Goal: Task Accomplishment & Management: Manage account settings

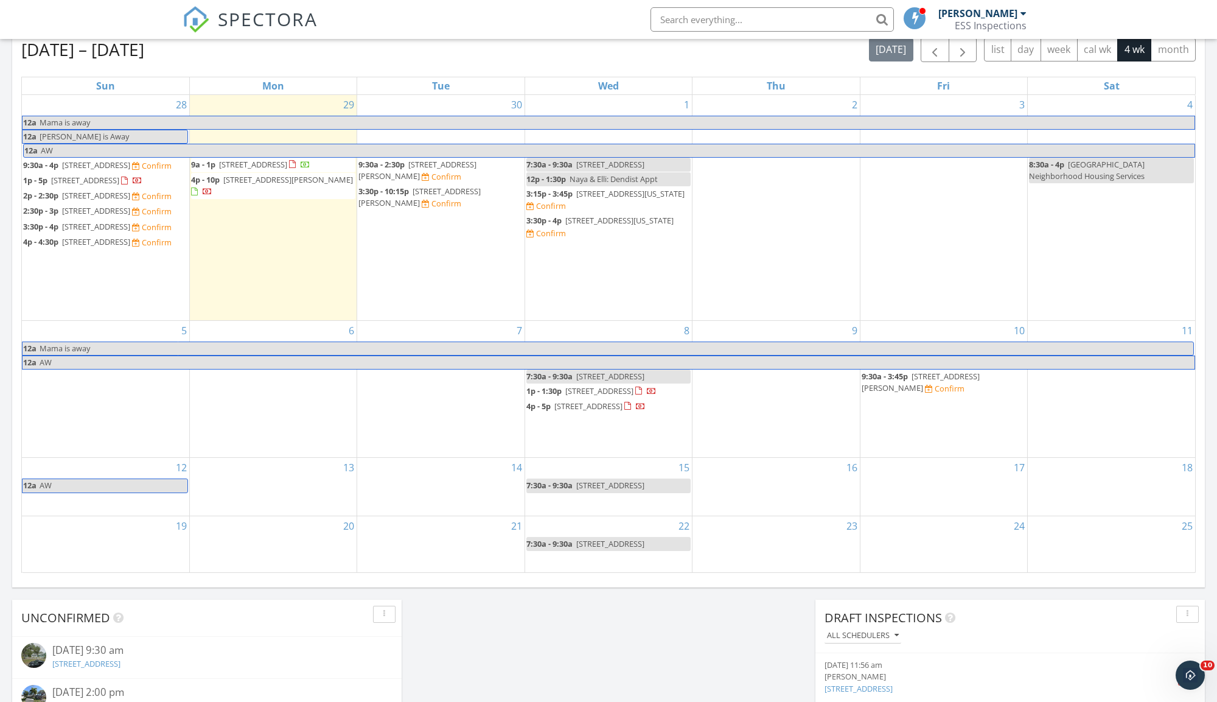
scroll to position [534, 0]
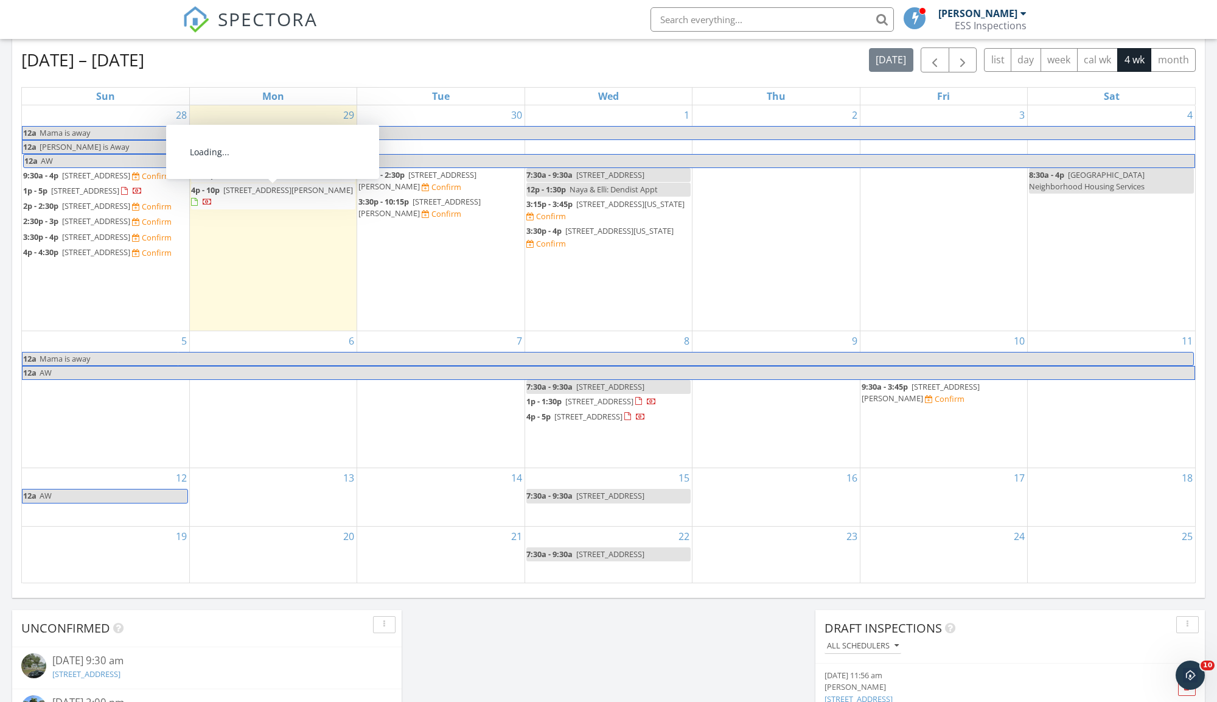
click at [290, 189] on span "4320 Nelson Ave, Sarasota 34231" at bounding box center [288, 189] width 130 height 11
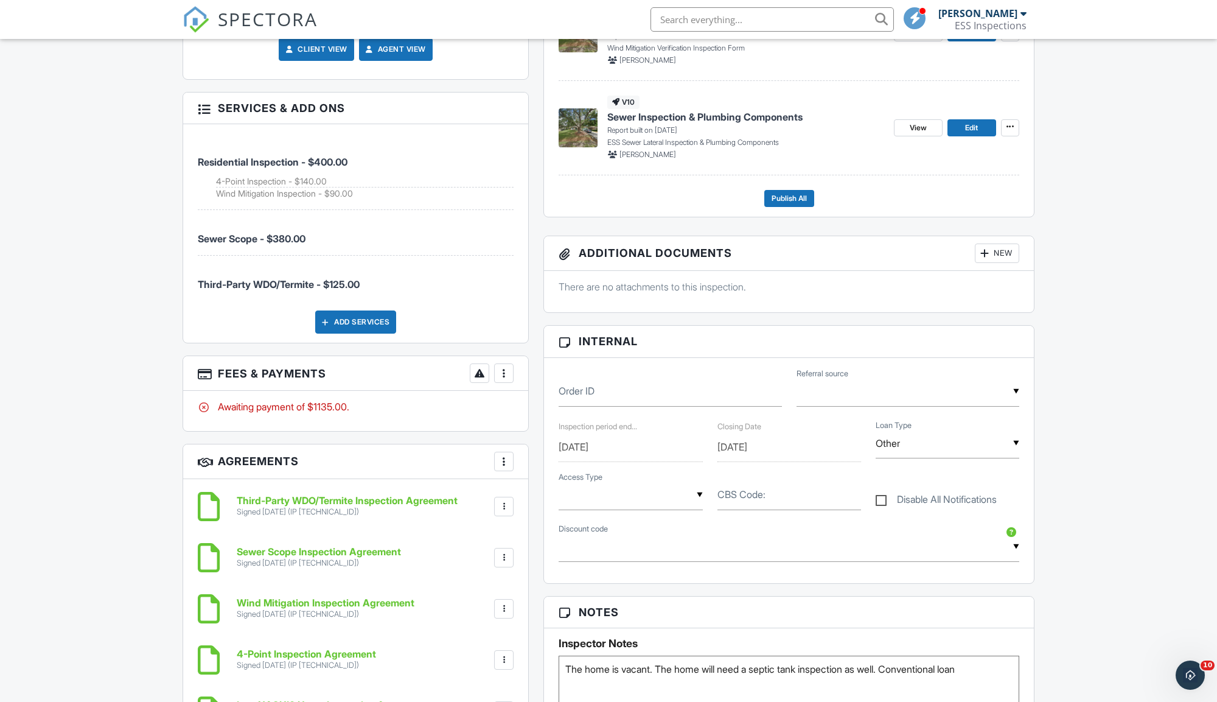
scroll to position [599, 0]
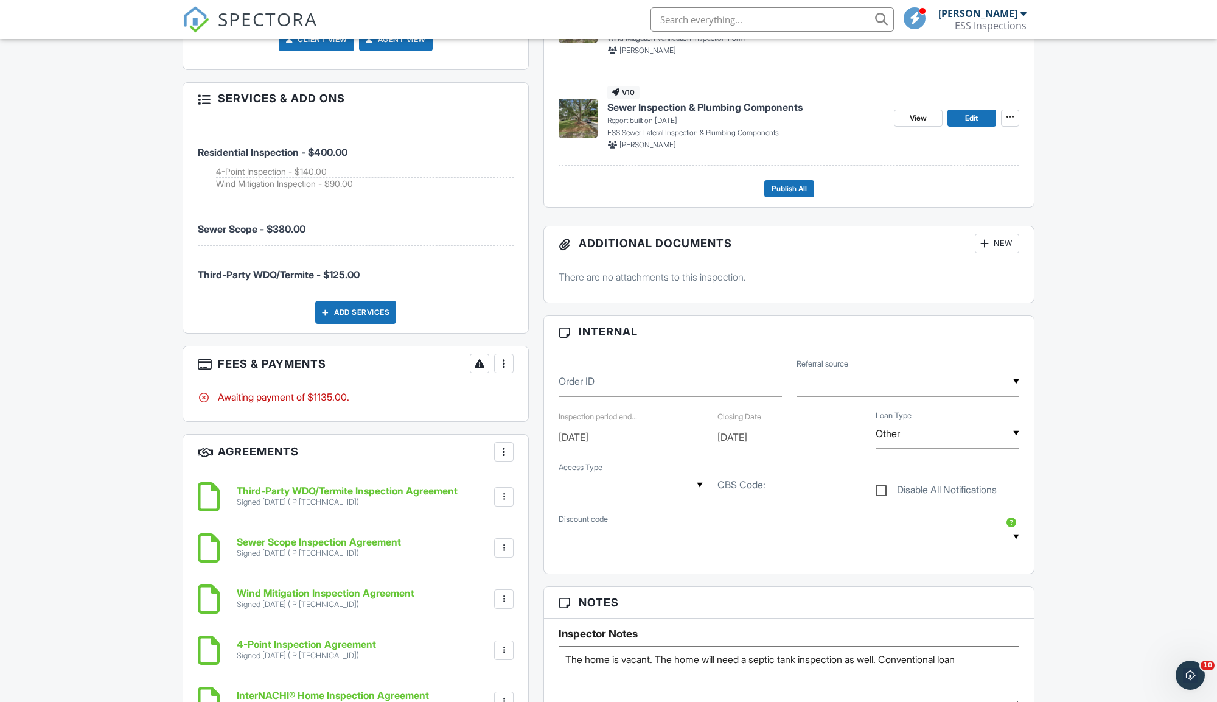
click at [509, 361] on div at bounding box center [504, 363] width 12 height 12
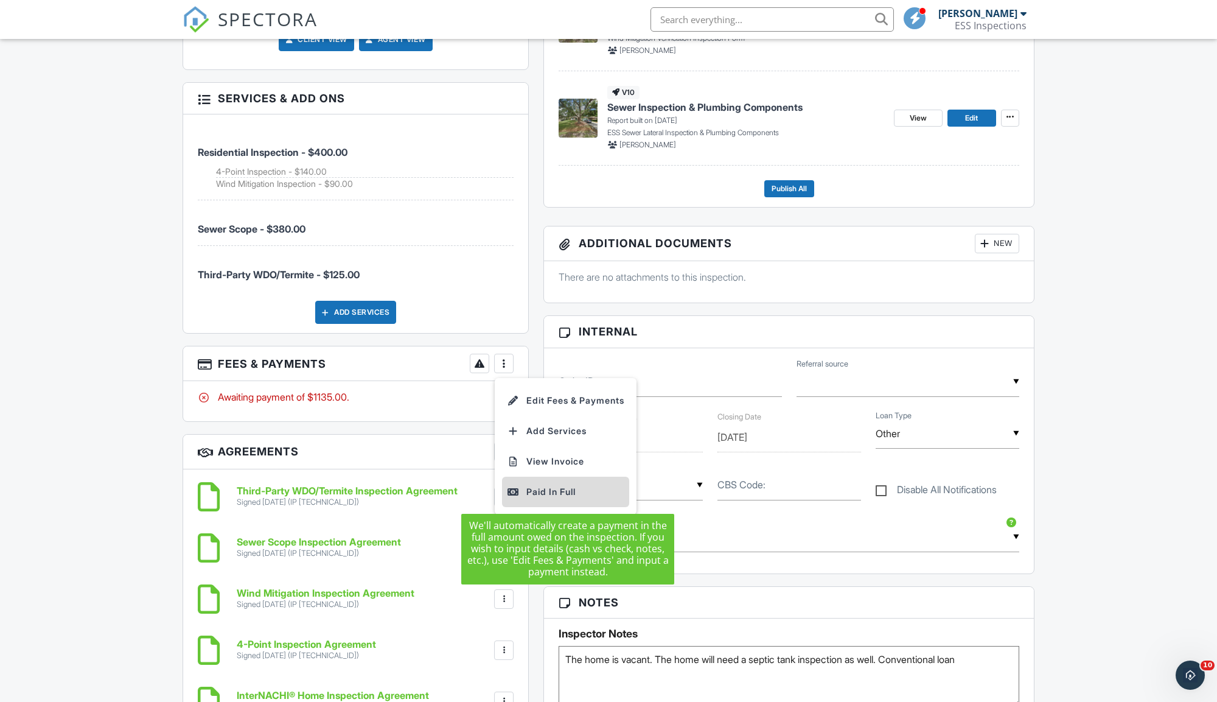
click at [540, 492] on div "Paid In Full" at bounding box center [565, 491] width 117 height 15
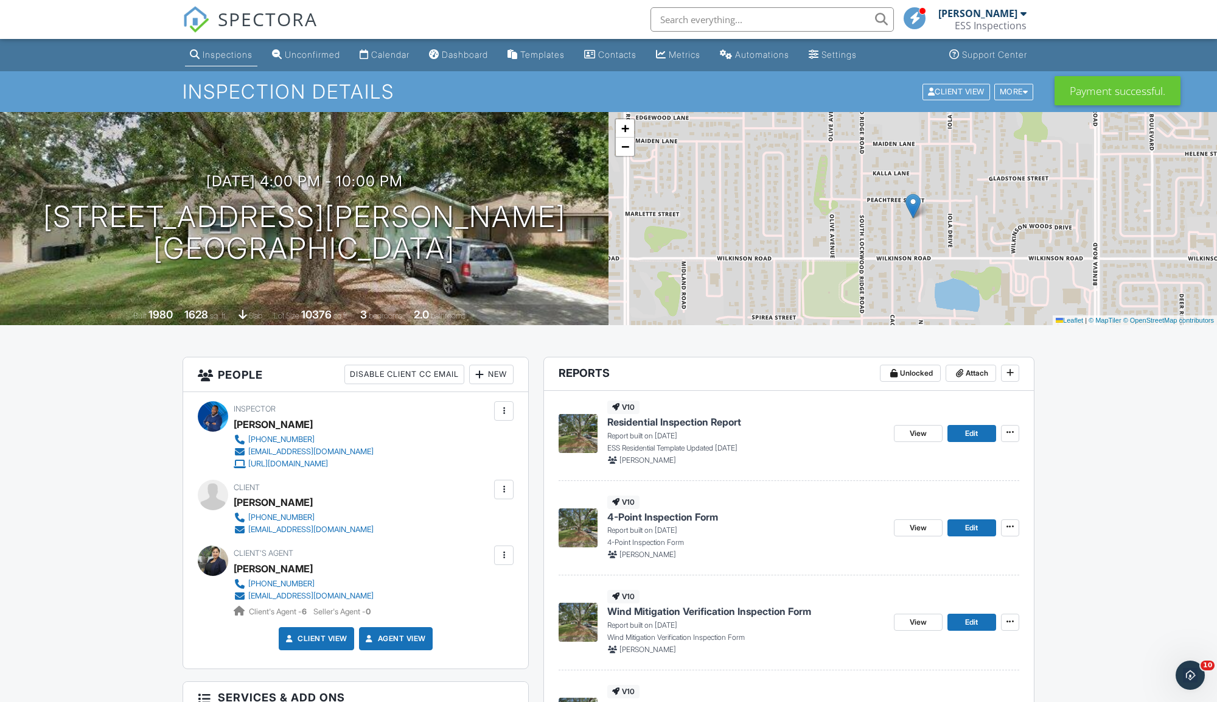
click at [240, 19] on span "SPECTORA" at bounding box center [268, 19] width 100 height 26
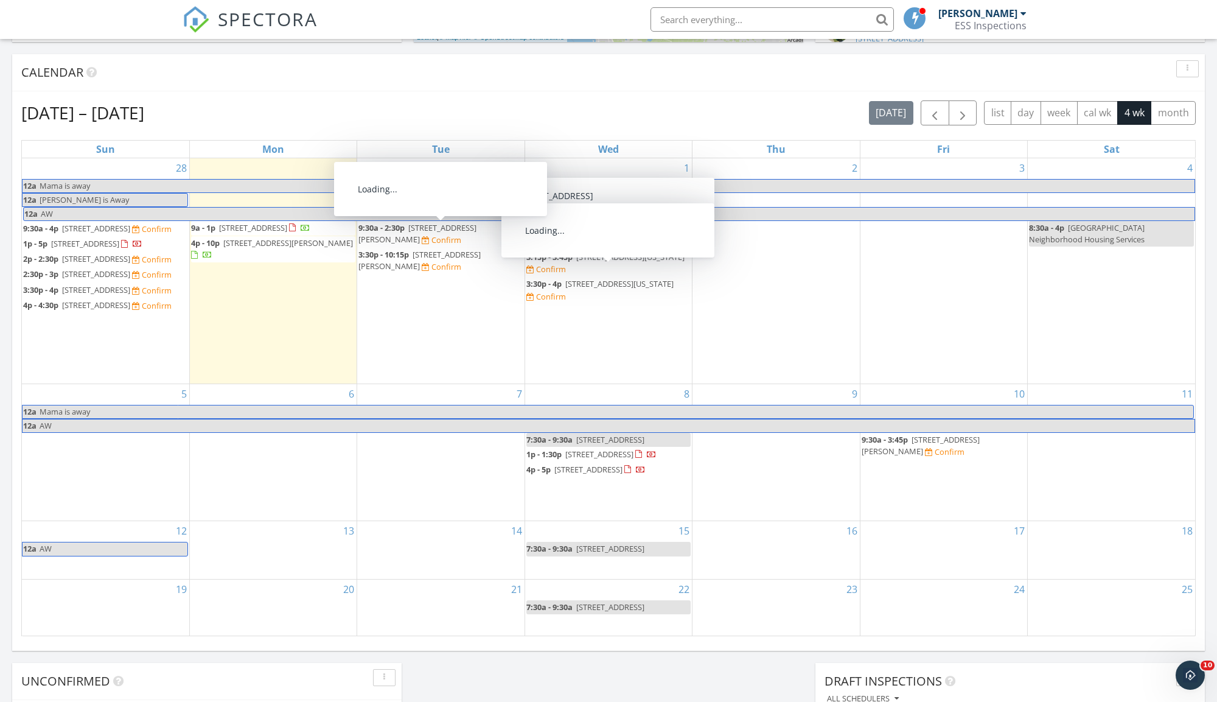
scroll to position [477, 0]
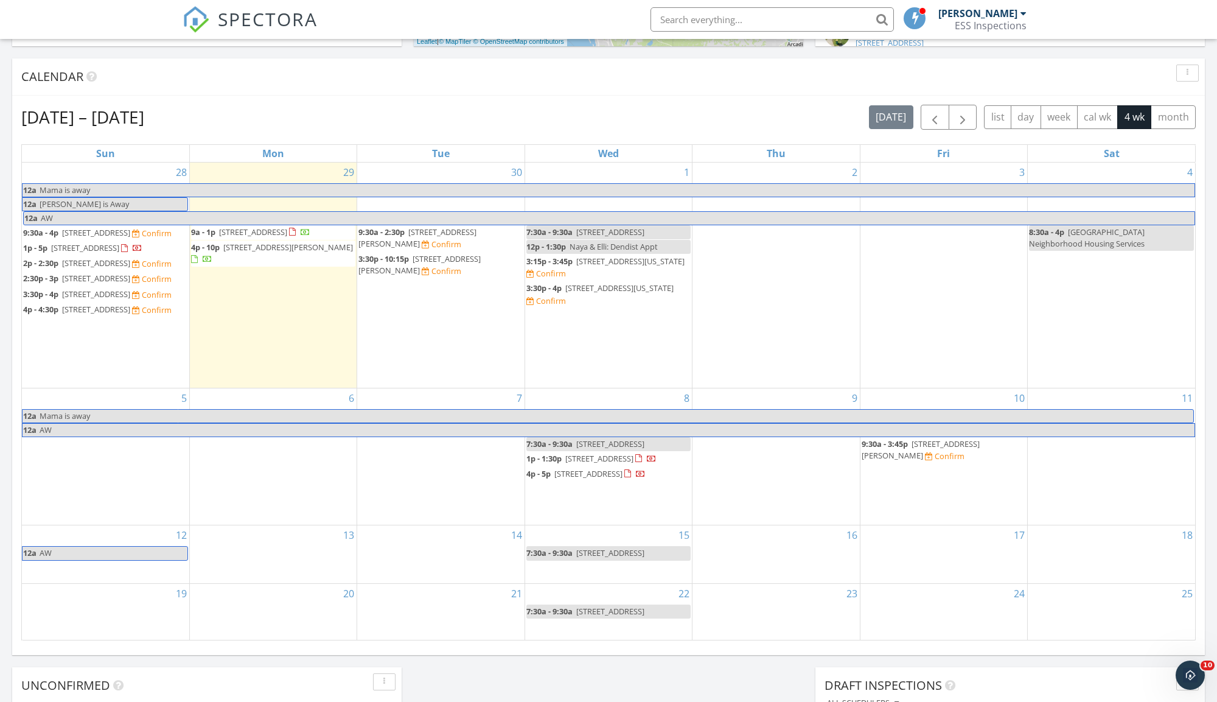
click at [130, 230] on span "2121 7th Ave N , St. Petersburg 33713" at bounding box center [96, 232] width 68 height 11
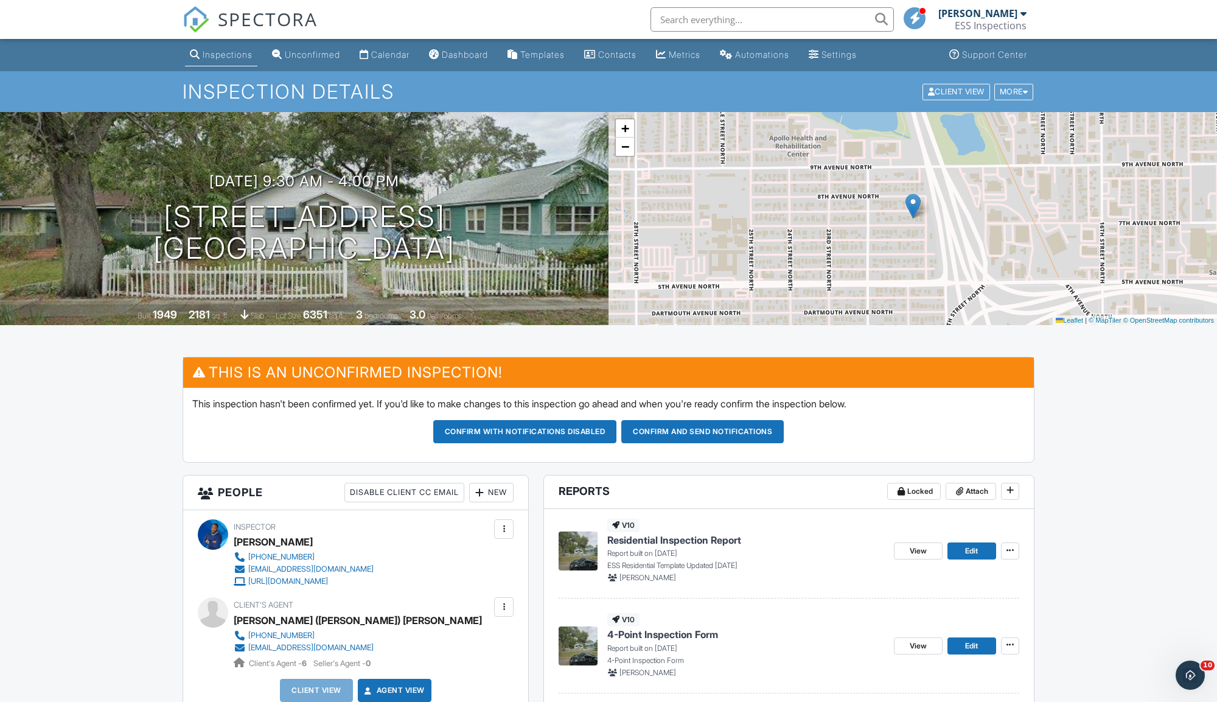
scroll to position [18, 0]
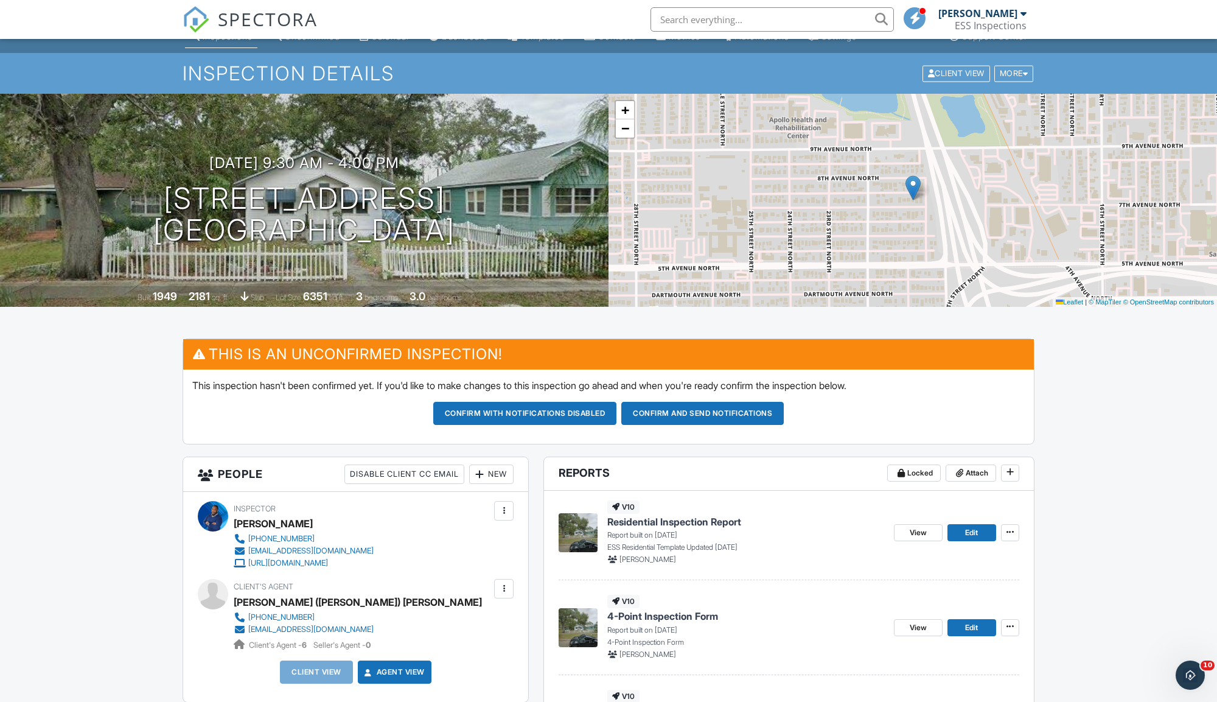
drag, startPoint x: 157, startPoint y: 190, endPoint x: 555, endPoint y: 234, distance: 400.4
click at [555, 234] on div "09/28/2025 9:30 am - 4:00 pm 2121 7th Ave N St. Petersburg, FL 33713" at bounding box center [304, 201] width 609 height 92
copy h1 "2121 7th Ave N St. Petersburg, FL 33713"
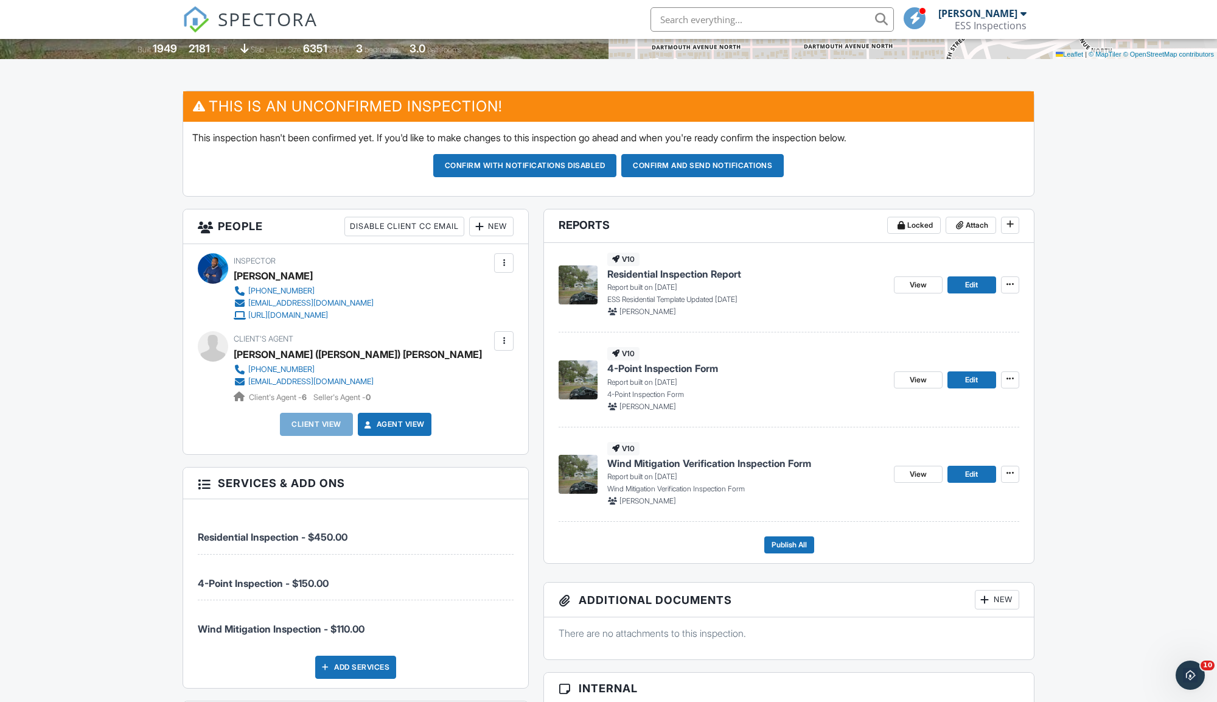
scroll to position [265, 0]
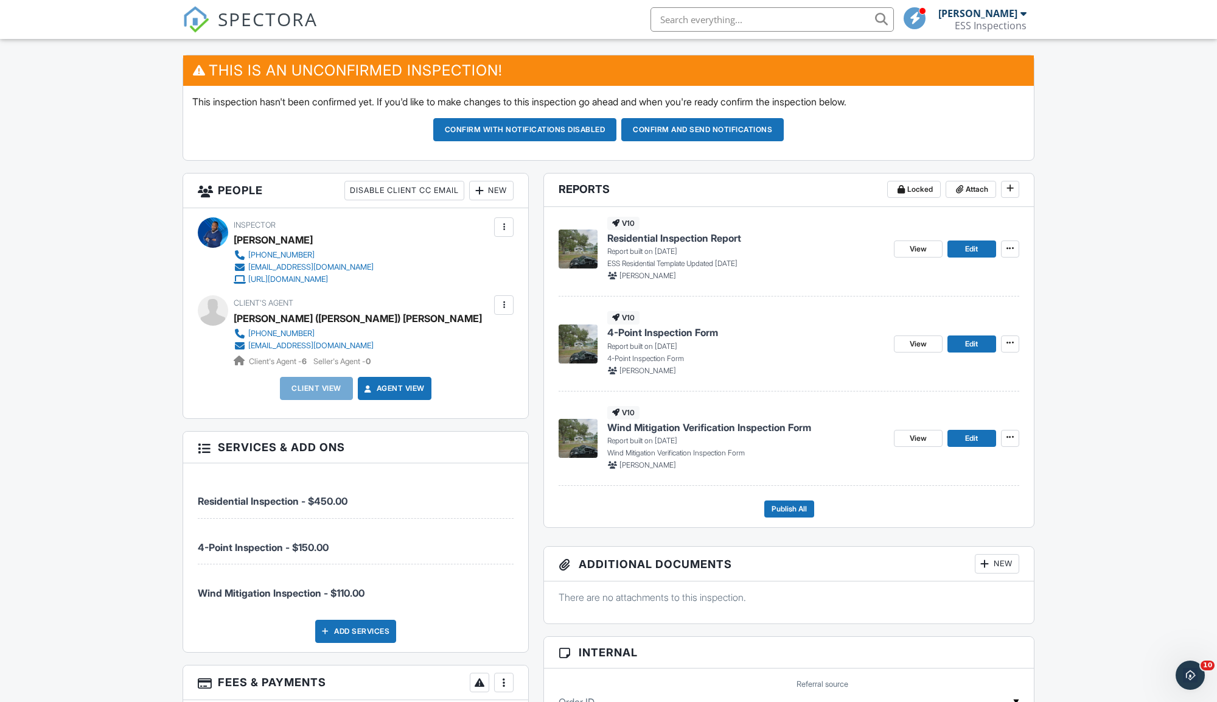
scroll to position [0, 0]
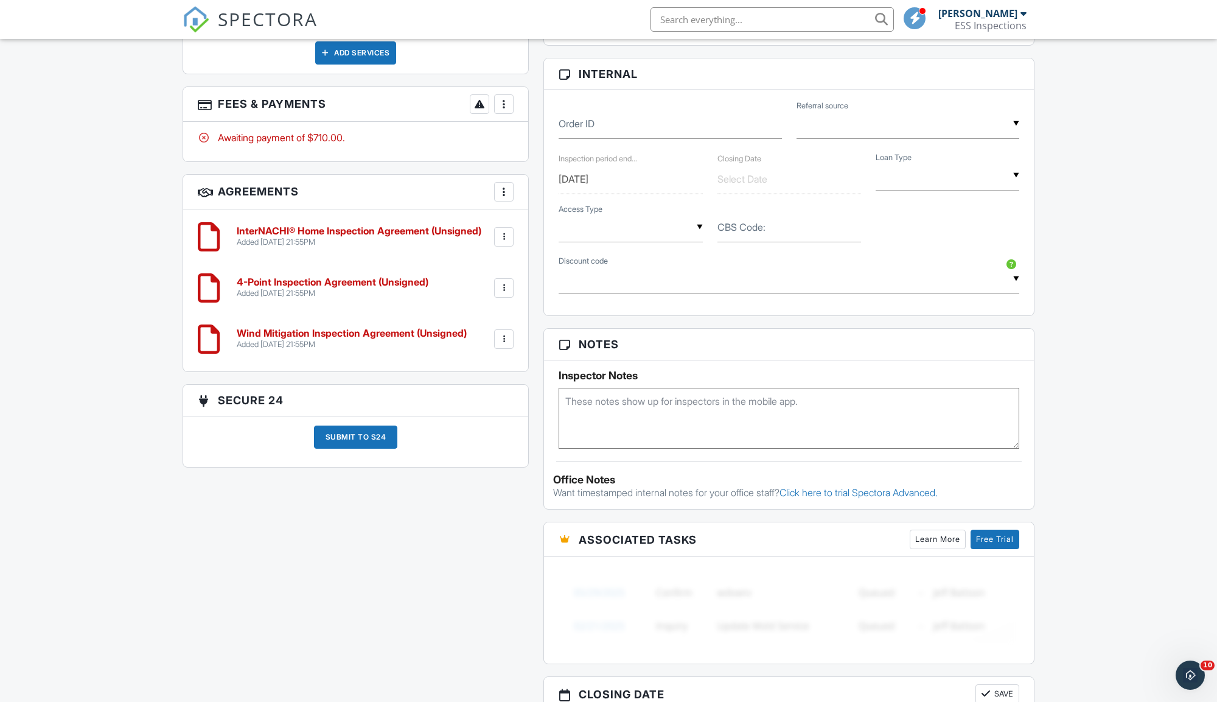
scroll to position [868, 0]
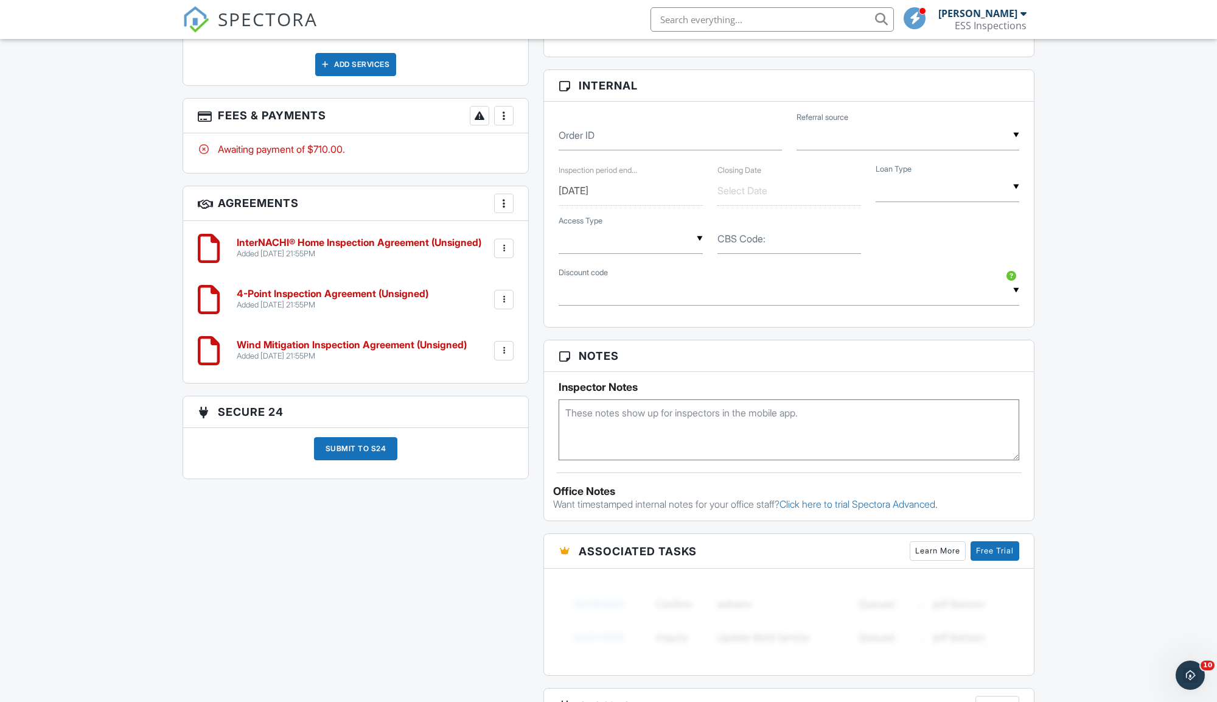
click at [575, 414] on textarea at bounding box center [789, 429] width 461 height 61
click at [564, 405] on textarea "9:30 to 10:30" at bounding box center [789, 429] width 461 height 61
type textarea "9:30 to 10:30"
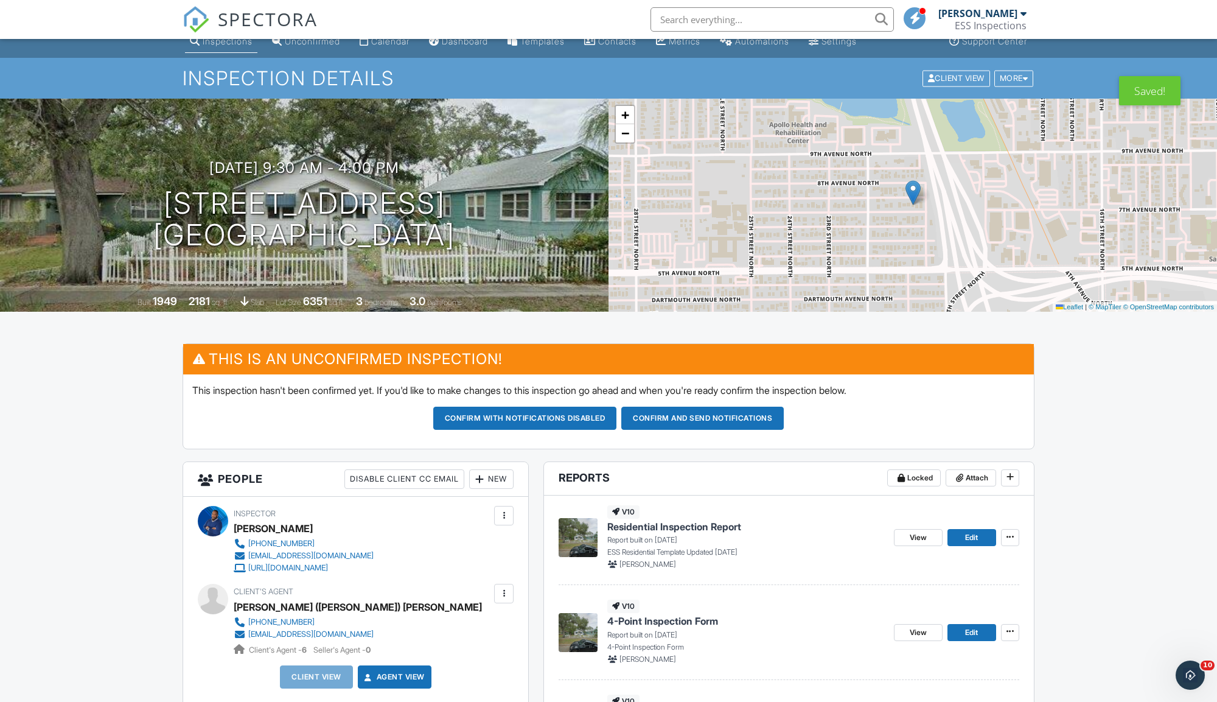
scroll to position [0, 0]
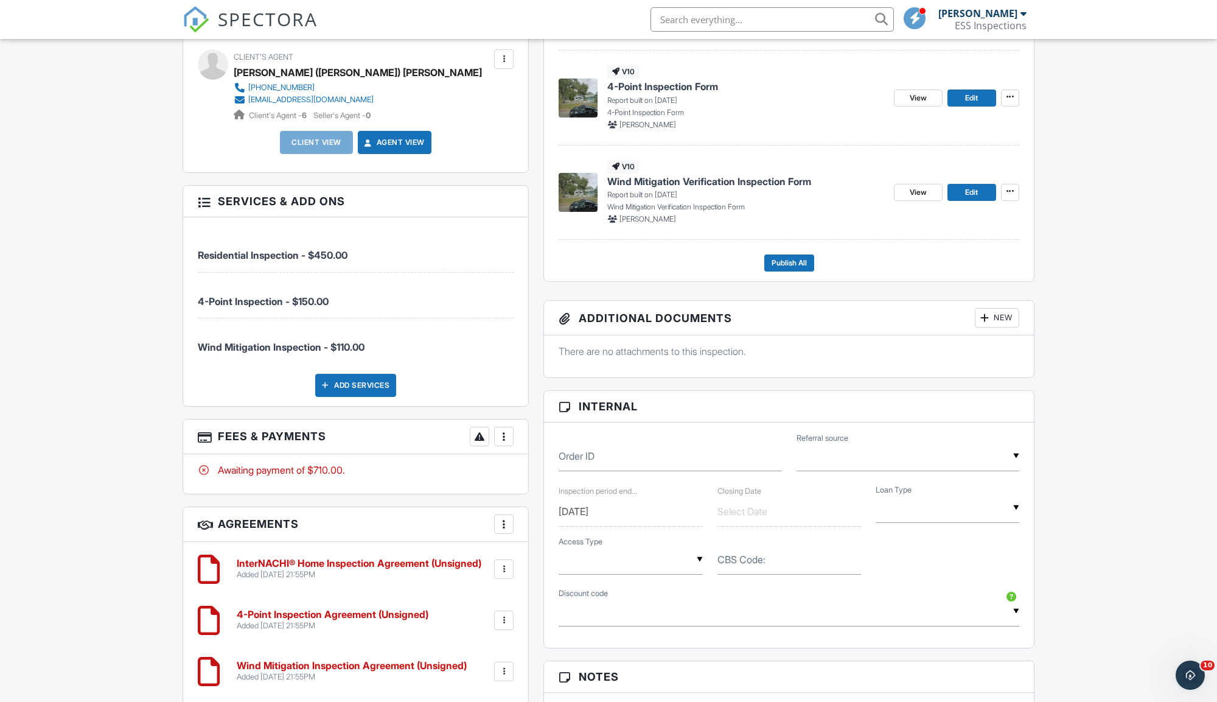
scroll to position [556, 0]
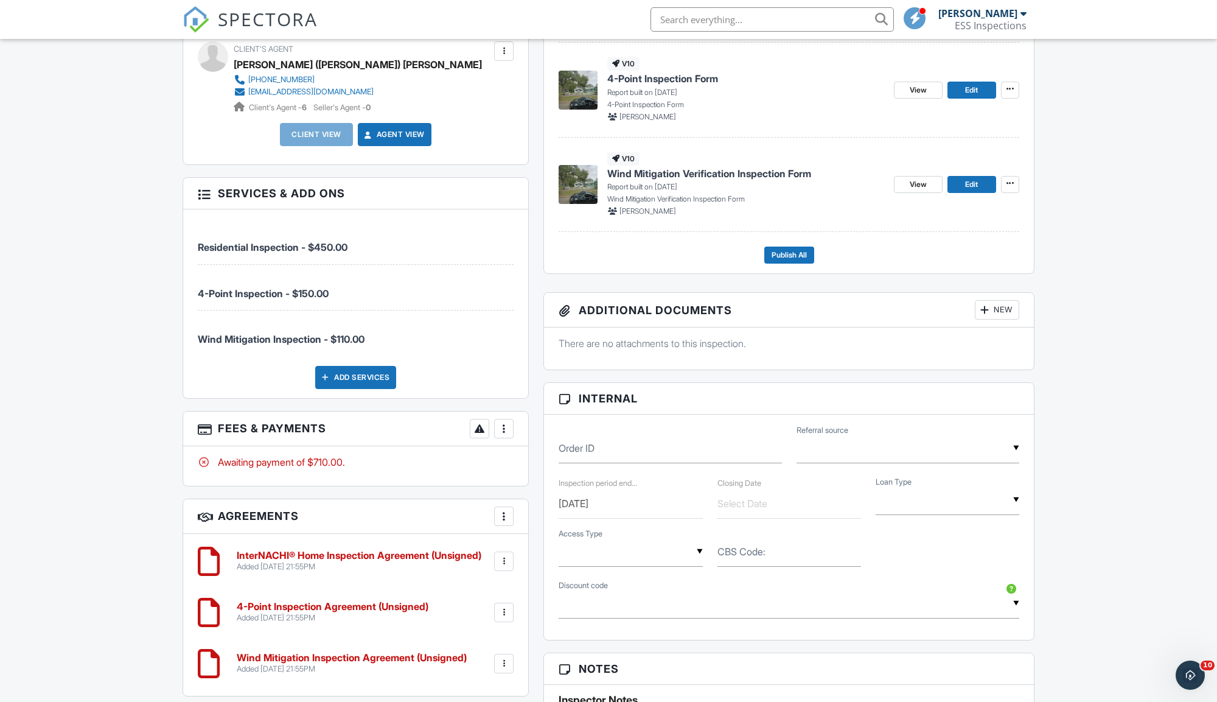
click at [347, 374] on div "Add Services" at bounding box center [355, 377] width 81 height 23
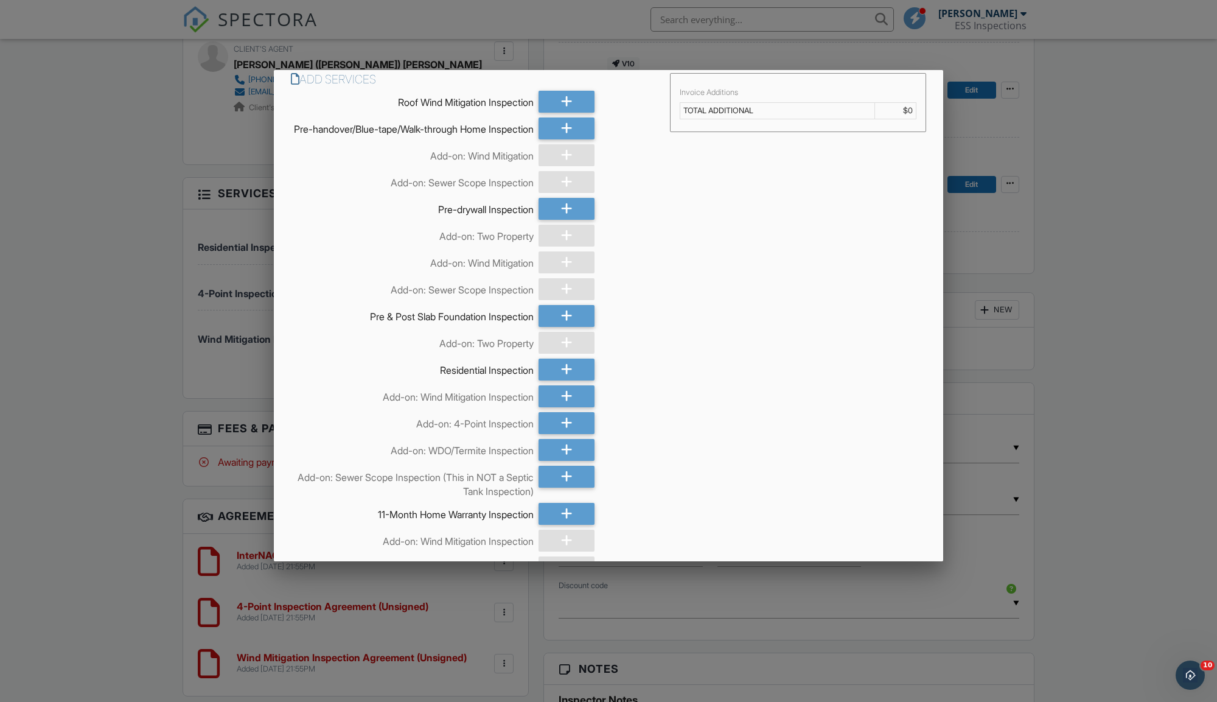
scroll to position [0, 0]
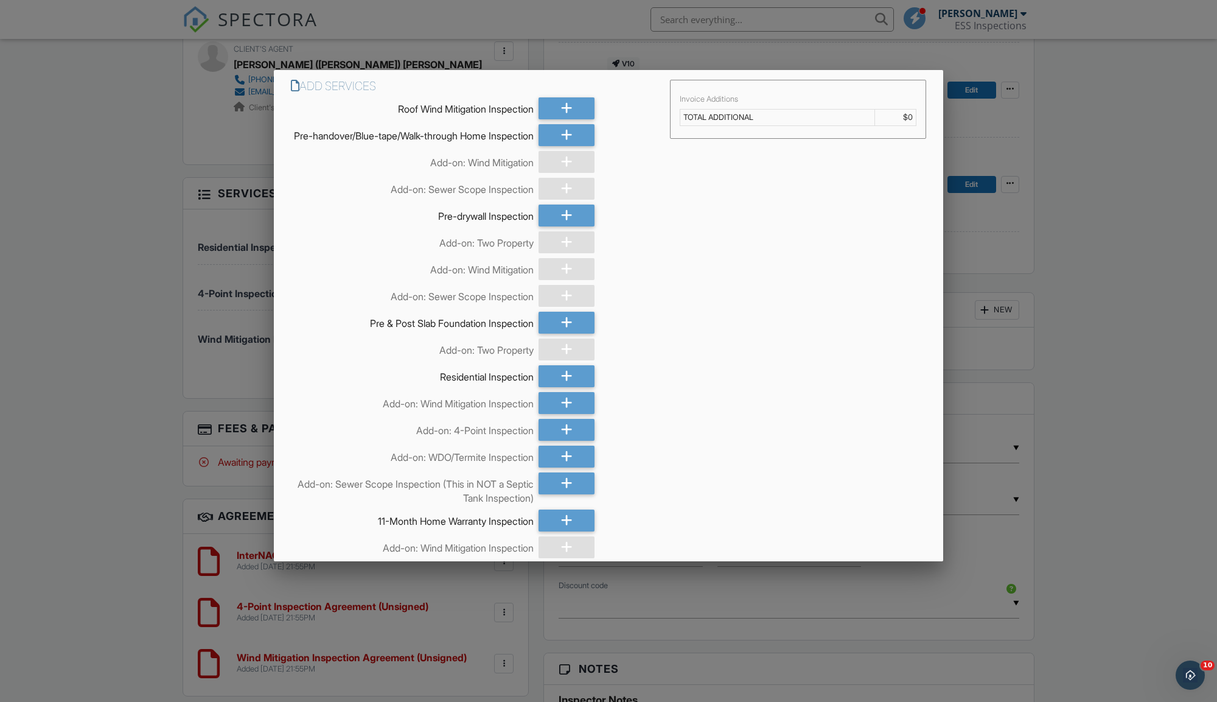
click at [840, 248] on div "Add Services Roof Wind Mitigation Inspection Pre-handover/Blue-tape/Walk-throug…" at bounding box center [608, 663] width 669 height 1187
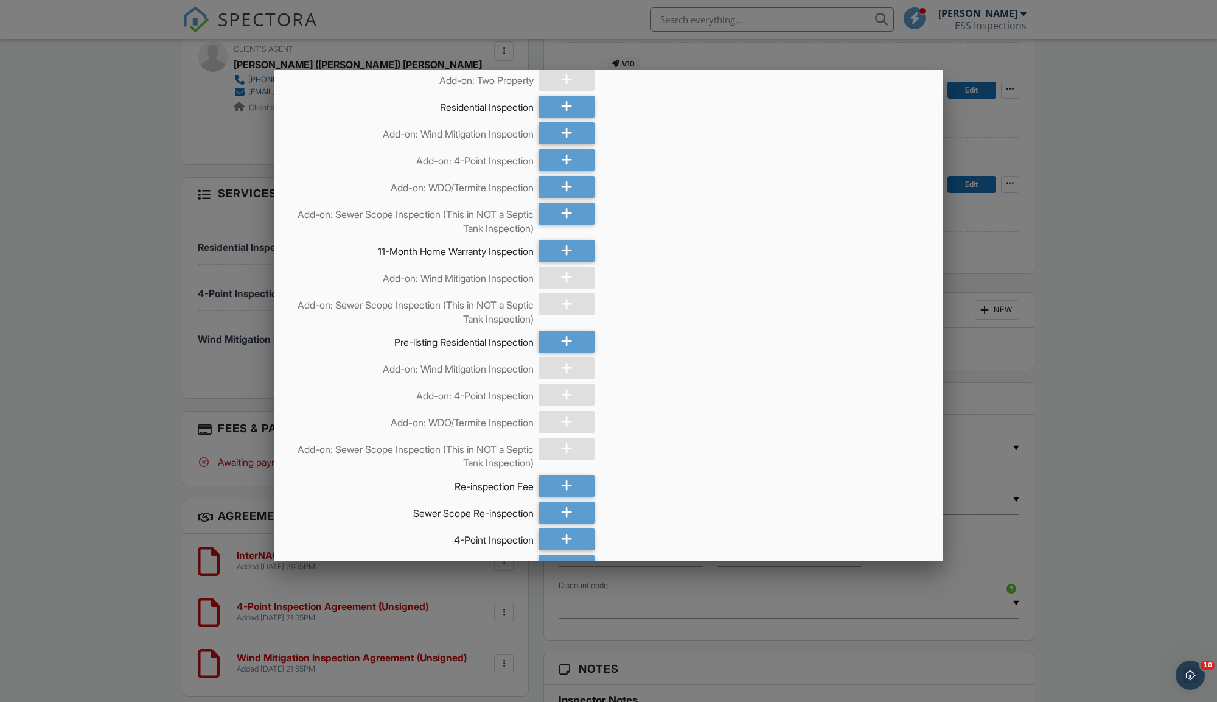
scroll to position [263, 0]
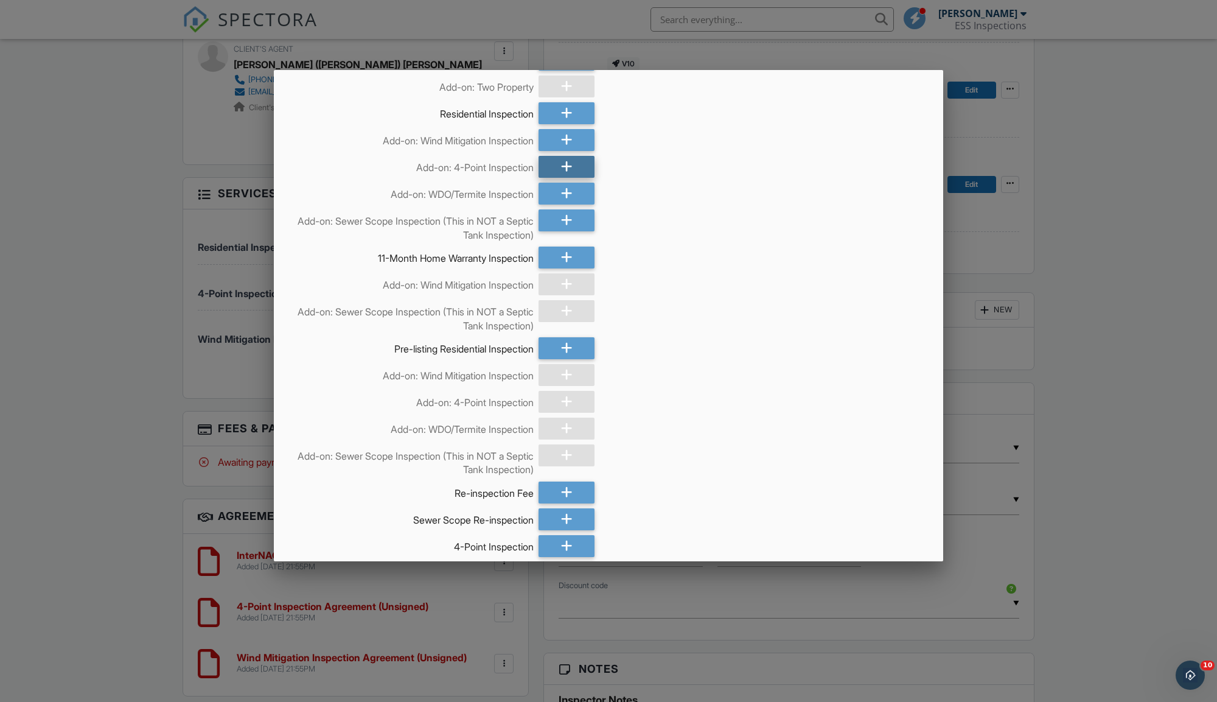
click at [557, 178] on div at bounding box center [567, 167] width 56 height 22
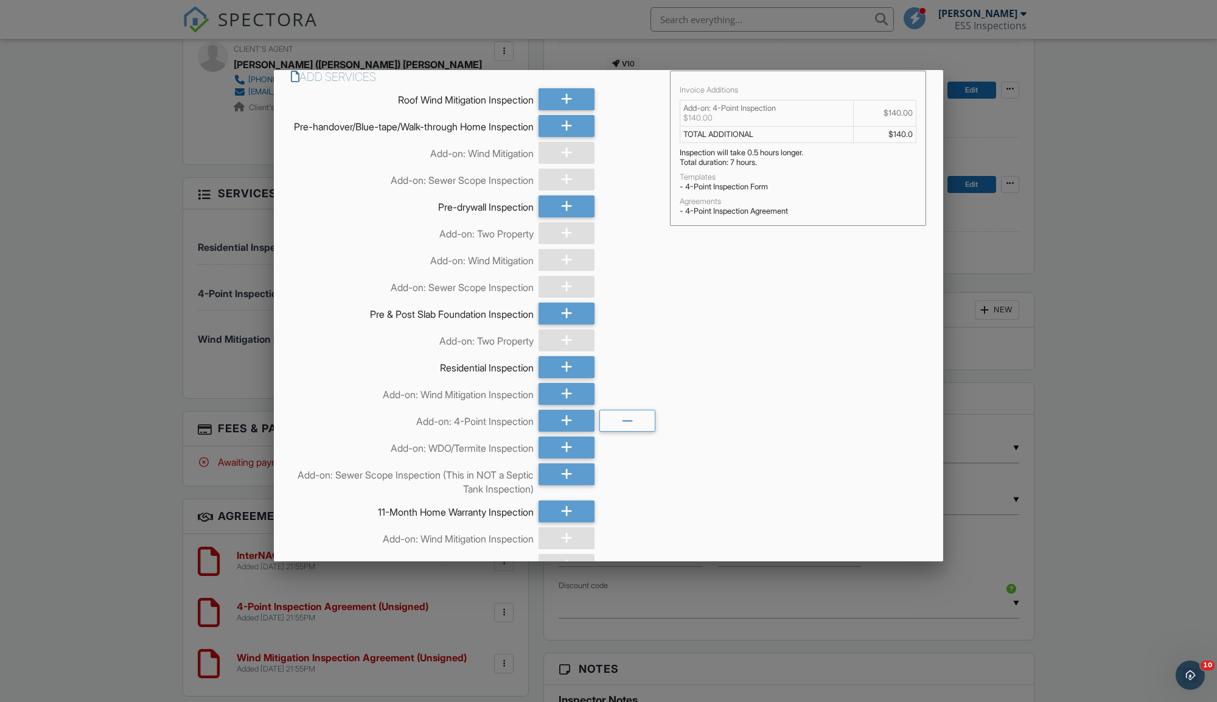
scroll to position [0, 0]
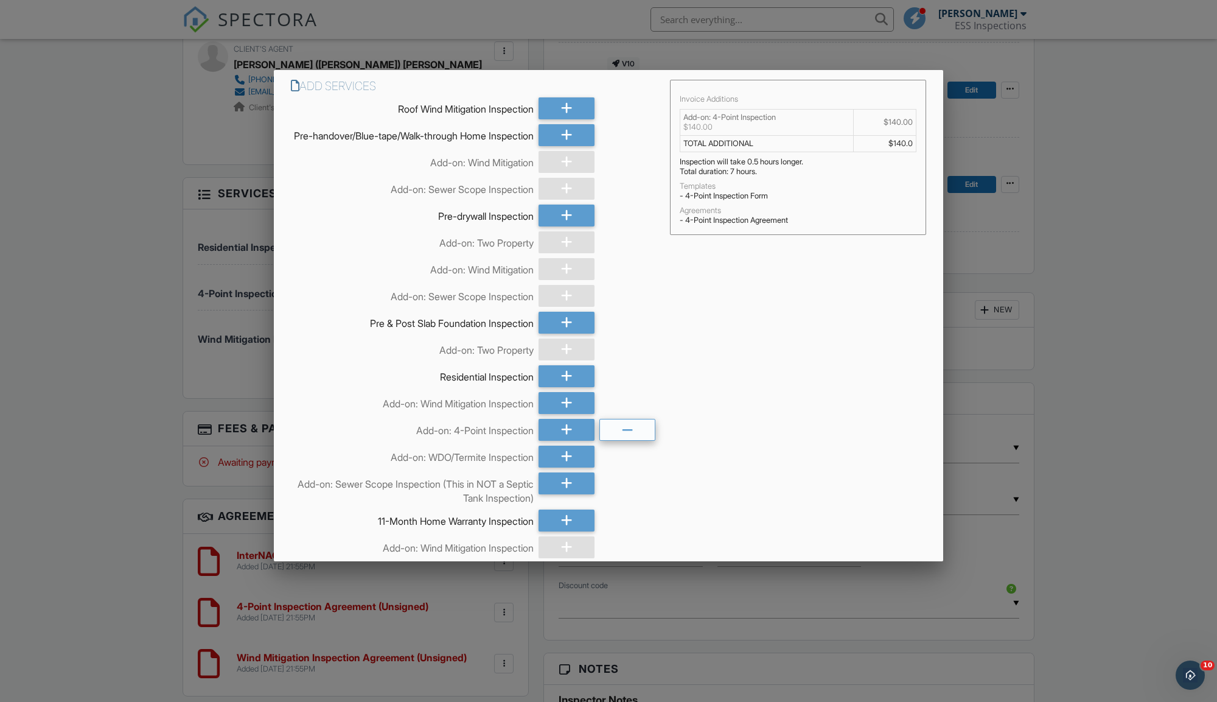
click at [635, 432] on div at bounding box center [627, 430] width 56 height 22
click at [556, 467] on div at bounding box center [567, 456] width 56 height 22
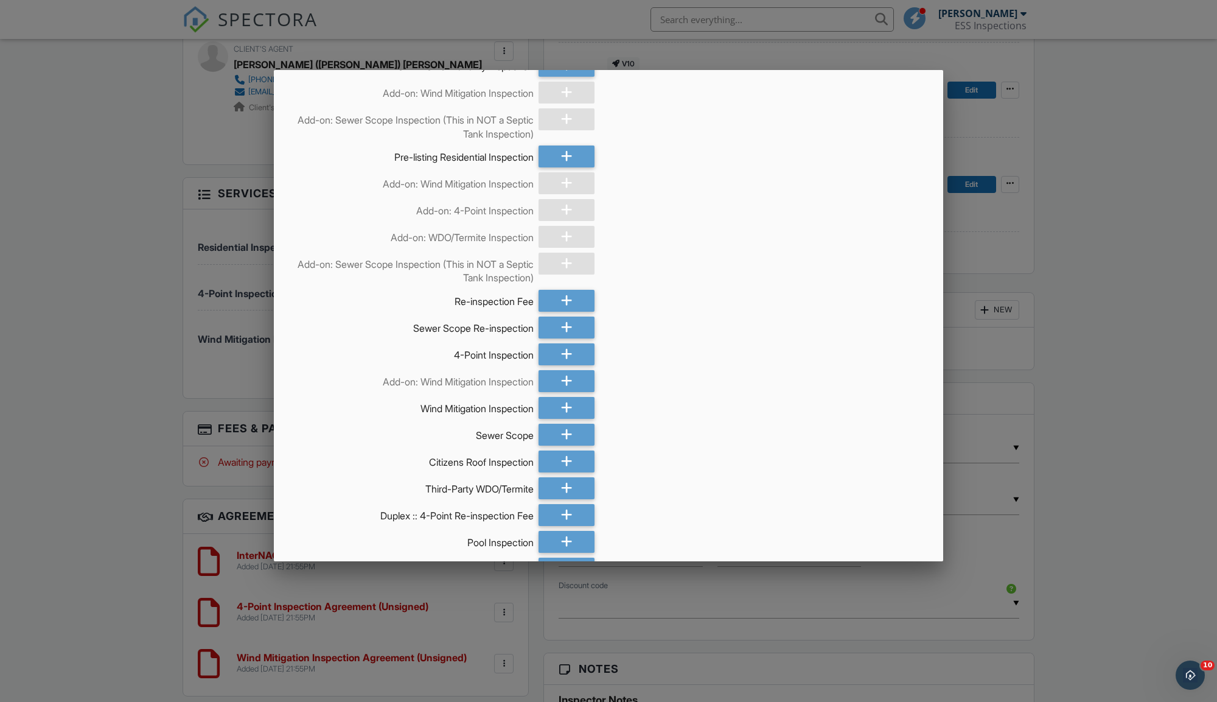
scroll to position [815, 0]
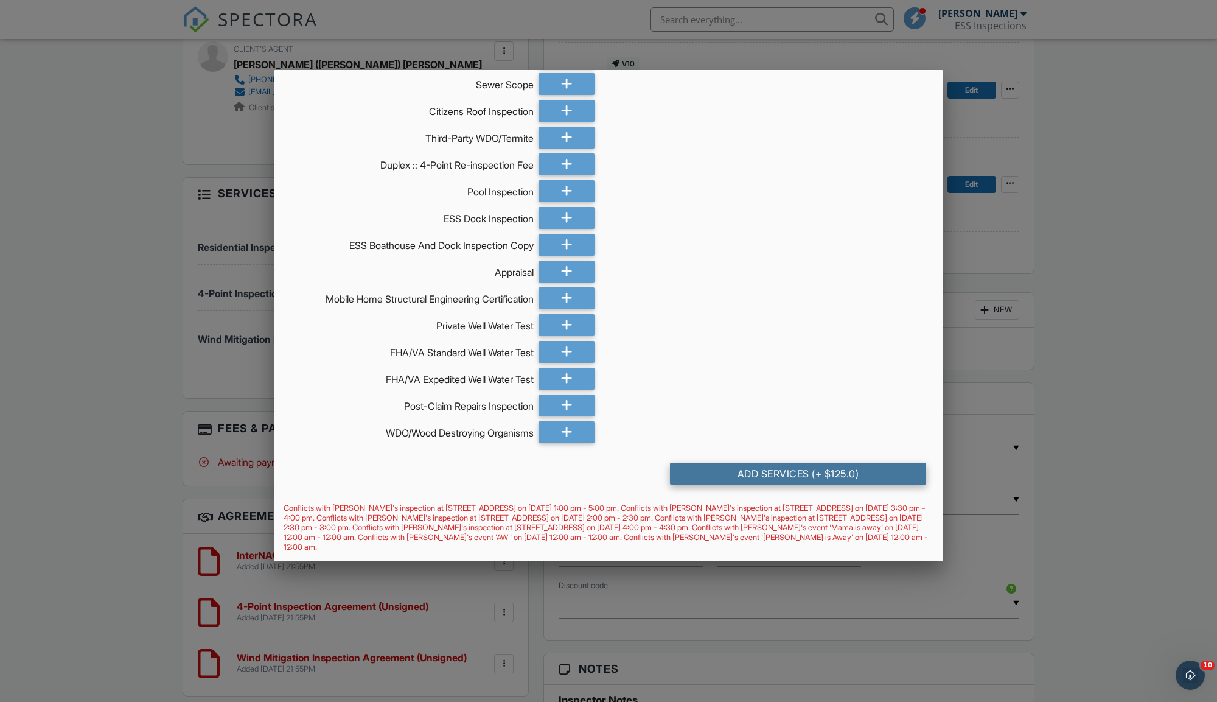
click at [733, 478] on div "Add Services (+ $125.0)" at bounding box center [798, 474] width 256 height 22
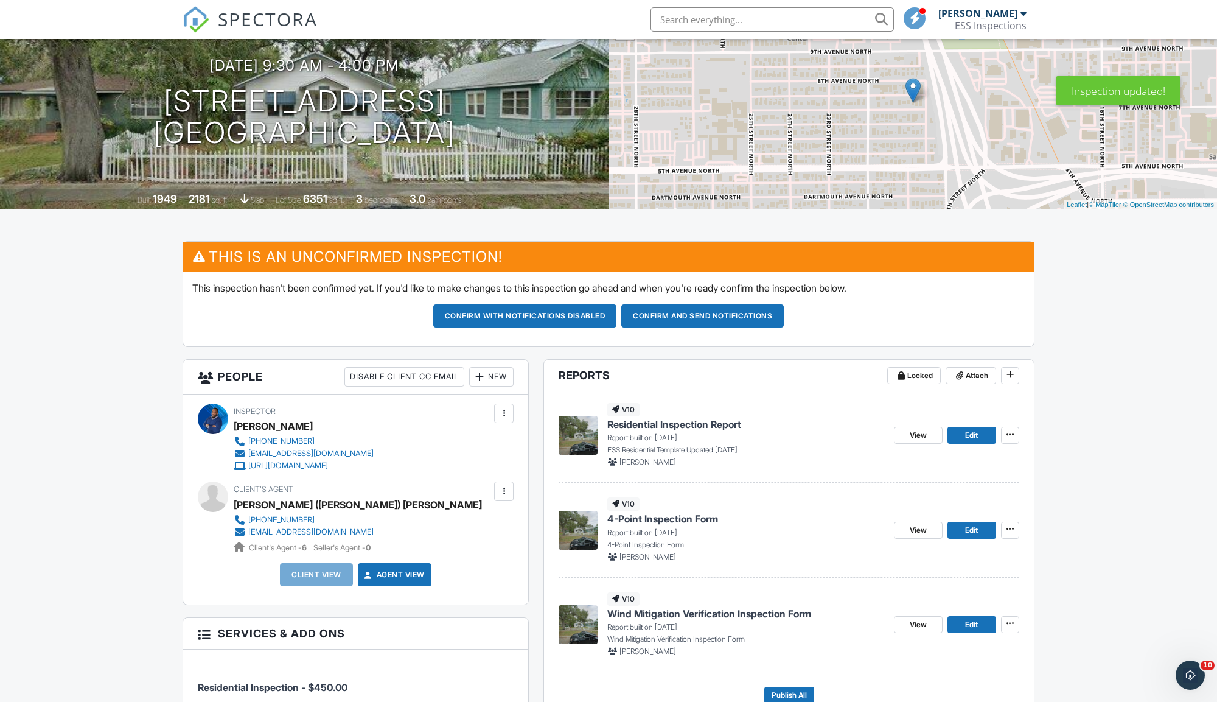
click at [498, 372] on div "New" at bounding box center [491, 376] width 44 height 19
click at [511, 411] on li "Client" at bounding box center [537, 414] width 120 height 30
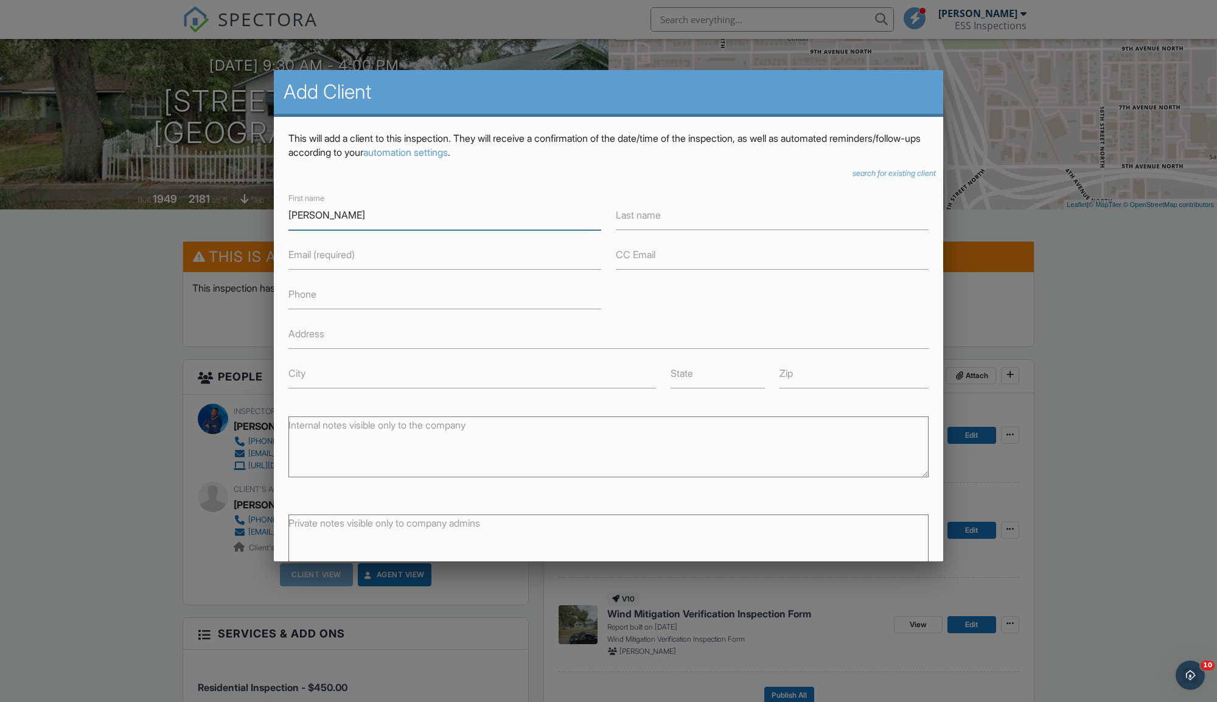
type input "[PERSON_NAME]"
type input "Abbotoni"
paste input "[EMAIL_ADDRESS][DOMAIN_NAME]"
type input "[EMAIL_ADDRESS][DOMAIN_NAME]"
click at [464, 288] on input "Phone" at bounding box center [444, 294] width 313 height 30
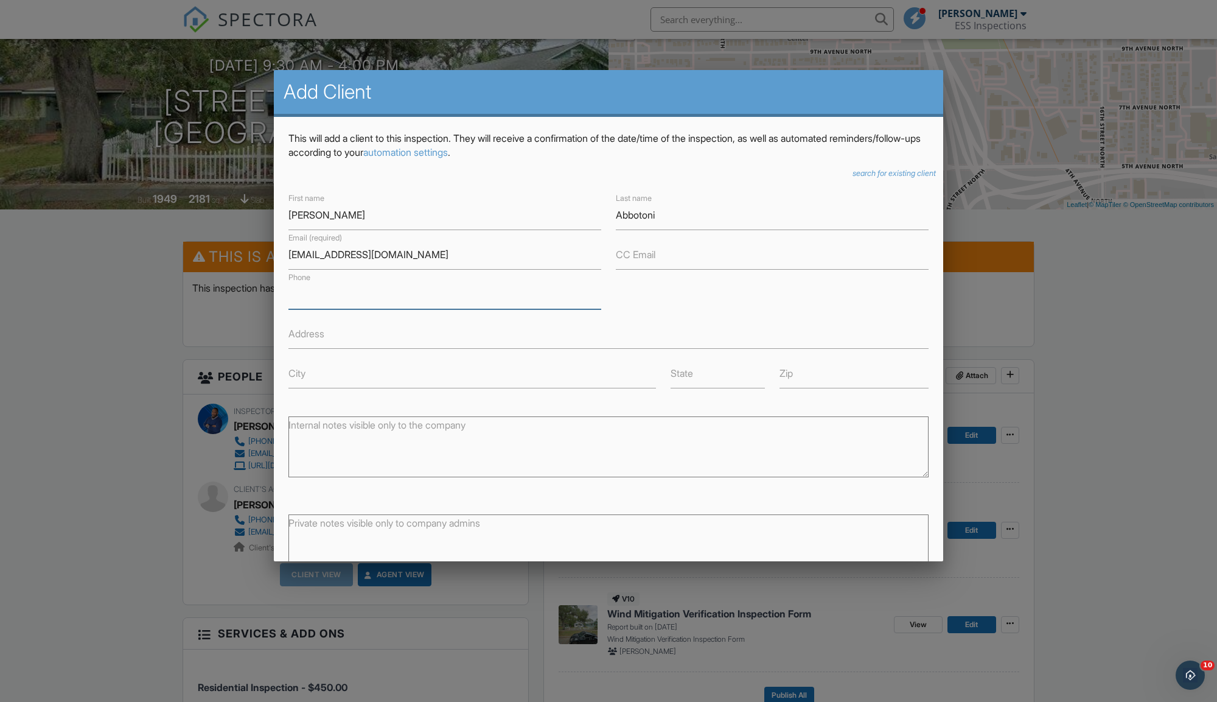
paste input "[PHONE_NUMBER]"
click at [364, 298] on input "[PHONE_NUMBER]" at bounding box center [444, 294] width 313 height 30
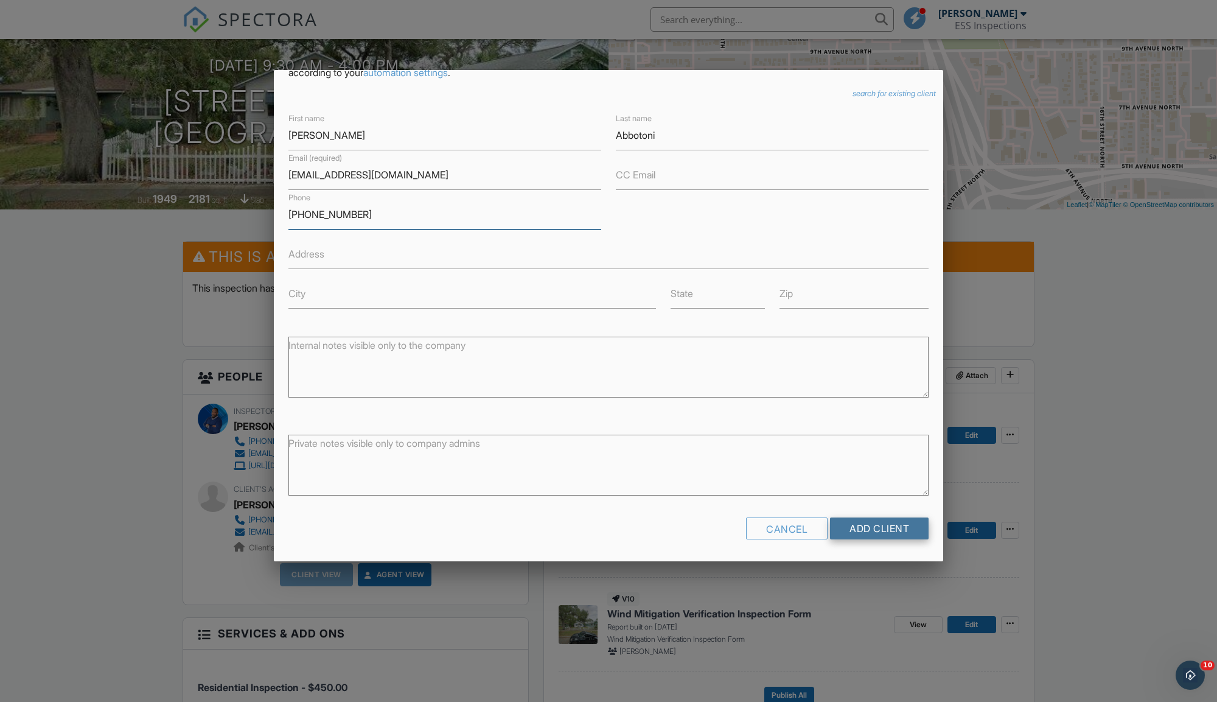
type input "[PHONE_NUMBER]"
click at [879, 528] on input "Add Client" at bounding box center [879, 528] width 99 height 22
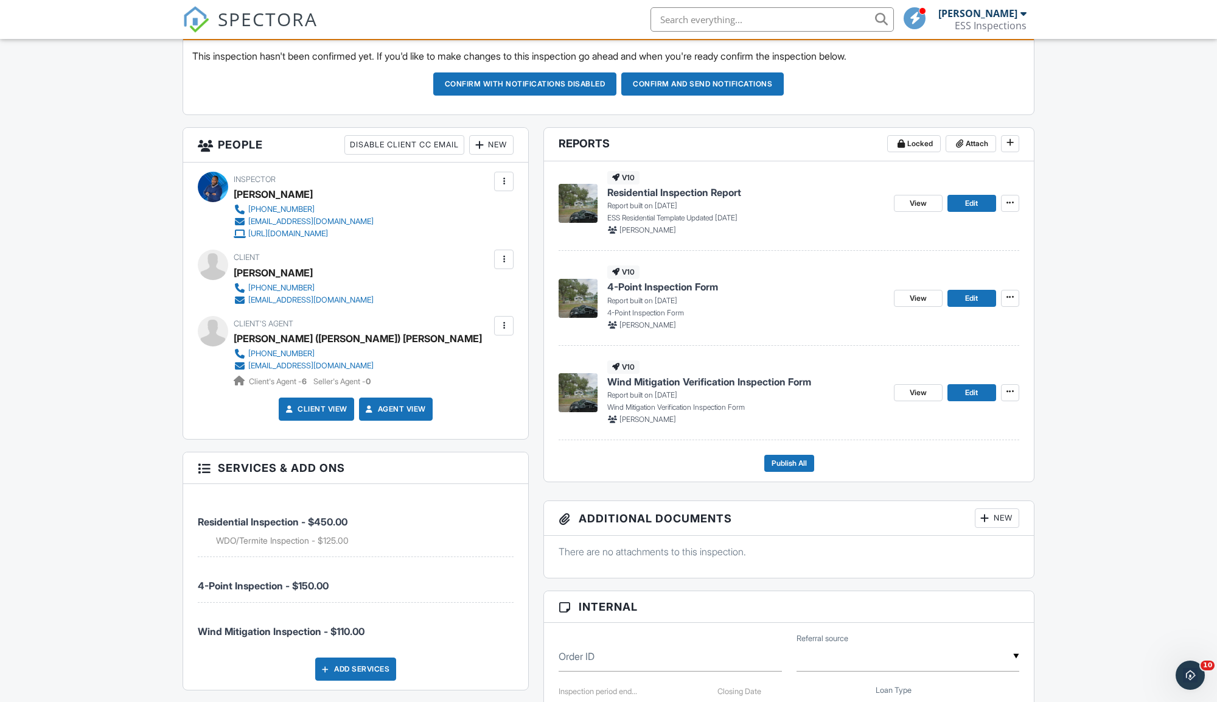
scroll to position [351, 0]
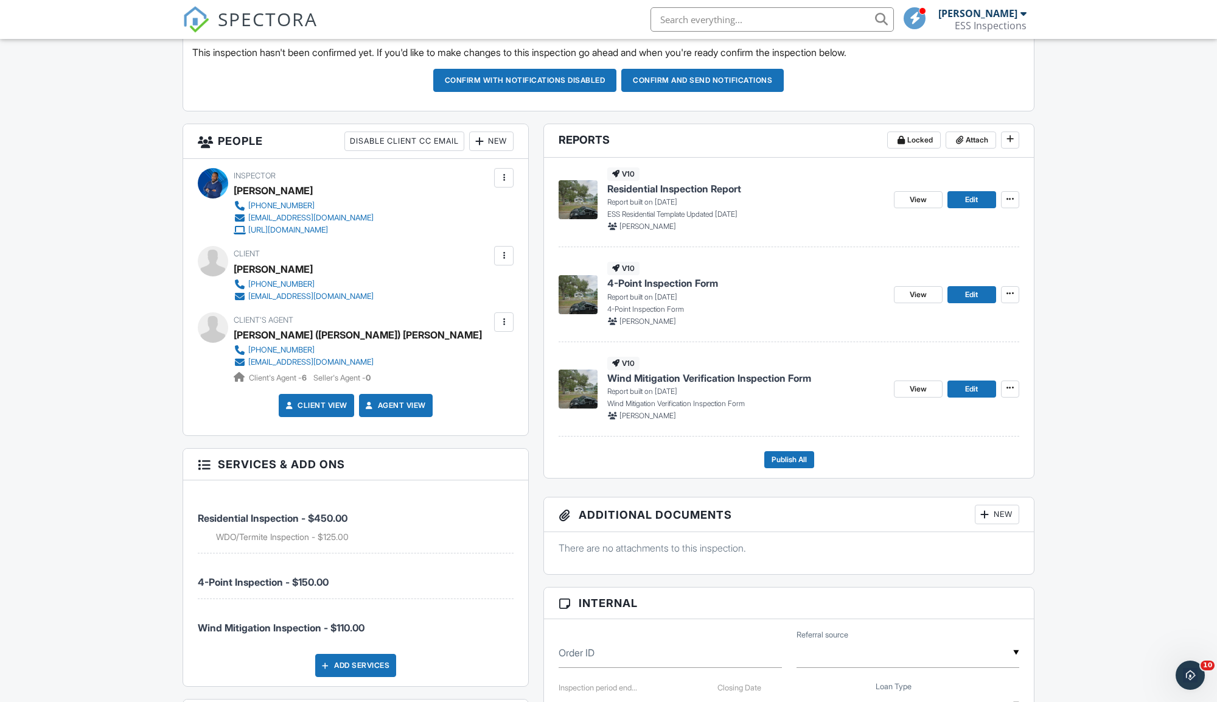
click at [105, 470] on div "Inspections Unconfirmed Calendar Dashboard Templates Contacts Metrics Automatio…" at bounding box center [608, 634] width 1217 height 1892
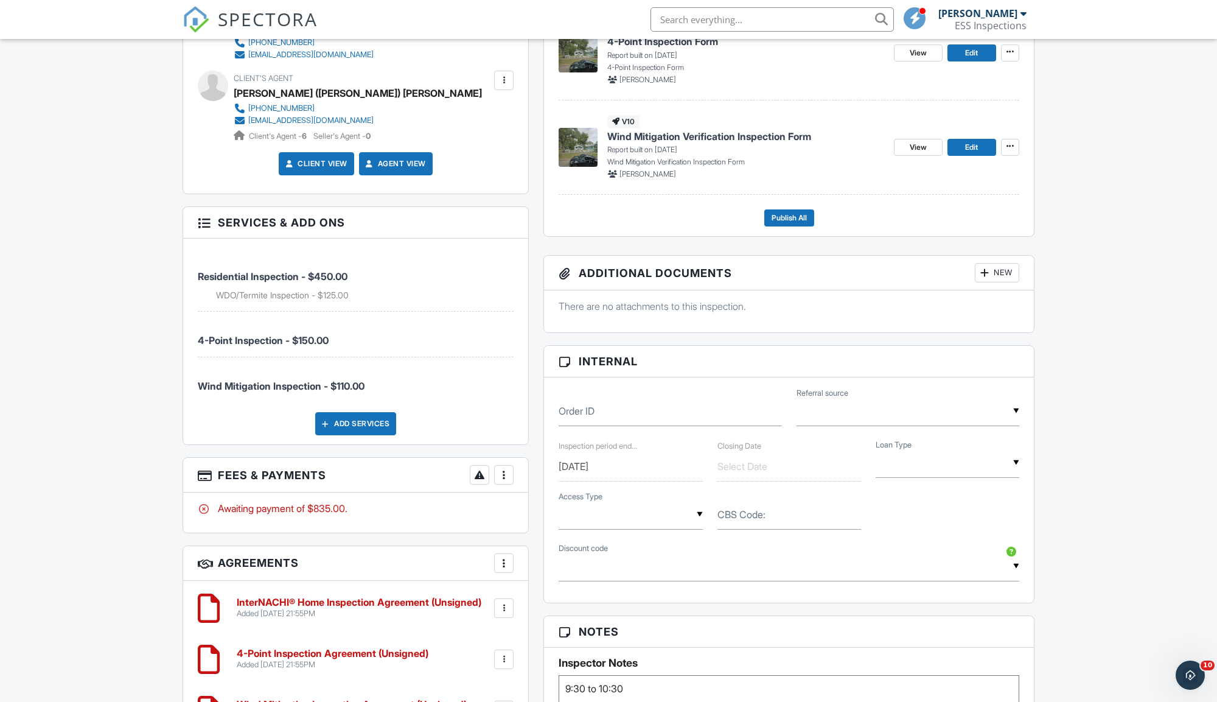
scroll to position [595, 0]
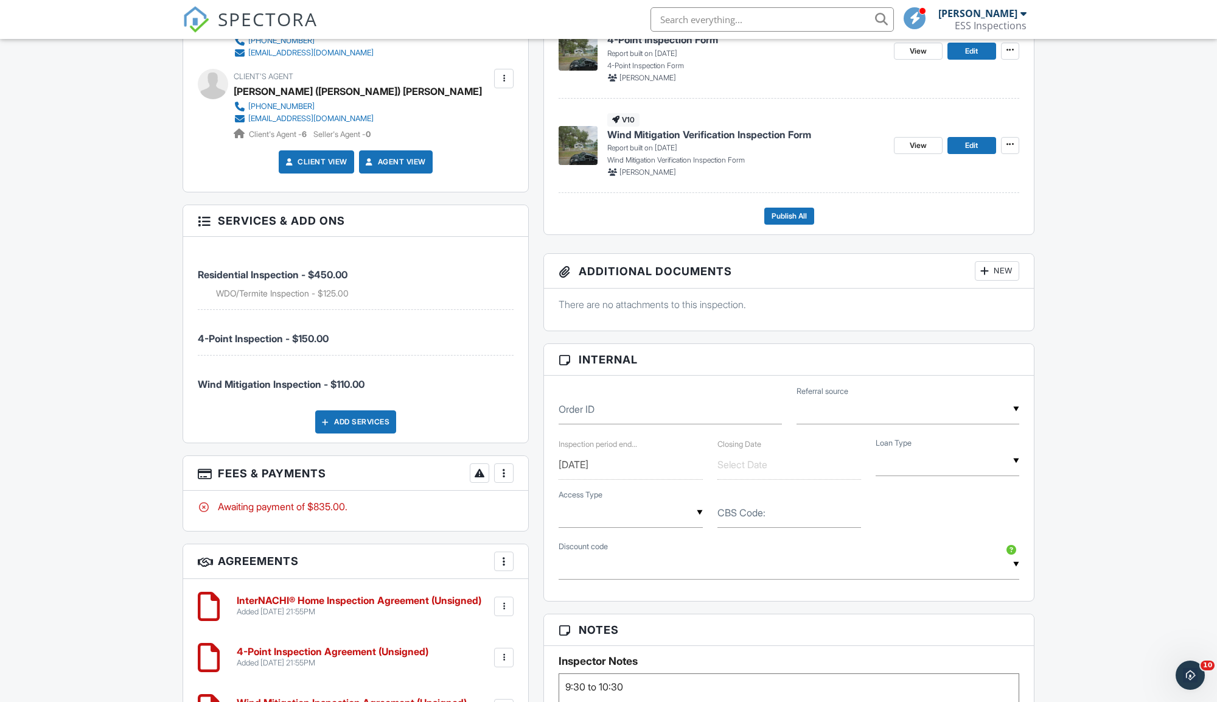
click at [362, 418] on div "Add Services" at bounding box center [355, 421] width 81 height 23
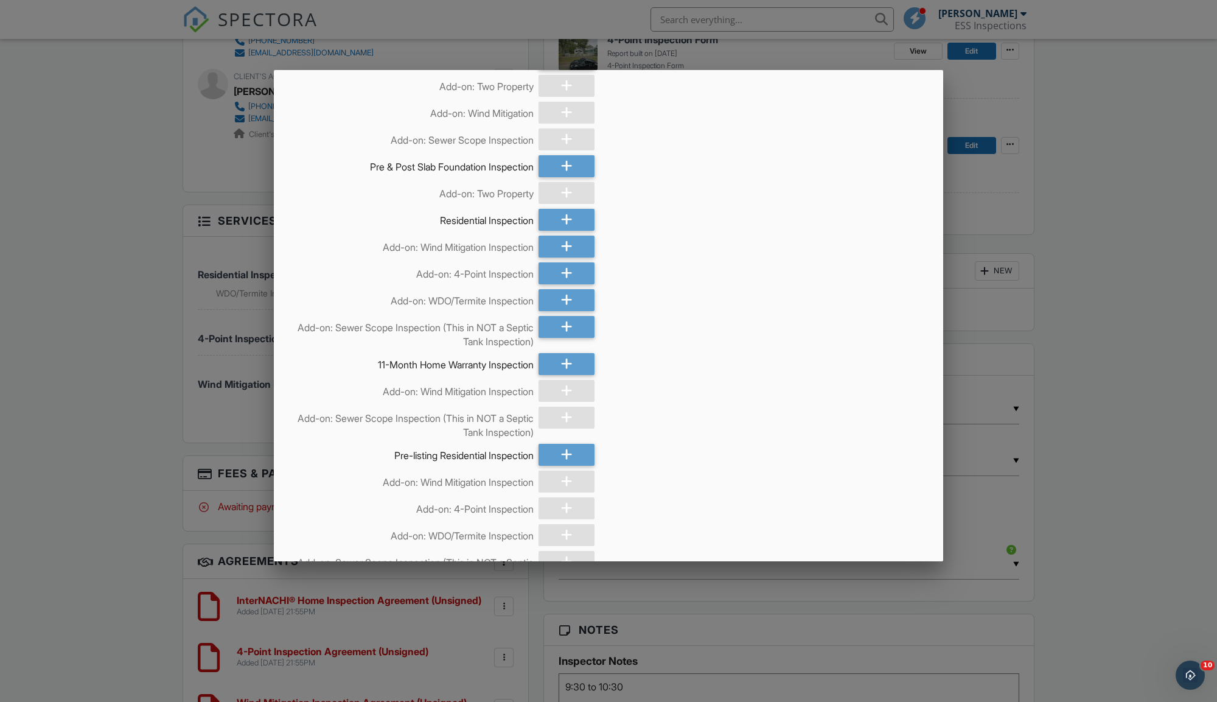
scroll to position [0, 0]
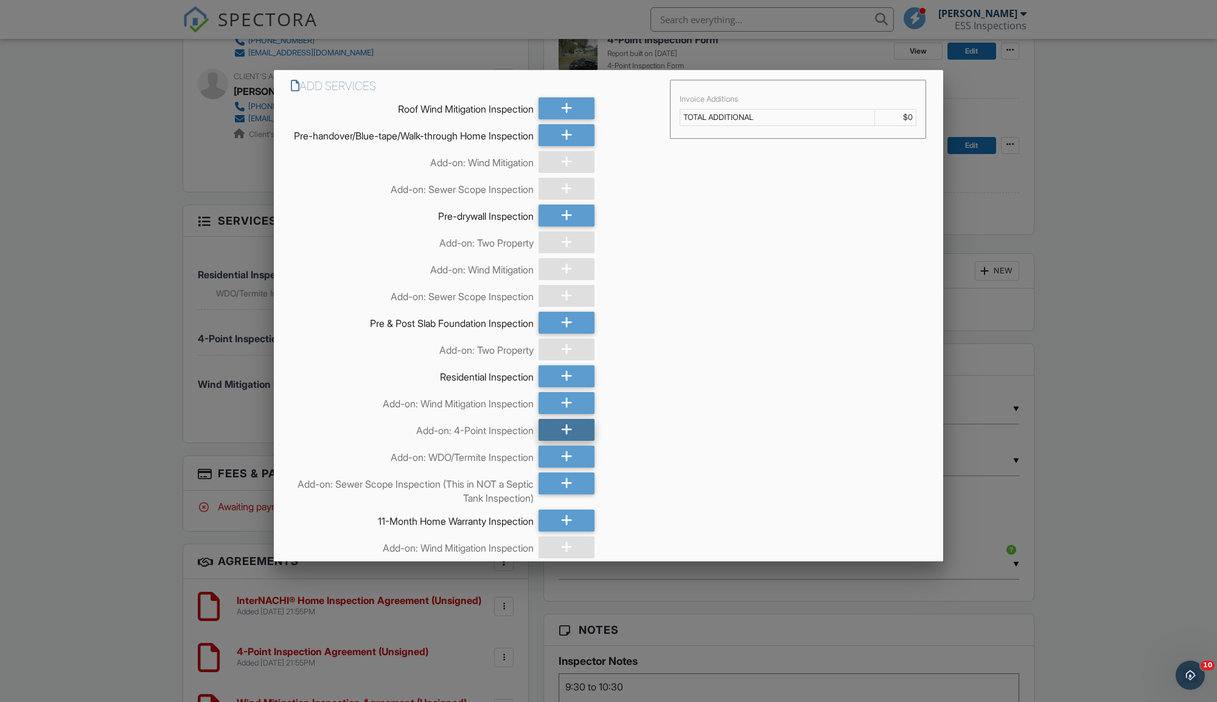
click at [559, 441] on div at bounding box center [567, 430] width 56 height 22
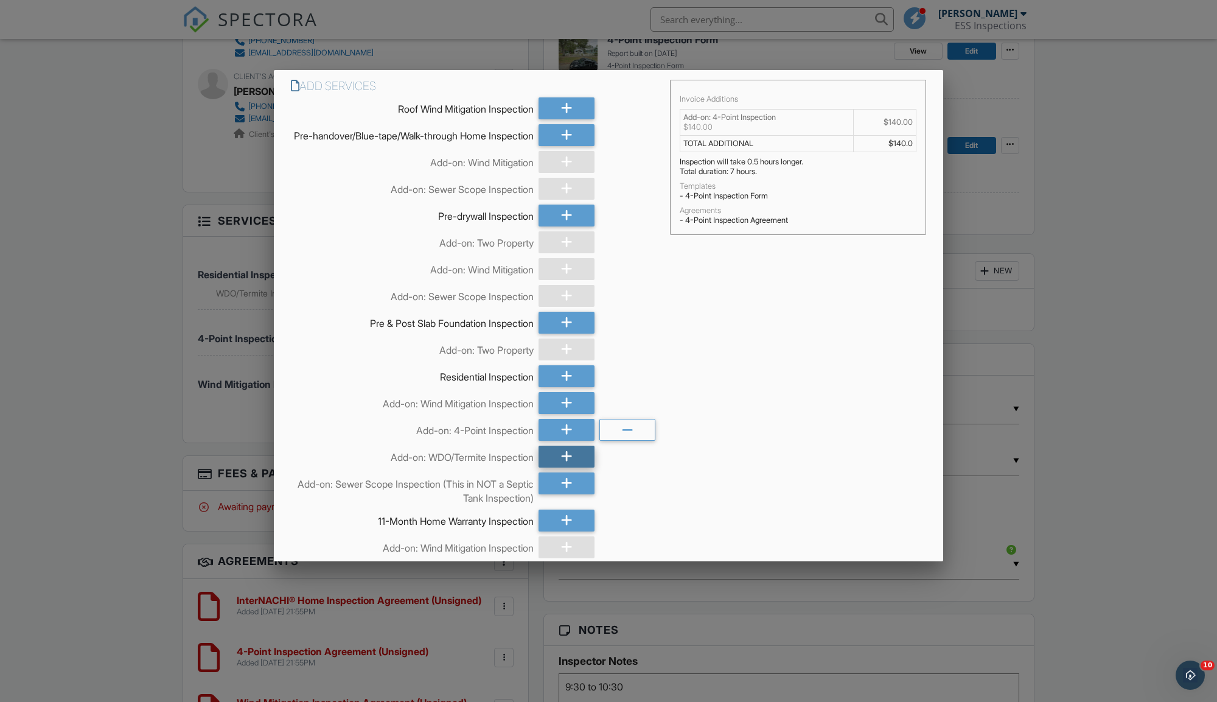
click at [559, 467] on div at bounding box center [567, 456] width 56 height 22
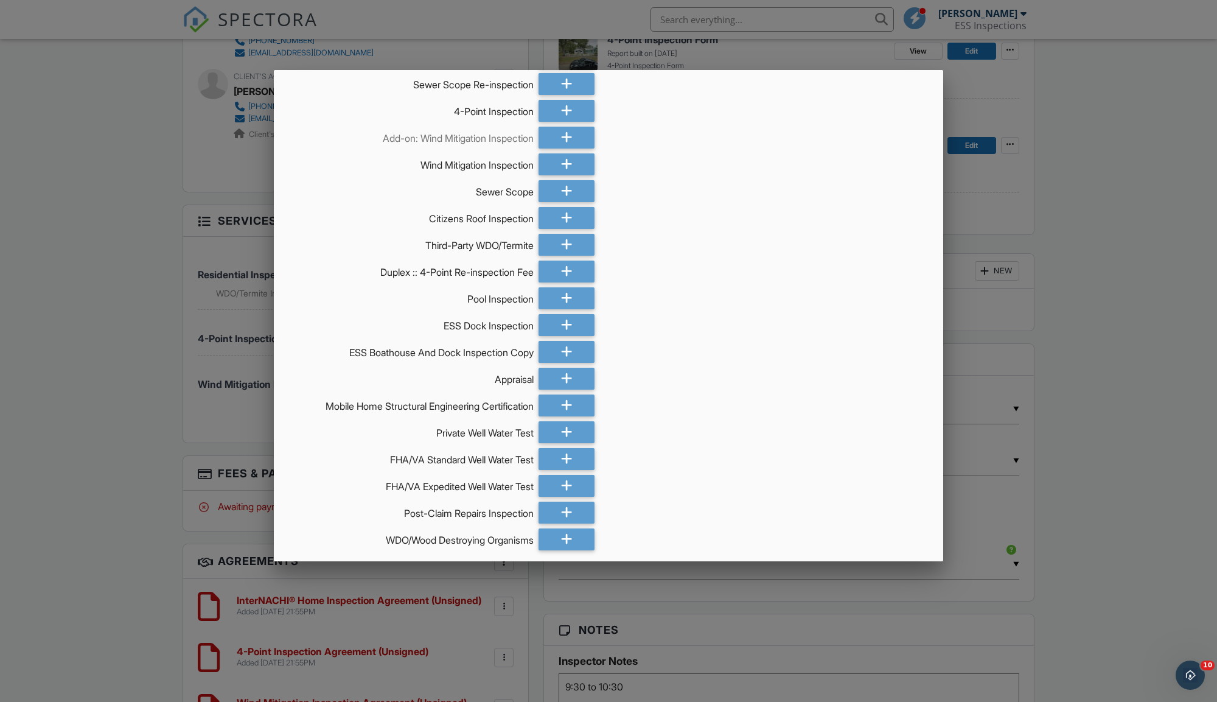
scroll to position [815, 0]
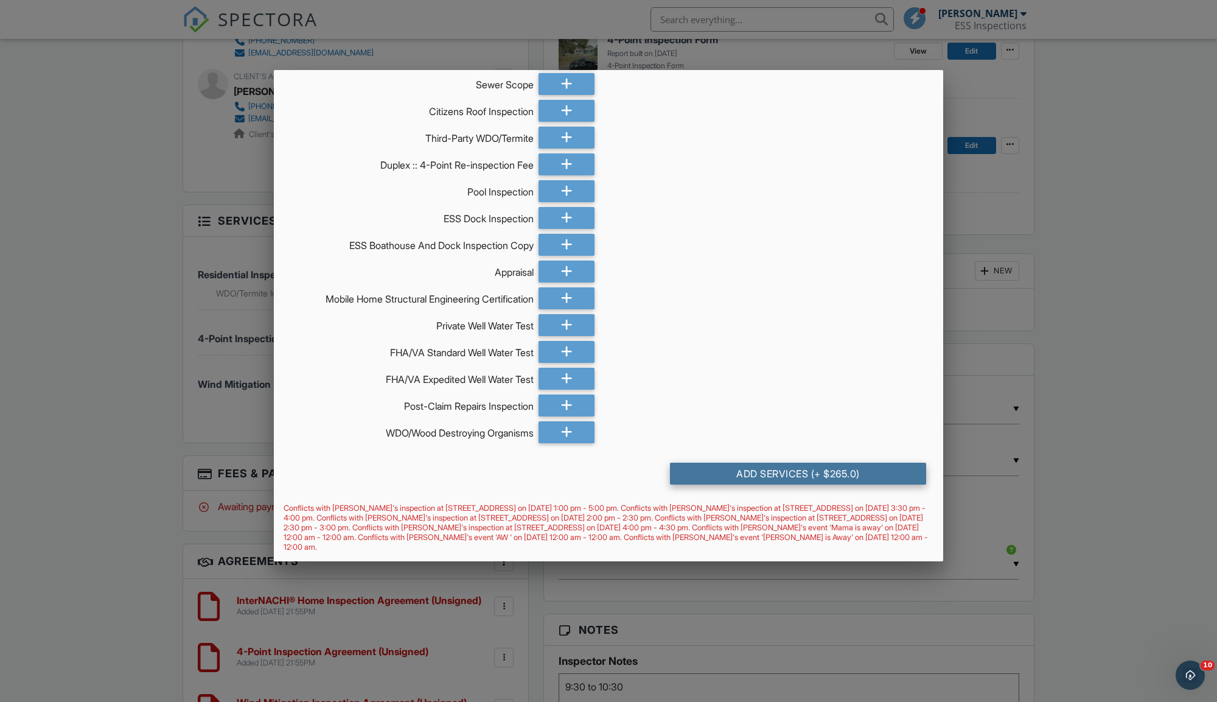
click at [716, 469] on div "Add Services (+ $265.0)" at bounding box center [798, 474] width 256 height 22
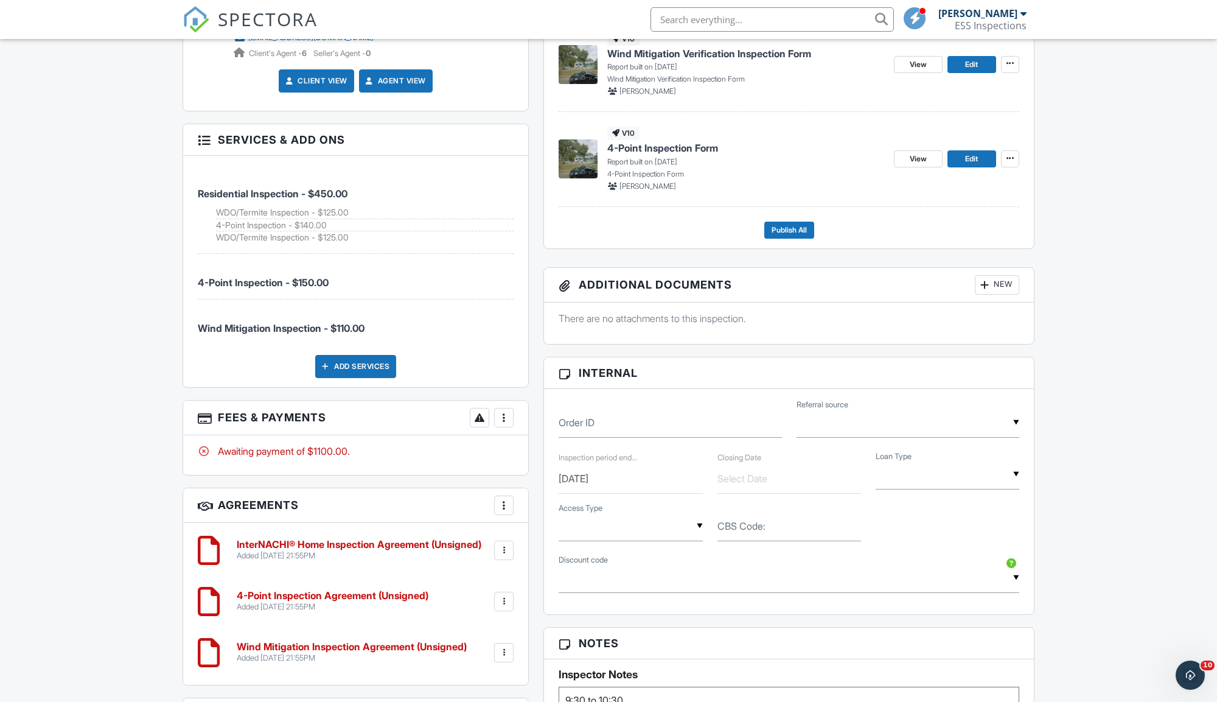
scroll to position [674, 0]
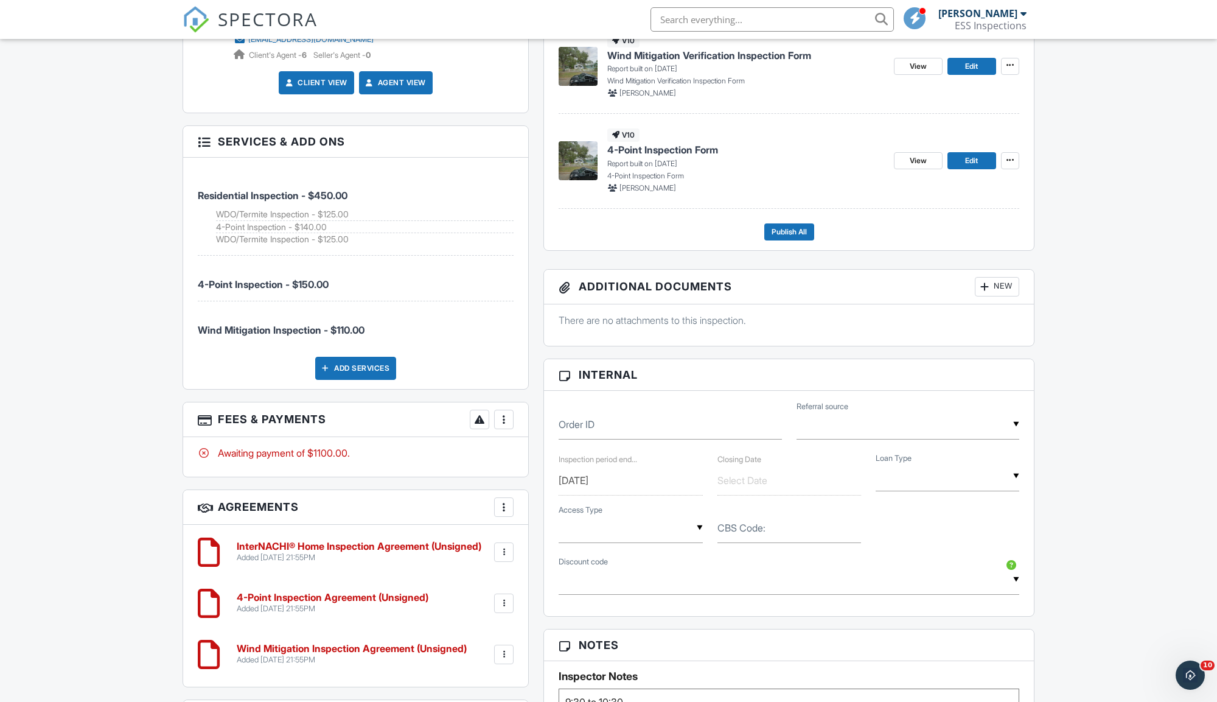
click at [510, 417] on div at bounding box center [504, 419] width 12 height 12
click at [539, 456] on li "Edit Fees & Payments" at bounding box center [565, 456] width 127 height 30
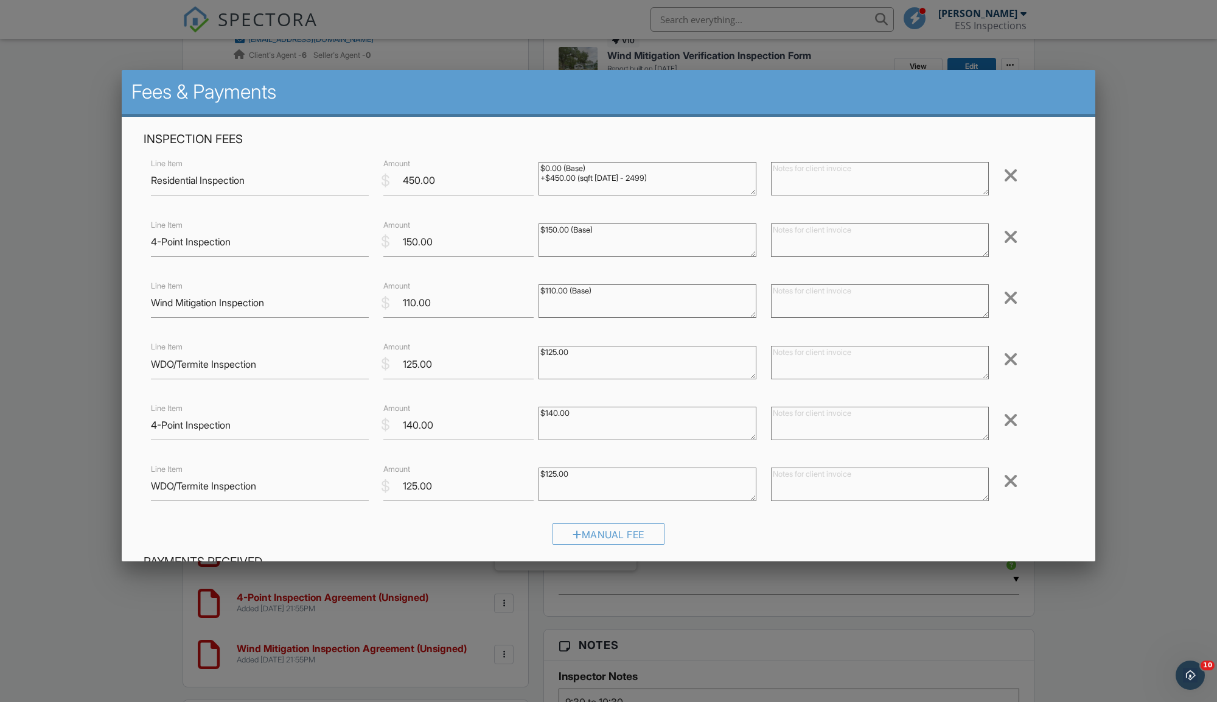
click at [1013, 235] on div at bounding box center [1011, 236] width 15 height 19
click at [1008, 417] on div at bounding box center [1011, 419] width 15 height 19
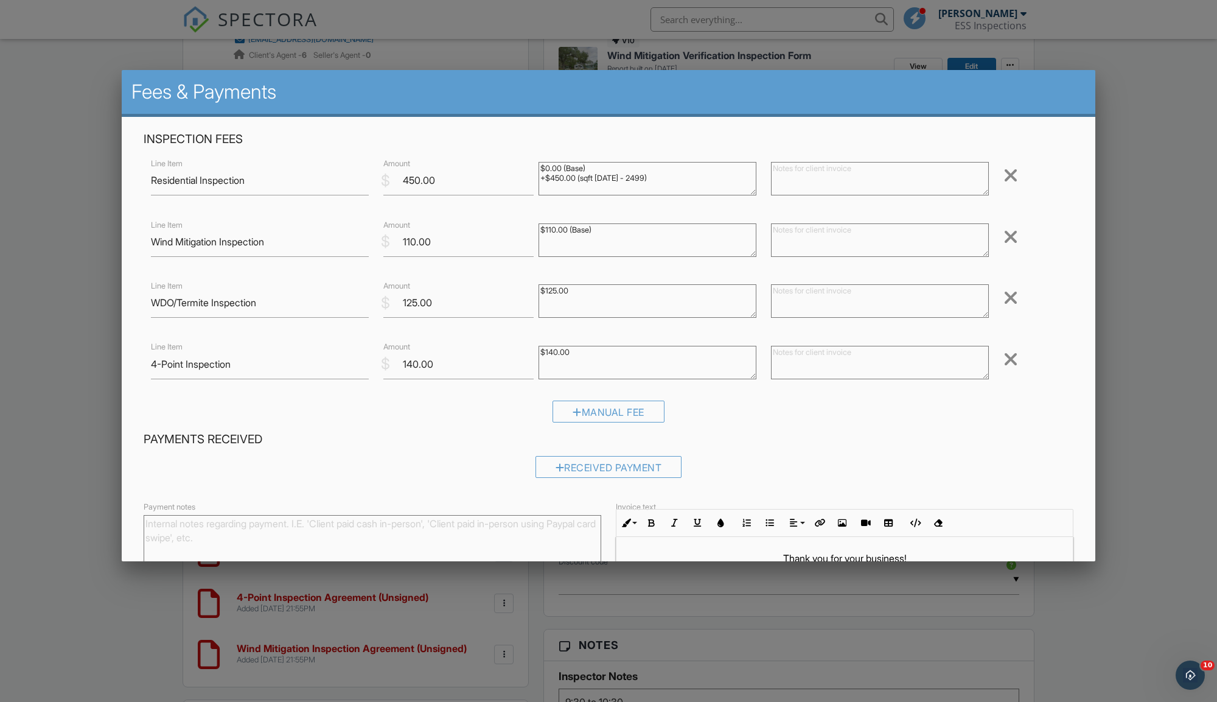
click at [1009, 233] on div at bounding box center [1011, 236] width 15 height 19
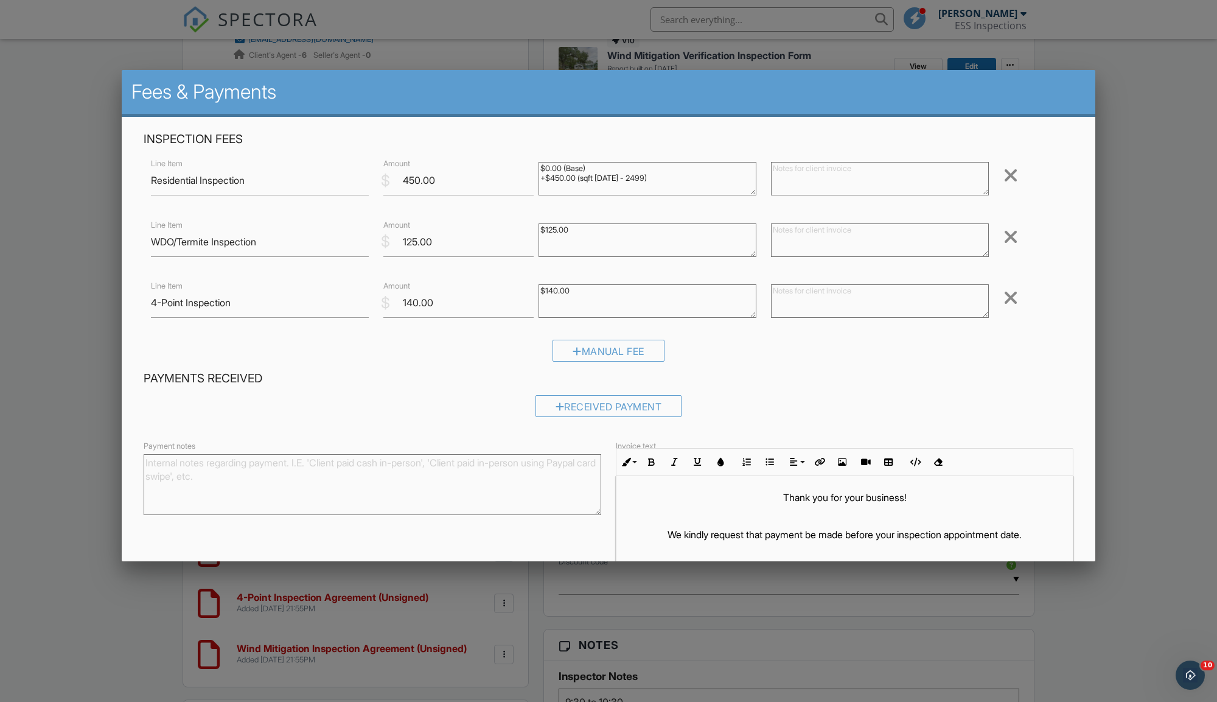
scroll to position [63, 0]
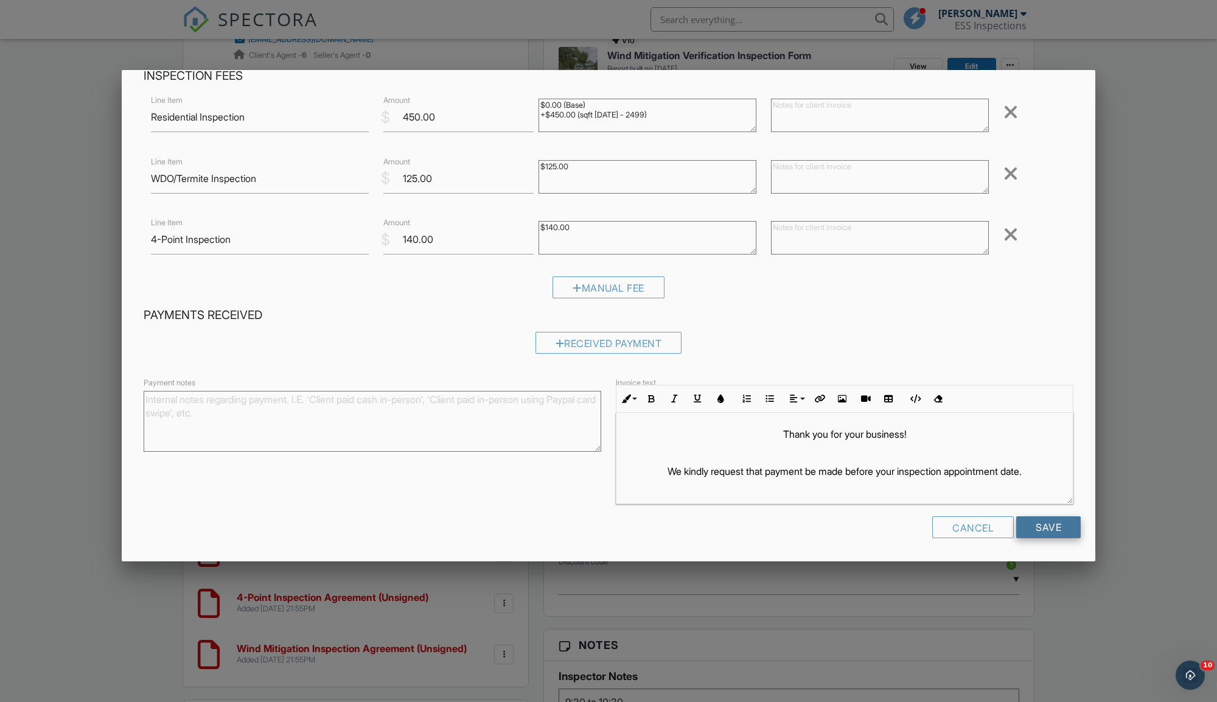
click at [1043, 521] on input "Save" at bounding box center [1048, 527] width 65 height 22
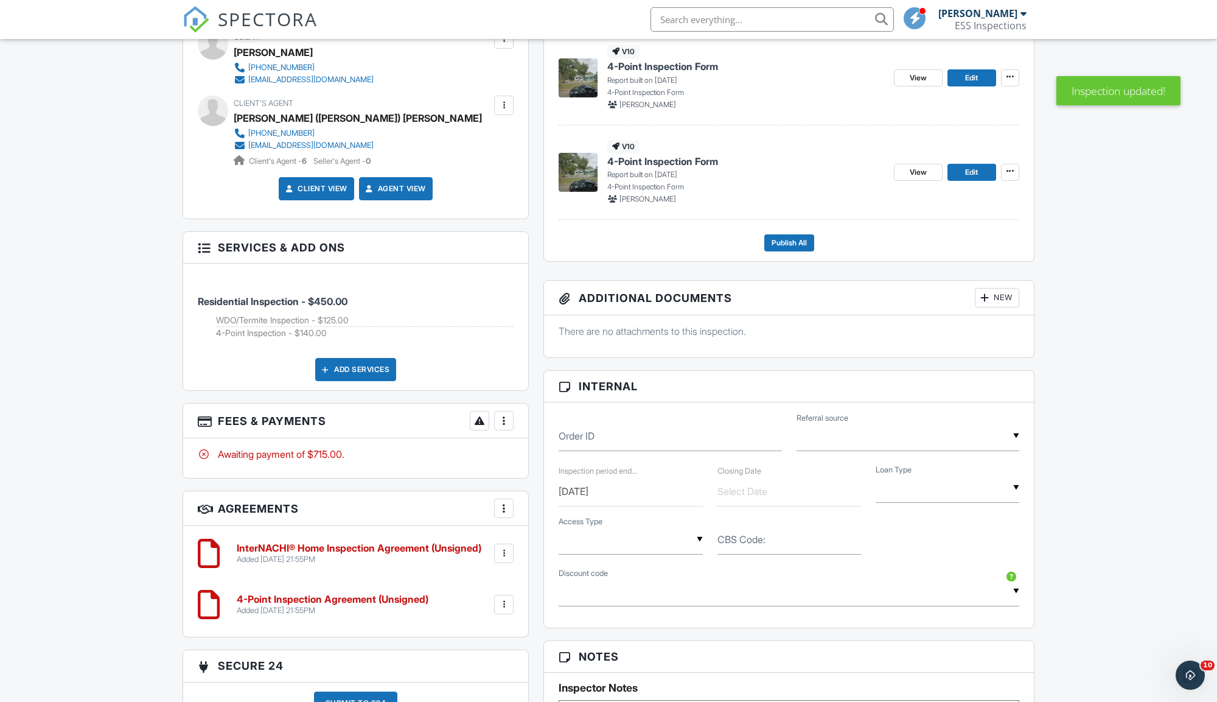
scroll to position [570, 0]
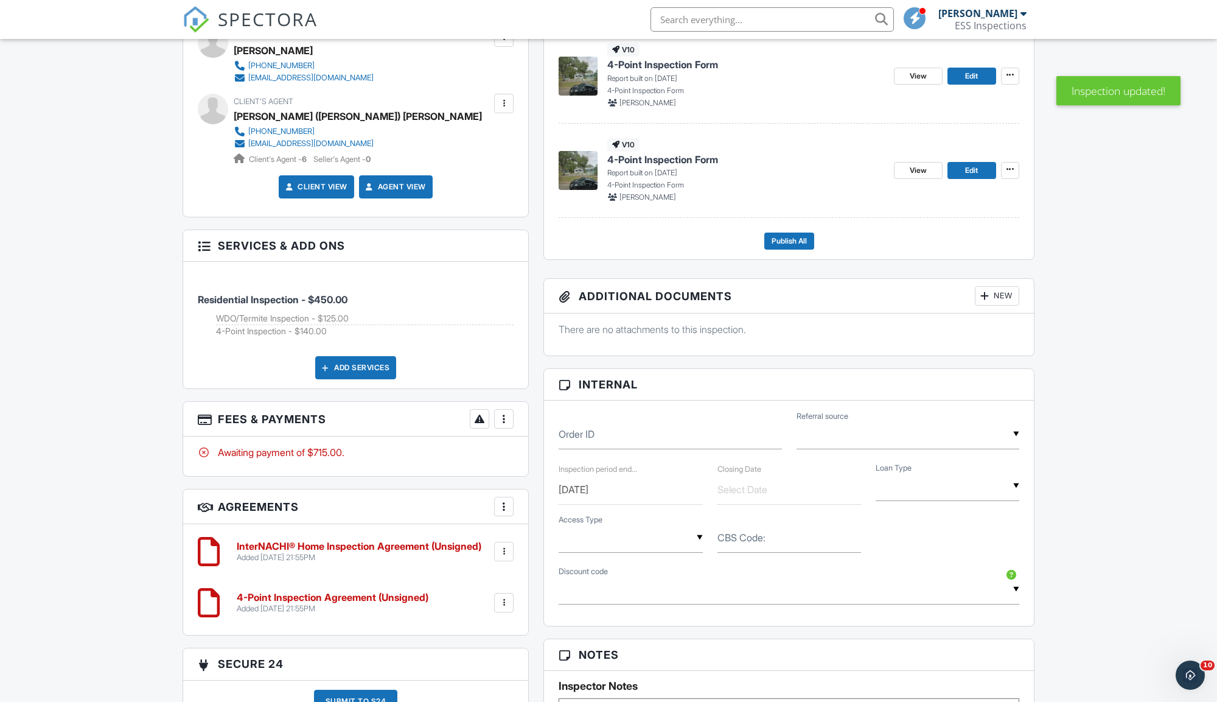
click at [357, 369] on div "Add Services" at bounding box center [355, 367] width 81 height 23
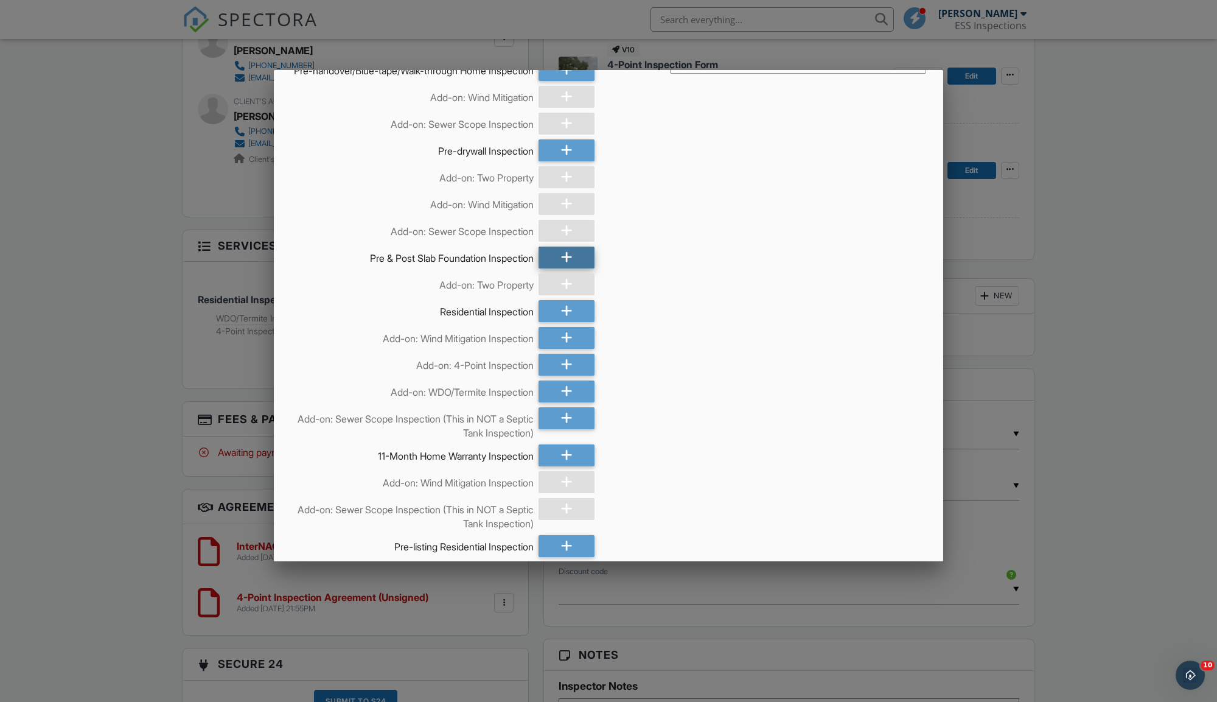
scroll to position [66, 0]
click at [557, 344] on div at bounding box center [567, 337] width 56 height 22
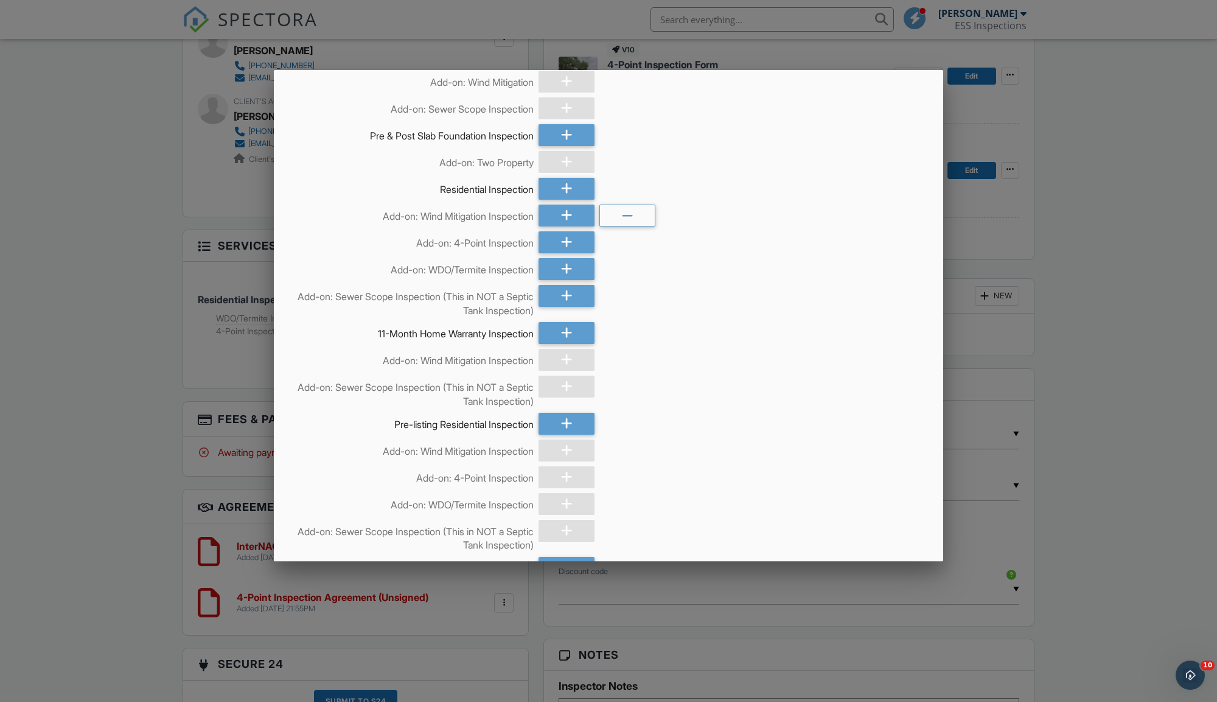
scroll to position [756, 0]
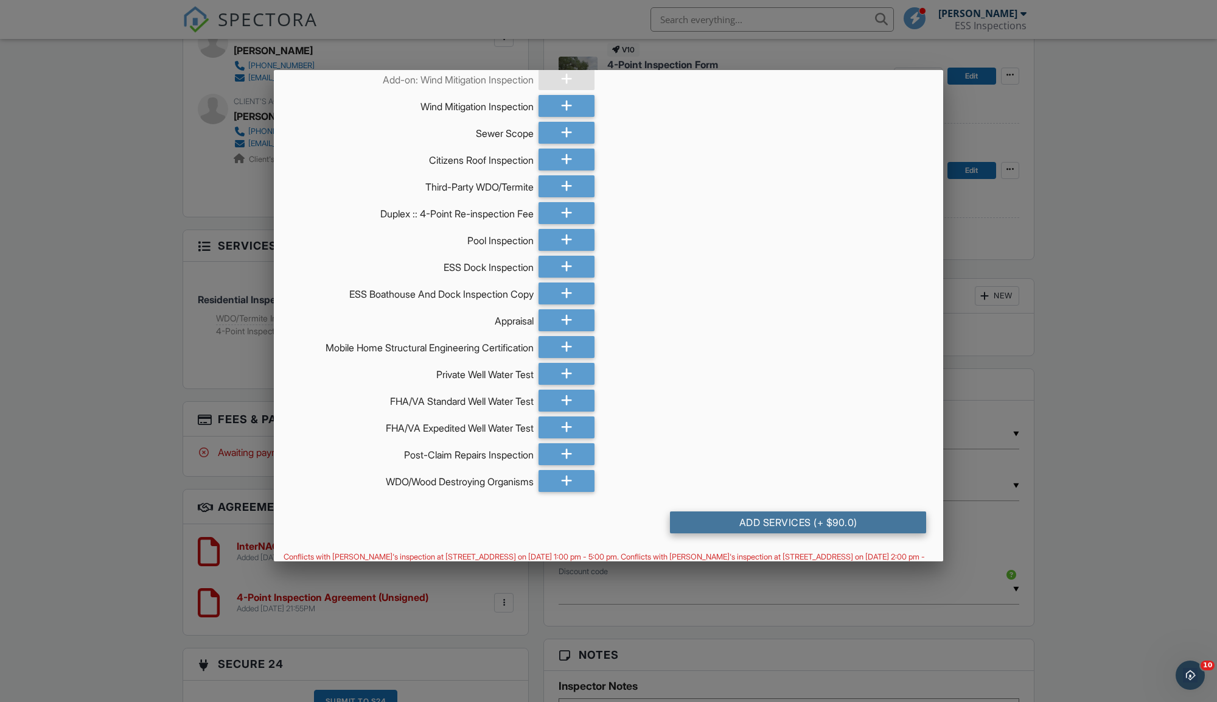
click at [857, 533] on div "Add Services (+ $90.0)" at bounding box center [798, 522] width 256 height 22
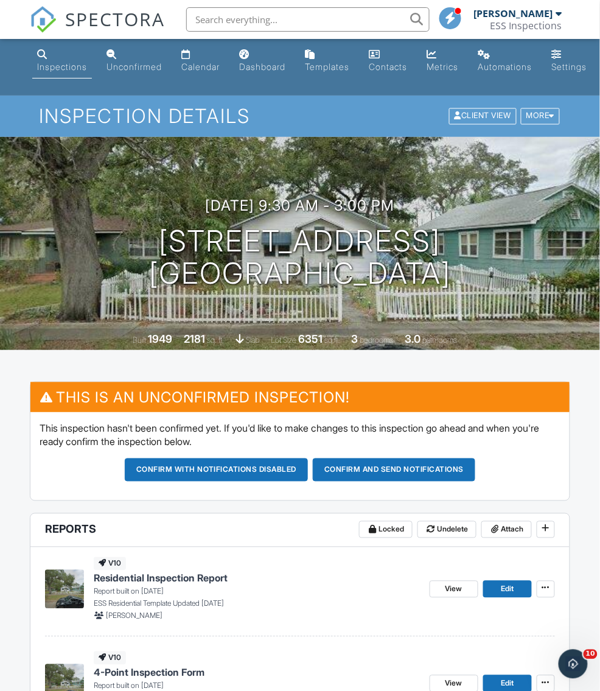
click at [119, 18] on span "SPECTORA" at bounding box center [115, 19] width 100 height 26
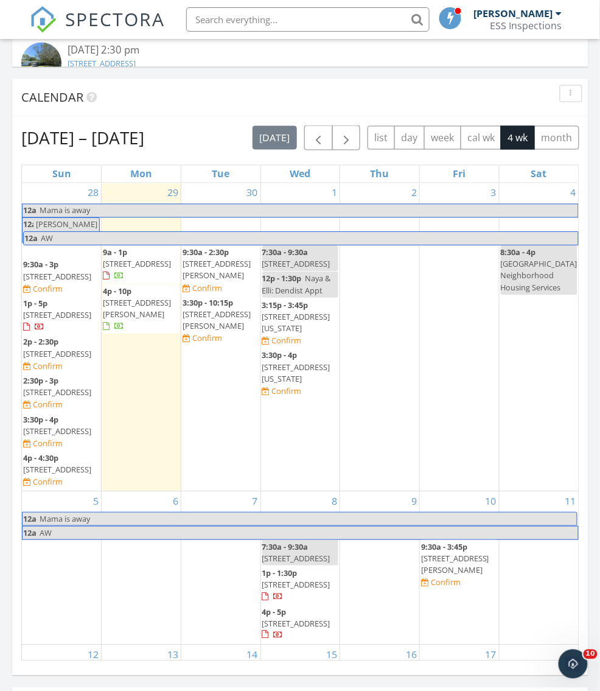
scroll to position [1207, 0]
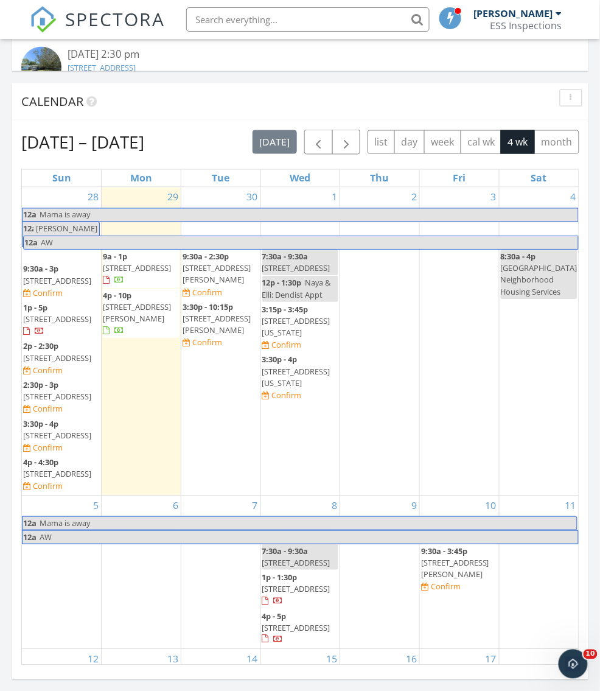
click at [146, 305] on span "[STREET_ADDRESS][PERSON_NAME]" at bounding box center [137, 313] width 68 height 23
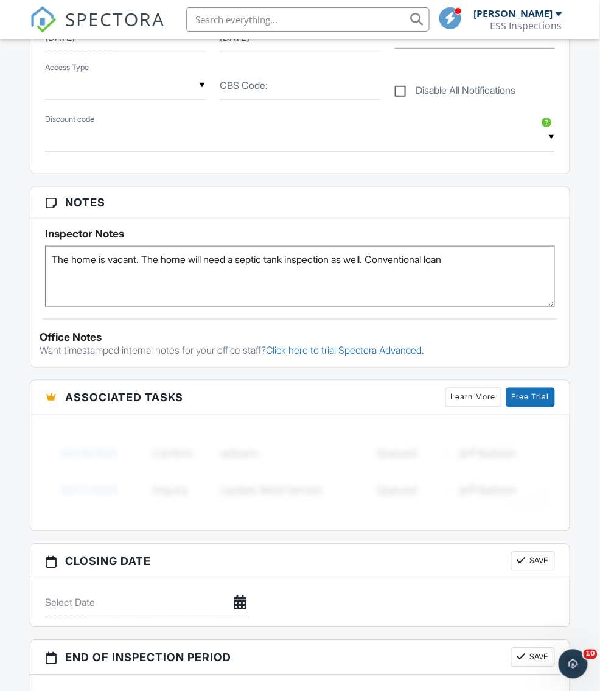
click at [501, 254] on textarea "The home is vacant. The home will need a septic tank inspection as well. Conven…" at bounding box center [299, 276] width 509 height 61
paste textarea "941-923-4544 Dial sarasota@hughes-exterminators.com Sarasota Hughes Exterminato…"
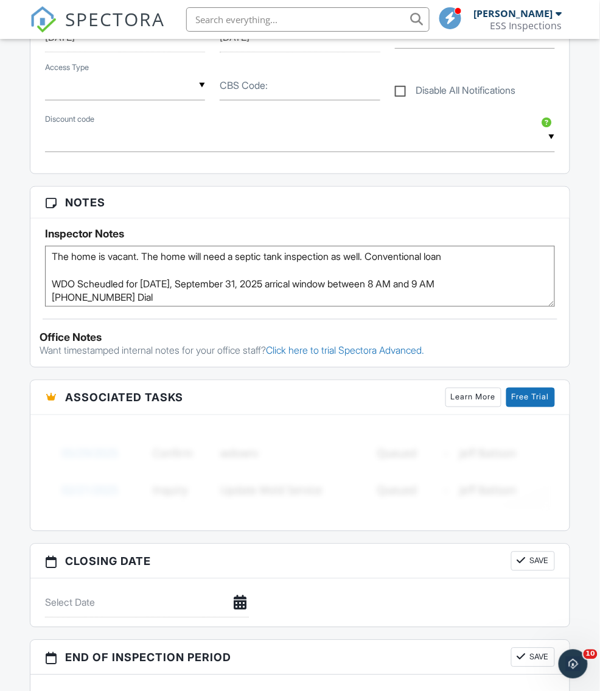
scroll to position [2, 0]
click at [159, 289] on textarea "The home is vacant. The home will need a septic tank inspection as well. Conven…" at bounding box center [299, 276] width 509 height 61
click at [119, 279] on textarea "The home is vacant. The home will need a septic tank inspection as well. Conven…" at bounding box center [299, 276] width 509 height 61
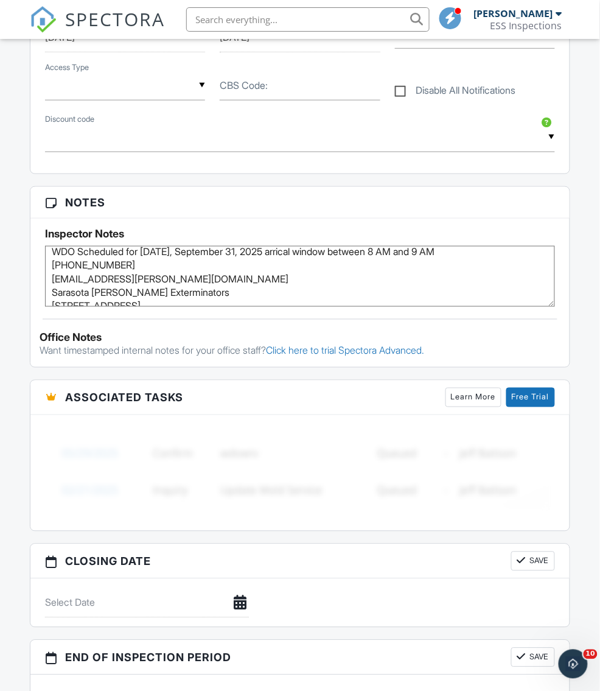
scroll to position [47, 0]
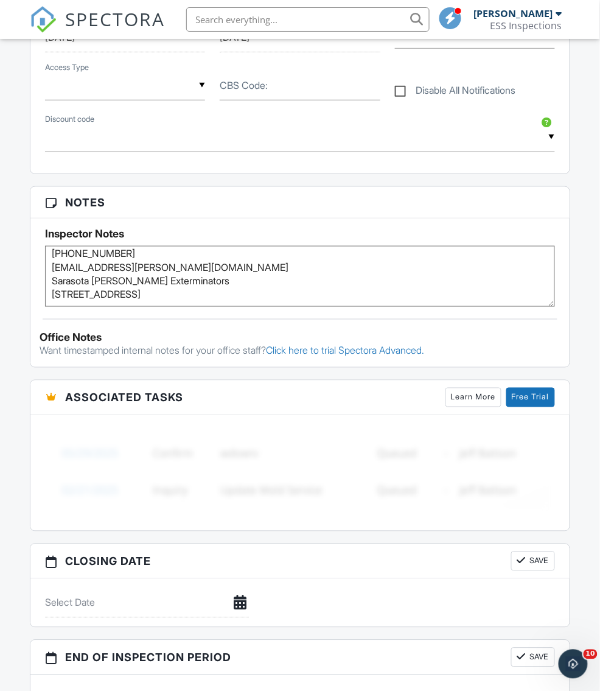
drag, startPoint x: 200, startPoint y: 275, endPoint x: 42, endPoint y: 269, distance: 158.4
click at [42, 269] on div "Inspector Notes The home is vacant. The home will need a septic tank inspection…" at bounding box center [299, 262] width 539 height 88
click at [307, 289] on textarea "The home is vacant. The home will need a septic tank inspection as well. Conven…" at bounding box center [299, 276] width 509 height 61
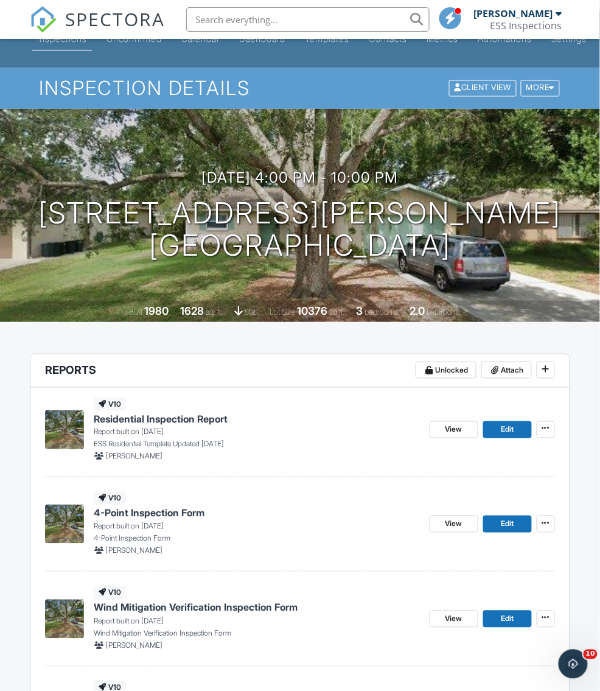
scroll to position [0, 0]
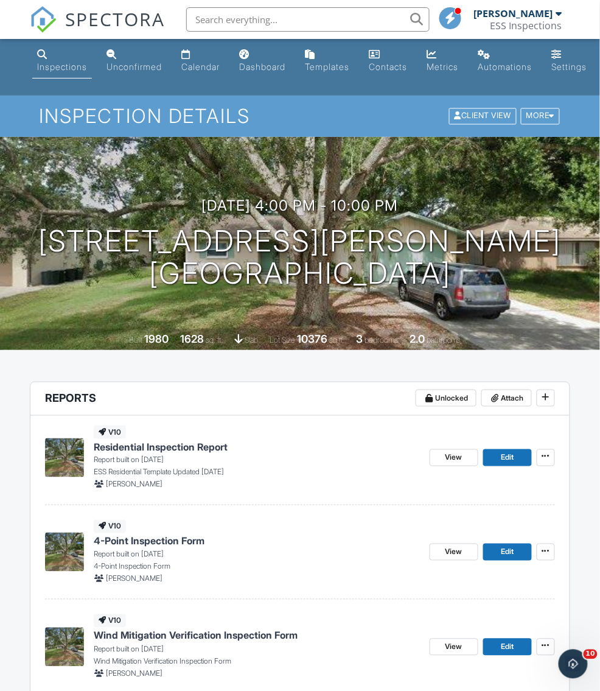
type textarea "The home is vacant. The home will need a septic tank inspection as well. Conven…"
click at [116, 16] on span "SPECTORA" at bounding box center [115, 19] width 100 height 26
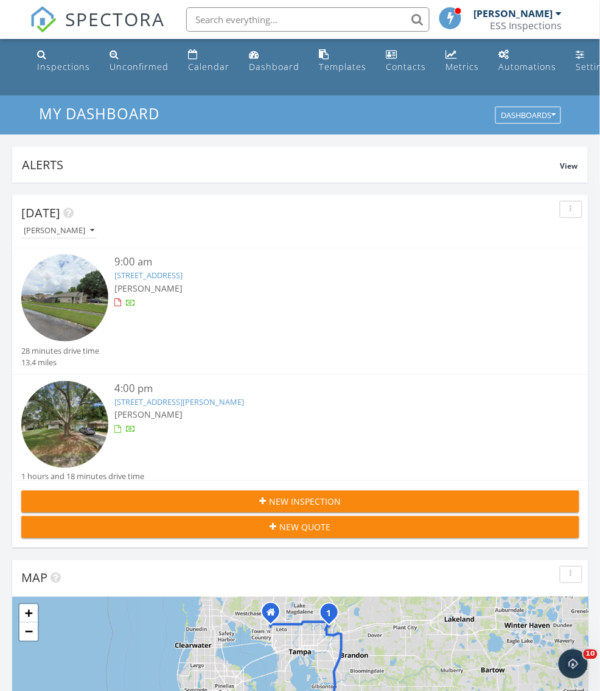
click at [134, 18] on span "SPECTORA" at bounding box center [115, 19] width 100 height 26
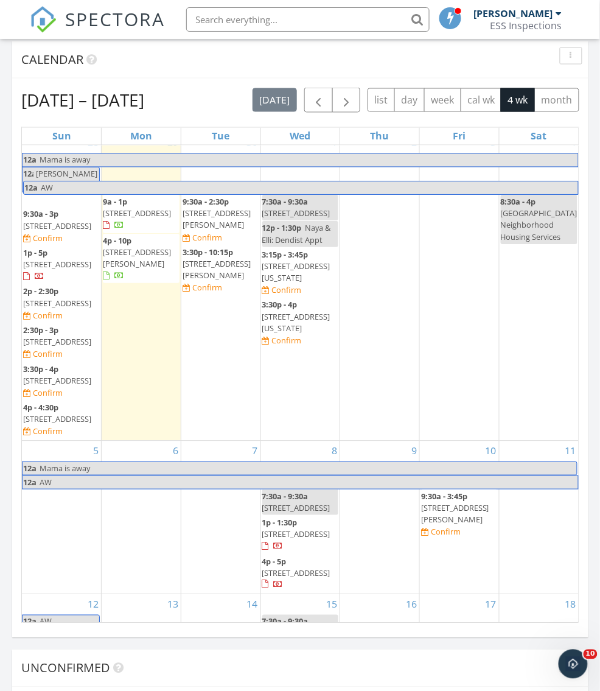
scroll to position [25, 0]
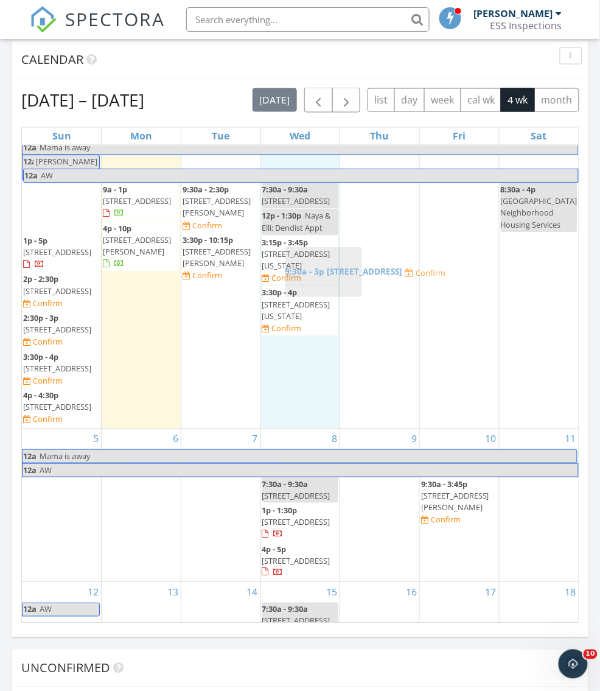
drag, startPoint x: 43, startPoint y: 208, endPoint x: 302, endPoint y: 271, distance: 266.3
click at [302, 271] on body "SPECTORA [PERSON_NAME] ESS Inspections Role: Inspector Dashboard New Inspection…" at bounding box center [300, 149] width 600 height 2796
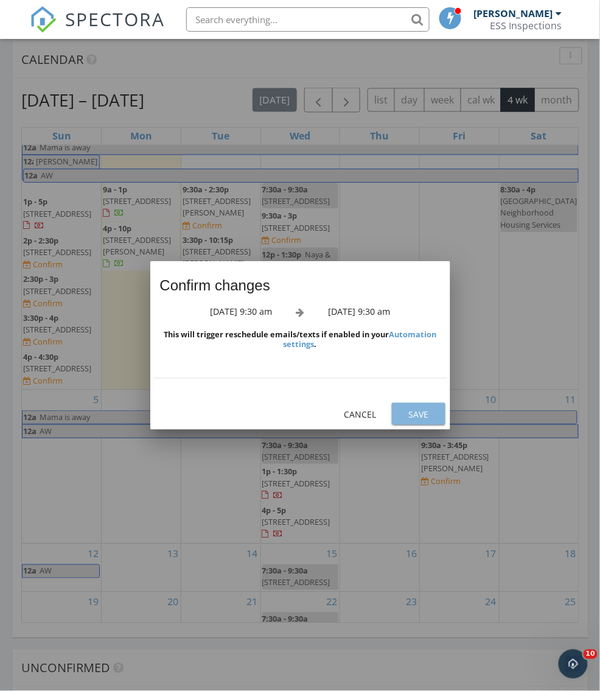
click at [427, 416] on div "Save" at bounding box center [419, 414] width 34 height 13
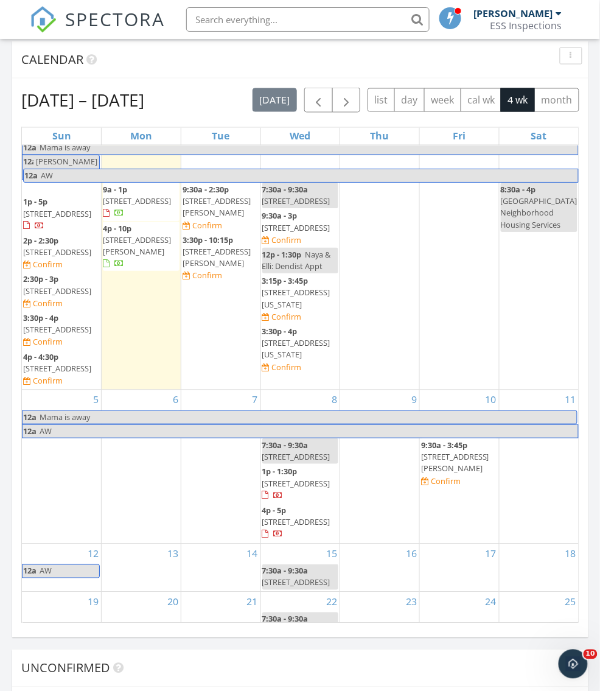
click at [293, 233] on span "[STREET_ADDRESS]" at bounding box center [296, 228] width 68 height 11
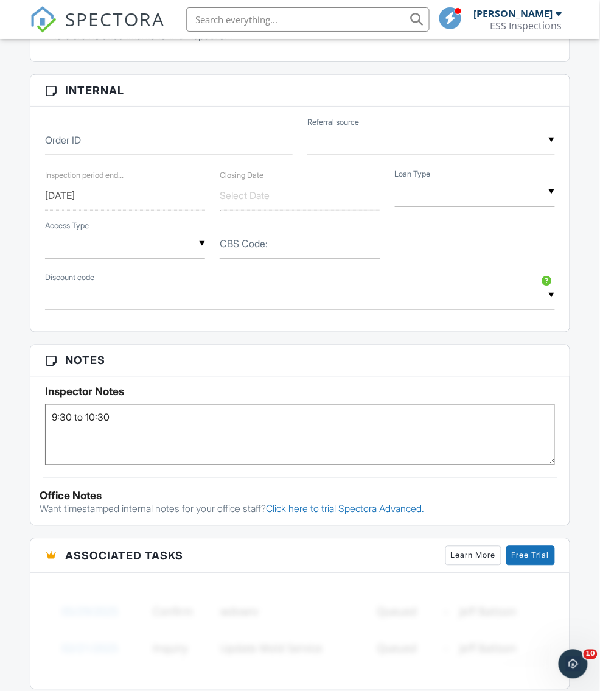
scroll to position [1001, 0]
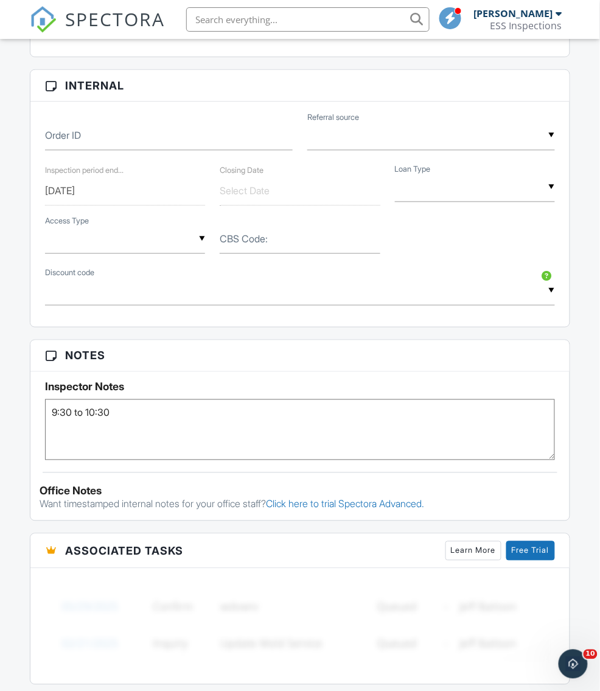
click at [53, 403] on textarea "9:30 to 10:30" at bounding box center [299, 429] width 509 height 61
paste textarea "727-327-3635 Dial saintpetersburg@hughes-exterminators.com St. Petersburg Hughe…"
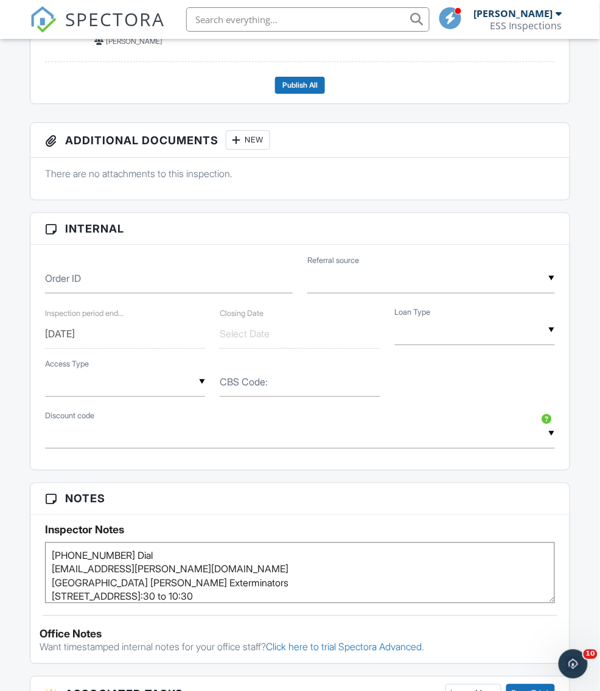
scroll to position [876, 0]
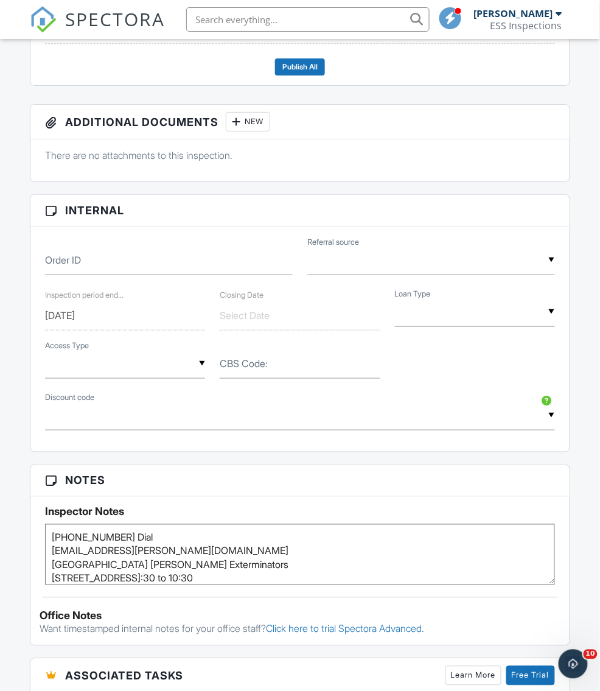
drag, startPoint x: 152, startPoint y: 526, endPoint x: 116, endPoint y: 531, distance: 36.2
click at [116, 531] on textarea "9:30 to 10:30" at bounding box center [299, 554] width 509 height 61
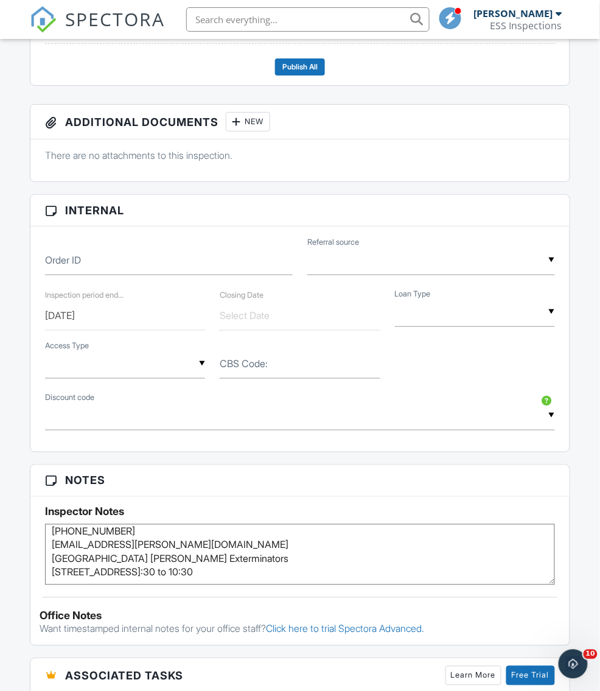
drag, startPoint x: 300, startPoint y: 569, endPoint x: 222, endPoint y: 567, distance: 78.5
click at [222, 567] on textarea "9:30 to 10:30" at bounding box center [299, 554] width 509 height 61
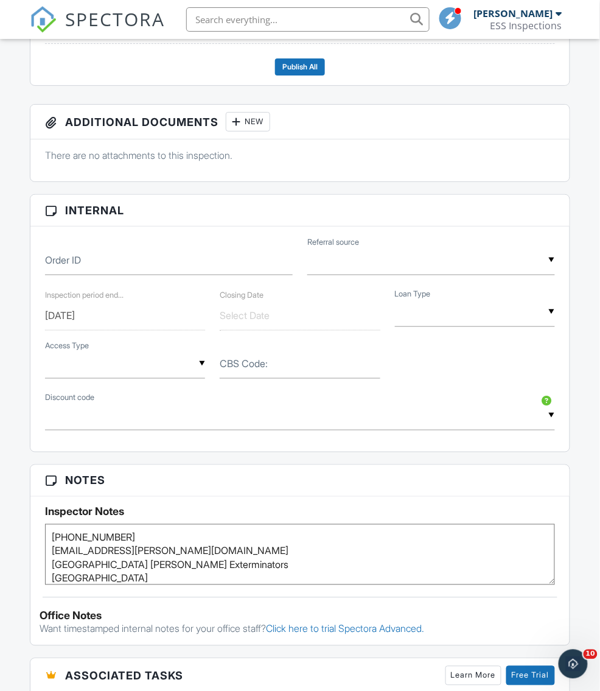
click at [52, 527] on textarea "9:30 to 10:30" at bounding box center [299, 554] width 509 height 61
paste textarea "9:30 to 10:30"
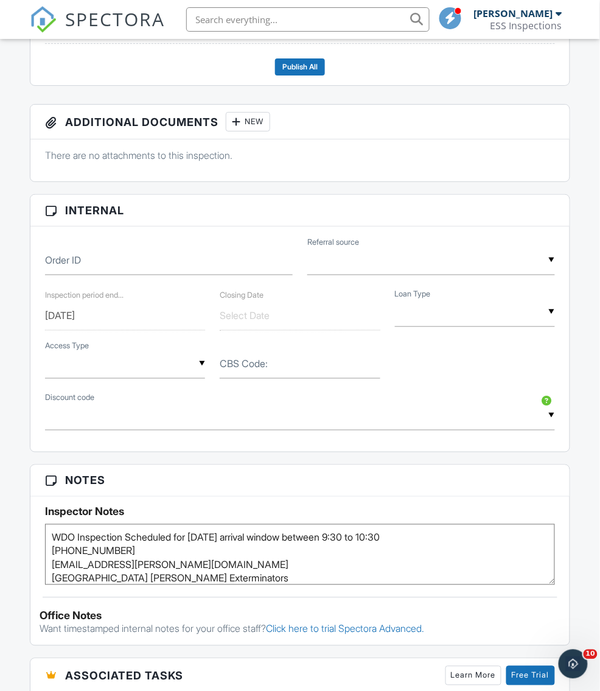
click at [440, 532] on textarea "9:30 to 10:30" at bounding box center [299, 554] width 509 height 61
click at [508, 529] on textarea "9:30 to 10:30" at bounding box center [299, 554] width 509 height 61
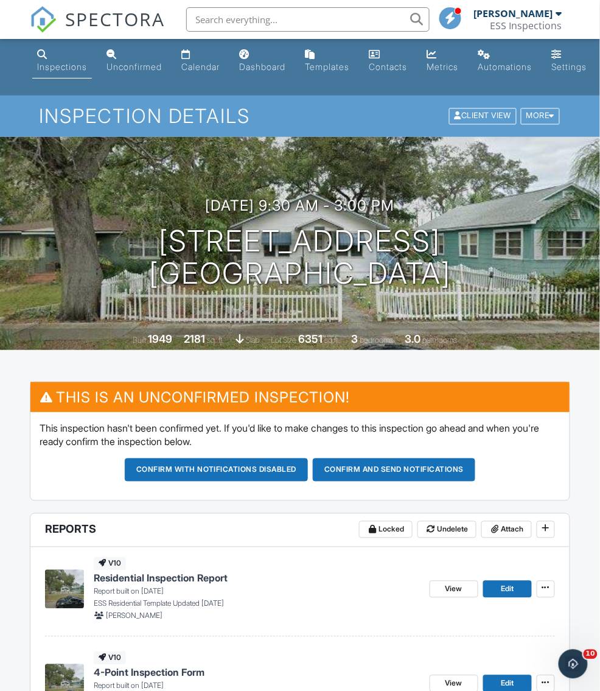
type textarea "WDO Inspection Scheduled for Wednesday, 10/01/2025 arrival window between 9:30 …"
click at [96, 15] on span "SPECTORA" at bounding box center [115, 19] width 100 height 26
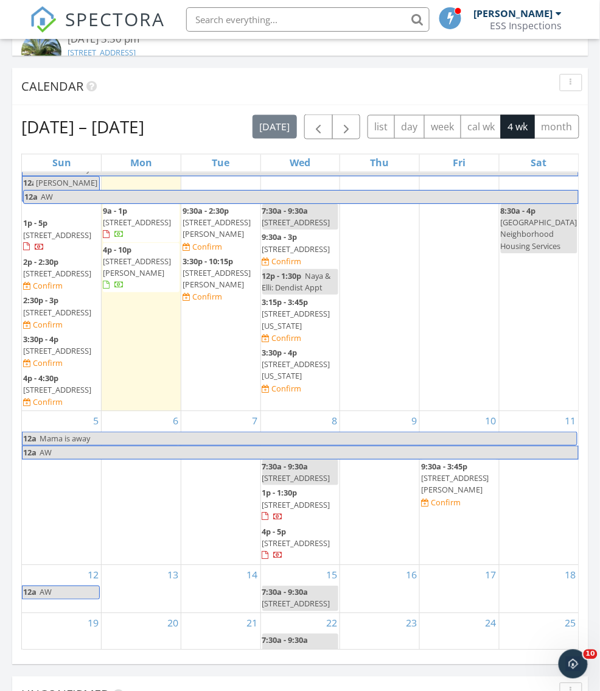
scroll to position [37, 0]
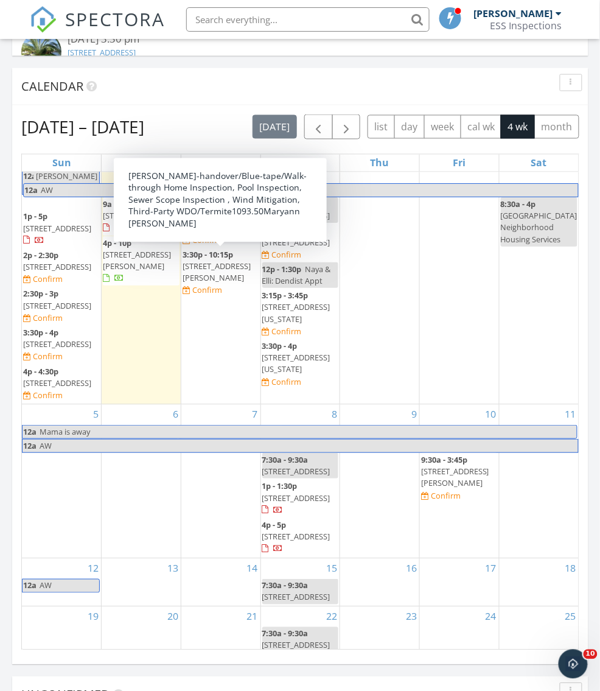
click at [225, 271] on span "3:30p - 10:15p [STREET_ADDRESS][PERSON_NAME] Confirm" at bounding box center [221, 273] width 77 height 47
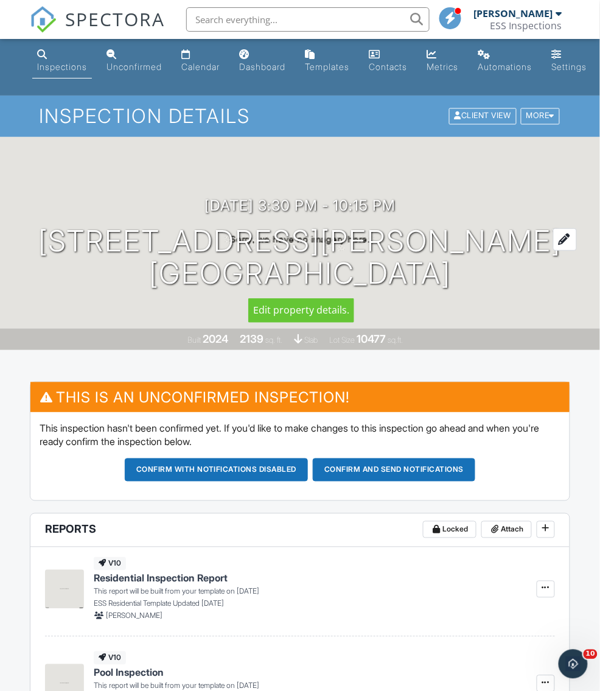
drag, startPoint x: 494, startPoint y: 291, endPoint x: 403, endPoint y: 275, distance: 92.1
click at [402, 275] on div "[DATE] 3:30 pm - 10:15 pm [STREET_ADDRESS][PERSON_NAME] [GEOGRAPHIC_DATA] Built…" at bounding box center [300, 243] width 600 height 213
copy h1 "33572"
click at [103, 24] on span "SPECTORA" at bounding box center [115, 19] width 100 height 26
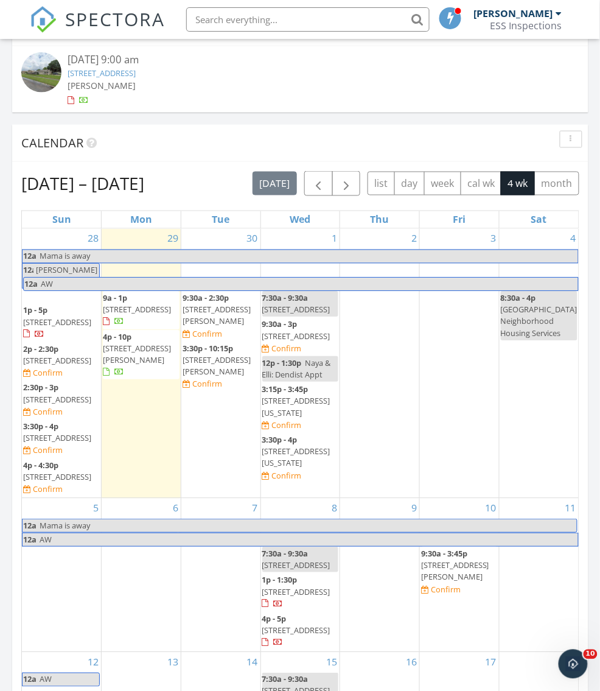
scroll to position [1164, 0]
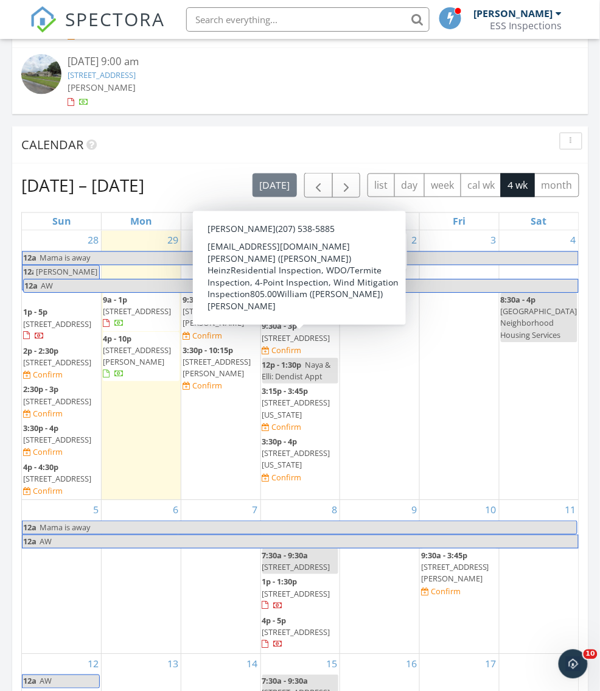
click at [293, 344] on span "[STREET_ADDRESS]" at bounding box center [296, 338] width 68 height 11
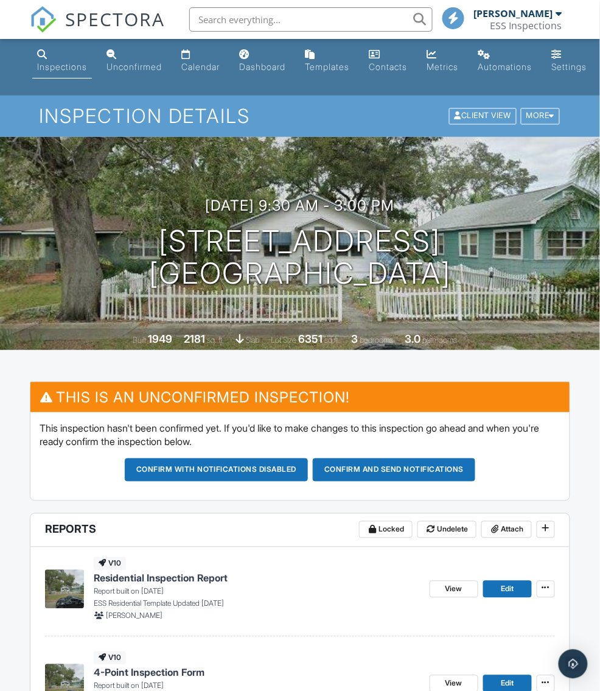
drag, startPoint x: 162, startPoint y: 246, endPoint x: 558, endPoint y: 279, distance: 397.5
click at [558, 279] on div "10/01/2025 9:30 am - 3:00 pm 2121 7th Ave N St. Petersburg, FL 33713" at bounding box center [300, 243] width 600 height 92
click at [340, 207] on h3 "10/01/2025 9:30 am - 3:00 pm" at bounding box center [300, 205] width 189 height 16
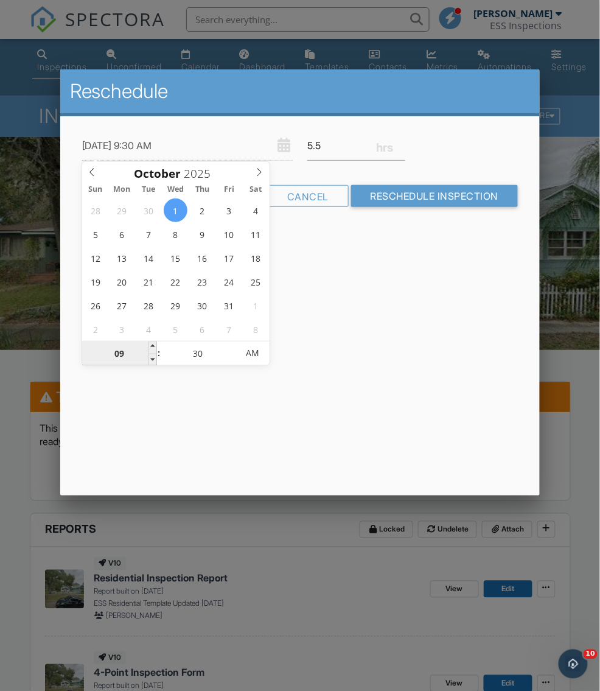
click at [118, 353] on input "09" at bounding box center [119, 353] width 75 height 24
type input "10/01/2025 1:30 AM"
type input "01"
type input "10/01/2025 10:30 AM"
type input "10"
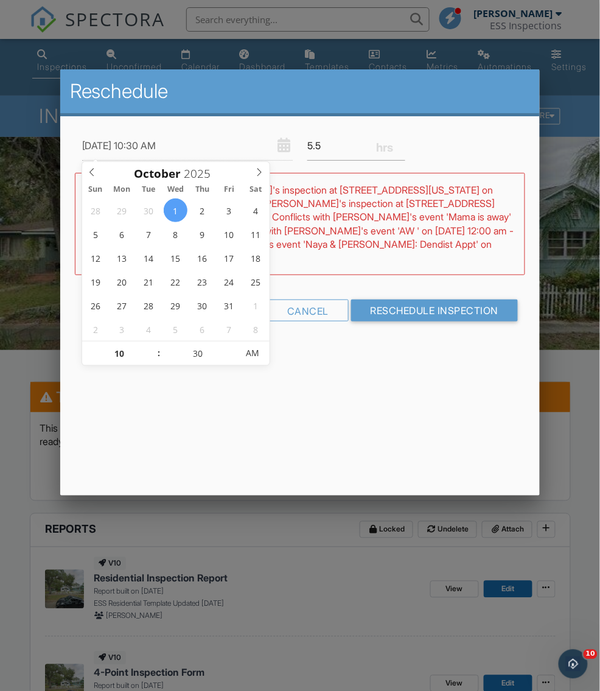
click at [399, 411] on div "Reschedule 10/01/2025 10:30 AM 5.5 Warning: this date/time is in the past. WARN…" at bounding box center [300, 282] width 480 height 426
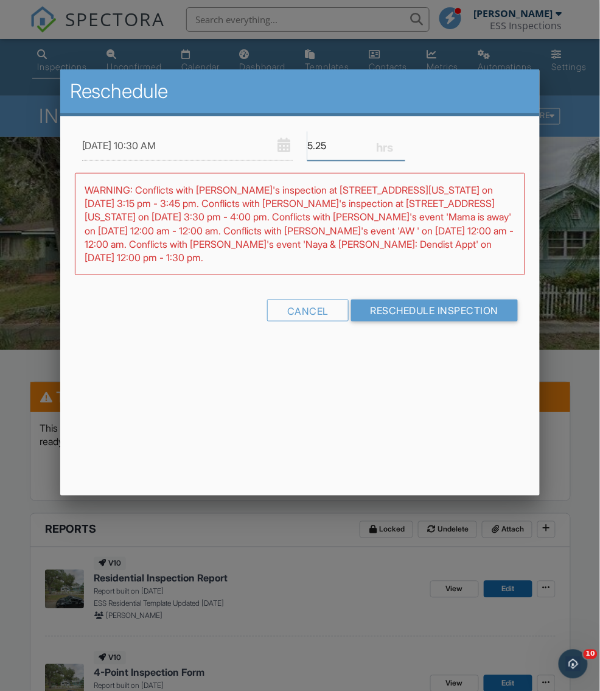
click at [397, 147] on input "5.25" at bounding box center [356, 146] width 98 height 30
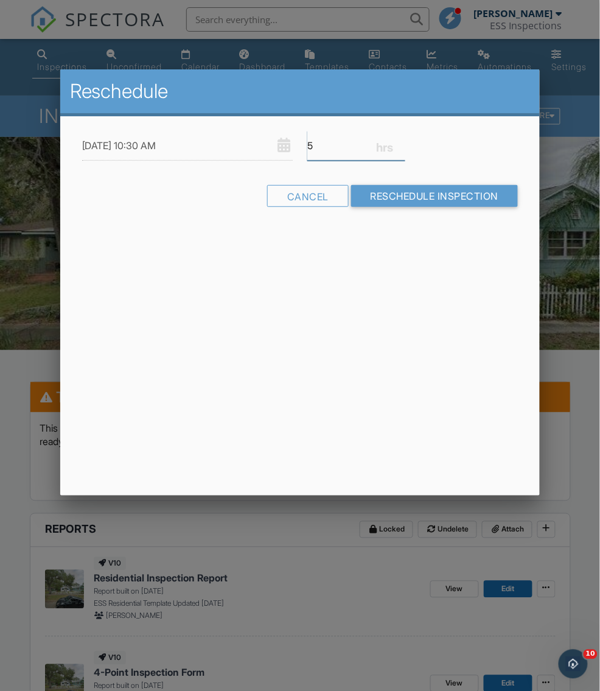
type input "5"
click at [397, 147] on input "5" at bounding box center [356, 146] width 98 height 30
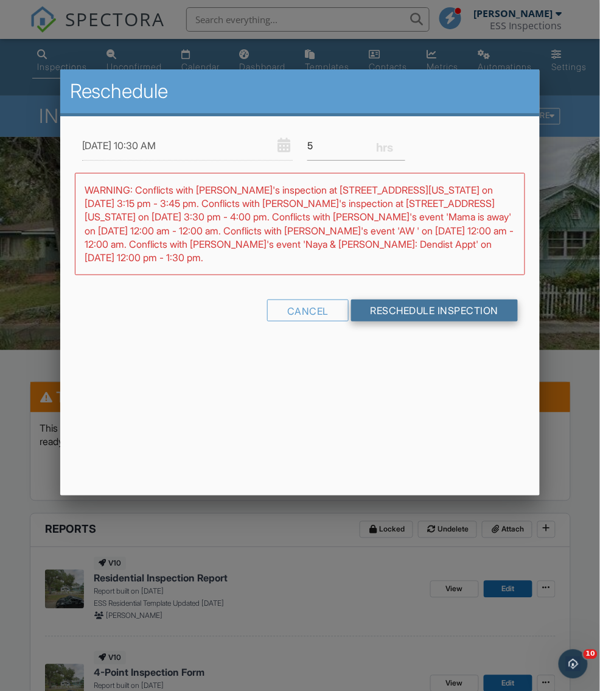
click at [386, 302] on input "Reschedule Inspection" at bounding box center [434, 310] width 167 height 22
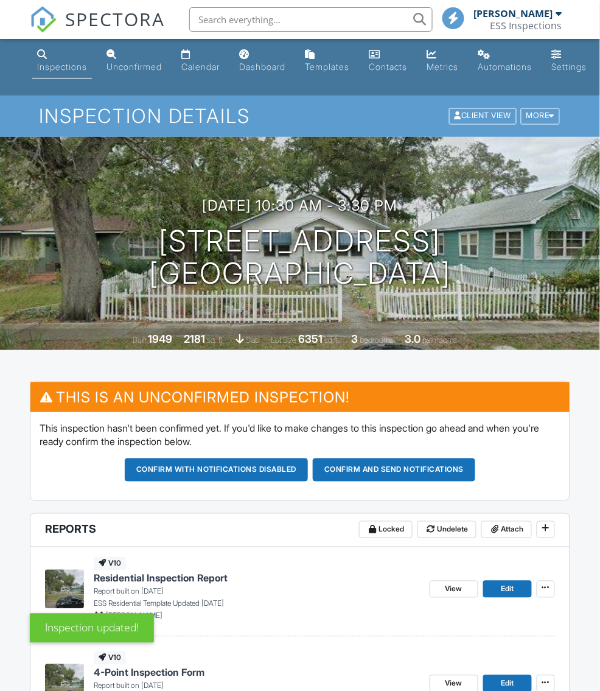
click at [115, 27] on span "SPECTORA" at bounding box center [115, 19] width 100 height 26
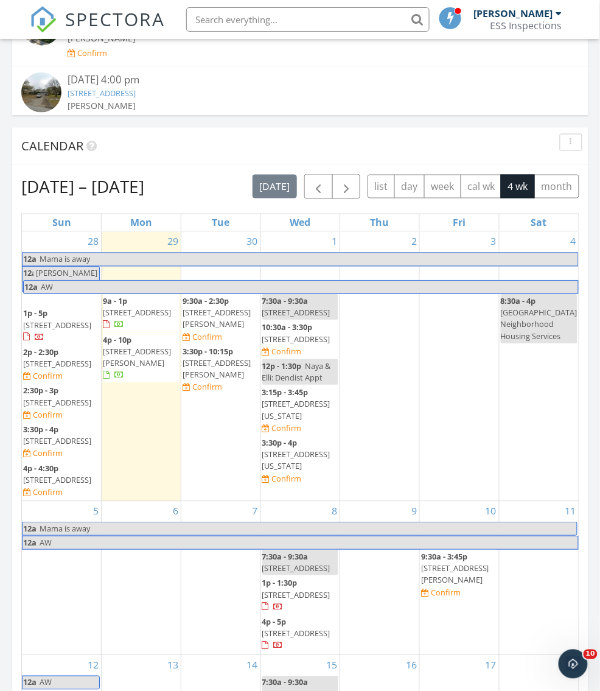
click at [323, 16] on input "text" at bounding box center [307, 19] width 243 height 24
paste input "446 50th Ave S, St."
click at [302, 501] on div "1 7:30a - 9:30a 4265 13th Ave North St Petersburg FL 33713 10:30a - 3:30p 2121 …" at bounding box center [300, 366] width 79 height 269
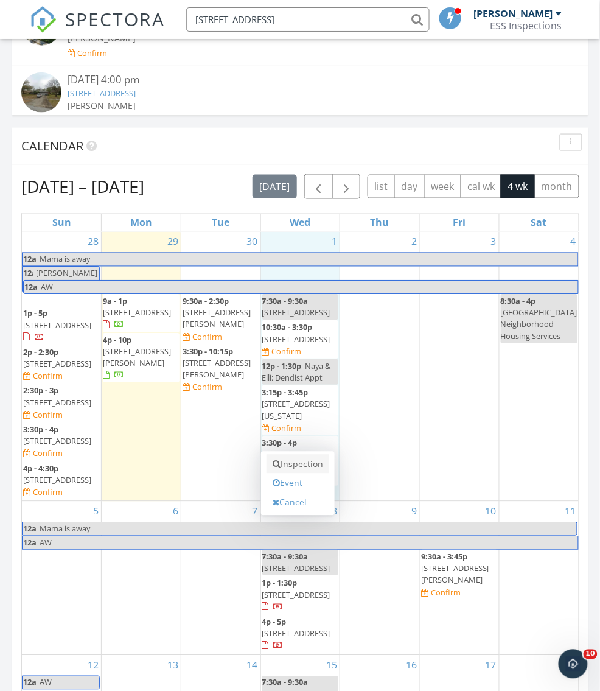
type input "446 50th Ave S"
click at [302, 467] on link "Inspection" at bounding box center [298, 464] width 63 height 19
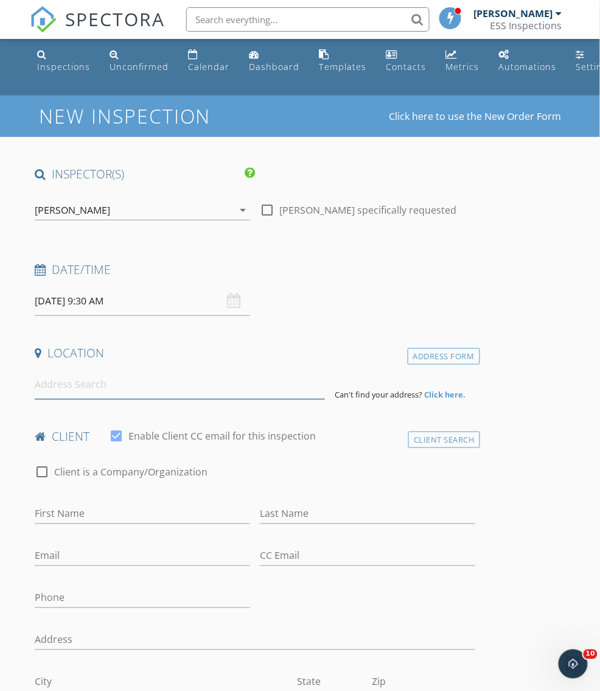
click at [75, 386] on input at bounding box center [180, 384] width 290 height 30
paste input "[STREET_ADDRESS]"
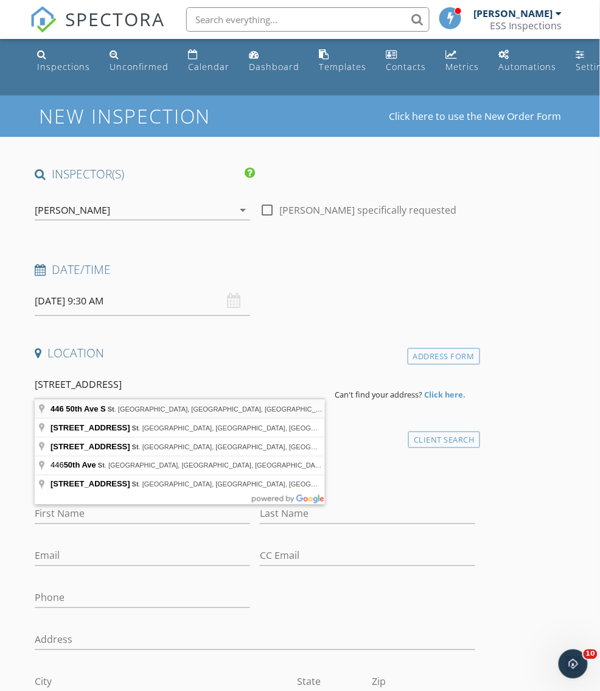
type input "[STREET_ADDRESS]"
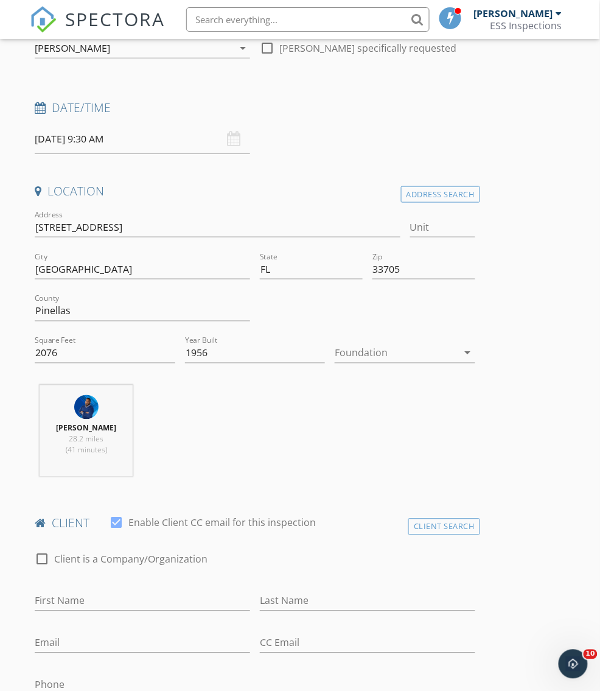
scroll to position [211, 0]
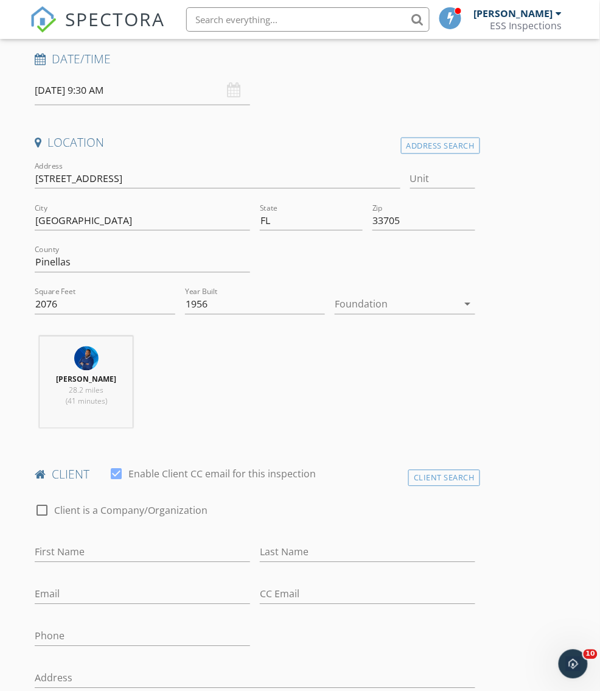
click at [397, 302] on div at bounding box center [396, 304] width 123 height 19
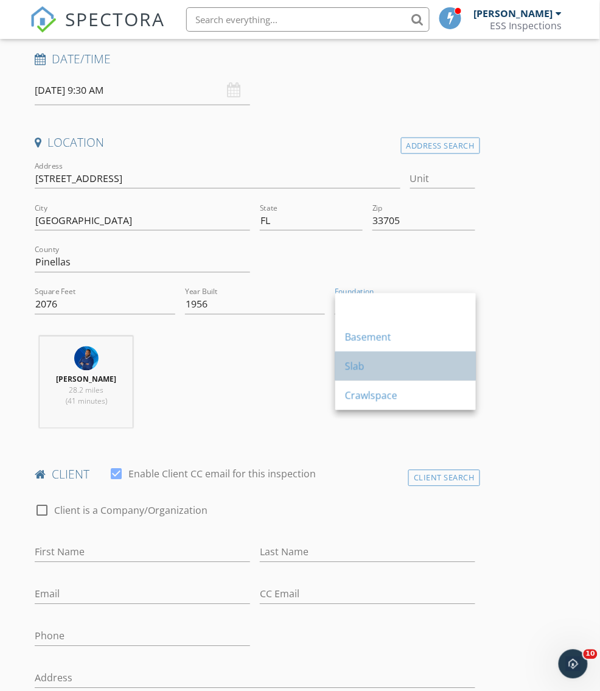
click at [379, 369] on div "Slab" at bounding box center [405, 366] width 121 height 15
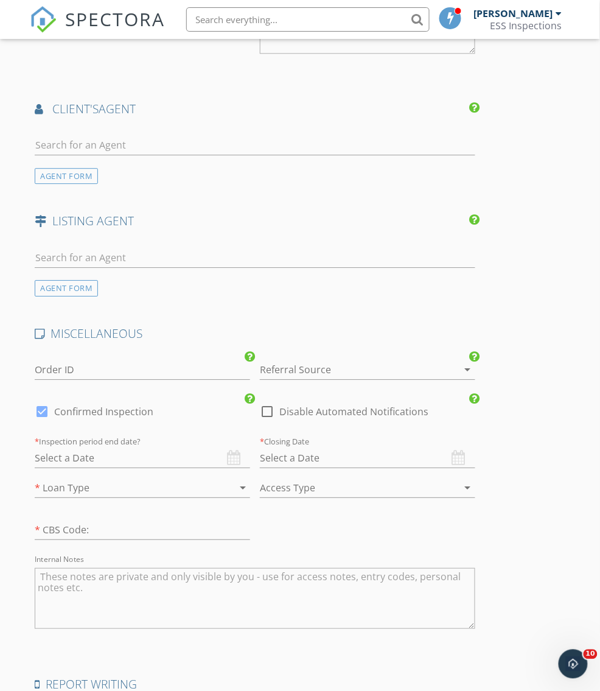
scroll to position [1642, 0]
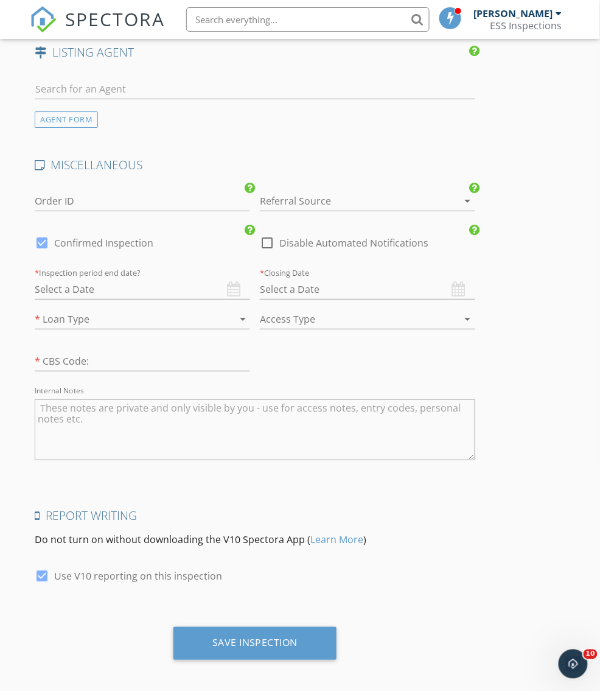
click at [268, 237] on div at bounding box center [267, 242] width 21 height 21
checkbox input "true"
click at [46, 239] on div at bounding box center [42, 242] width 21 height 21
checkbox input "false"
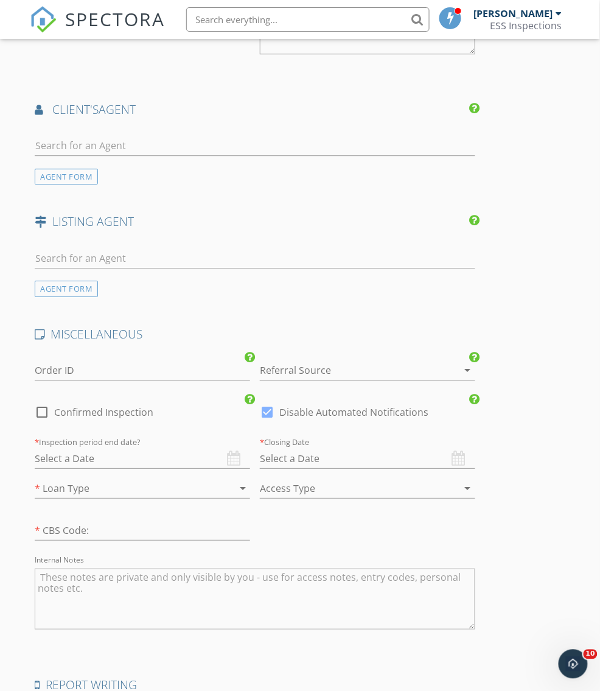
scroll to position [1416, 0]
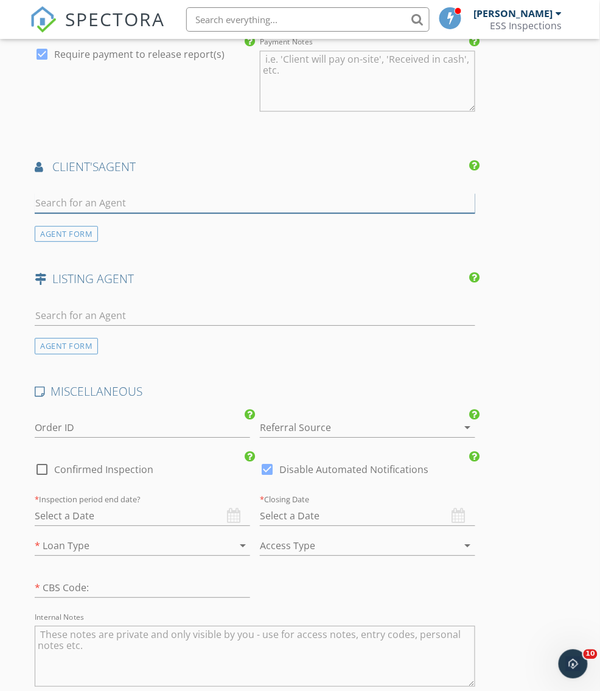
click at [63, 193] on input "text" at bounding box center [255, 203] width 440 height 20
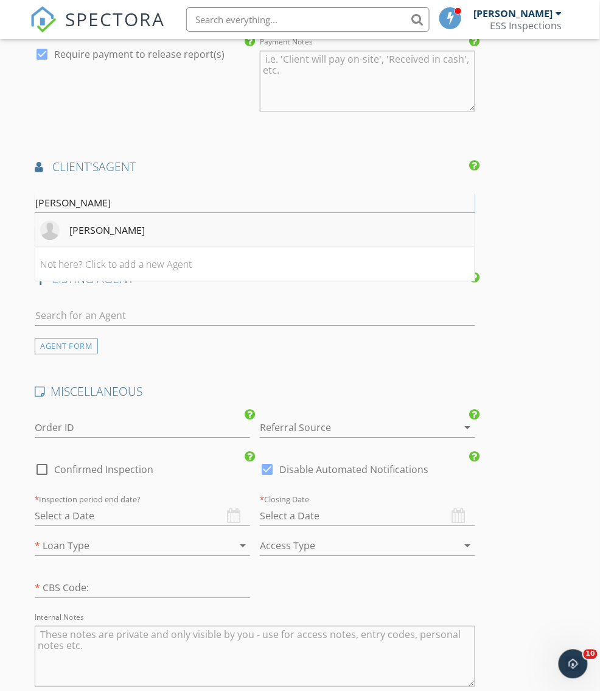
type input "[PERSON_NAME]"
click at [84, 229] on div "[PERSON_NAME]" at bounding box center [106, 230] width 75 height 15
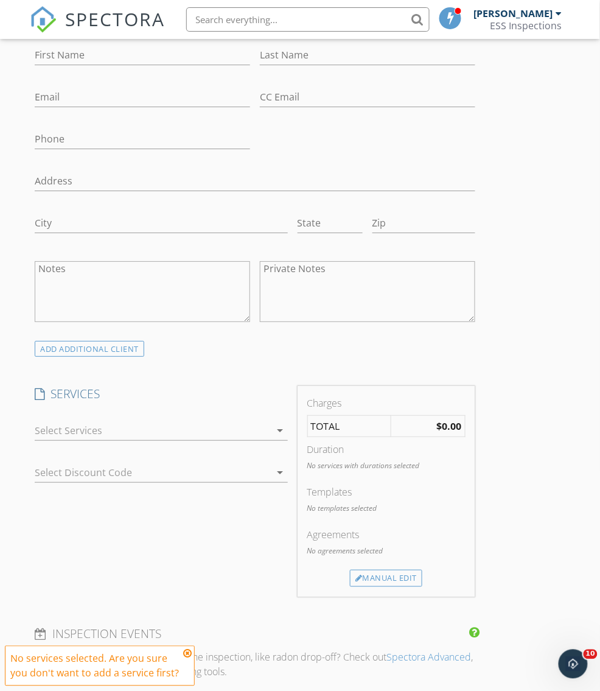
scroll to position [680, 0]
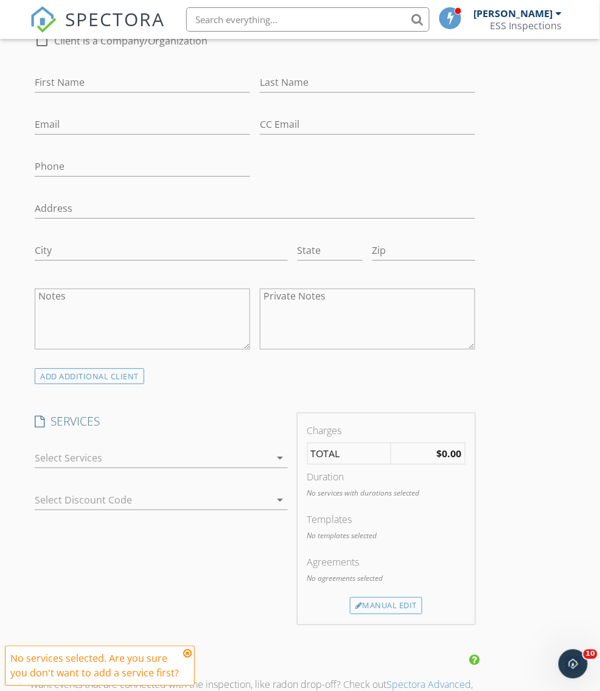
click at [206, 456] on div at bounding box center [153, 457] width 236 height 19
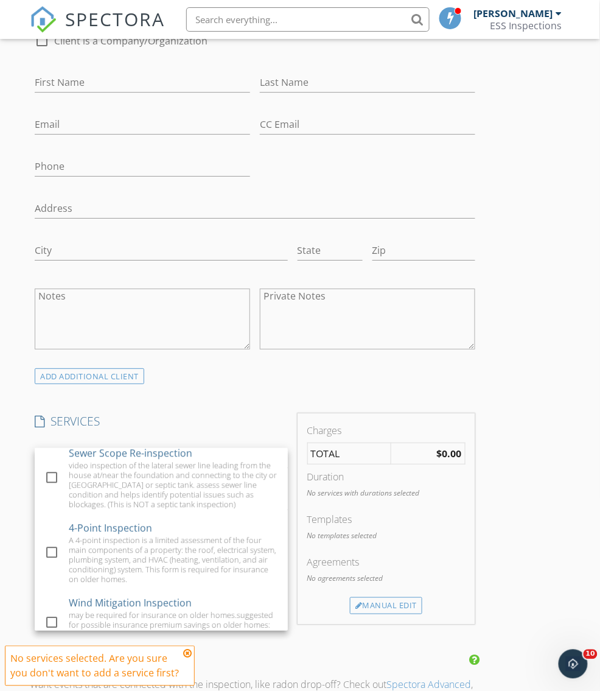
scroll to position [679, 0]
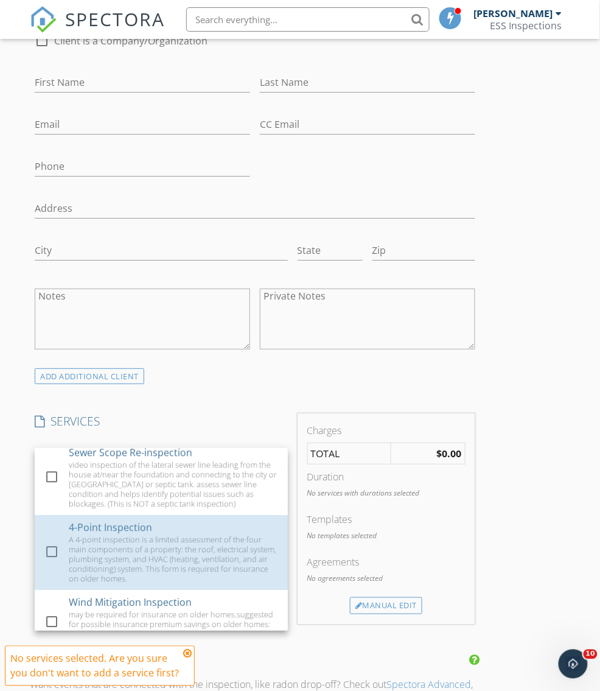
click at [175, 541] on div "A 4-point inspection is a limited assessment of the four main components of a p…" at bounding box center [173, 558] width 209 height 49
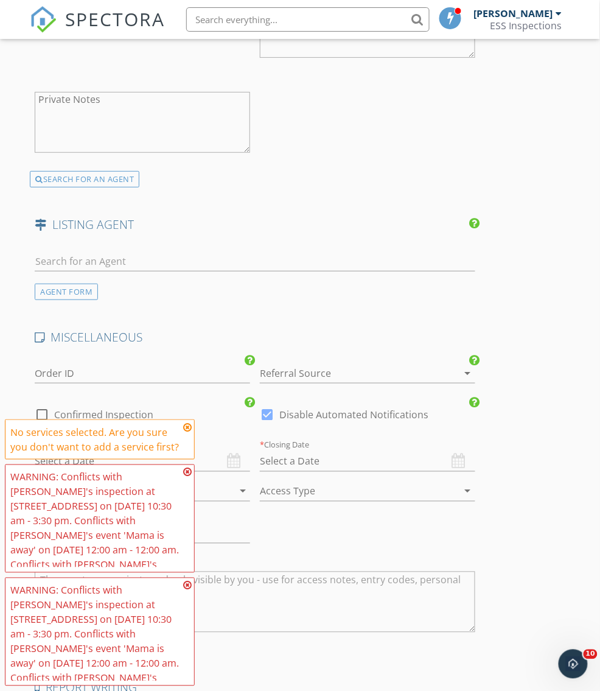
scroll to position [2010, 0]
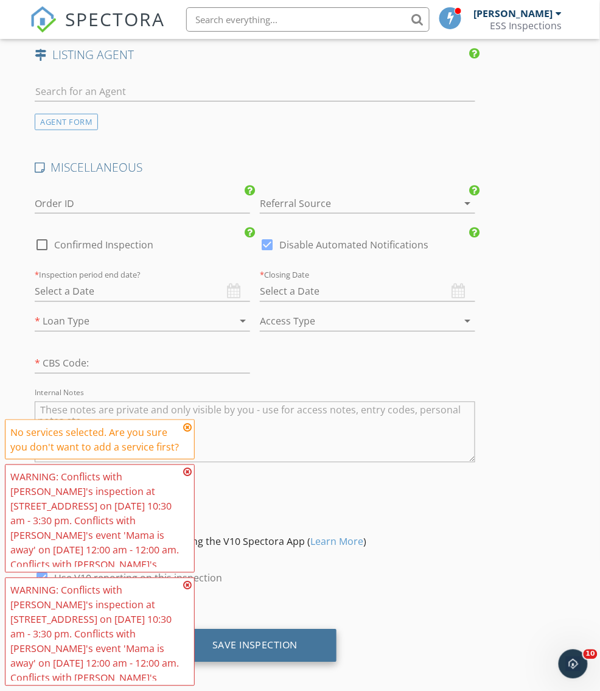
click at [233, 639] on div "Save Inspection" at bounding box center [255, 645] width 86 height 12
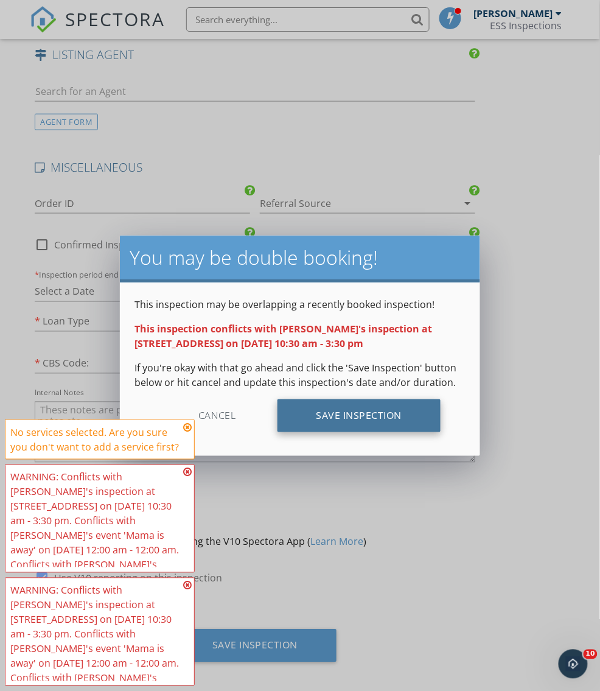
click at [412, 407] on div "Save Inspection" at bounding box center [360, 415] width 164 height 33
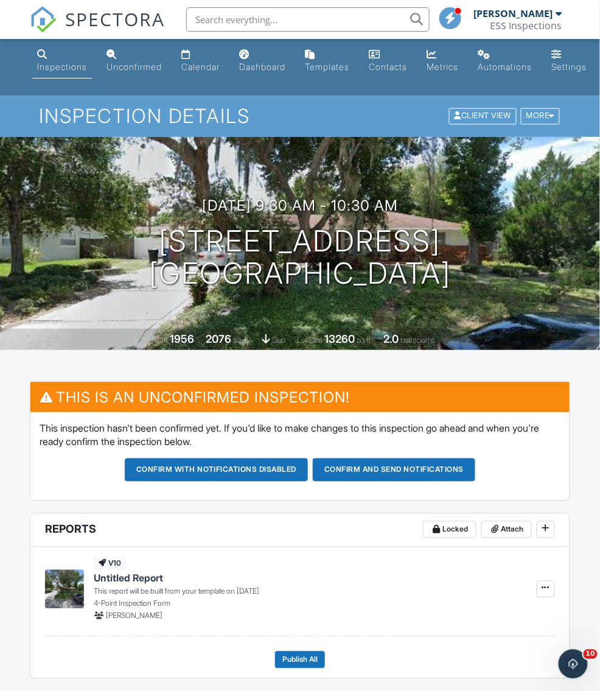
click at [139, 20] on span "SPECTORA" at bounding box center [115, 19] width 100 height 26
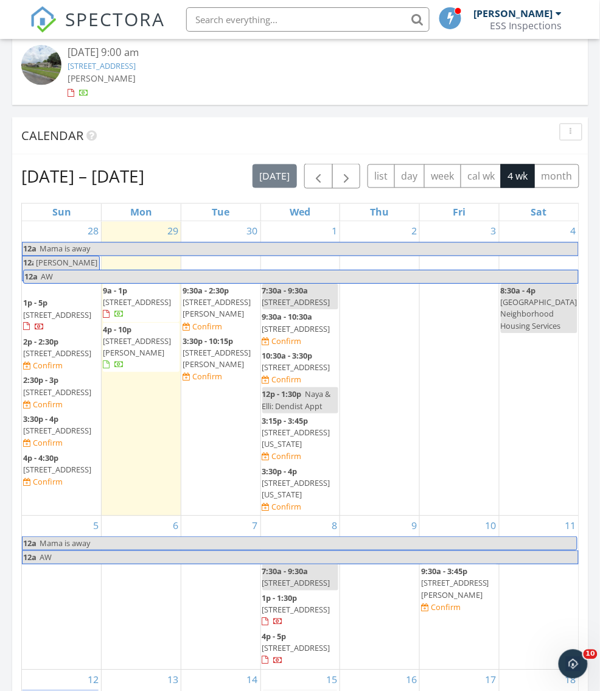
scroll to position [1242, 0]
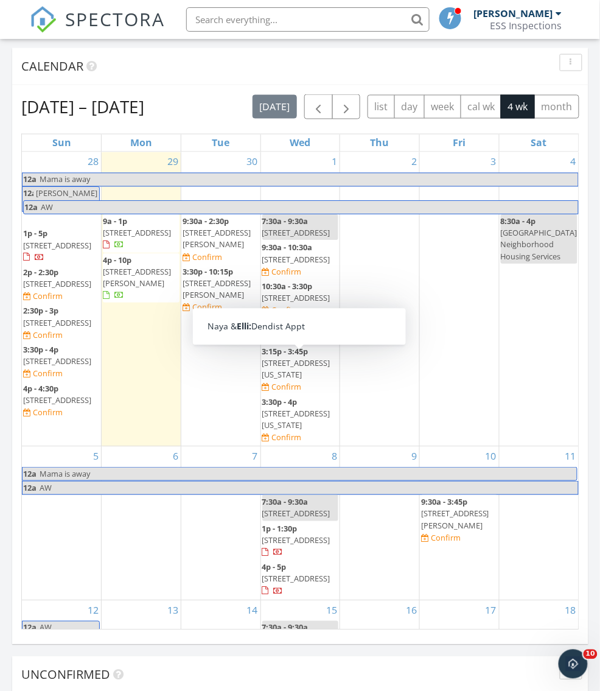
click at [307, 228] on span "[STREET_ADDRESS]" at bounding box center [296, 233] width 68 height 11
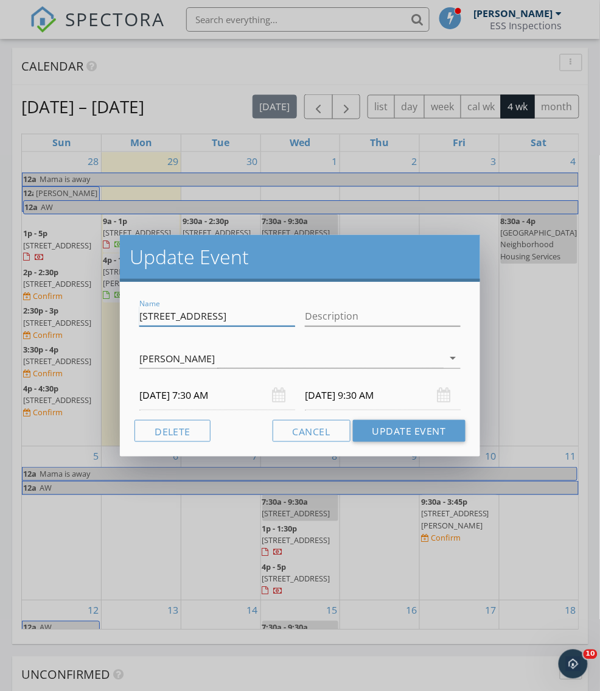
click at [230, 312] on input "[STREET_ADDRESS]" at bounding box center [217, 316] width 156 height 20
paste input "535 Dr M.L.K. [GEOGRAPHIC_DATA]"
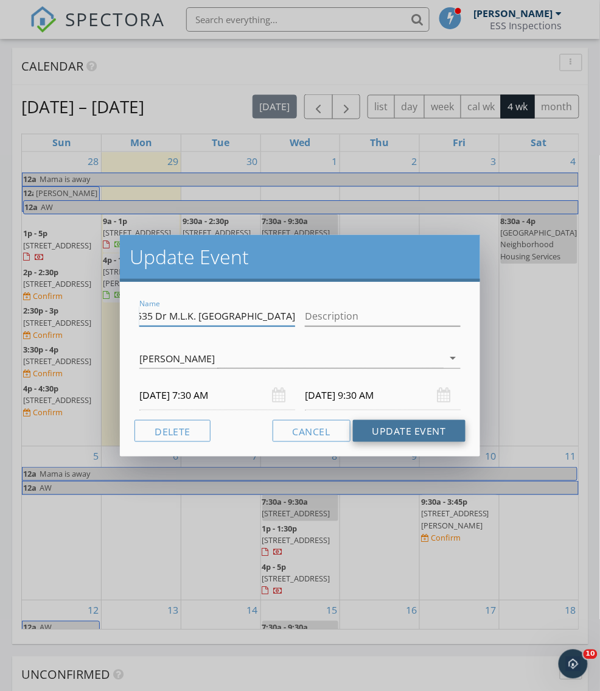
type input "535 Dr M.L.K. Jr St N, St. Petersburg, FL 33701"
click at [433, 425] on button "Update Event" at bounding box center [409, 431] width 113 height 22
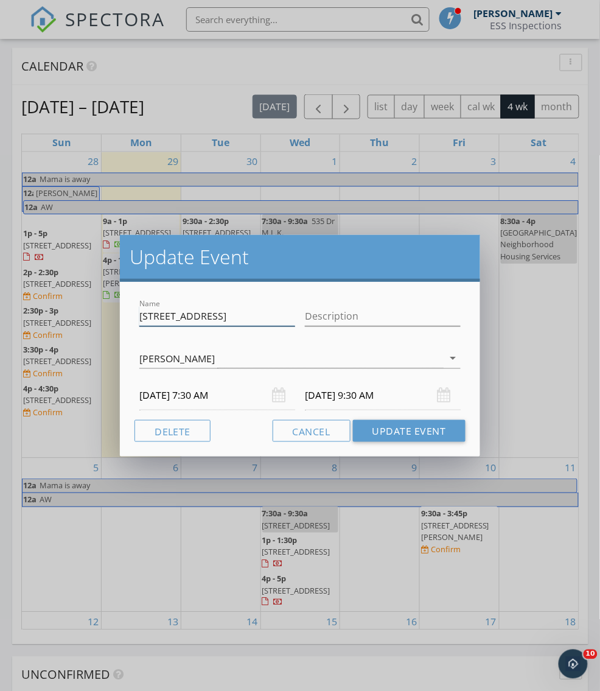
click at [267, 316] on input "4265 13th Ave North St Petersburg FL 33713" at bounding box center [217, 316] width 156 height 20
paste input "535 Dr M.L.K. Jr St N, St. Petersburg, FL 33701"
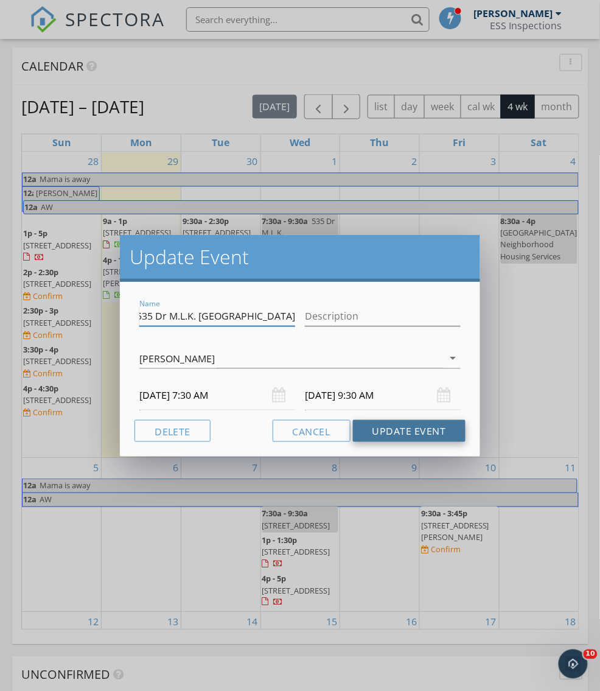
type input "535 Dr M.L.K. Jr St N, St. Petersburg, FL 33701"
click at [441, 431] on button "Update Event" at bounding box center [409, 431] width 113 height 22
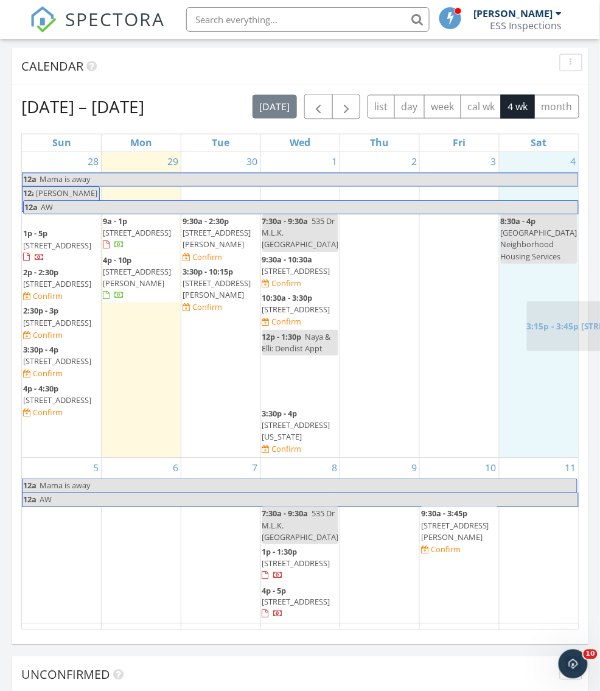
drag, startPoint x: 288, startPoint y: 402, endPoint x: 554, endPoint y: 324, distance: 276.5
click at [554, 324] on body "SPECTORA Darryl Williams Jr. ESS Inspections Role: Inspector Dashboard New Insp…" at bounding box center [300, 156] width 600 height 2796
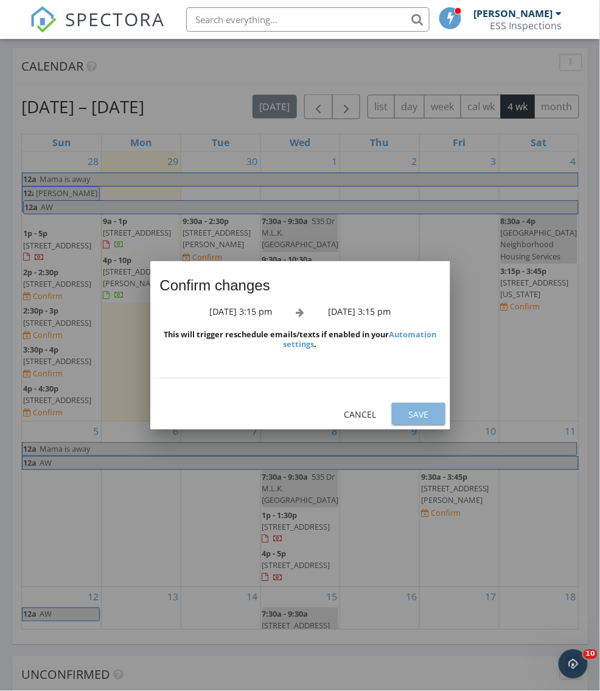
click at [422, 415] on div "Save" at bounding box center [419, 414] width 34 height 13
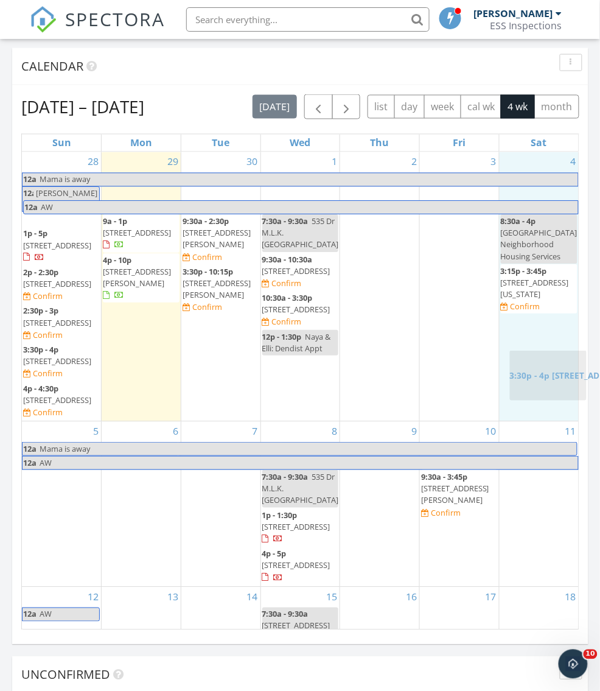
drag, startPoint x: 302, startPoint y: 409, endPoint x: 551, endPoint y: 380, distance: 250.6
click at [551, 380] on body "SPECTORA Darryl Williams Jr. ESS Inspections Role: Inspector Dashboard New Insp…" at bounding box center [300, 156] width 600 height 2796
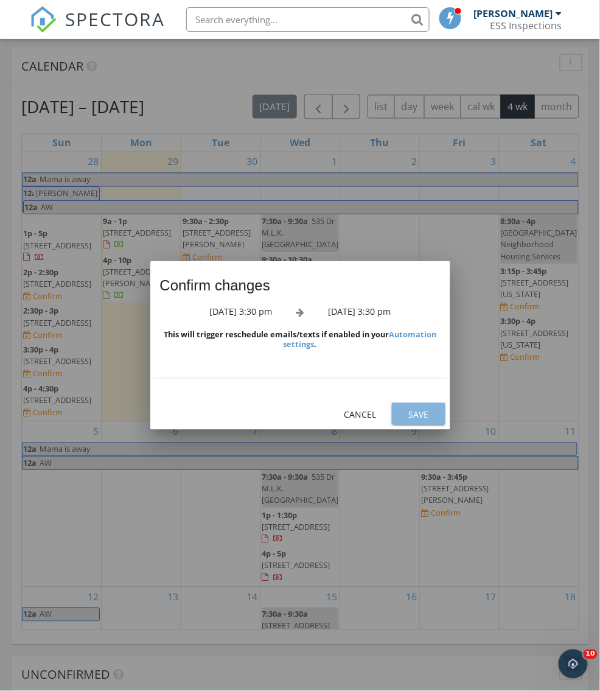
click at [435, 412] on div "Save" at bounding box center [419, 414] width 34 height 13
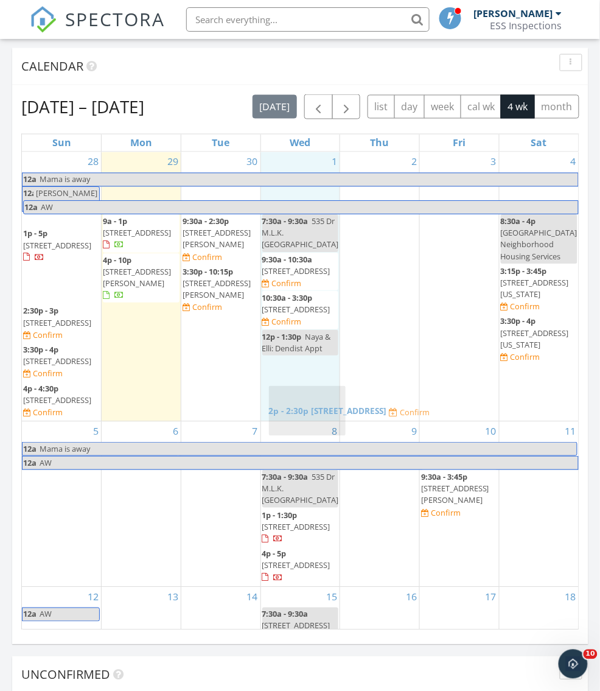
drag, startPoint x: 37, startPoint y: 266, endPoint x: 282, endPoint y: 399, distance: 279.7
click at [282, 399] on body "SPECTORA Darryl Williams Jr. ESS Inspections Role: Inspector Dashboard New Insp…" at bounding box center [300, 156] width 600 height 2796
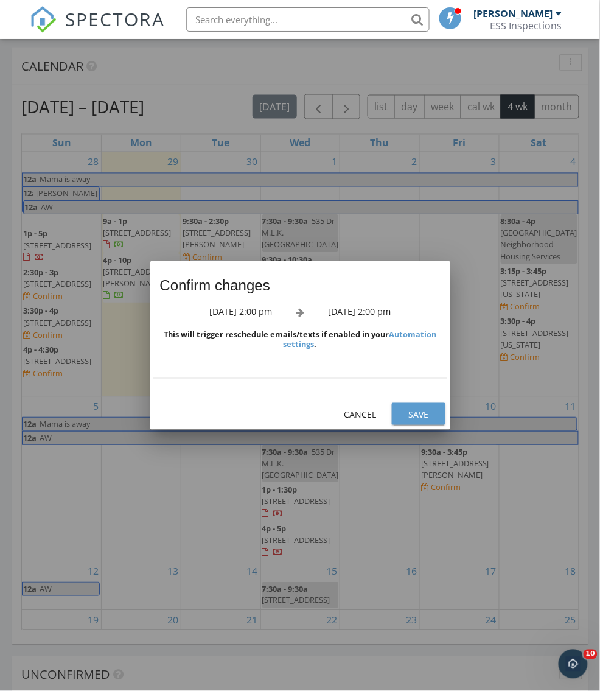
click at [421, 421] on div "Save" at bounding box center [419, 414] width 34 height 13
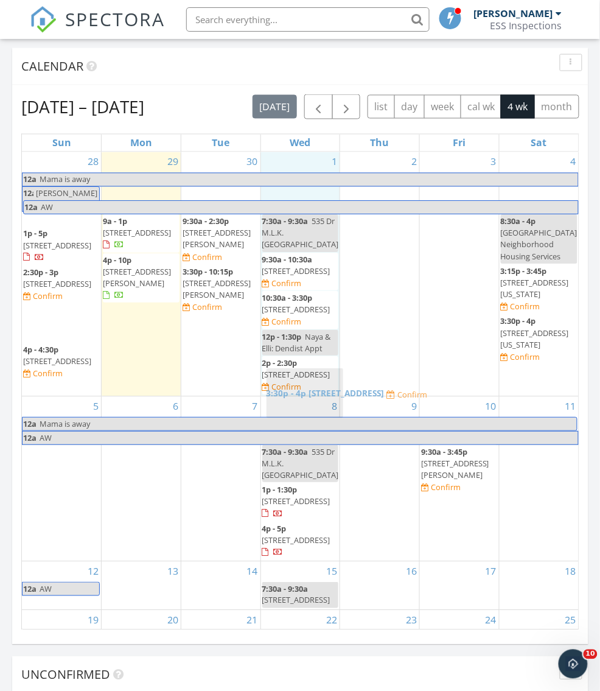
click at [287, 386] on body "SPECTORA Darryl Williams Jr. ESS Inspections Role: Inspector Dashboard New Insp…" at bounding box center [300, 156] width 600 height 2796
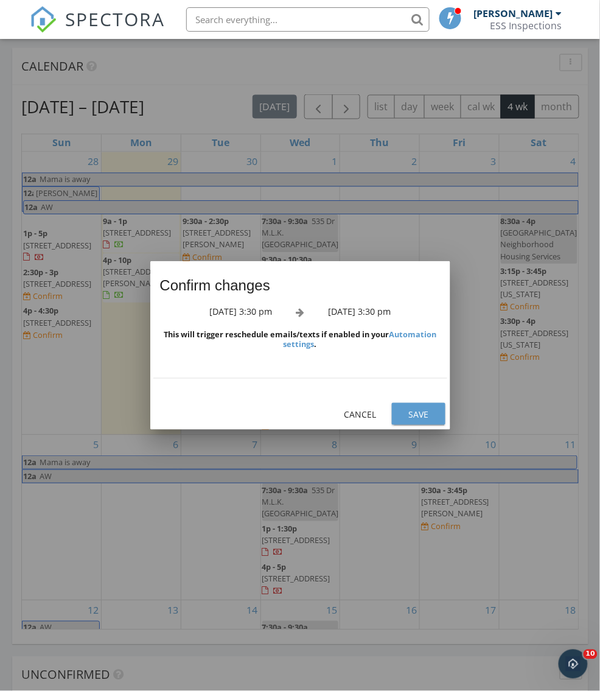
click at [421, 417] on div "Save" at bounding box center [419, 414] width 34 height 13
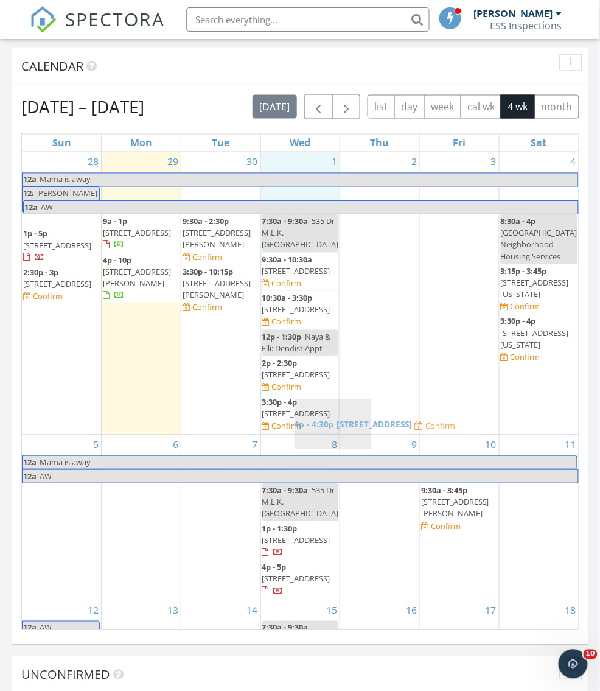
click at [304, 414] on body "SPECTORA Darryl Williams Jr. ESS Inspections Role: Inspector Dashboard New Insp…" at bounding box center [300, 156] width 600 height 2796
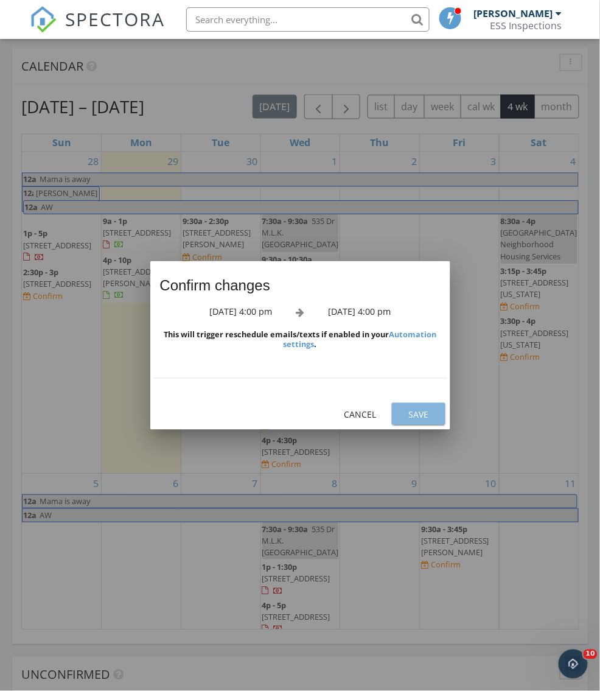
click at [433, 421] on div "Save" at bounding box center [419, 414] width 34 height 13
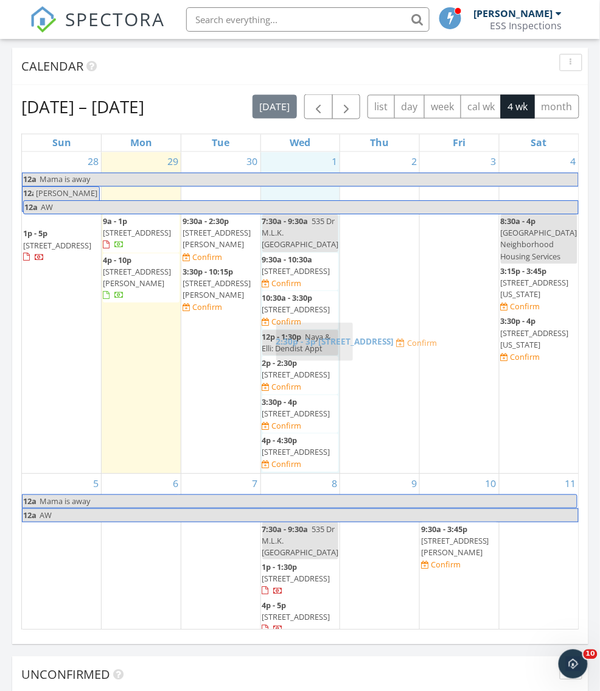
drag, startPoint x: 75, startPoint y: 266, endPoint x: 329, endPoint y: 336, distance: 262.7
click at [329, 336] on body "SPECTORA Darryl Williams Jr. ESS Inspections Role: Inspector Dashboard New Insp…" at bounding box center [300, 156] width 600 height 2796
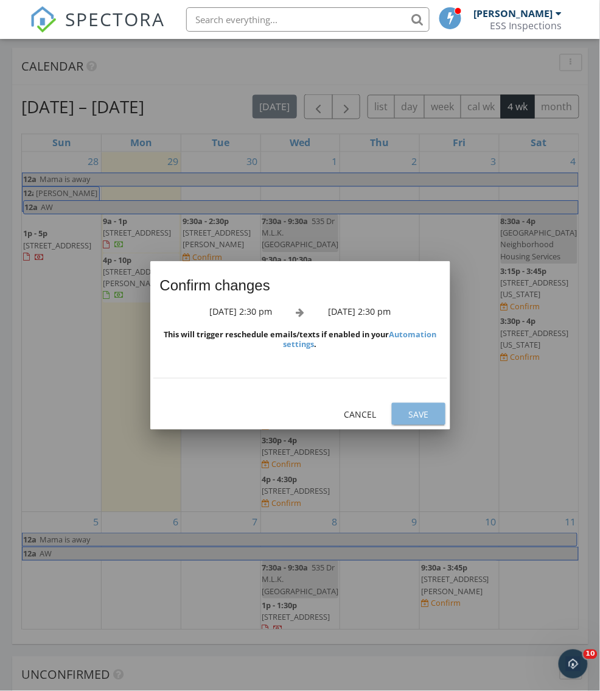
click at [441, 420] on button "Save" at bounding box center [419, 414] width 54 height 22
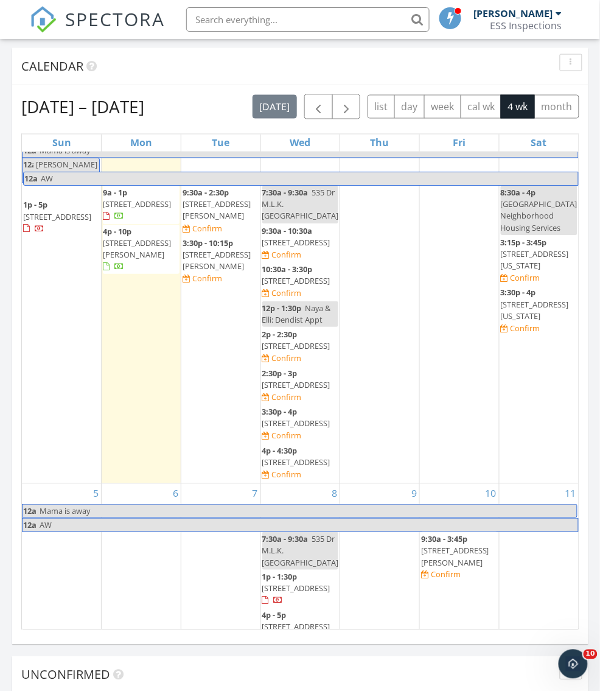
scroll to position [12, 0]
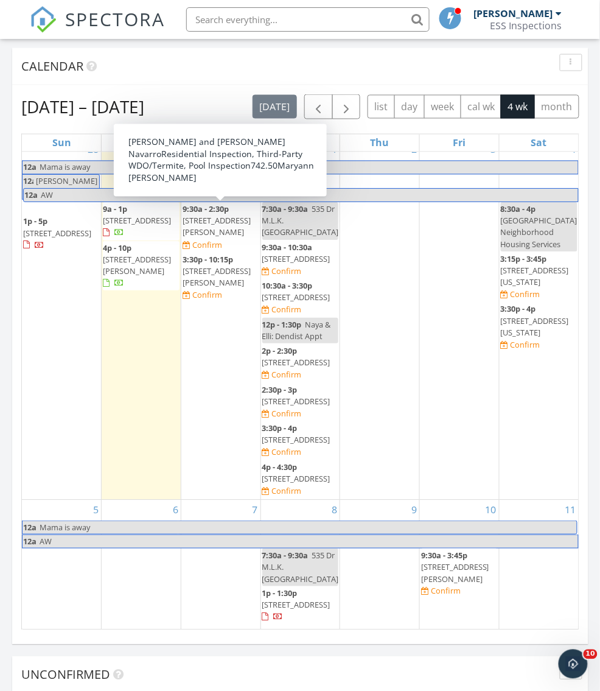
click at [212, 228] on span "[STREET_ADDRESS][PERSON_NAME]" at bounding box center [217, 226] width 68 height 23
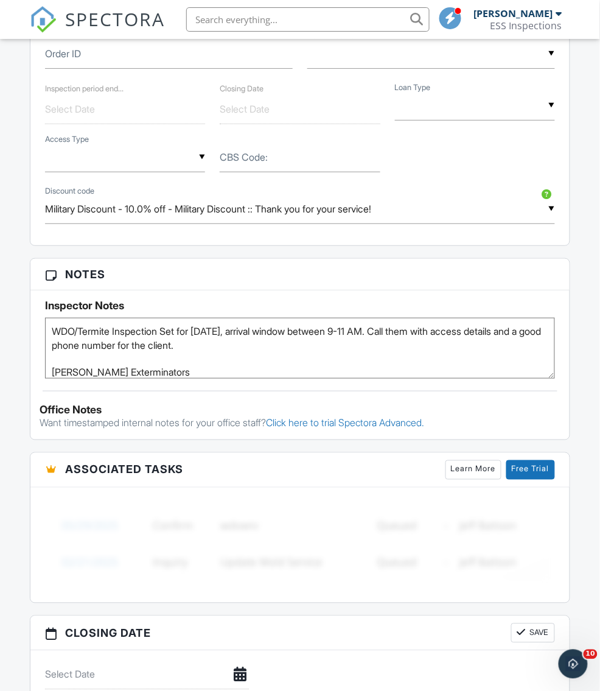
click at [113, 21] on span "SPECTORA" at bounding box center [115, 19] width 100 height 26
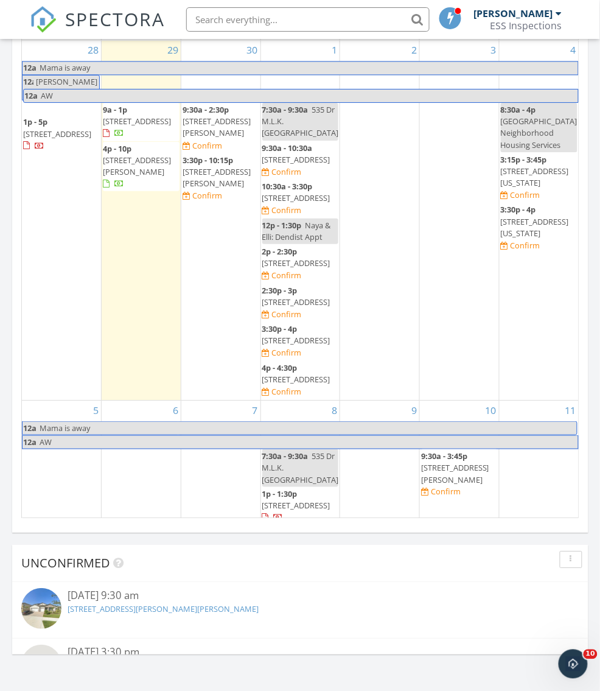
scroll to position [1355, 0]
click at [293, 203] on span "[STREET_ADDRESS]" at bounding box center [296, 197] width 68 height 11
click at [299, 158] on span "446 50th Ave S, St. Petersburg 33705" at bounding box center [296, 158] width 68 height 11
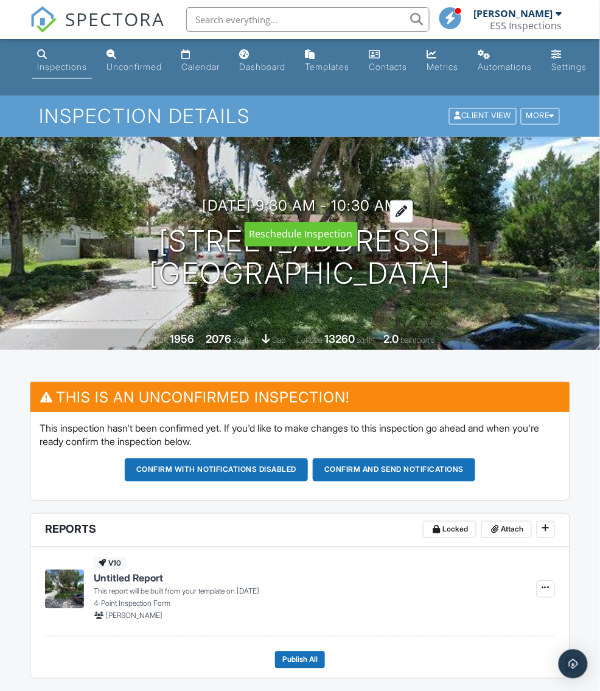
click at [369, 204] on h3 "10/01/2025 9:30 am - 10:30 am" at bounding box center [300, 205] width 196 height 16
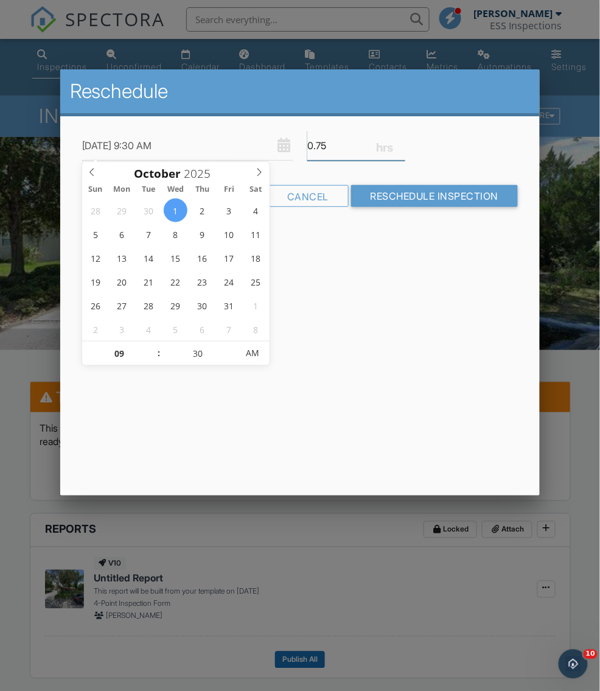
type input "0.75"
click at [403, 150] on input "0.75" at bounding box center [356, 146] width 98 height 30
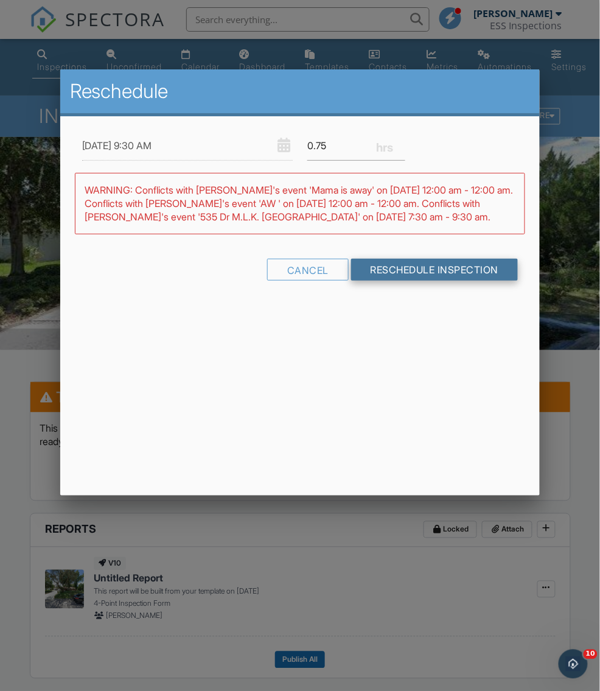
click at [390, 281] on input "Reschedule Inspection" at bounding box center [434, 270] width 167 height 22
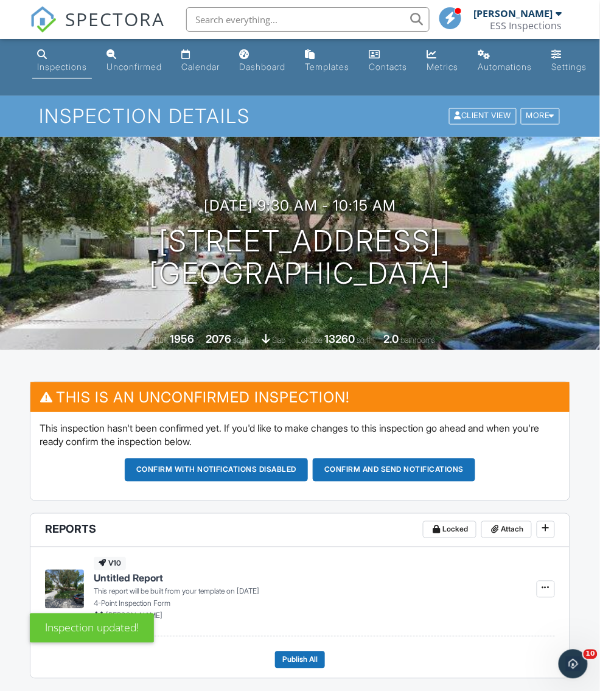
click at [119, 30] on span "SPECTORA" at bounding box center [115, 19] width 100 height 26
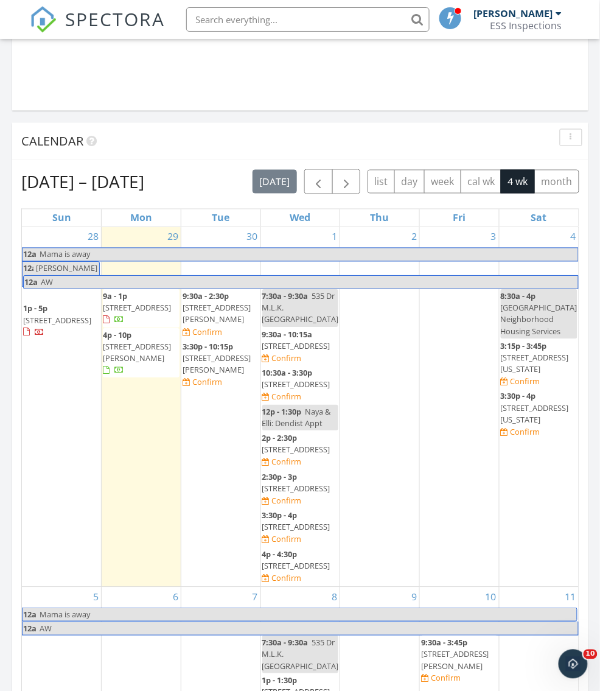
scroll to position [1186, 0]
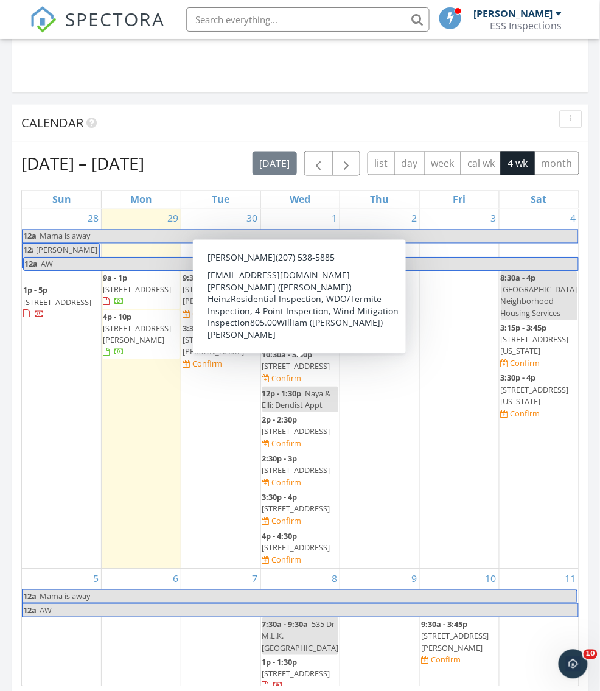
click at [292, 372] on span "[STREET_ADDRESS]" at bounding box center [296, 366] width 68 height 11
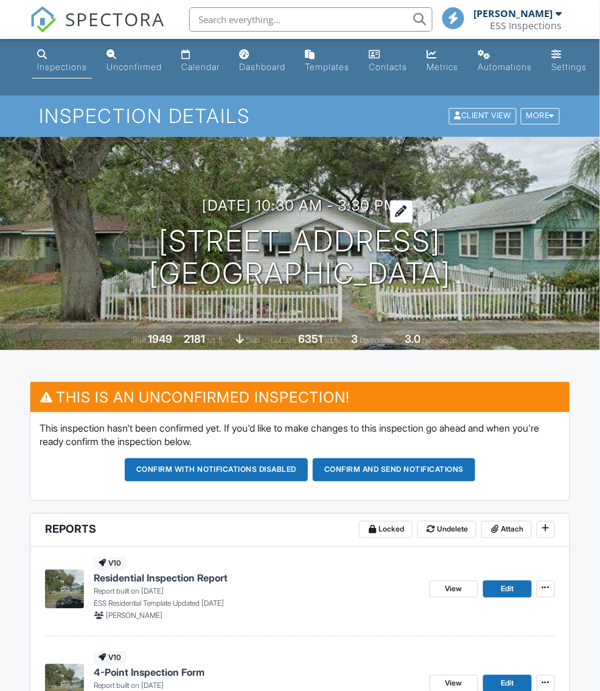
click at [296, 205] on h3 "10/01/2025 10:30 am - 3:30 pm" at bounding box center [300, 205] width 195 height 16
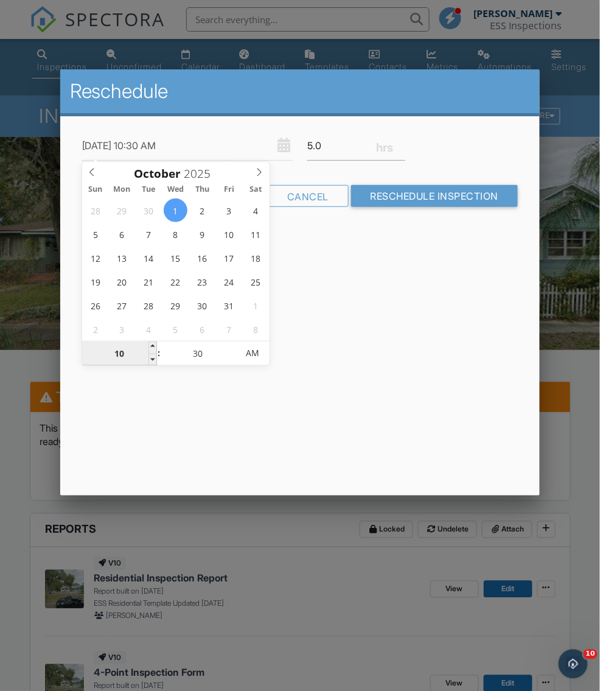
click at [130, 357] on input "10" at bounding box center [119, 353] width 75 height 24
type input "10/01/2025 1:30 AM"
type input "01"
type input "10/01/2025 11:30 AM"
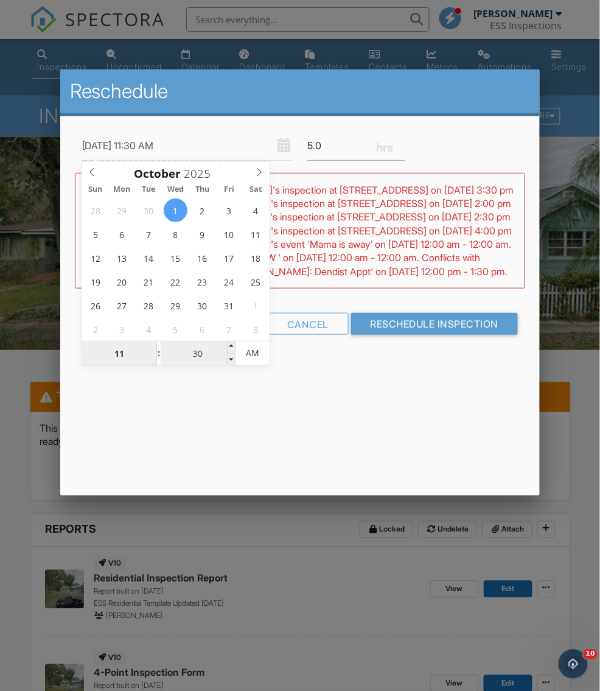
type input "11"
click at [194, 349] on input "30" at bounding box center [198, 353] width 75 height 24
type input "10/01/2025 11:00 AM"
type input "00"
click at [388, 371] on div "10/01/2025 11:00 AM 5.0 Warning: this date/time is in the past. WARNING: Confli…" at bounding box center [300, 243] width 480 height 255
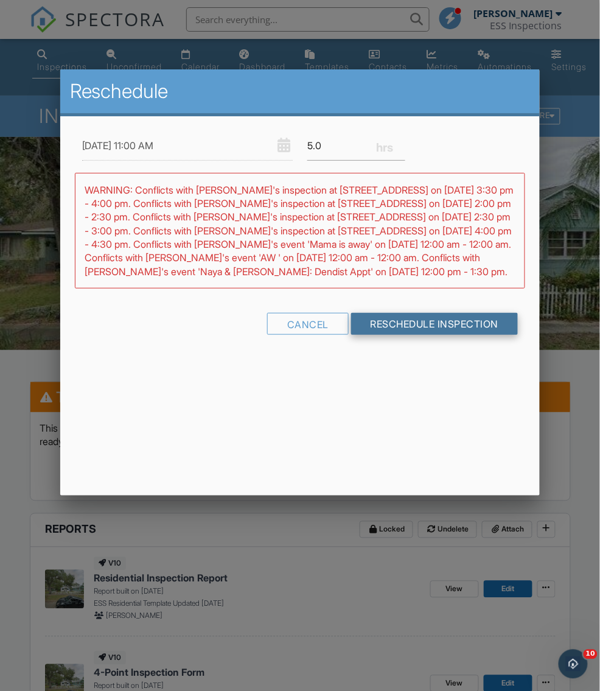
click at [403, 334] on input "Reschedule Inspection" at bounding box center [434, 324] width 167 height 22
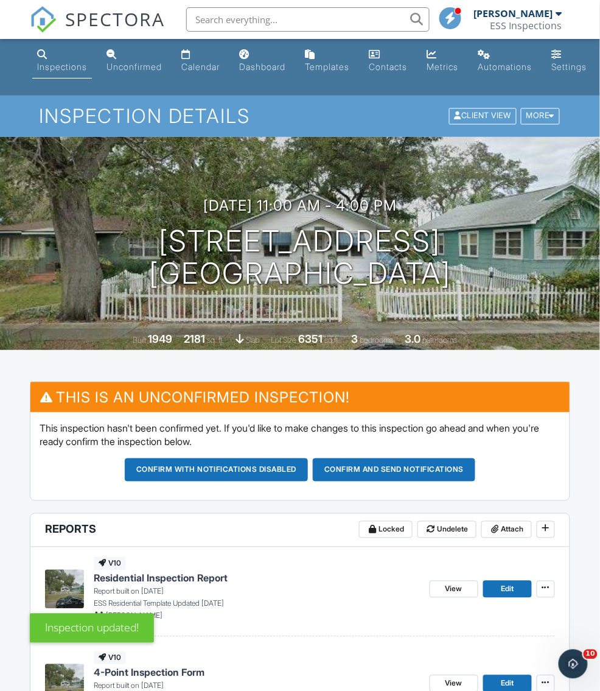
click at [102, 6] on span "SPECTORA" at bounding box center [115, 19] width 100 height 26
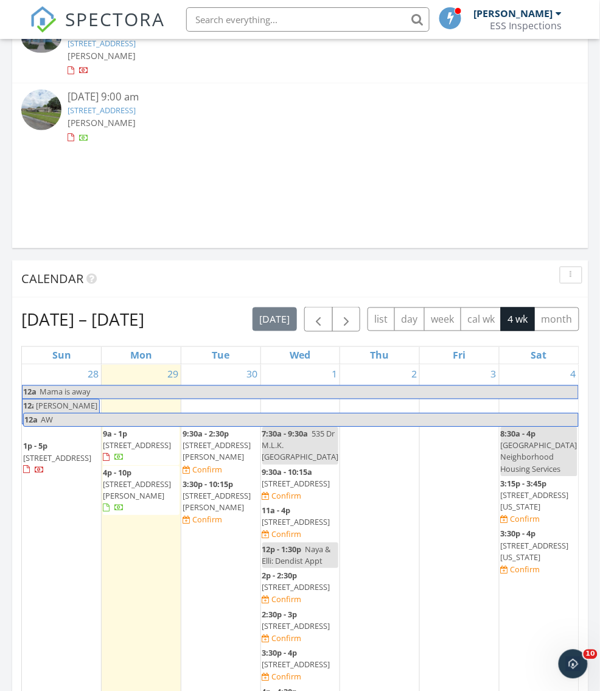
click at [300, 534] on span "11a - 4p 2121 7th Ave N , St. Petersburg 33713 Confirm" at bounding box center [300, 523] width 77 height 36
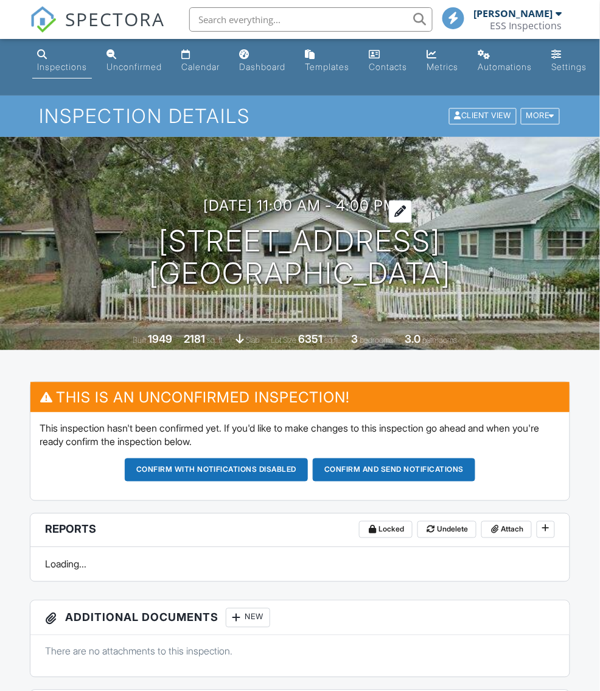
click at [374, 198] on h3 "[DATE] 11:00 am - 4:00 pm" at bounding box center [300, 205] width 194 height 16
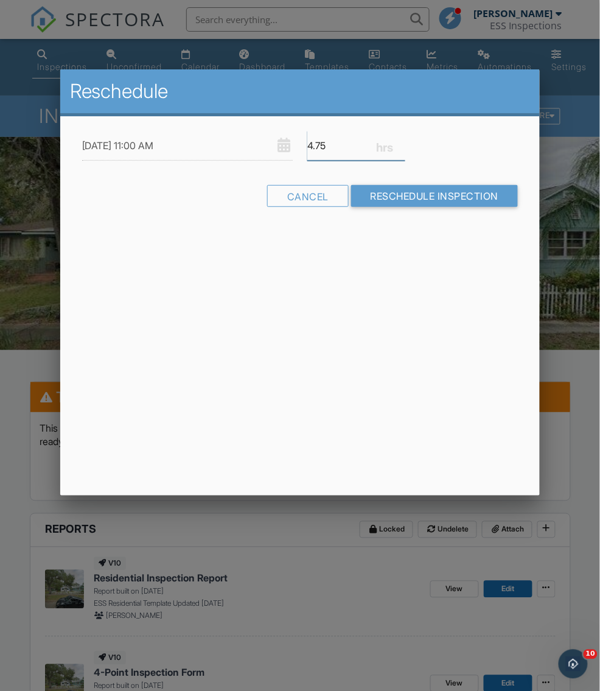
click at [400, 149] on input "4.75" at bounding box center [356, 146] width 98 height 30
click at [400, 149] on input "4.5" at bounding box center [356, 146] width 98 height 30
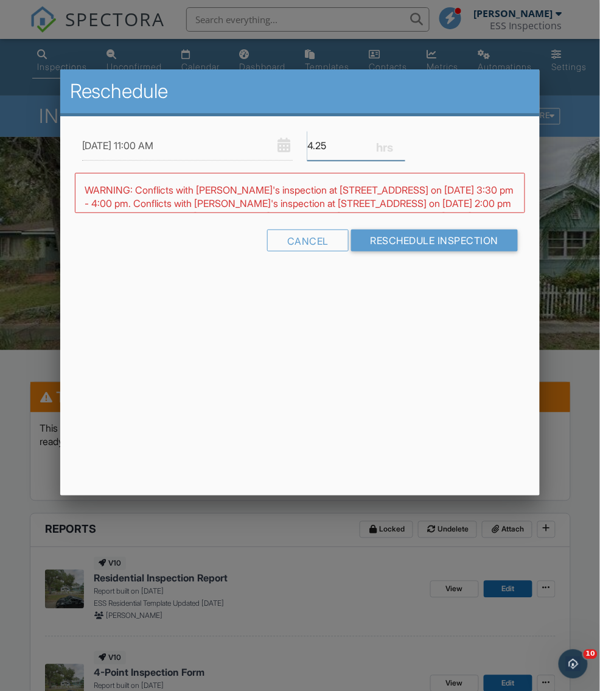
click at [400, 149] on input "4.25" at bounding box center [356, 146] width 98 height 30
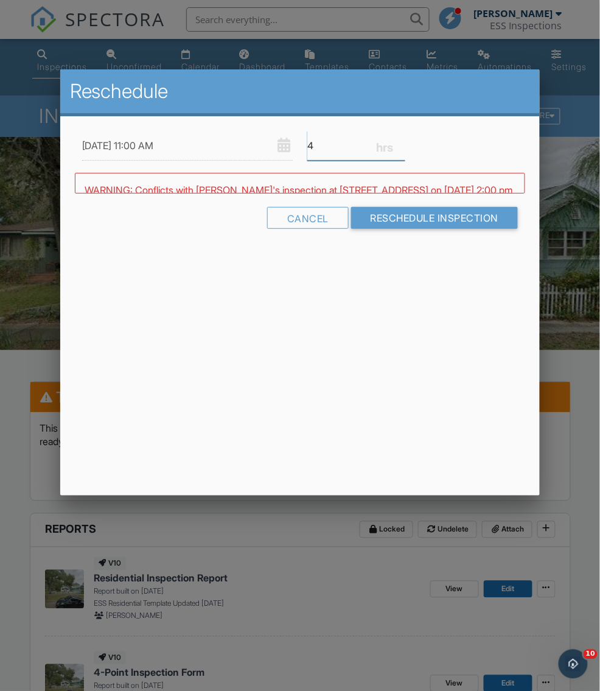
type input "4"
click at [400, 149] on input "4" at bounding box center [356, 146] width 98 height 30
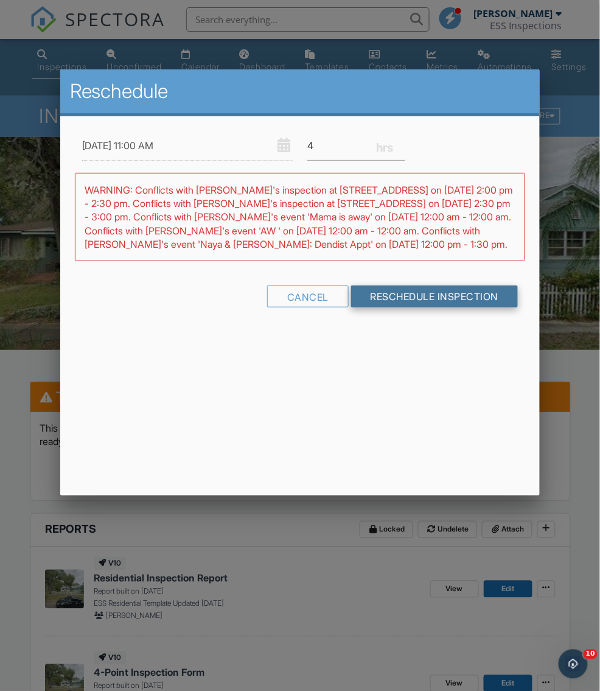
click at [383, 301] on input "Reschedule Inspection" at bounding box center [434, 296] width 167 height 22
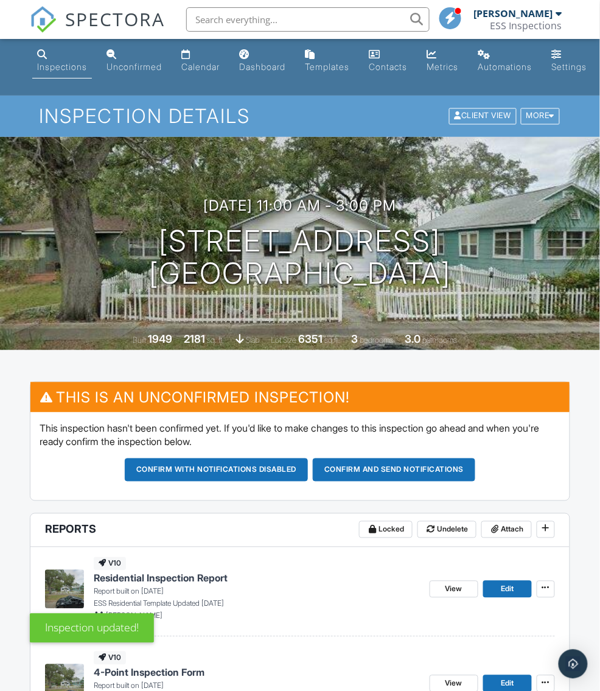
click at [105, 14] on span "SPECTORA" at bounding box center [115, 19] width 100 height 26
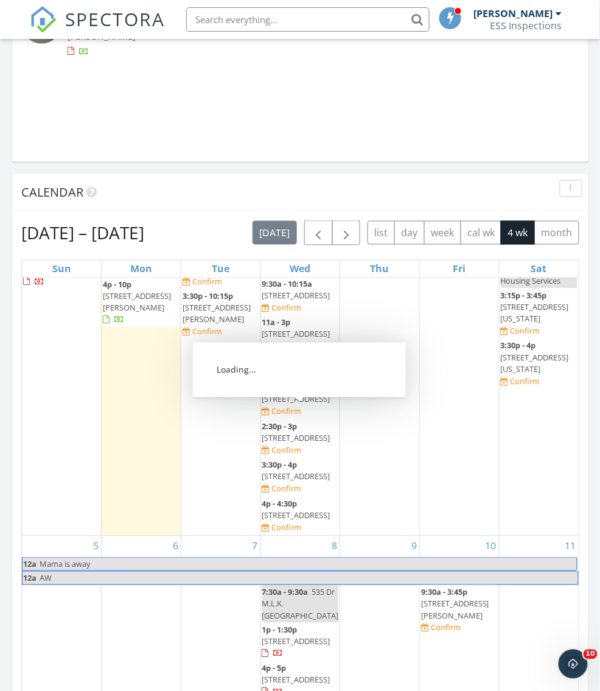
scroll to position [86, 0]
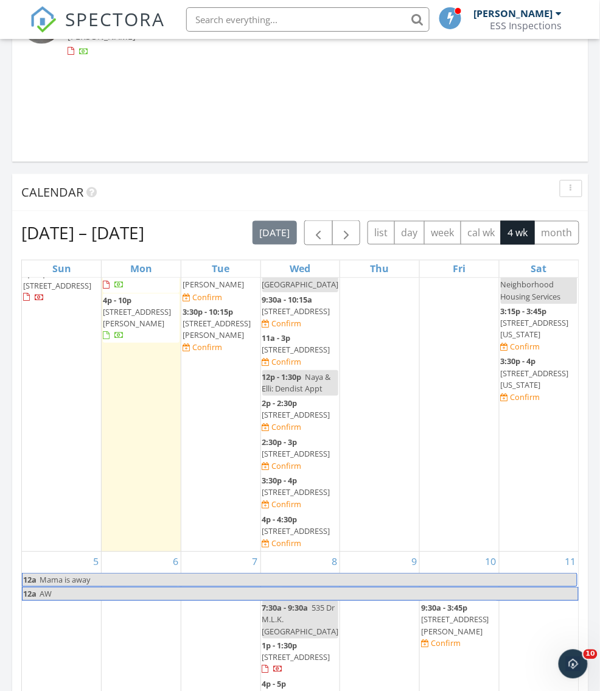
click at [292, 420] on span "8874 Baywood Park Dr, Seminole 33777" at bounding box center [296, 414] width 68 height 11
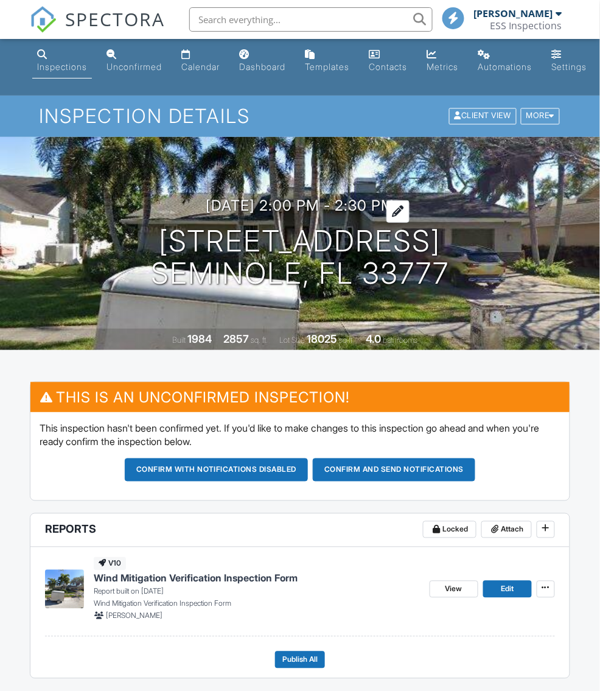
click at [358, 208] on h3 "[DATE] 2:00 pm - 2:30 pm" at bounding box center [300, 205] width 189 height 16
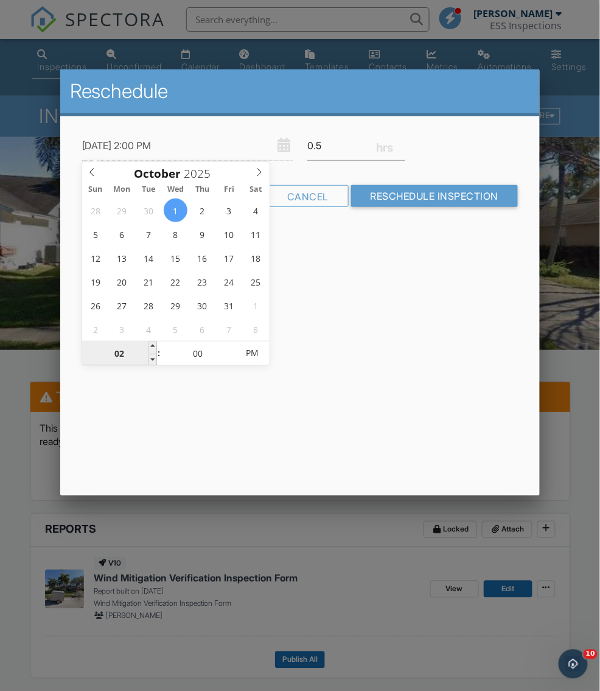
click at [115, 362] on input "02" at bounding box center [119, 353] width 75 height 24
type input "[DATE] 4:00 PM"
type input "04"
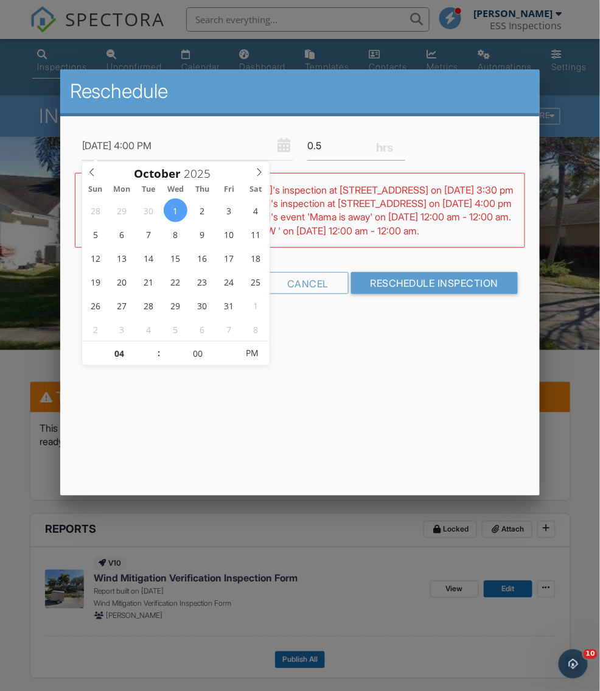
click at [327, 391] on div "Reschedule [DATE] 4:00 PM 0.5 Warning: this date/time is in the past. WARNING: …" at bounding box center [300, 282] width 480 height 426
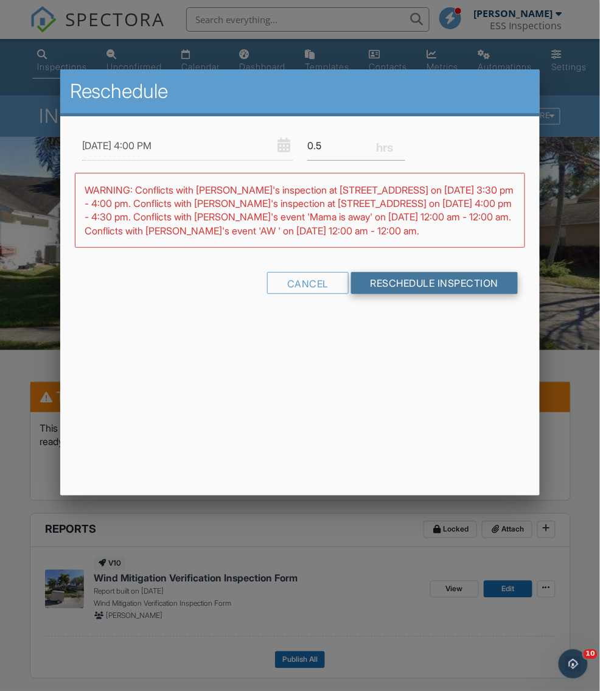
click at [422, 294] on input "Reschedule Inspection" at bounding box center [434, 283] width 167 height 22
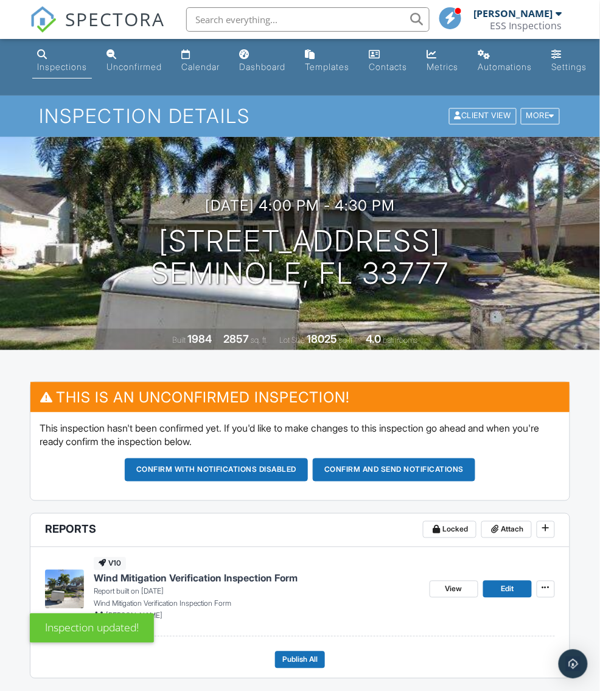
click at [103, 18] on span "SPECTORA" at bounding box center [115, 19] width 100 height 26
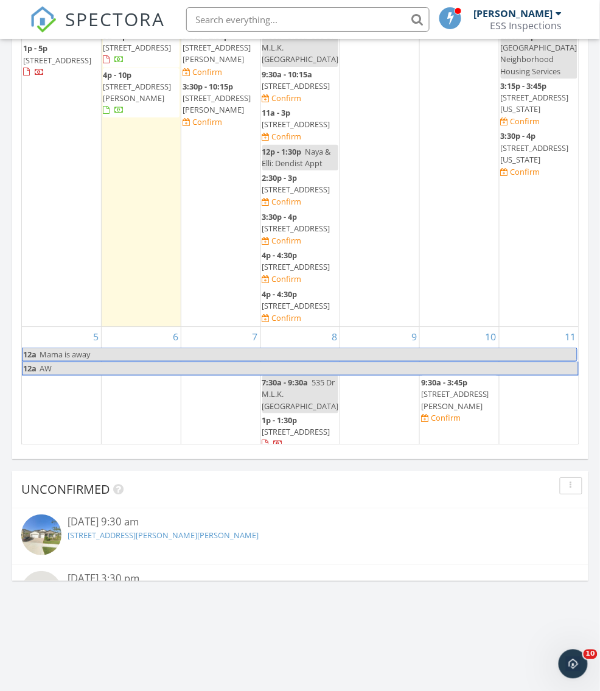
click at [312, 195] on span "12550 82 Terrace N, Seminole 33776" at bounding box center [296, 189] width 68 height 11
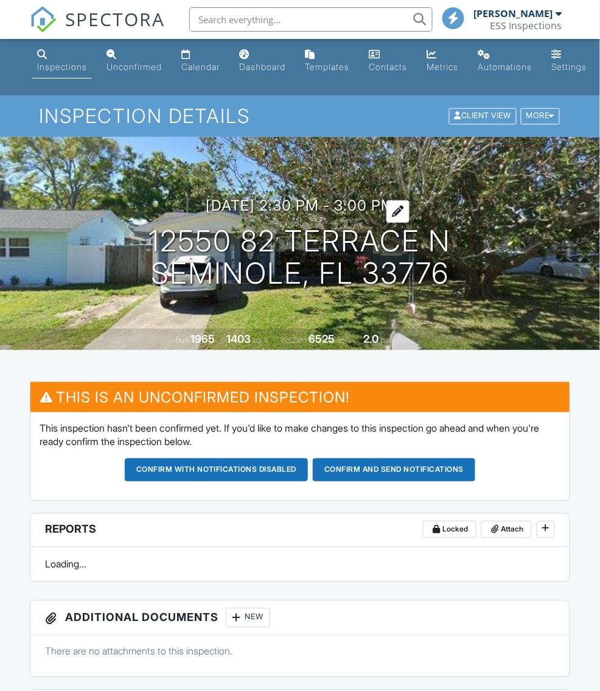
click at [304, 204] on h3 "[DATE] 2:30 pm - 3:00 pm" at bounding box center [300, 205] width 189 height 16
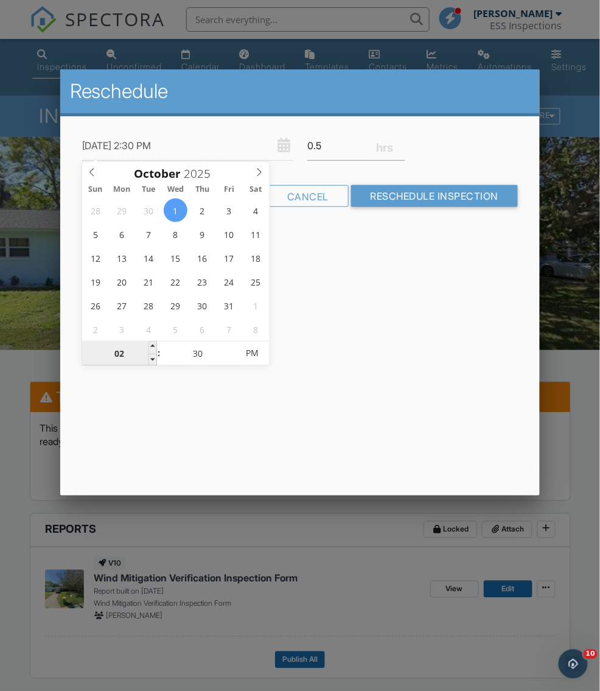
click at [122, 349] on input "02" at bounding box center [119, 353] width 75 height 24
type input "[DATE] 4:30 PM"
type input "04"
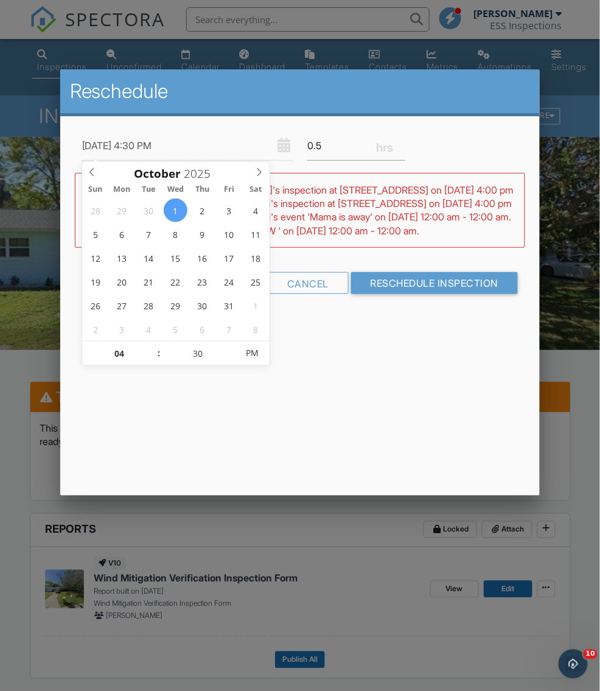
click at [451, 391] on div "Reschedule 10/01/2025 4:30 PM 0.5 Warning: this date/time is in the past. WARNI…" at bounding box center [300, 282] width 480 height 426
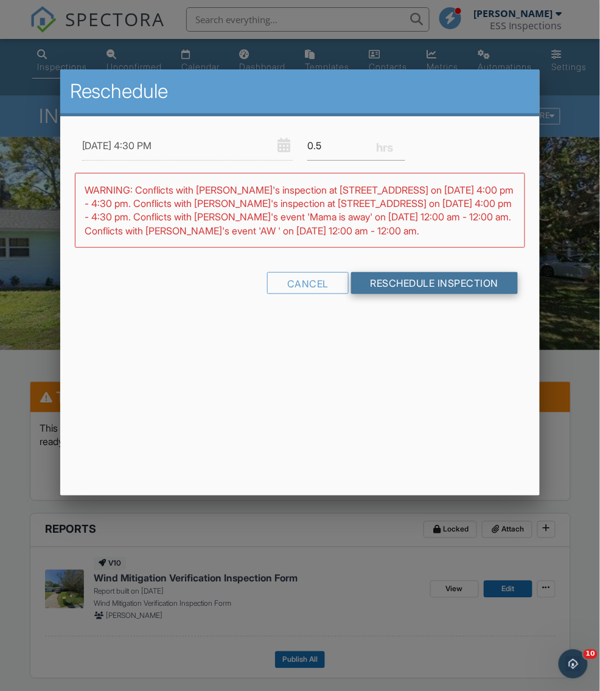
click at [455, 294] on input "Reschedule Inspection" at bounding box center [434, 283] width 167 height 22
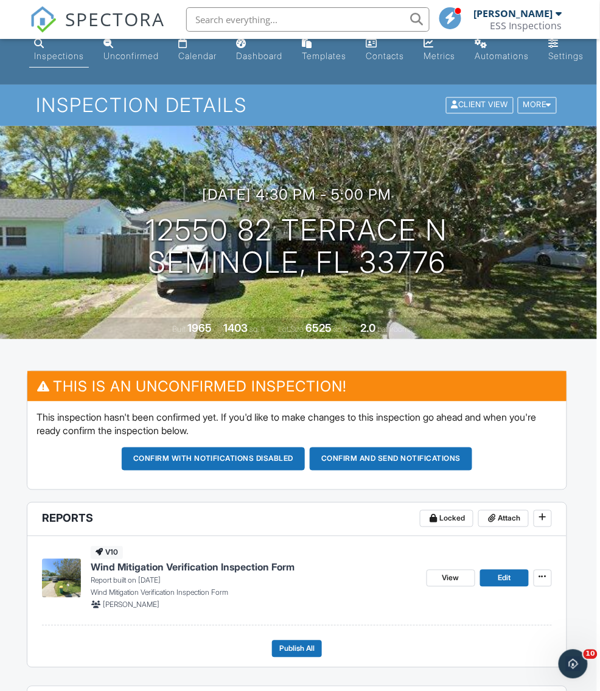
scroll to position [0, 3]
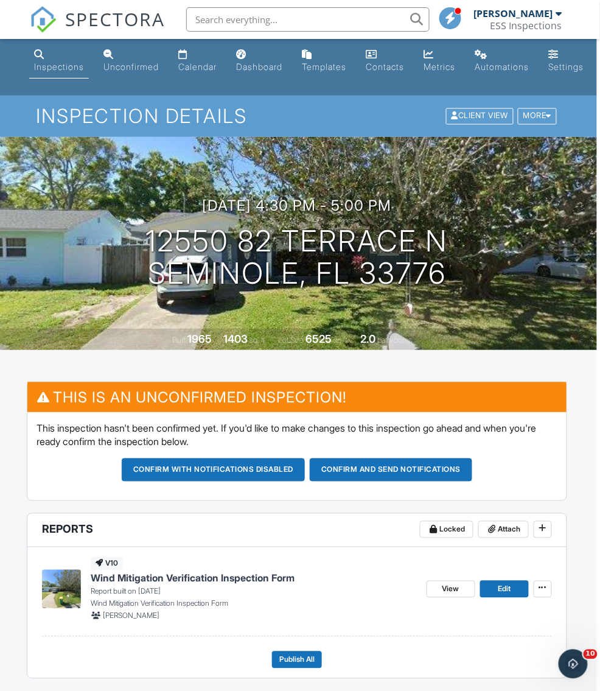
click at [92, 26] on span "SPECTORA" at bounding box center [115, 19] width 100 height 26
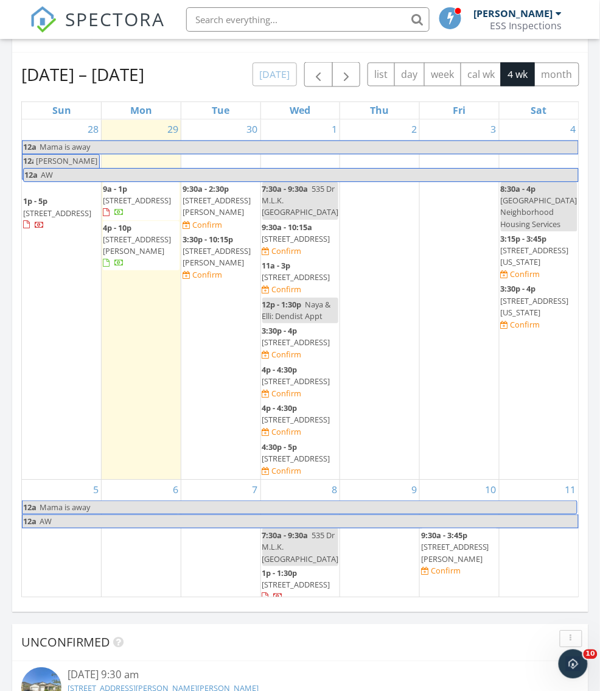
scroll to position [1343, 0]
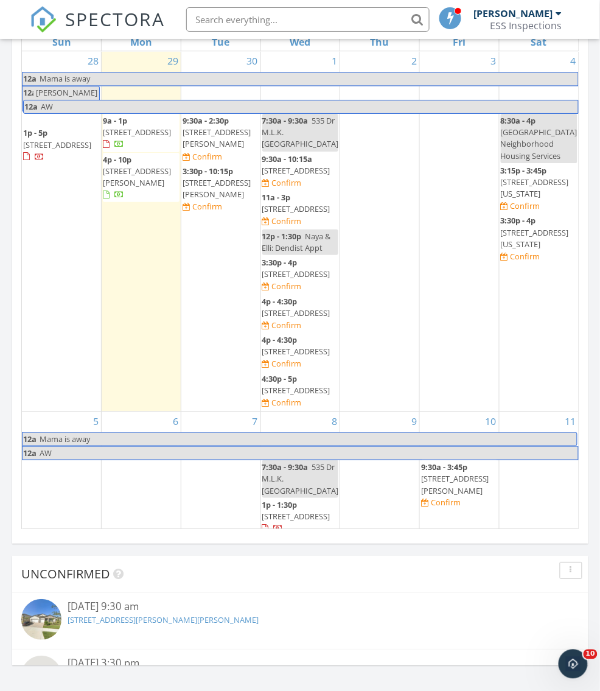
click at [288, 215] on span "[STREET_ADDRESS]" at bounding box center [296, 209] width 68 height 11
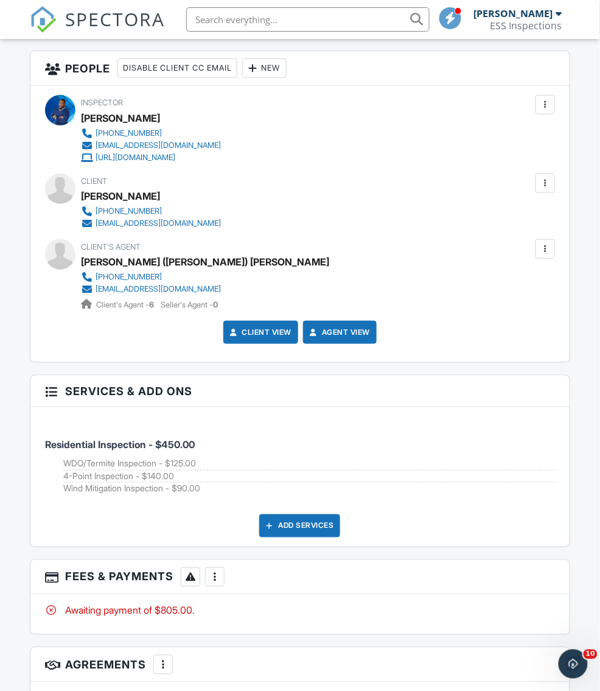
scroll to position [1860, 0]
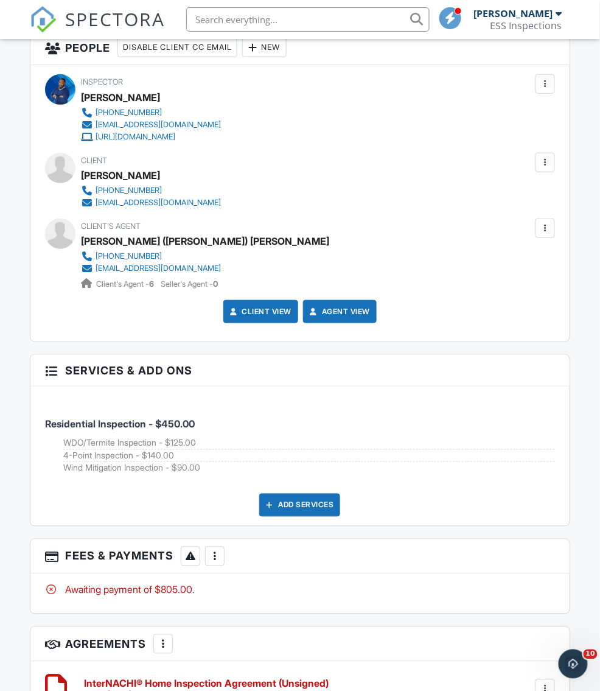
click at [298, 494] on div "Add Services" at bounding box center [299, 505] width 81 height 23
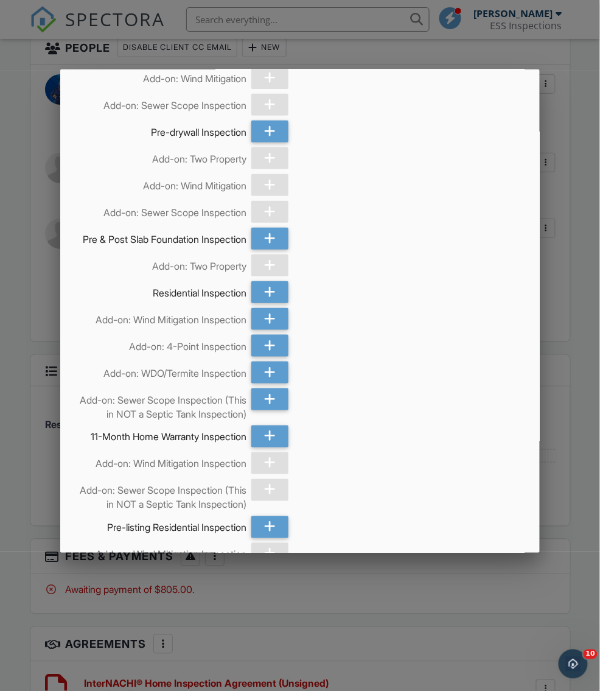
scroll to position [94, 0]
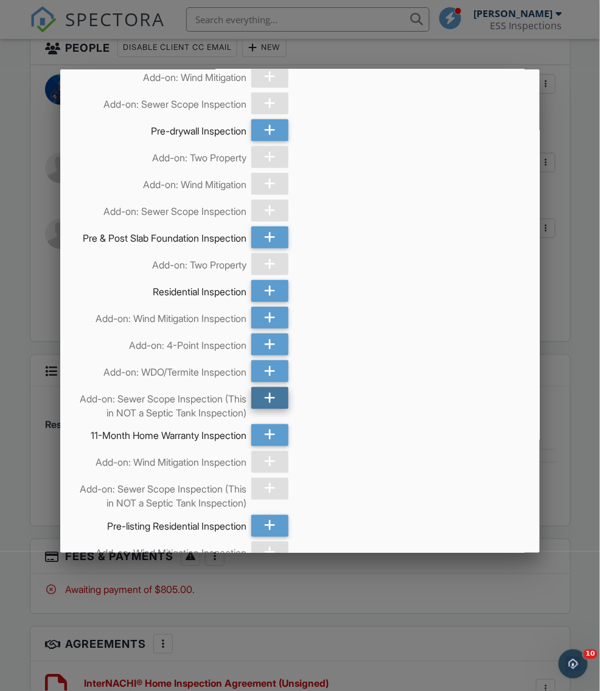
click at [263, 407] on div at bounding box center [270, 398] width 38 height 22
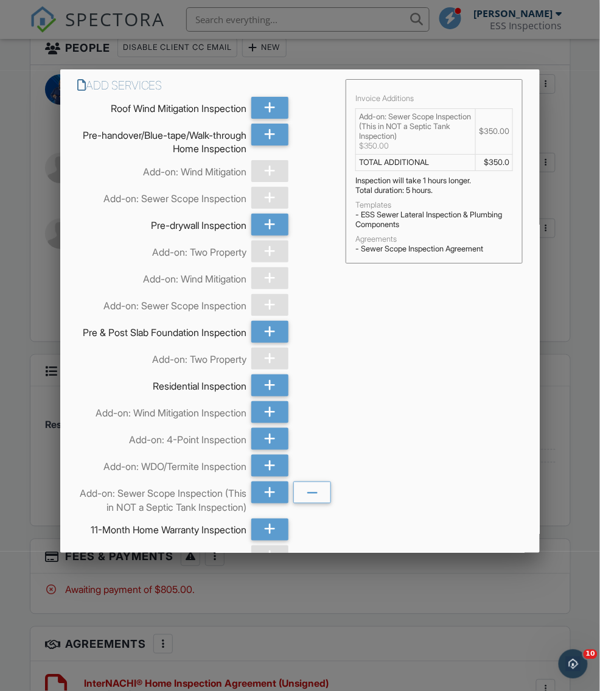
click at [428, 598] on div at bounding box center [300, 371] width 600 height 864
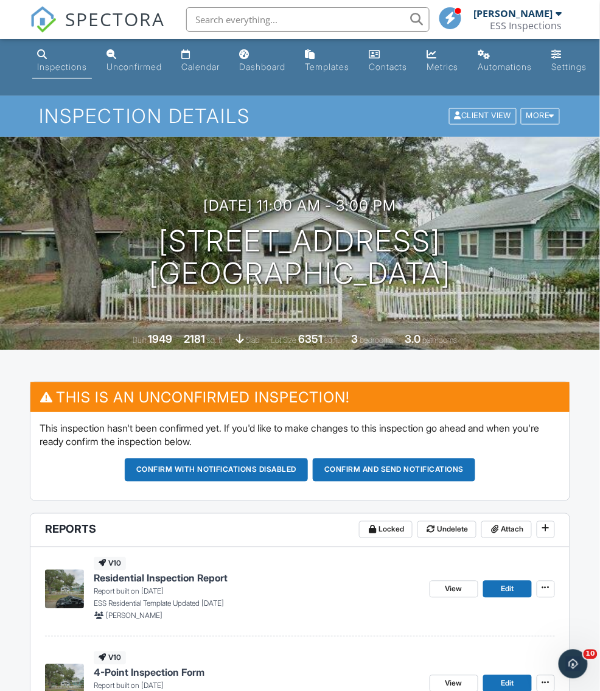
click at [122, 19] on span "SPECTORA" at bounding box center [115, 19] width 100 height 26
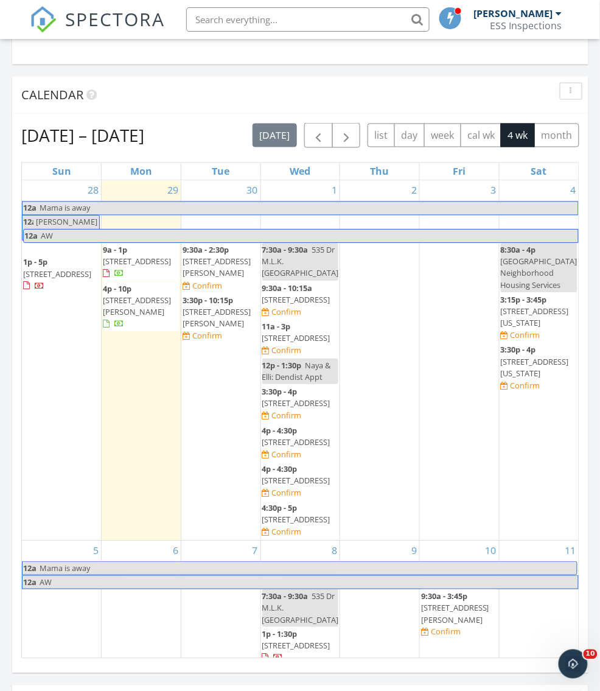
scroll to position [1217, 0]
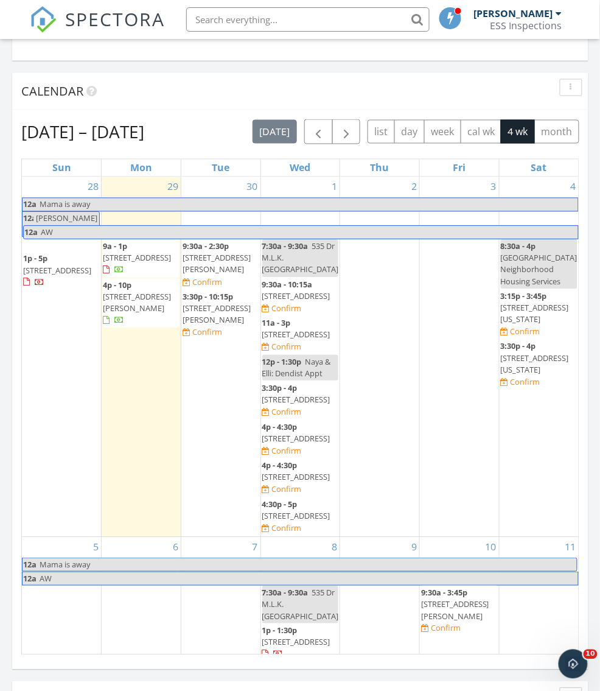
click at [226, 307] on span "[STREET_ADDRESS][PERSON_NAME]" at bounding box center [217, 314] width 68 height 23
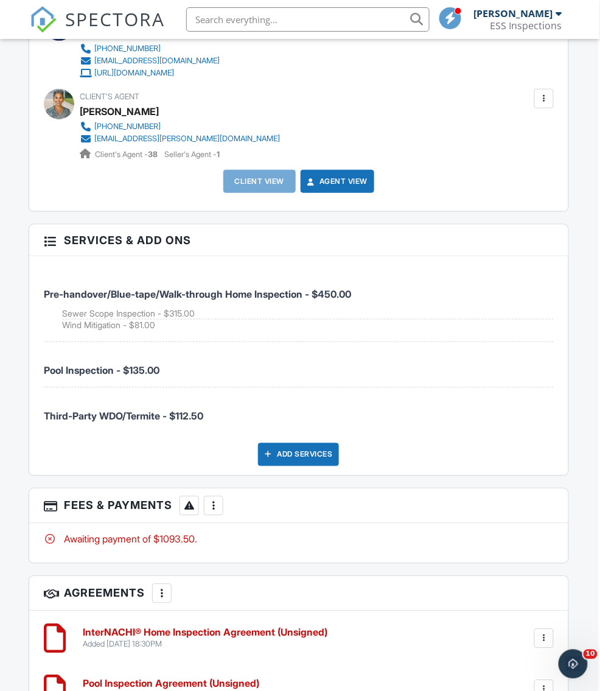
scroll to position [1924, 2]
click at [214, 500] on div at bounding box center [212, 506] width 12 height 12
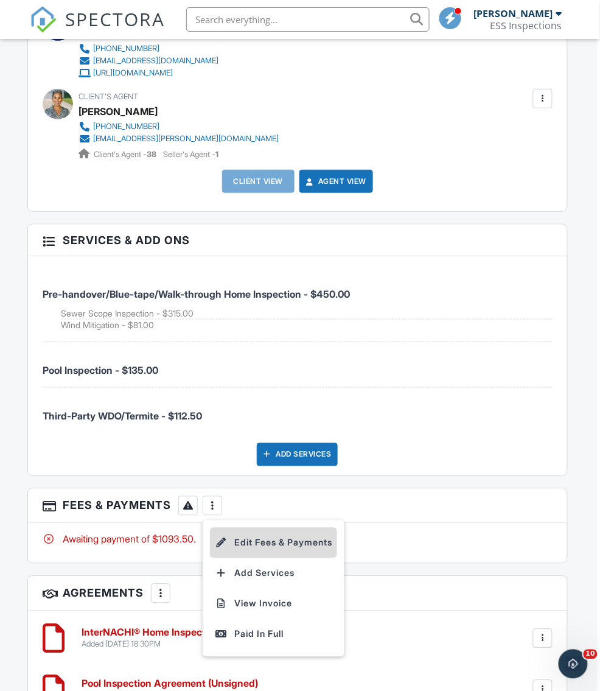
click at [232, 531] on li "Edit Fees & Payments" at bounding box center [273, 543] width 127 height 30
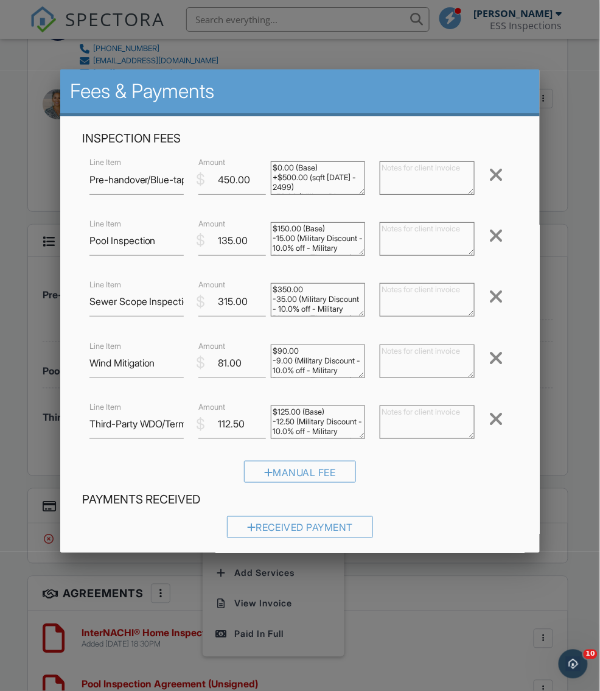
click at [501, 362] on div at bounding box center [496, 357] width 15 height 19
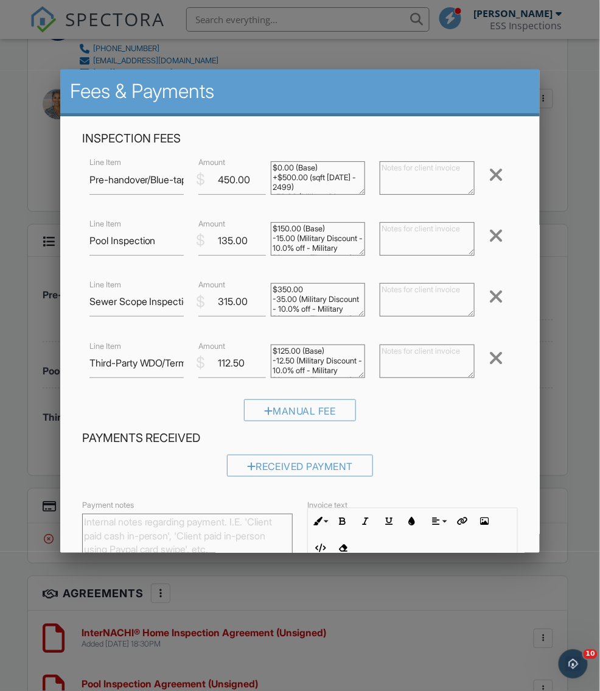
click at [498, 360] on div at bounding box center [496, 357] width 15 height 19
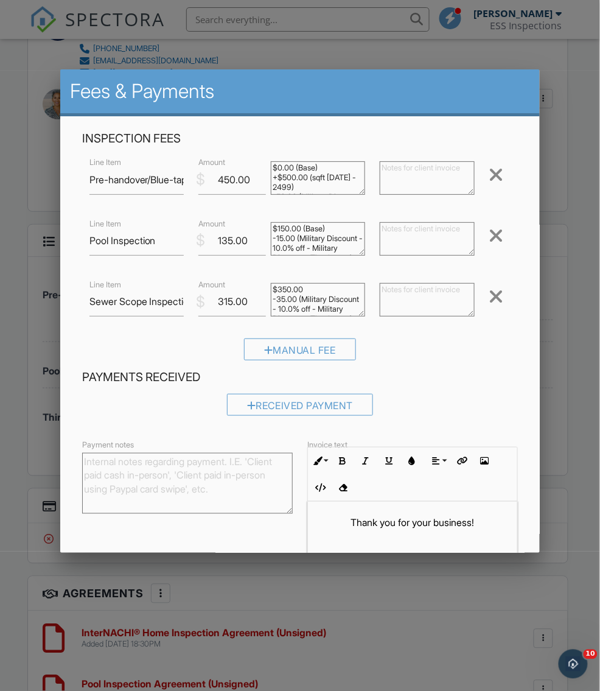
scroll to position [97, 0]
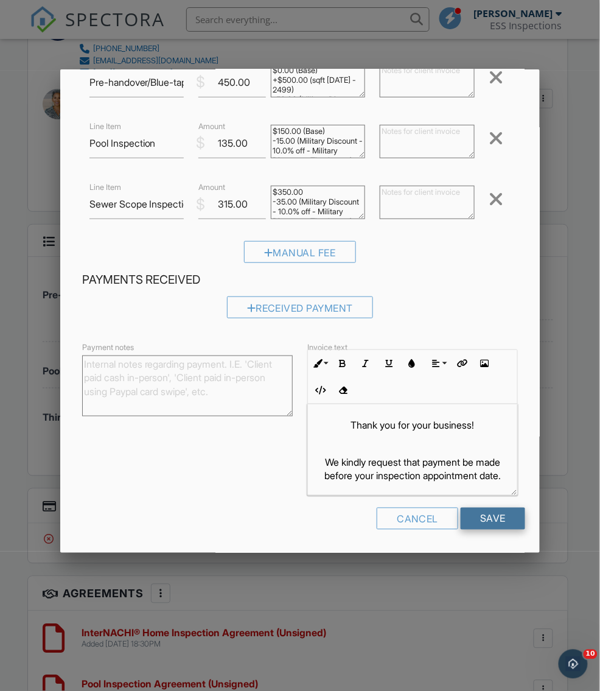
click at [484, 522] on input "Save" at bounding box center [493, 519] width 65 height 22
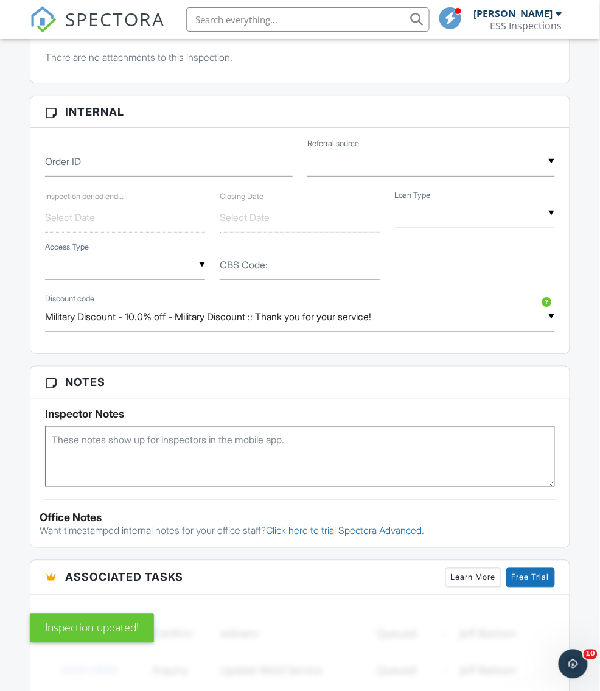
scroll to position [886, 0]
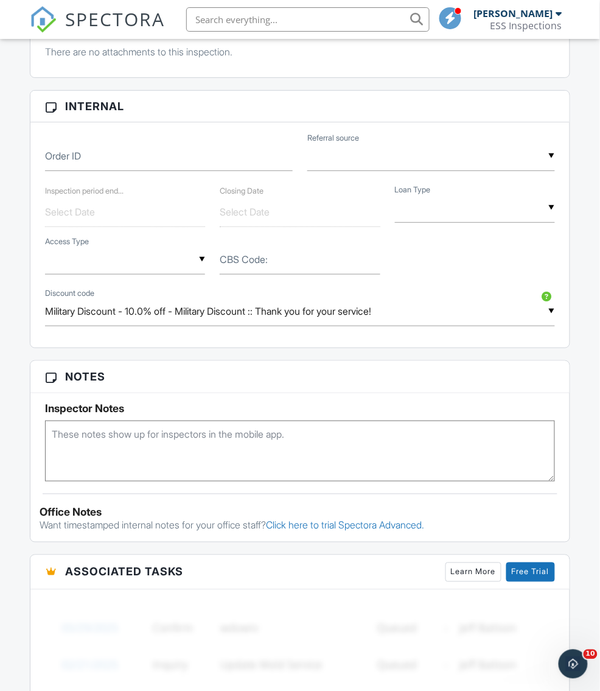
click at [155, 436] on textarea at bounding box center [299, 451] width 509 height 61
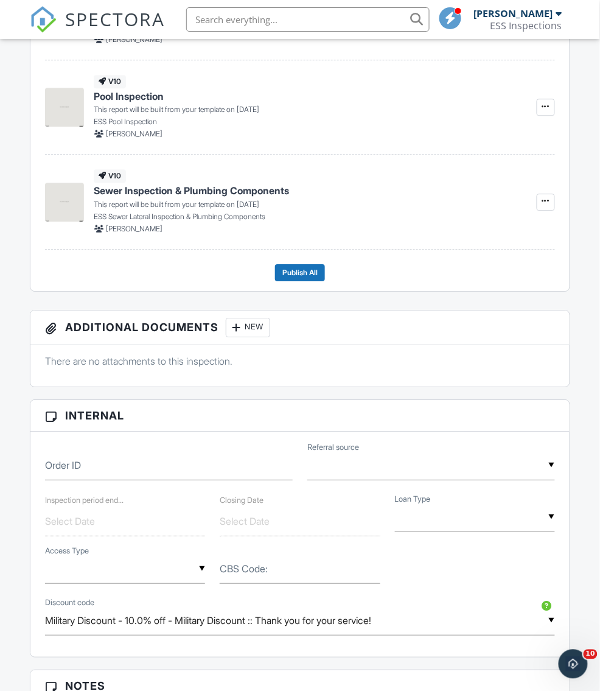
scroll to position [0, 0]
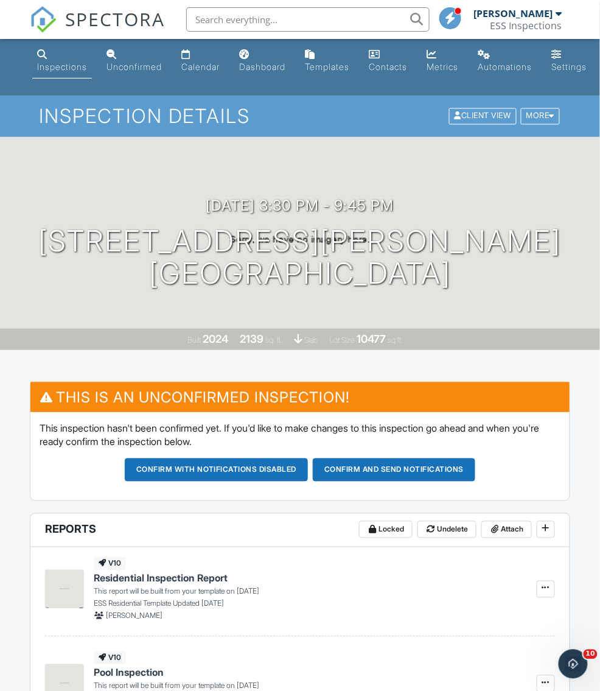
type textarea "WDO, pending confirmation from builder."
click at [108, 21] on span "SPECTORA" at bounding box center [115, 19] width 100 height 26
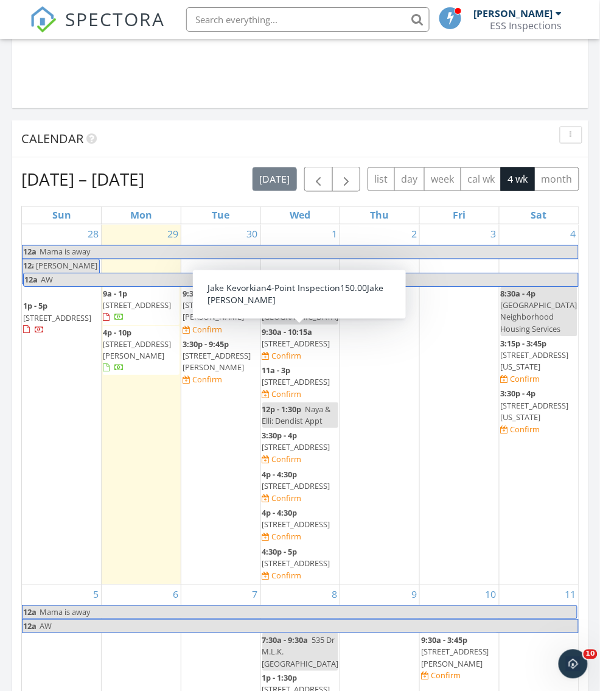
scroll to position [1184, 0]
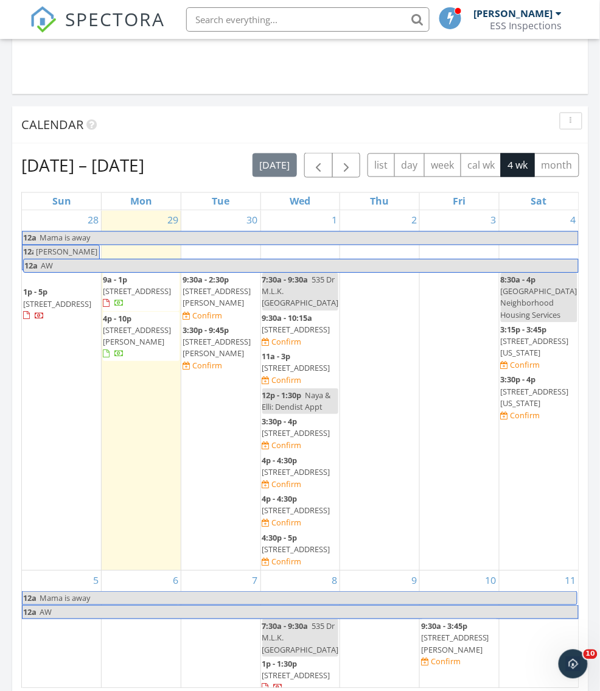
click at [484, 125] on div "Calendar" at bounding box center [291, 125] width 540 height 18
click at [217, 341] on span "[STREET_ADDRESS][PERSON_NAME]" at bounding box center [217, 348] width 68 height 23
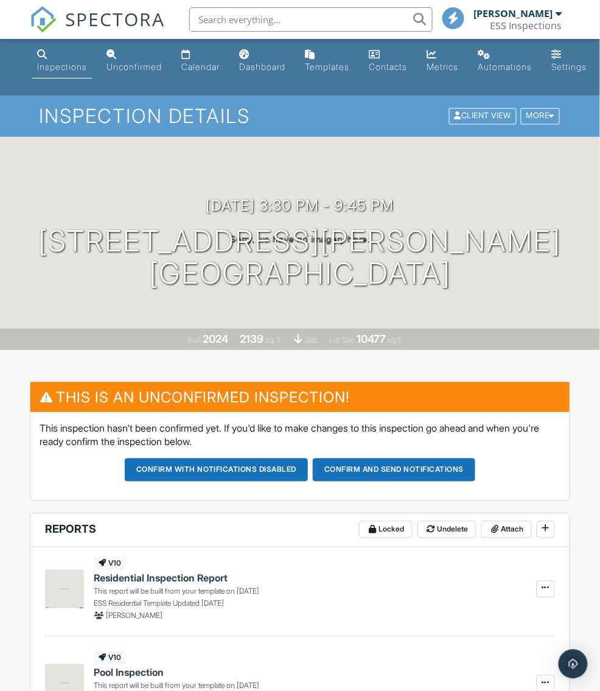
drag, startPoint x: 110, startPoint y: 234, endPoint x: 463, endPoint y: 321, distance: 362.8
click at [463, 321] on div "09/30/2025 3:30 pm - 9:45 pm 6534 Simone Shores Cir Apollo Beach, FL 33572 Buil…" at bounding box center [300, 243] width 600 height 213
copy h1 "6534 Simone Shores Cir Apollo Beach, FL 33572"
click at [109, 11] on span "SPECTORA" at bounding box center [115, 19] width 100 height 26
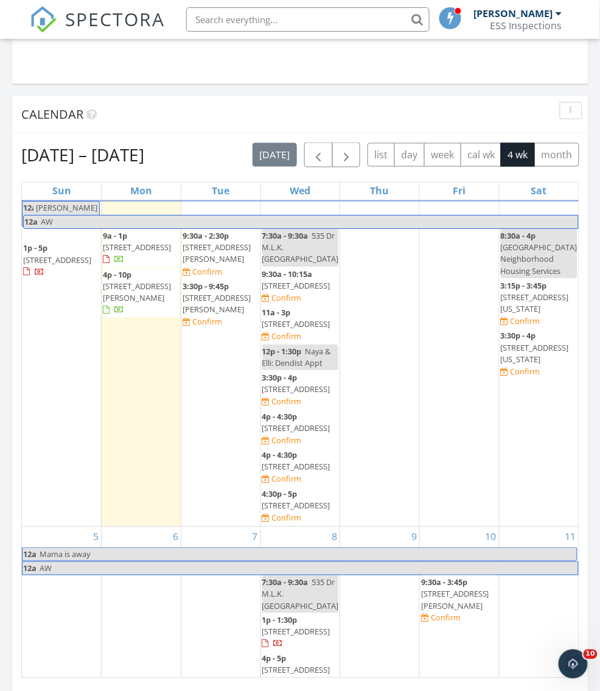
scroll to position [35, 0]
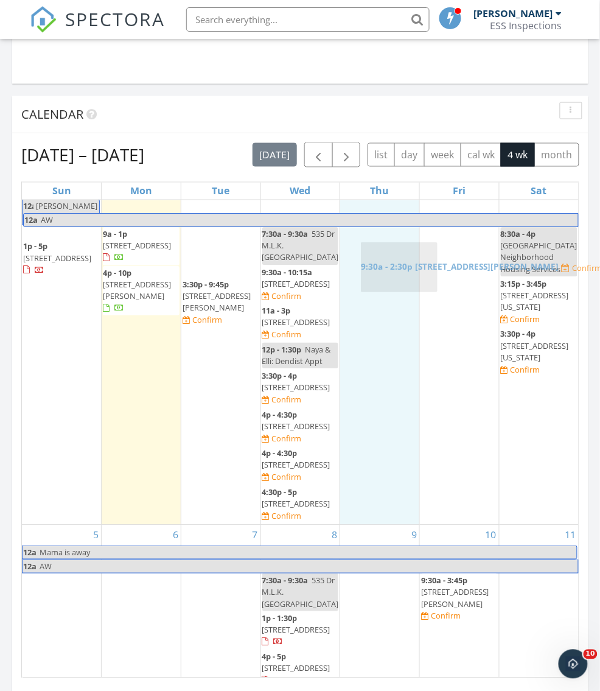
drag, startPoint x: 211, startPoint y: 254, endPoint x: 390, endPoint y: 274, distance: 180.0
click at [390, 274] on body "SPECTORA [PERSON_NAME] ESS Inspections Role: Inspector Dashboard New Inspection…" at bounding box center [300, 204] width 600 height 2796
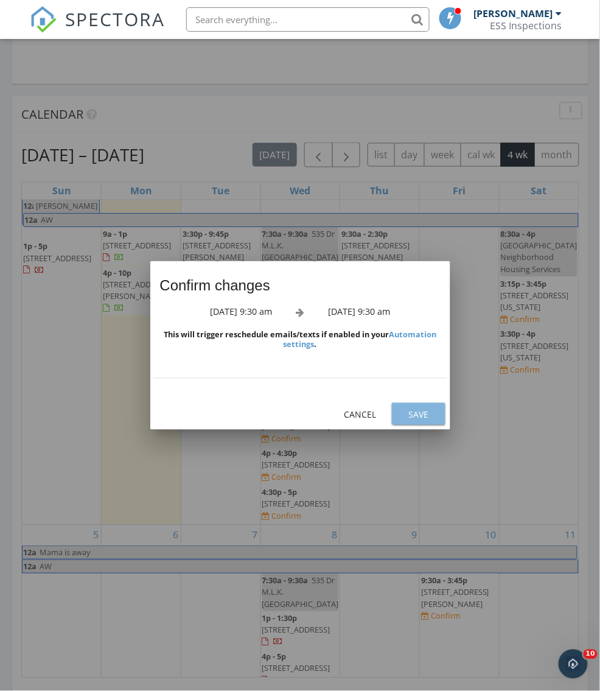
click at [407, 417] on div "Save" at bounding box center [419, 414] width 34 height 13
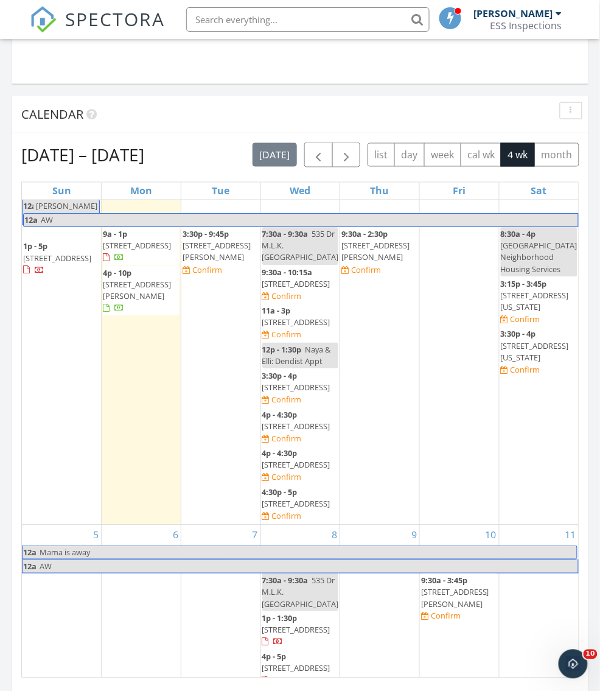
click at [213, 241] on span "[STREET_ADDRESS][PERSON_NAME]" at bounding box center [217, 251] width 68 height 23
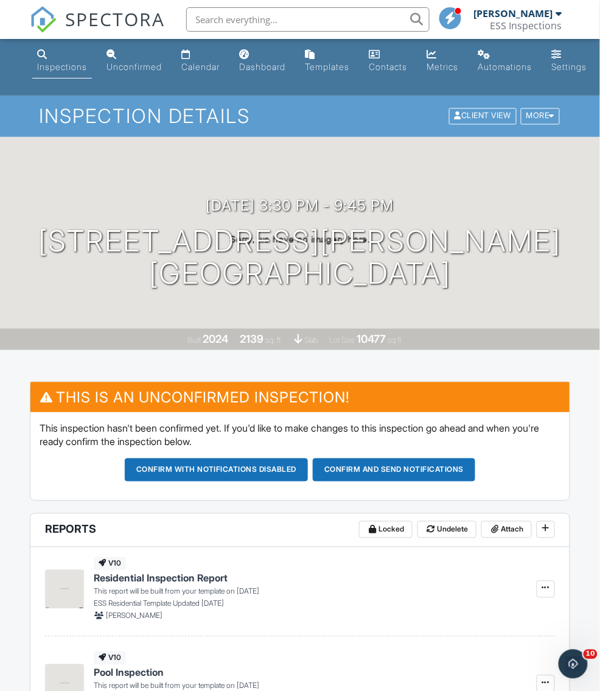
click at [112, 21] on span "SPECTORA" at bounding box center [115, 19] width 100 height 26
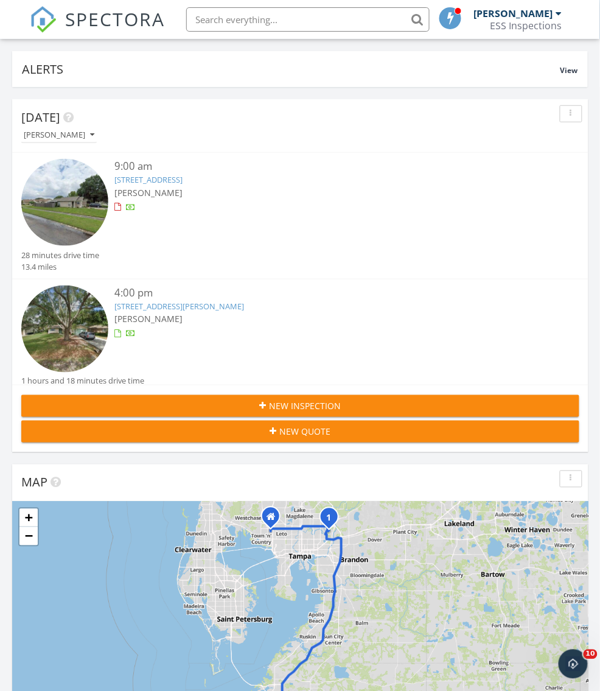
scroll to position [107, 0]
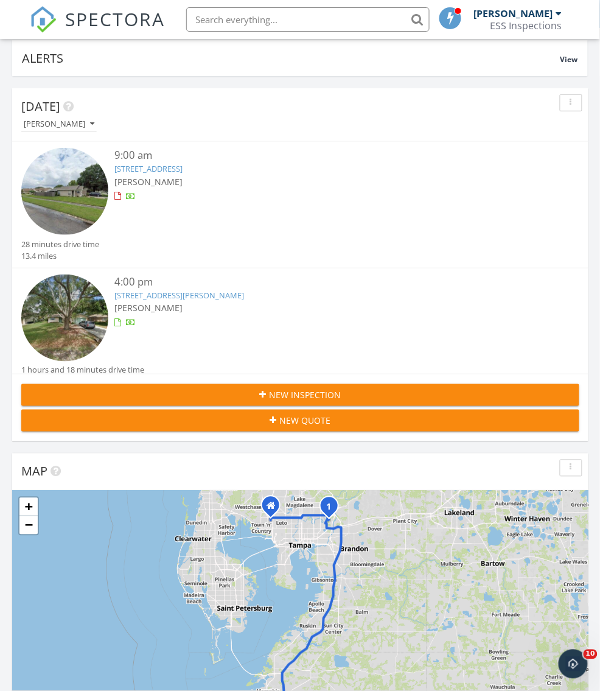
click at [294, 389] on span "New Inspection" at bounding box center [306, 395] width 72 height 13
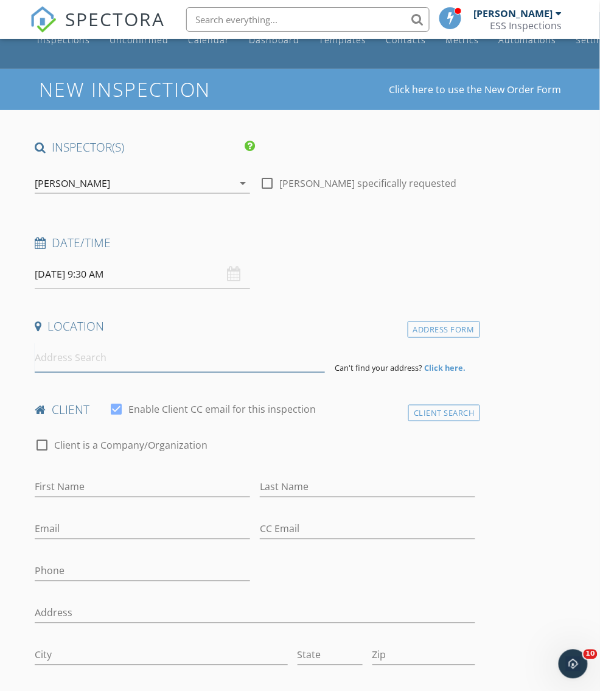
click at [217, 355] on input at bounding box center [180, 358] width 290 height 30
paste input "If you’re okay with moving [PERSON_NAME]’s appointment to [DATE] afternoon, I c…"
type input "If you’re okay with moving [PERSON_NAME]’s appointment to [DATE] afternoon, I c…"
click at [217, 347] on input "If you’re okay with moving [PERSON_NAME]’s appointment to [DATE] afternoon, I c…" at bounding box center [180, 358] width 290 height 30
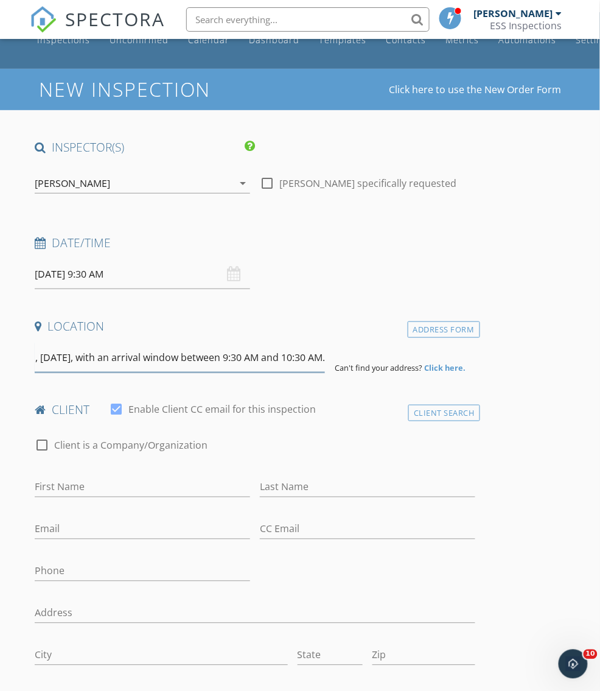
click at [217, 347] on input "If you’re okay with moving [PERSON_NAME]’s appointment to [DATE] afternoon, I c…" at bounding box center [180, 358] width 290 height 30
paste input "[STREET_ADDRESS]"
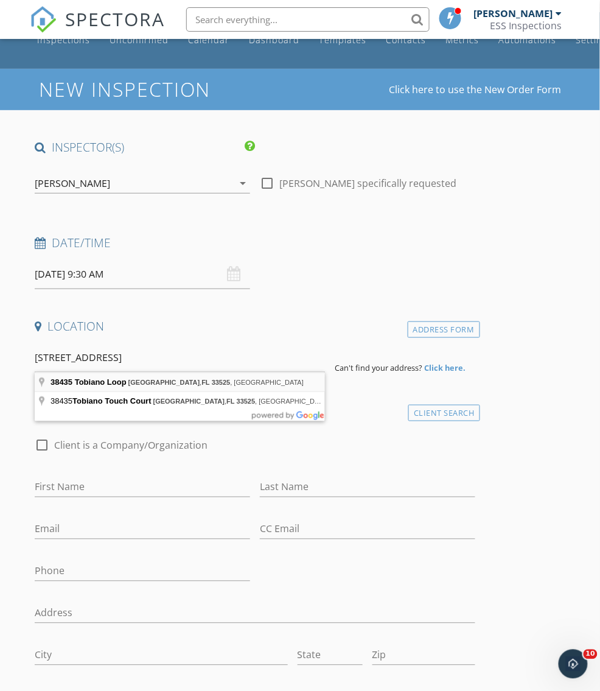
type input "[STREET_ADDRESS]"
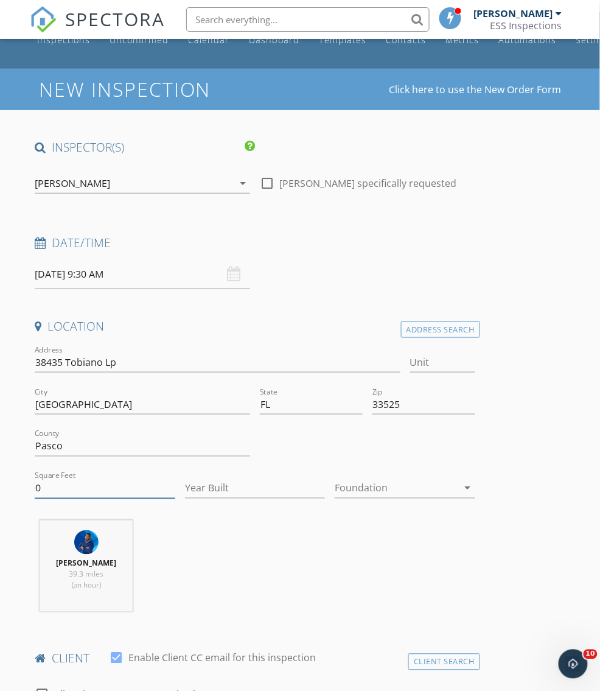
click at [101, 487] on input "0" at bounding box center [105, 488] width 140 height 20
click at [66, 486] on input "0" at bounding box center [105, 488] width 140 height 20
click at [87, 485] on input "0" at bounding box center [105, 488] width 140 height 20
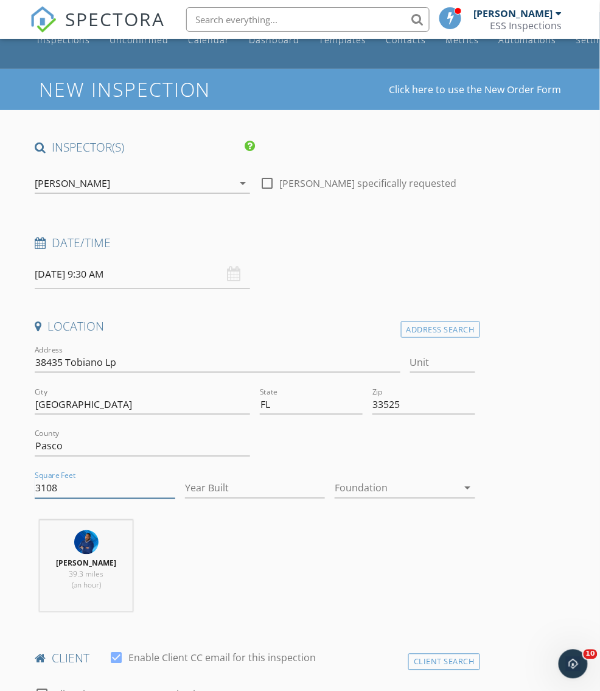
type input "3108"
type input "2025"
click at [367, 483] on div at bounding box center [396, 487] width 123 height 19
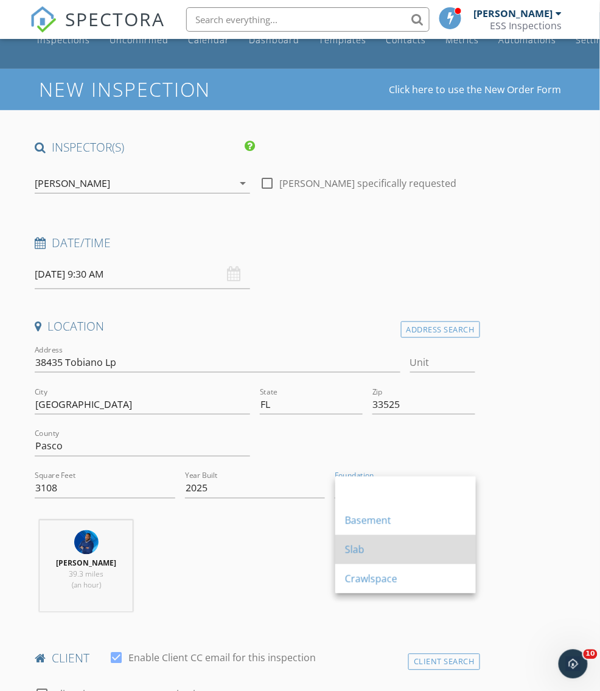
click at [365, 547] on div "Slab" at bounding box center [405, 549] width 121 height 15
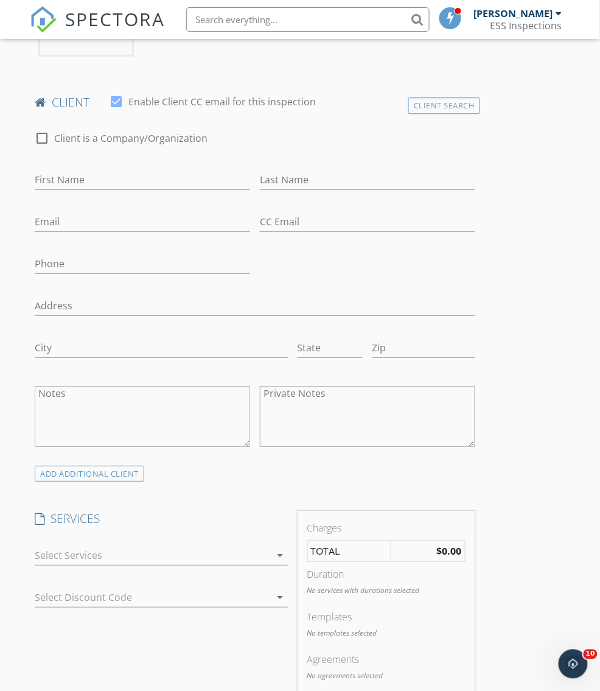
scroll to position [516, 0]
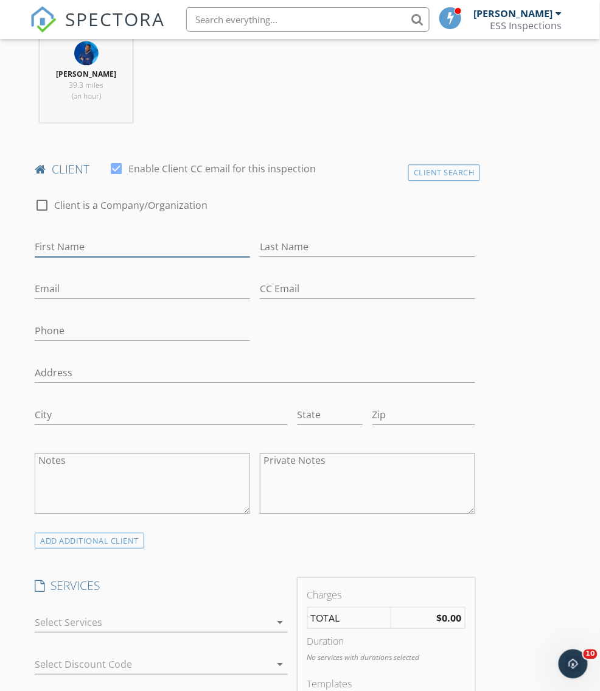
click at [159, 249] on input "First Name" at bounding box center [142, 247] width 215 height 20
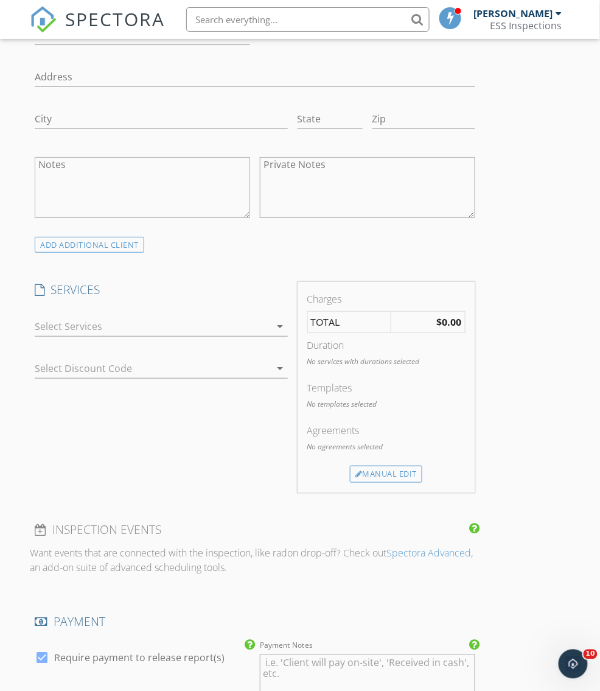
scroll to position [812, 0]
type input "[PERSON_NAME]"
click at [225, 316] on div at bounding box center [153, 325] width 236 height 19
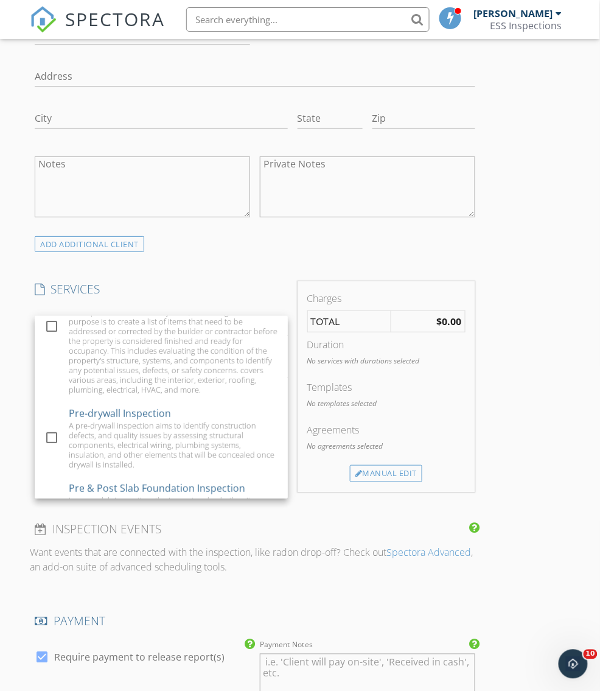
scroll to position [0, 0]
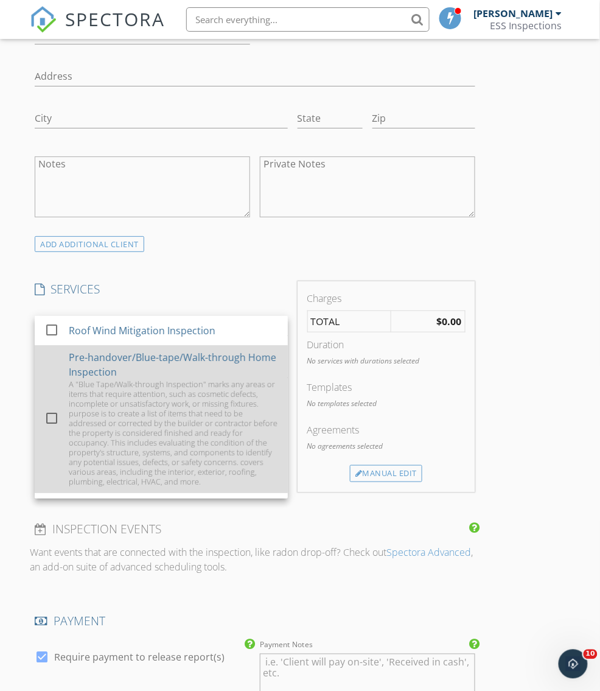
click at [185, 381] on div "A "Blue Tape/Walk-through Inspection" marks any areas or items that require att…" at bounding box center [173, 432] width 209 height 107
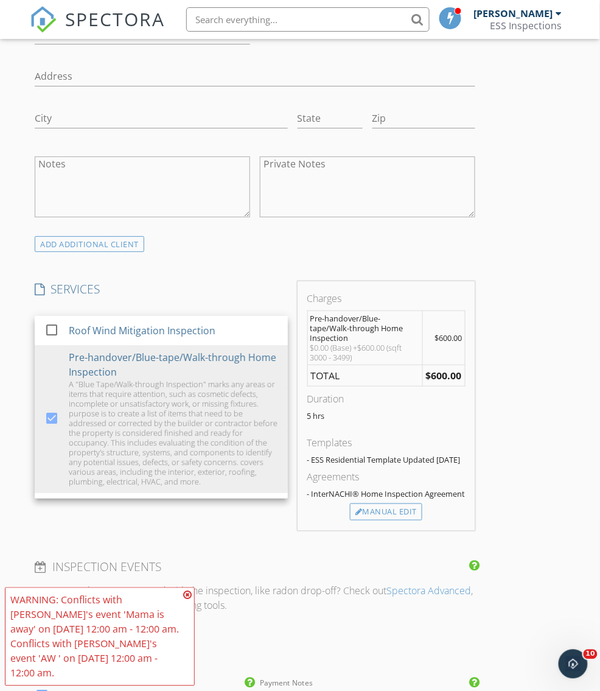
click at [509, 365] on div "INSPECTOR(S) check_box Darryl Williams Jr. PRIMARY Darryl Williams Jr. arrow_dr…" at bounding box center [300, 445] width 540 height 2183
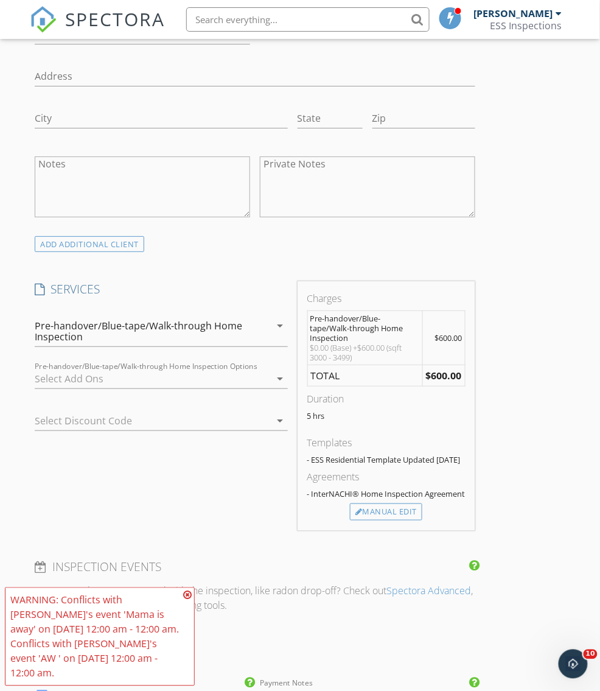
click at [136, 376] on div at bounding box center [153, 378] width 236 height 19
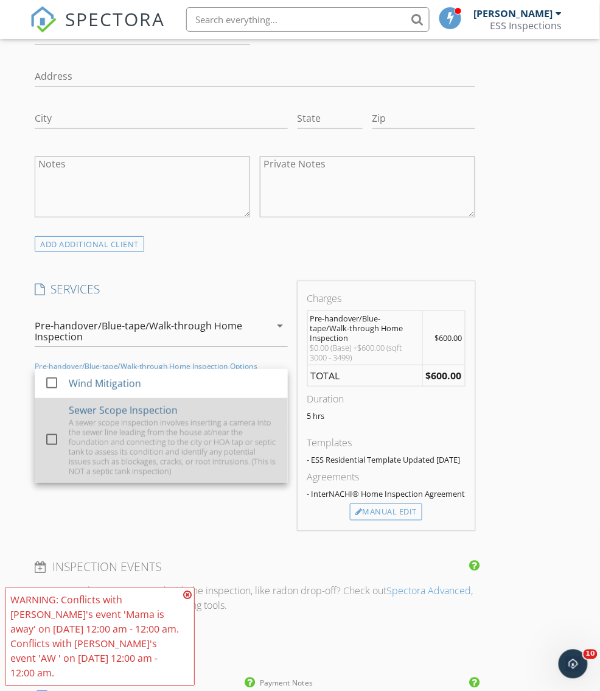
click at [137, 422] on div "A sewer scope inspection involves inserting a camera into the sewer line leadin…" at bounding box center [173, 446] width 209 height 58
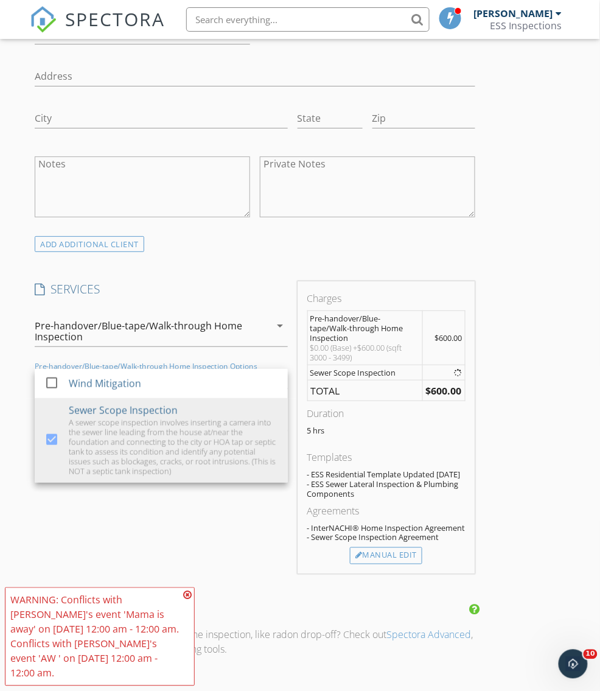
click at [186, 596] on icon at bounding box center [187, 595] width 9 height 10
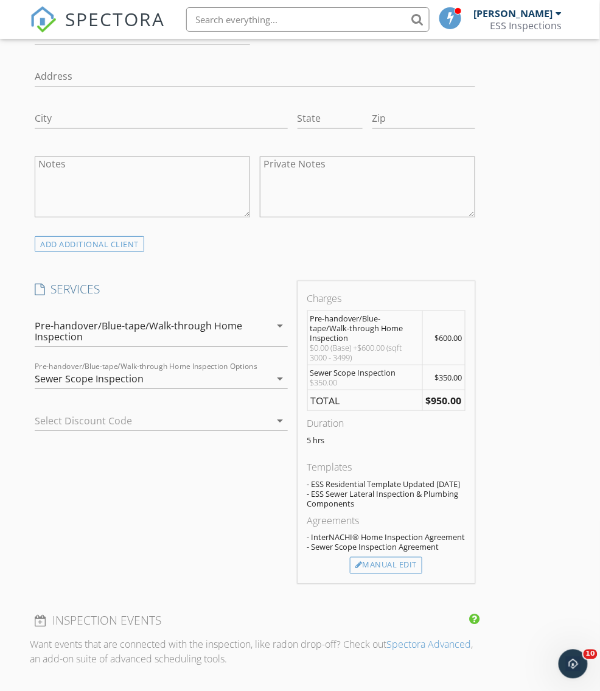
click at [227, 414] on div at bounding box center [144, 420] width 218 height 19
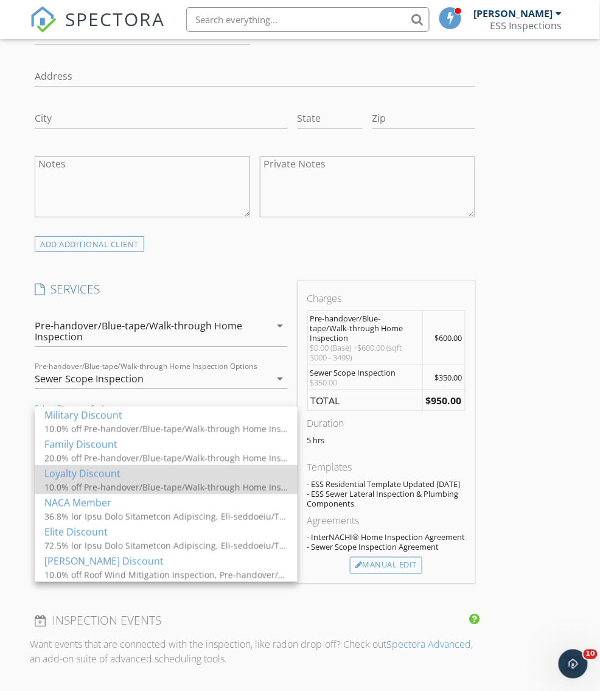
click at [174, 484] on div "10.0% off Pre-handover/Blue-tape/Walk-through Home Inspection, Pre-drywall Insp…" at bounding box center [165, 486] width 243 height 13
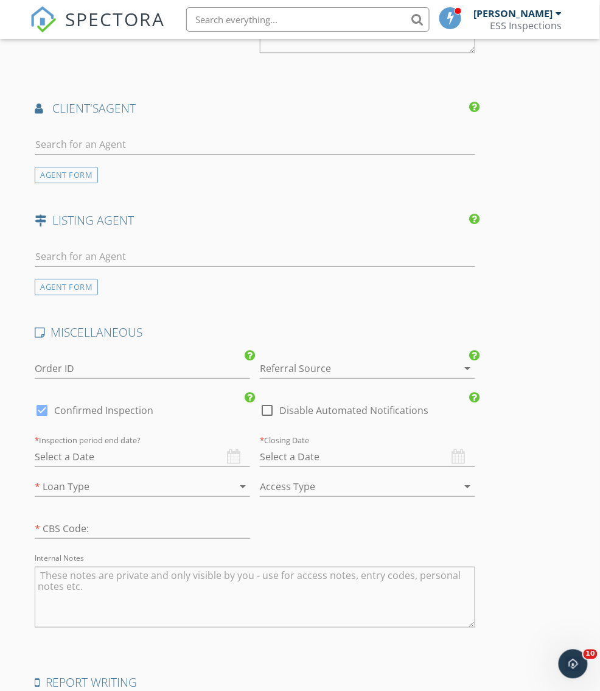
scroll to position [1601, 0]
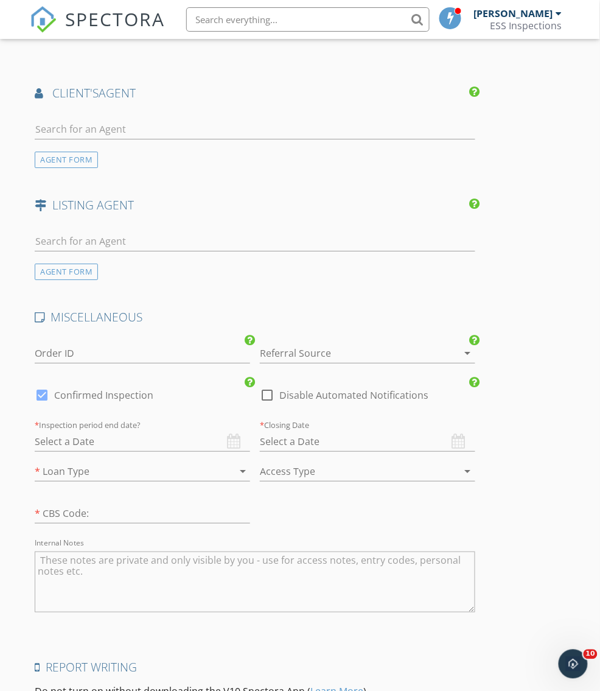
click at [44, 387] on div at bounding box center [42, 395] width 21 height 21
checkbox input "false"
checkbox input "true"
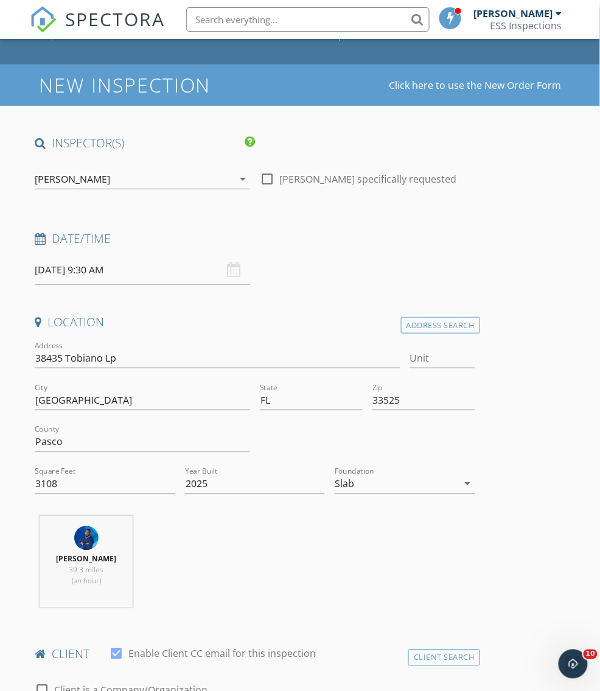
scroll to position [0, 0]
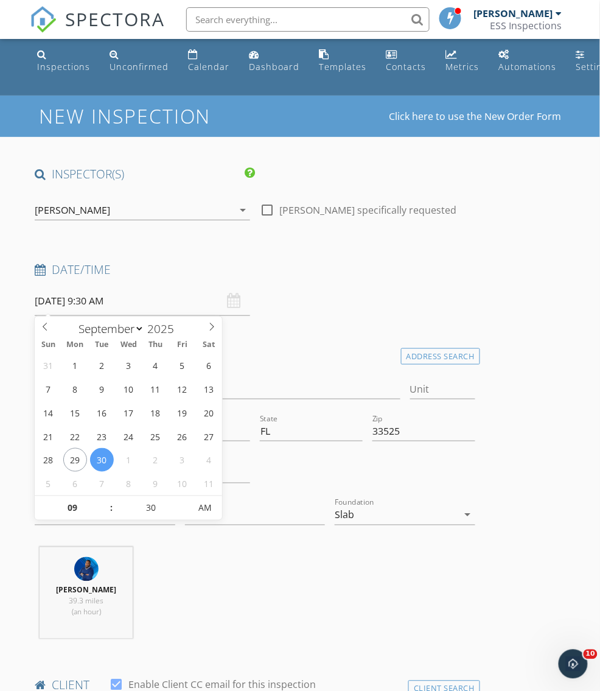
click at [148, 299] on input "09/30/2025 9:30 AM" at bounding box center [142, 301] width 215 height 30
select select "9"
type input "[DATE] 9:30 AM"
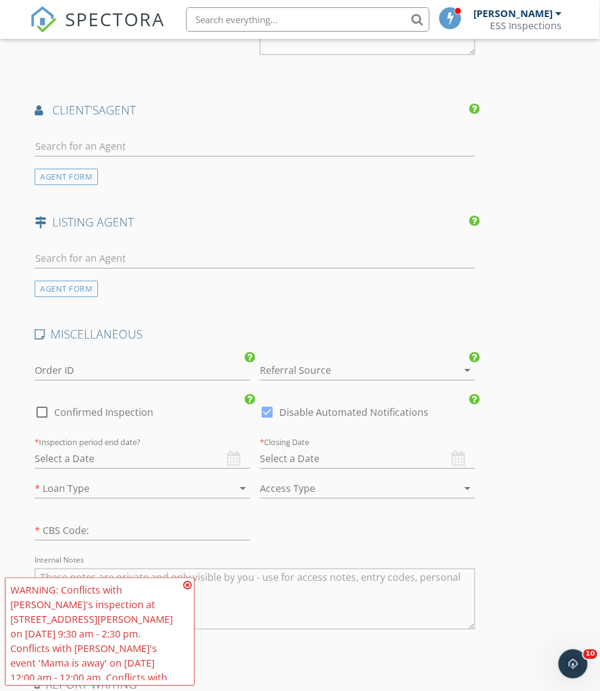
scroll to position [1753, 0]
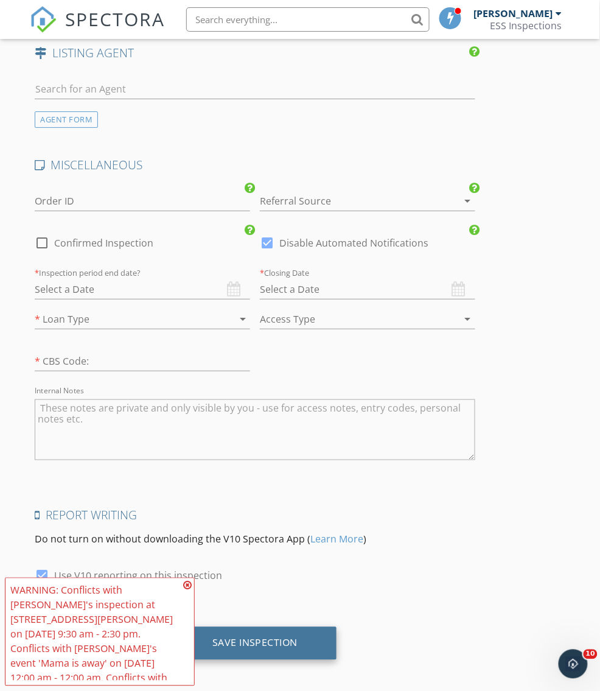
click at [279, 627] on div "Save Inspection" at bounding box center [255, 643] width 164 height 33
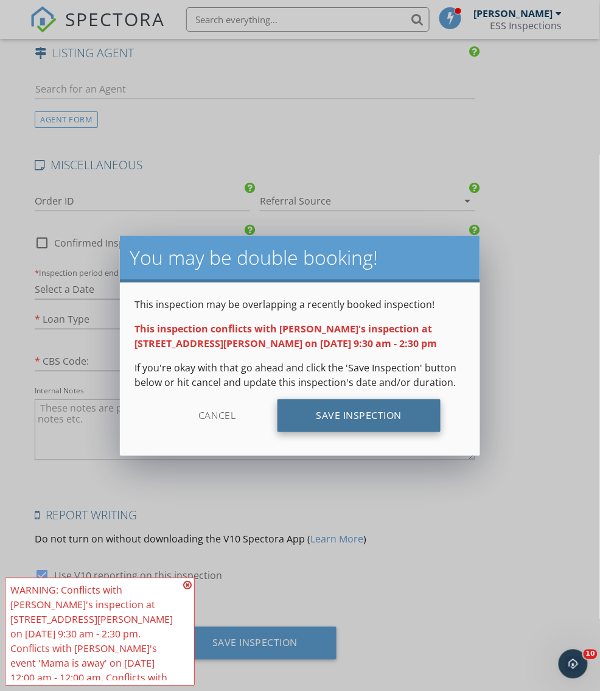
click at [367, 416] on div "Save Inspection" at bounding box center [360, 415] width 164 height 33
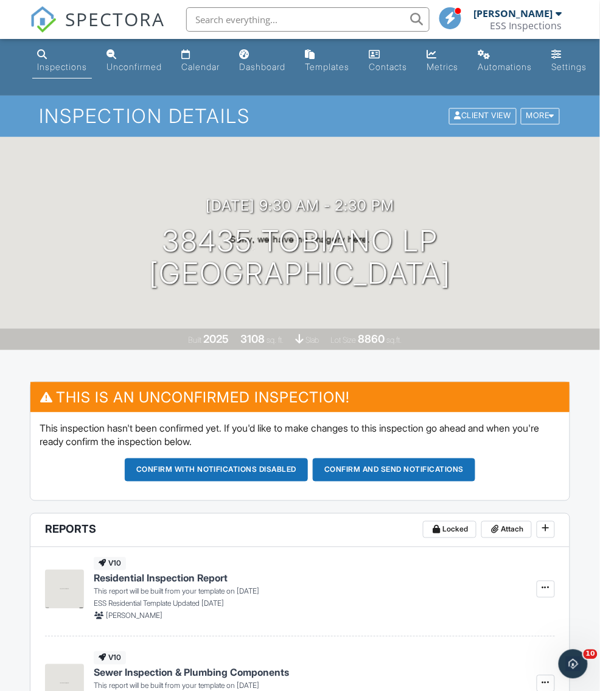
click at [291, 15] on input "text" at bounding box center [307, 19] width 243 height 24
paste input "Thanks again for your patience. Email sent from essinspects@esc.realestate. Ple…"
type input "Thanks again for your patience. Email sent from essinspects@esc.realestate. Ple…"
click at [291, 15] on input "Thanks again for your patience. Email sent from essinspects@esc.realestate. Ple…" at bounding box center [307, 19] width 243 height 24
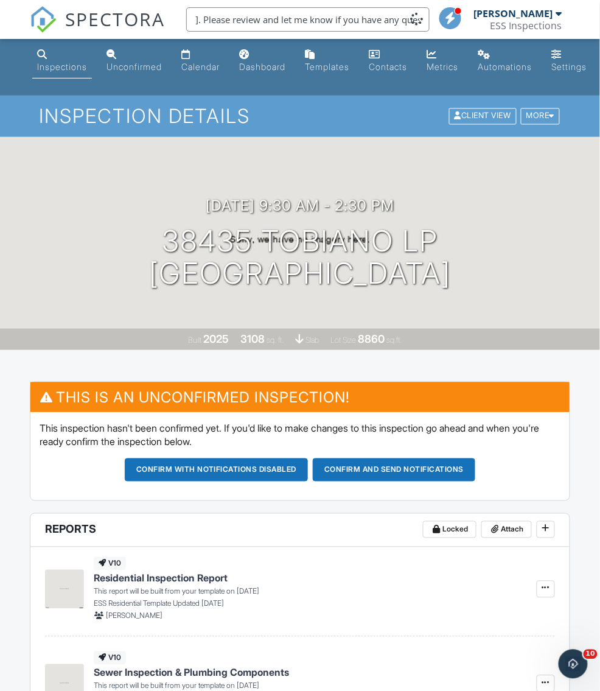
click at [291, 15] on input "Thanks again for your patience. Email sent from essinspects@esc.realestate. Ple…" at bounding box center [307, 19] width 243 height 24
click at [236, 15] on input "text" at bounding box center [307, 19] width 243 height 24
paste input "13185 Wellspring Dr"
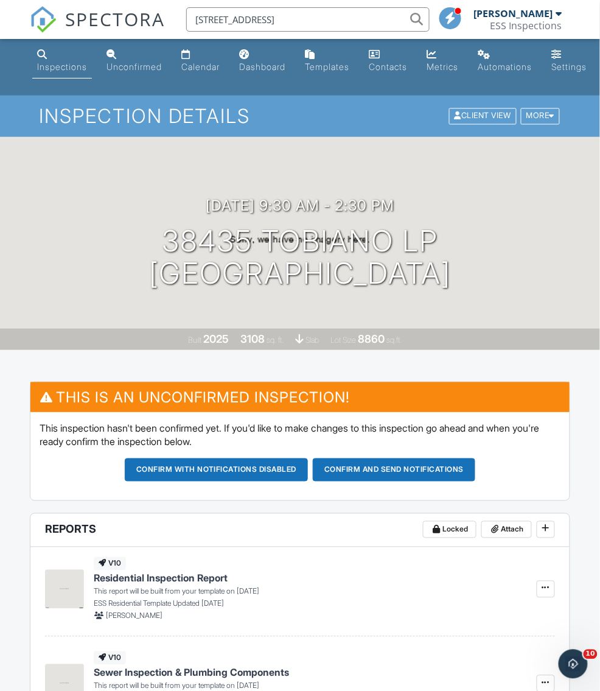
click at [320, 22] on input "13185 Wellspring Dr" at bounding box center [307, 19] width 243 height 24
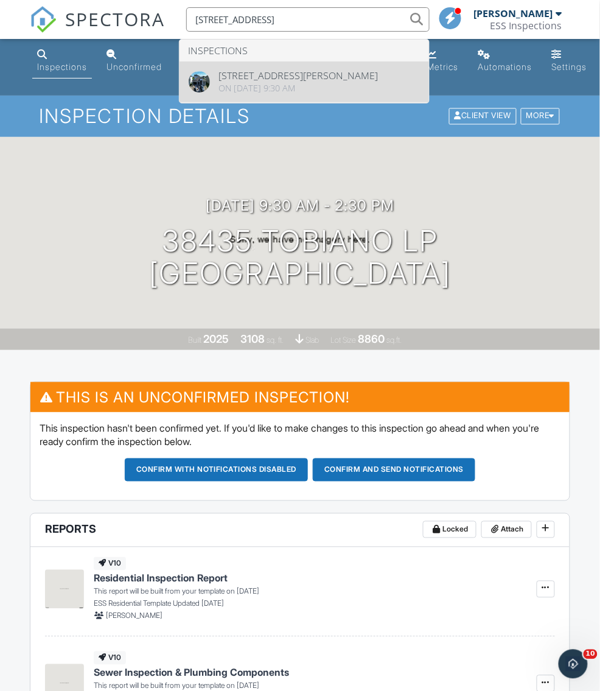
type input "13185 Wellspring Dr"
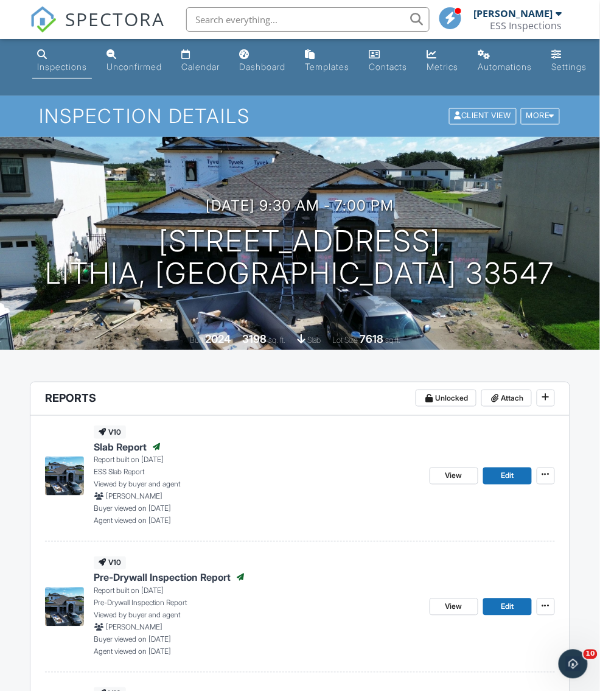
click at [111, 25] on span "SPECTORA" at bounding box center [115, 19] width 100 height 26
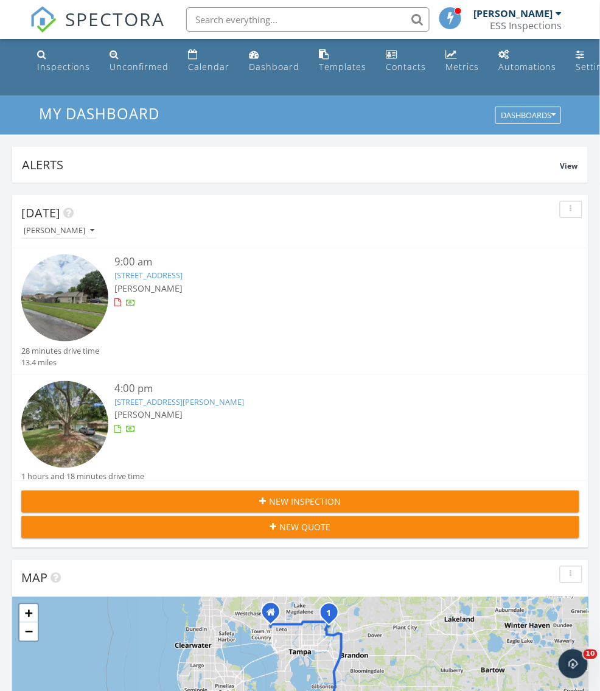
click at [133, 22] on span "SPECTORA" at bounding box center [115, 19] width 100 height 26
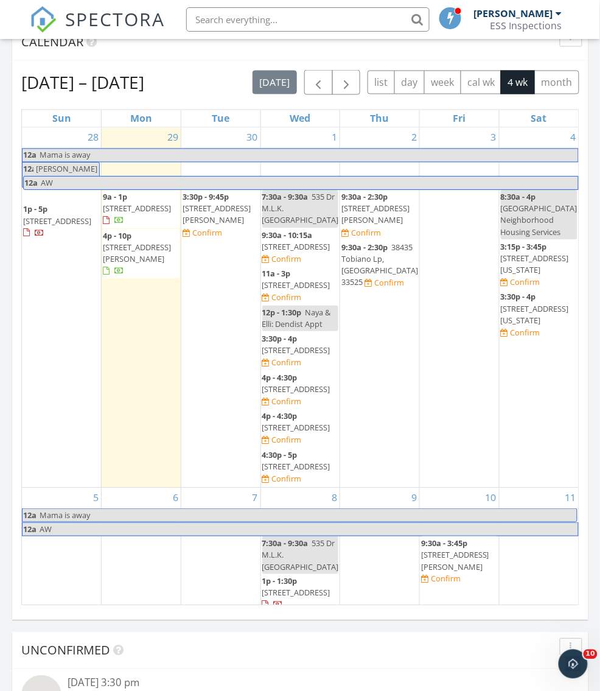
scroll to position [1249, 0]
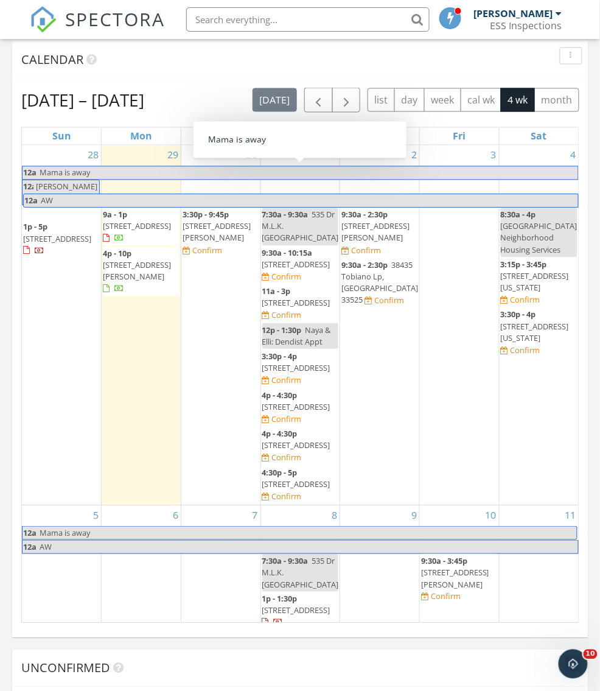
click at [303, 18] on input "text" at bounding box center [307, 19] width 243 height 24
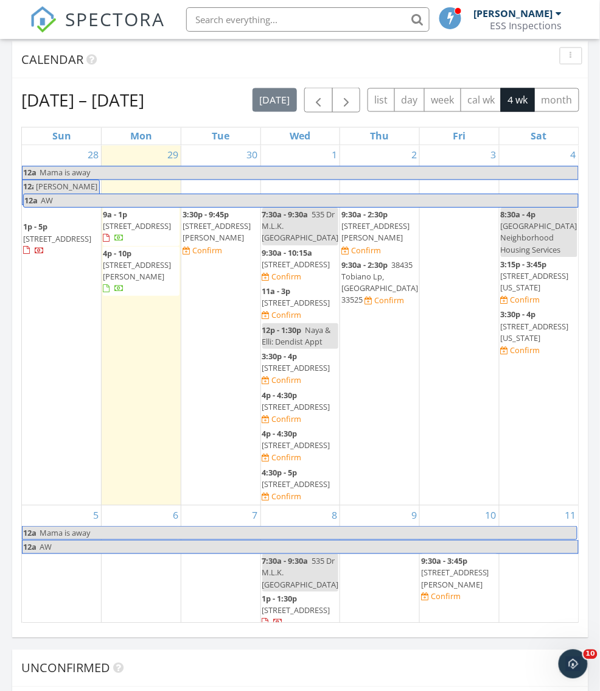
paste input "[STREET_ADDRESS]"
type input "[STREET_ADDRESS]"
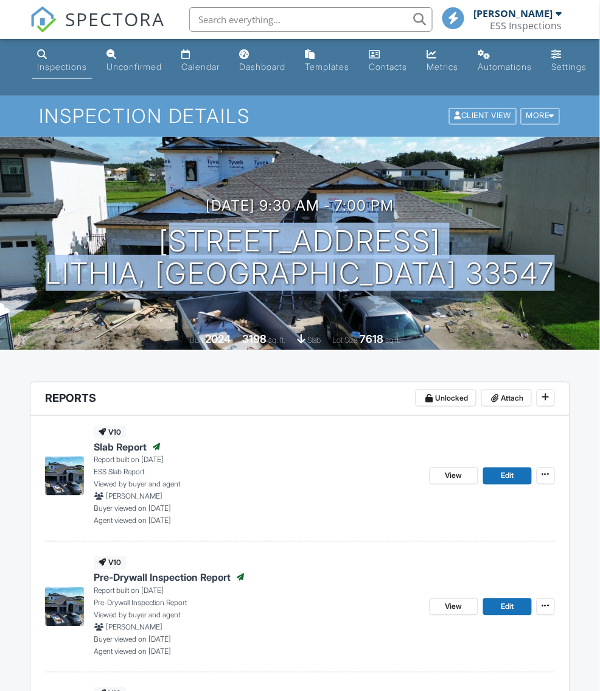
drag, startPoint x: 128, startPoint y: 256, endPoint x: 489, endPoint y: 266, distance: 361.0
click at [489, 266] on div "[DATE] 9:30 am - 7:00 pm [STREET_ADDRESS] [GEOGRAPHIC_DATA], FL 33547" at bounding box center [300, 243] width 600 height 92
copy h1 "[STREET_ADDRESS][PERSON_NAME]"
click at [121, 30] on span "SPECTORA" at bounding box center [115, 19] width 100 height 26
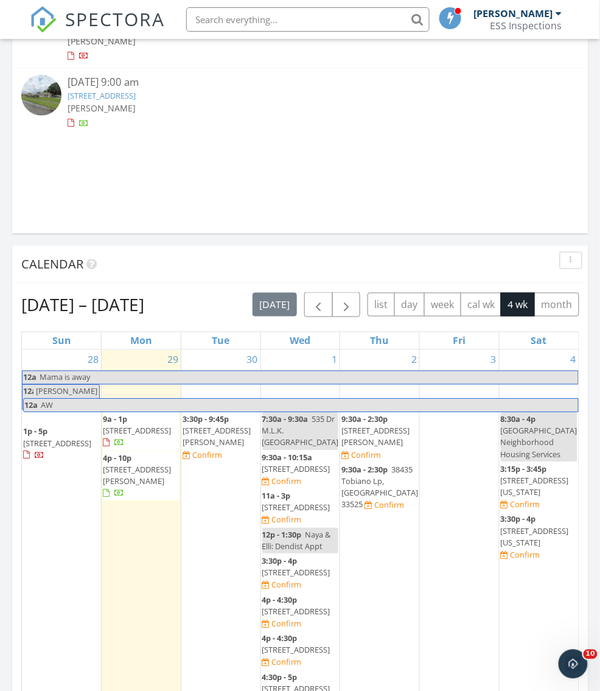
scroll to position [2, 0]
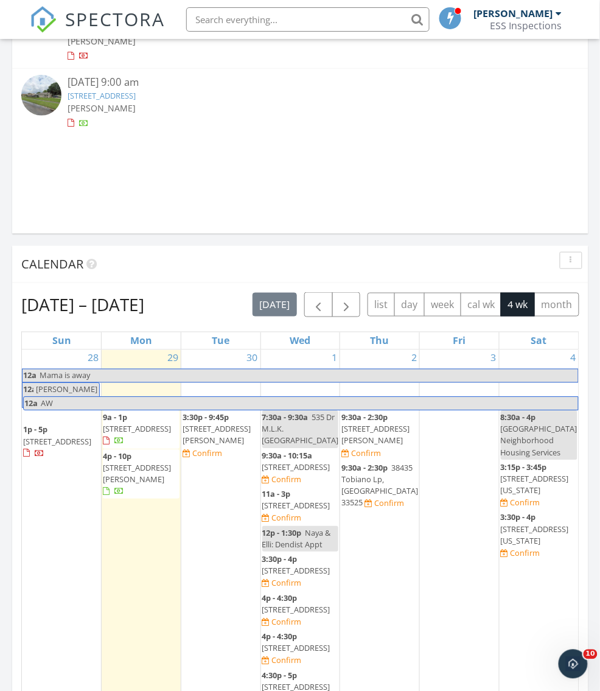
click at [219, 428] on span "[STREET_ADDRESS][PERSON_NAME]" at bounding box center [217, 435] width 68 height 23
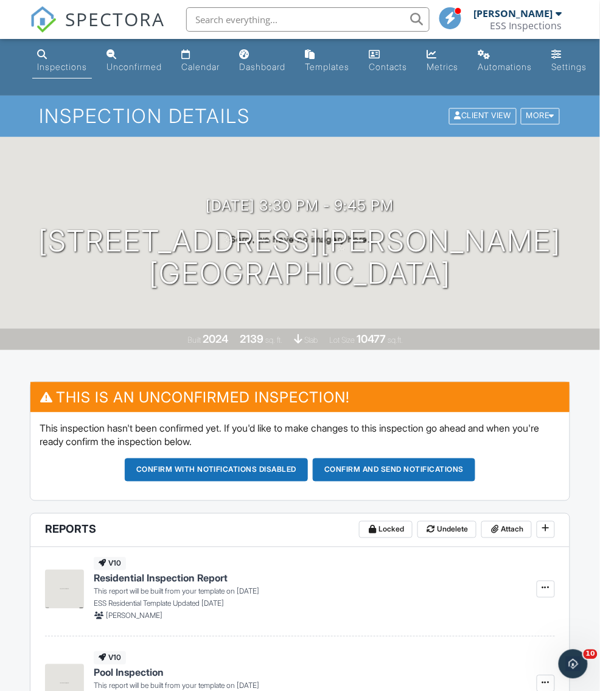
click at [128, 25] on span "SPECTORA" at bounding box center [115, 19] width 100 height 26
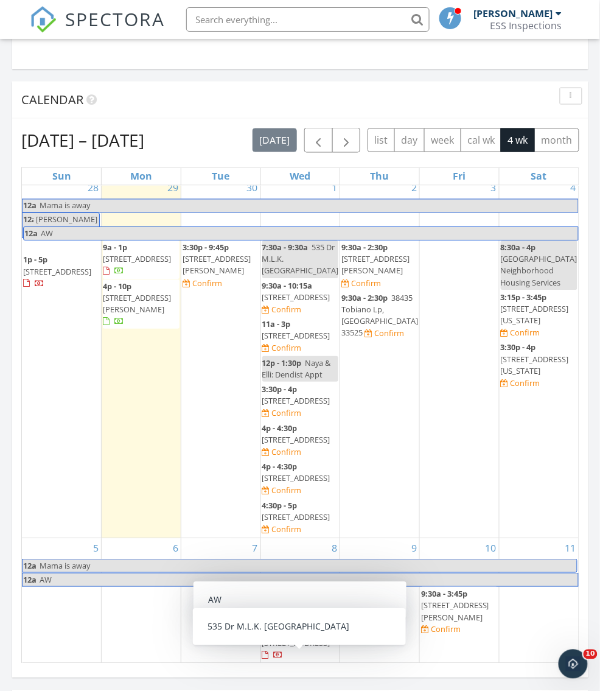
scroll to position [6, 0]
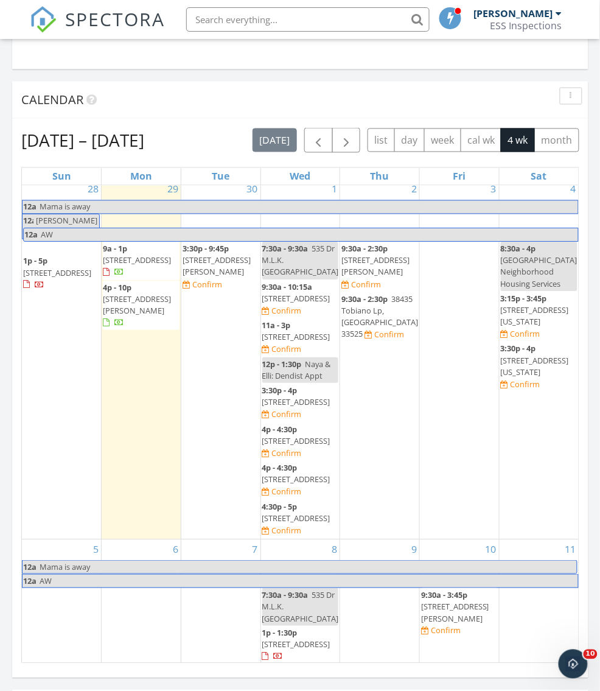
click at [288, 24] on input "text" at bounding box center [307, 19] width 243 height 24
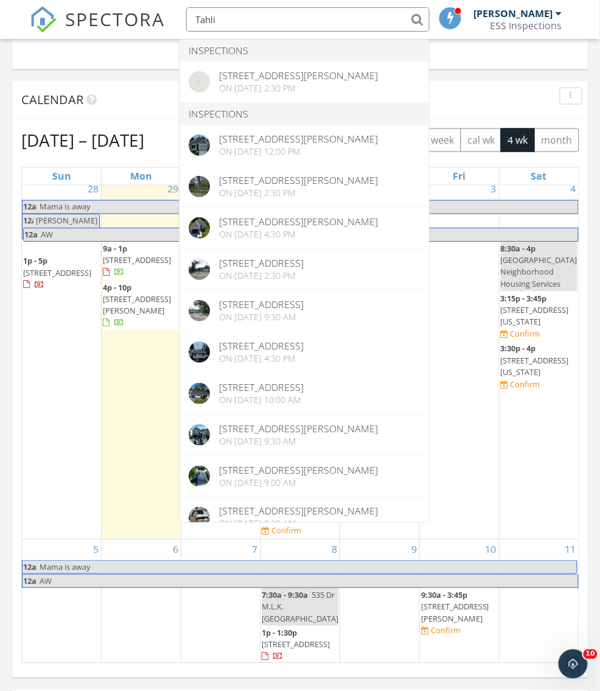
type input "Tahlia"
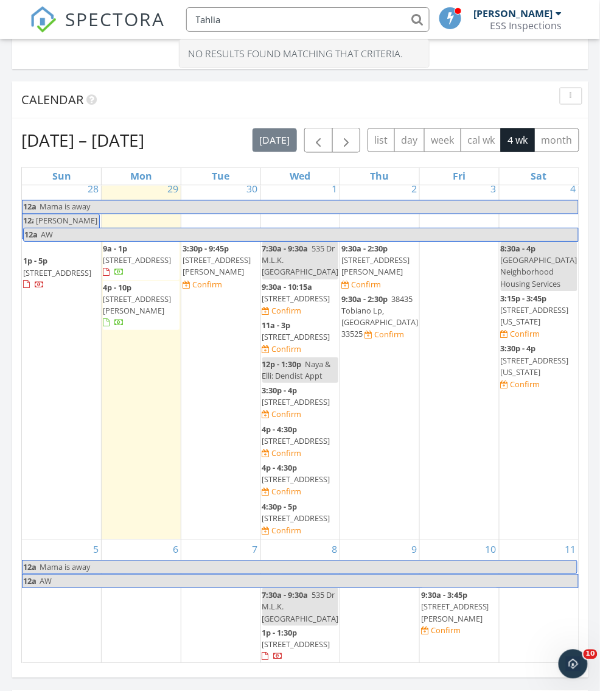
click at [247, 17] on input "Tahlia" at bounding box center [307, 19] width 243 height 24
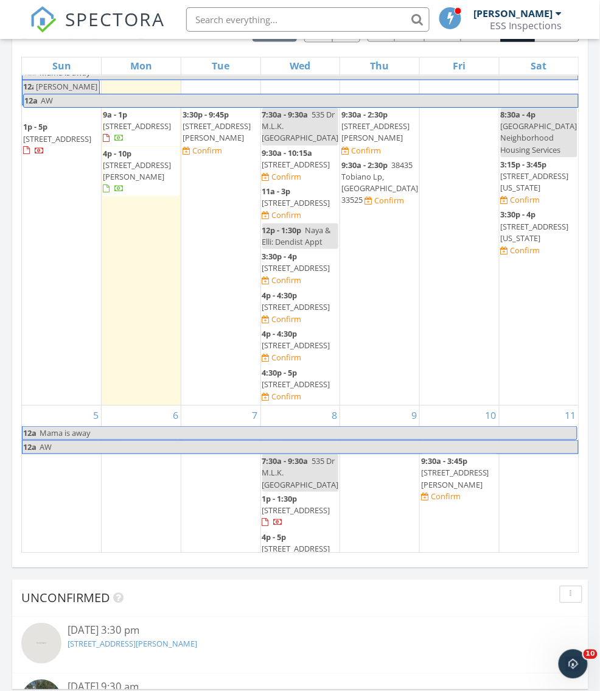
scroll to position [0, 0]
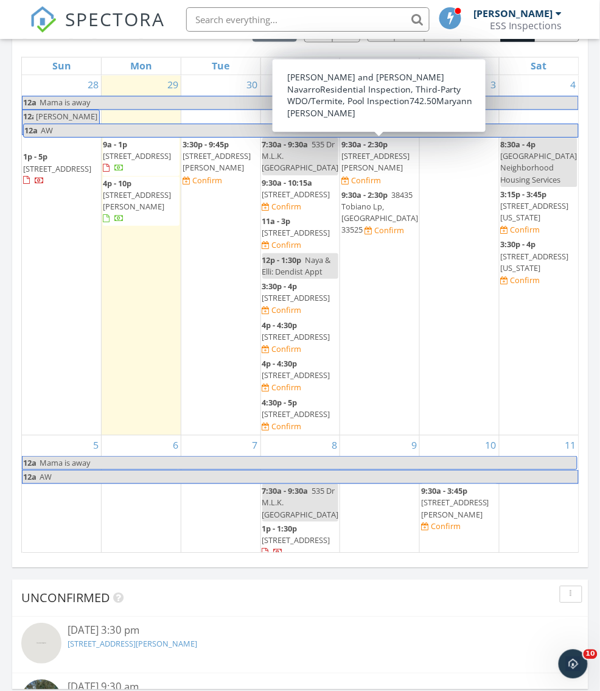
click at [377, 158] on span "[STREET_ADDRESS][PERSON_NAME]" at bounding box center [375, 162] width 68 height 23
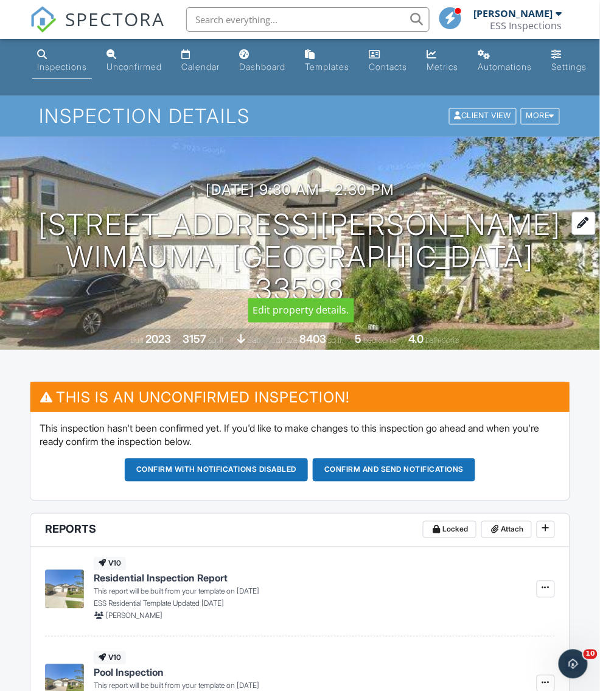
click at [281, 280] on h1 "[STREET_ADDRESS][PERSON_NAME] [GEOGRAPHIC_DATA], FL 33598" at bounding box center [299, 257] width 561 height 96
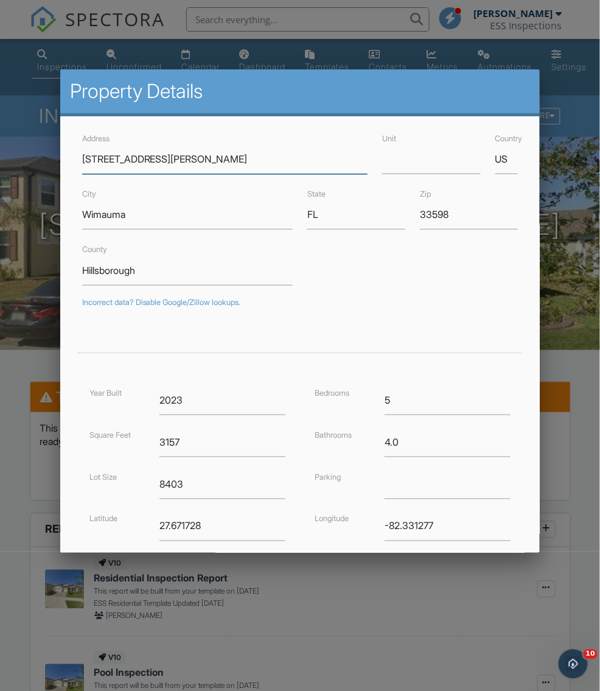
paste input "[STREET_ADDRESS][PERSON_NAME]"
drag, startPoint x: 179, startPoint y: 158, endPoint x: 438, endPoint y: 161, distance: 259.3
click at [438, 161] on div "Address [STREET_ADDRESS][PERSON_NAME] Unit Country US" at bounding box center [300, 152] width 451 height 43
type input "27740 Water Ash Dr"
type input "27.6862802"
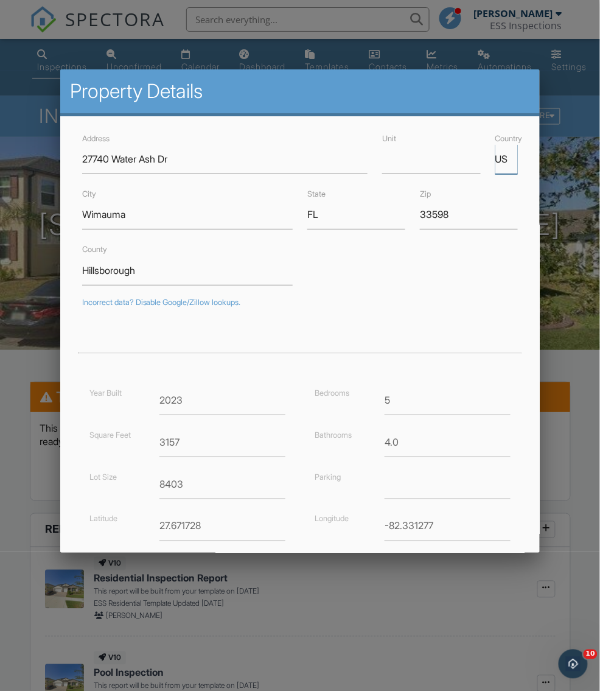
type input "-82.2800546"
type input "[PERSON_NAME][DEMOGRAPHIC_DATA]"
click at [20, 366] on div at bounding box center [300, 371] width 600 height 864
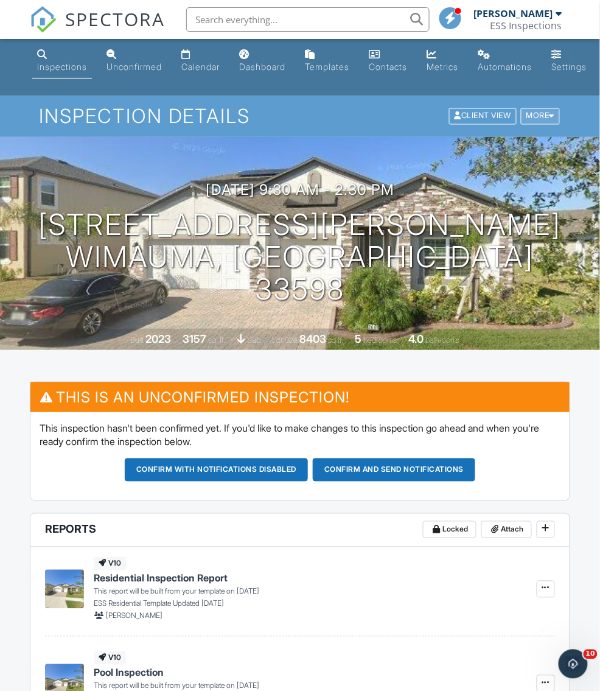
click at [545, 117] on div "More" at bounding box center [541, 116] width 40 height 16
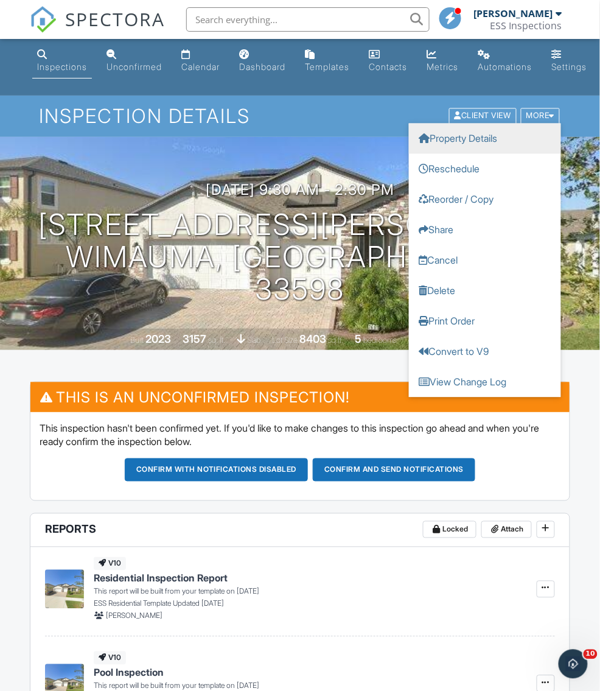
click at [511, 137] on link "Property Details" at bounding box center [485, 139] width 152 height 30
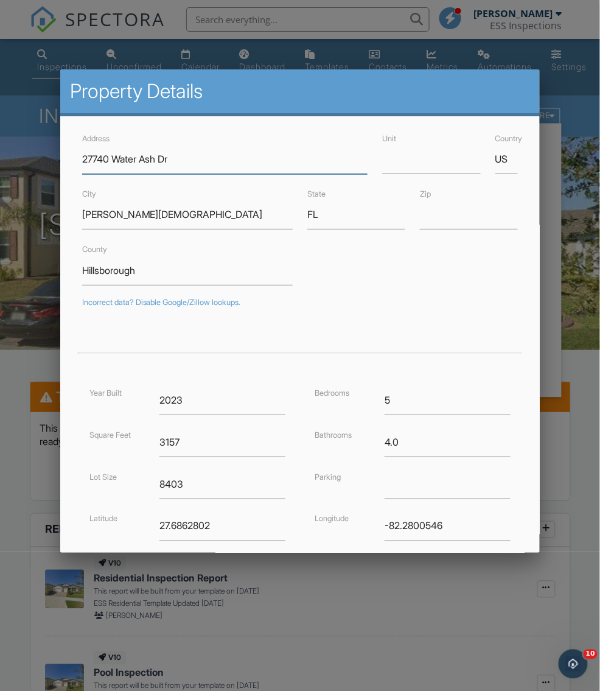
paste input ", [PERSON_NAME][GEOGRAPHIC_DATA]"
drag, startPoint x: 178, startPoint y: 158, endPoint x: 331, endPoint y: 161, distance: 152.8
click at [331, 161] on input "[STREET_ADDRESS][PERSON_NAME]" at bounding box center [225, 159] width 286 height 30
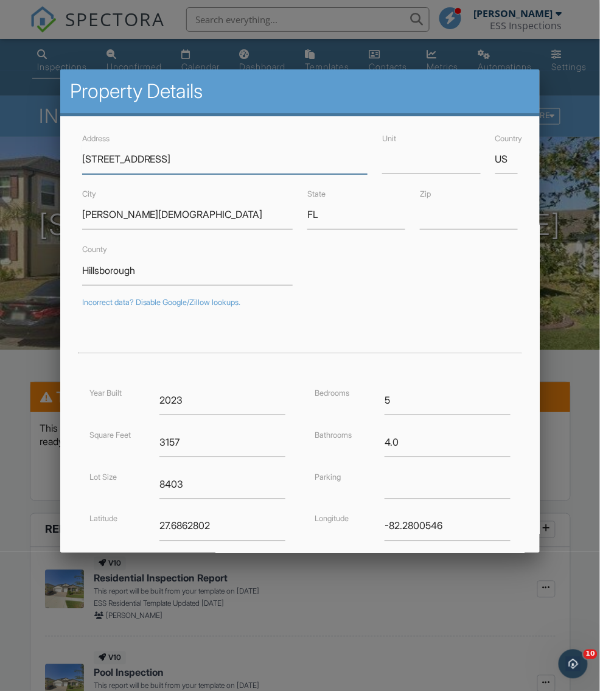
type input "[STREET_ADDRESS]"
click at [156, 216] on input "[PERSON_NAME][DEMOGRAPHIC_DATA]" at bounding box center [187, 215] width 211 height 30
click at [433, 217] on input "Zip" at bounding box center [469, 215] width 98 height 30
type input "33544"
click at [362, 298] on div "Incorrect data? Disable Google/Zillow lookups." at bounding box center [300, 303] width 436 height 10
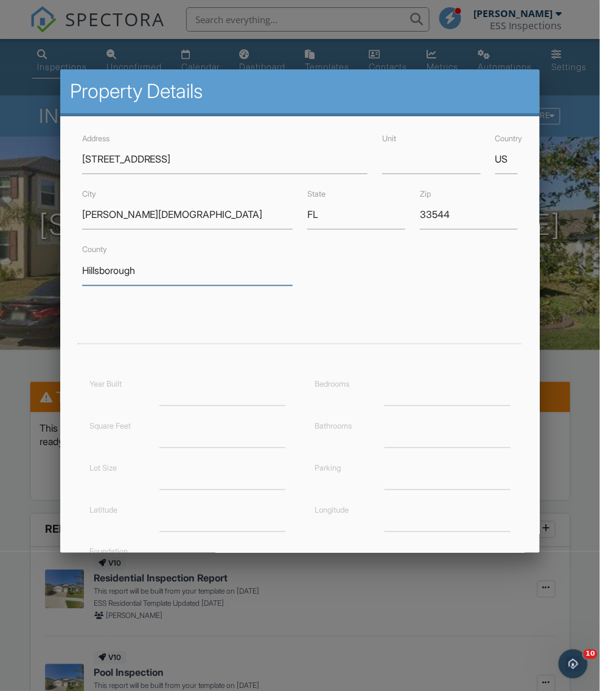
type input "28.1951338"
type input "-82.3572159"
click at [228, 268] on input "Hillsborough" at bounding box center [187, 271] width 211 height 30
type input "Pasco"
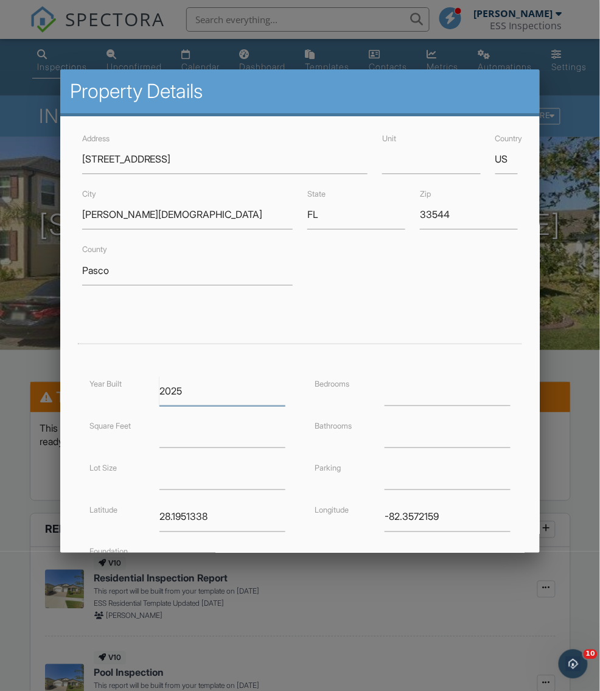
type input "2025"
click at [446, 384] on input "number" at bounding box center [448, 391] width 126 height 30
type input "4"
type input "3"
click at [256, 426] on input "number" at bounding box center [222, 433] width 126 height 30
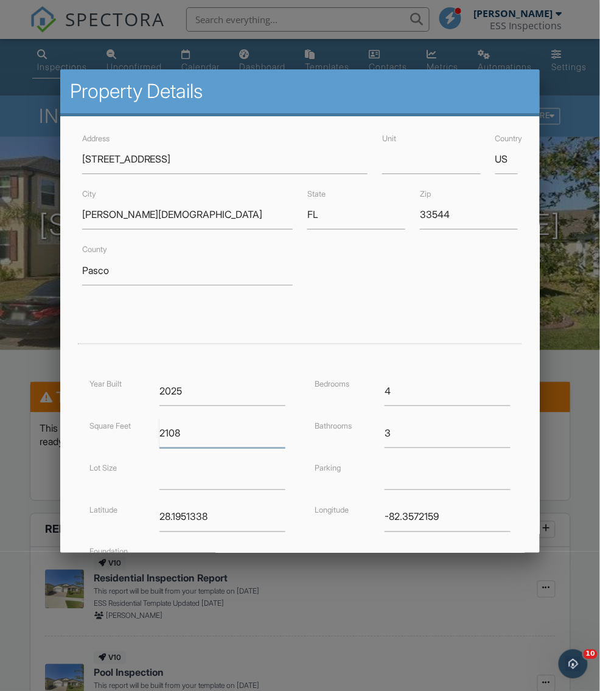
click at [166, 430] on input "2108" at bounding box center [222, 433] width 126 height 30
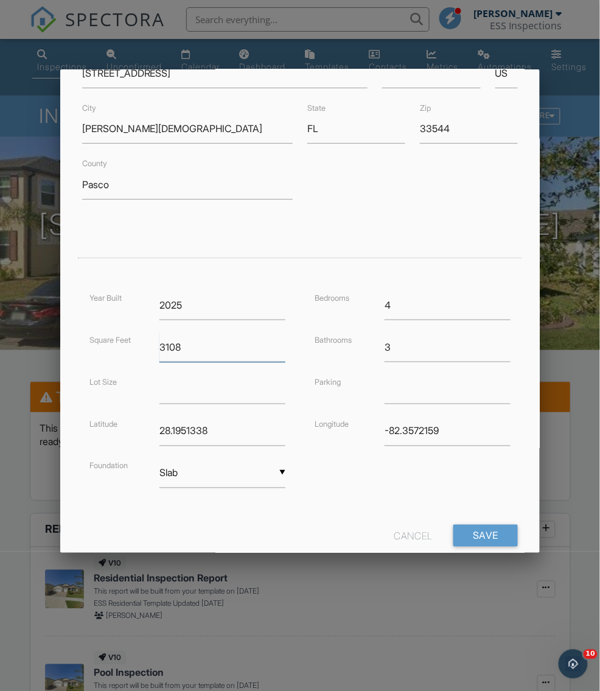
scroll to position [113, 0]
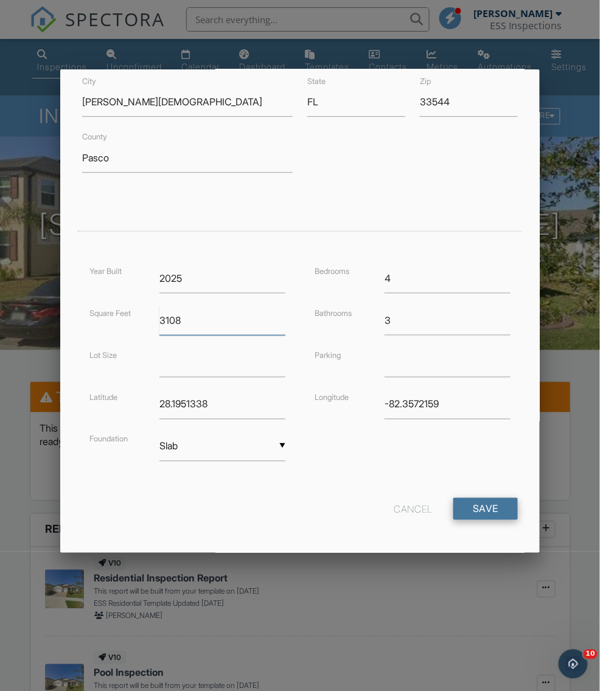
type input "3108"
click at [488, 505] on input "Save" at bounding box center [485, 509] width 65 height 22
click at [243, 401] on input "28.1951338" at bounding box center [222, 405] width 126 height 30
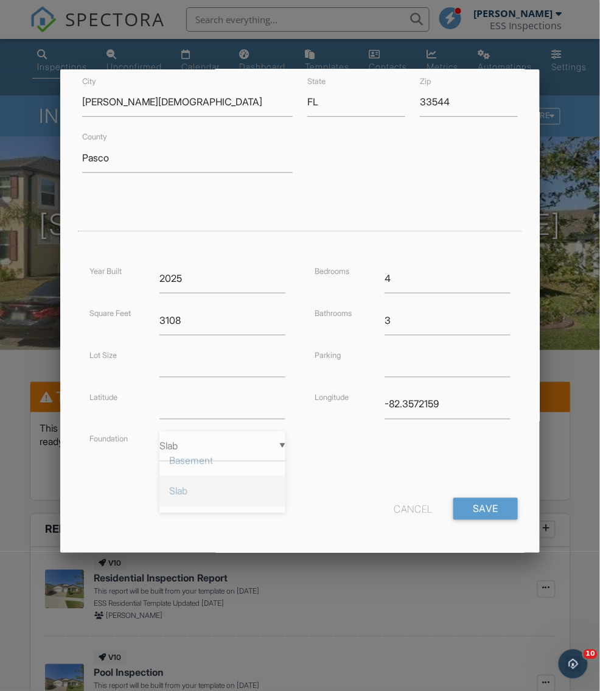
scroll to position [0, 0]
click at [492, 507] on input "Save" at bounding box center [485, 509] width 65 height 22
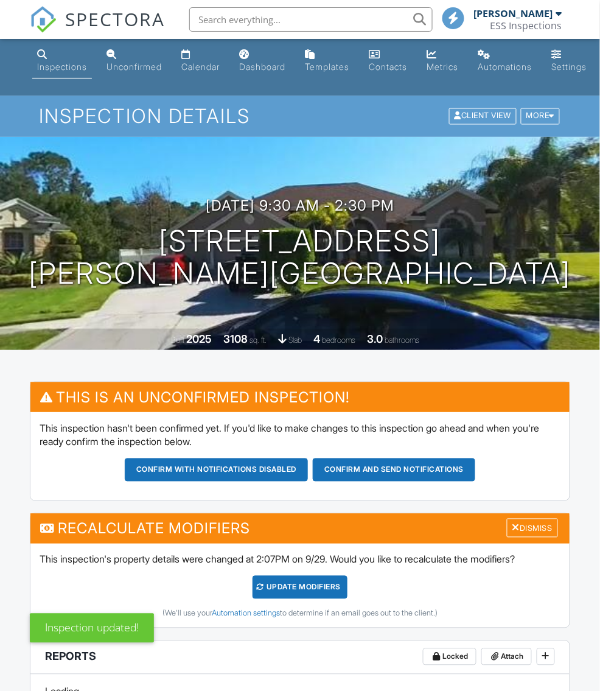
click at [284, 589] on div "UPDATE Modifiers" at bounding box center [301, 587] width 96 height 23
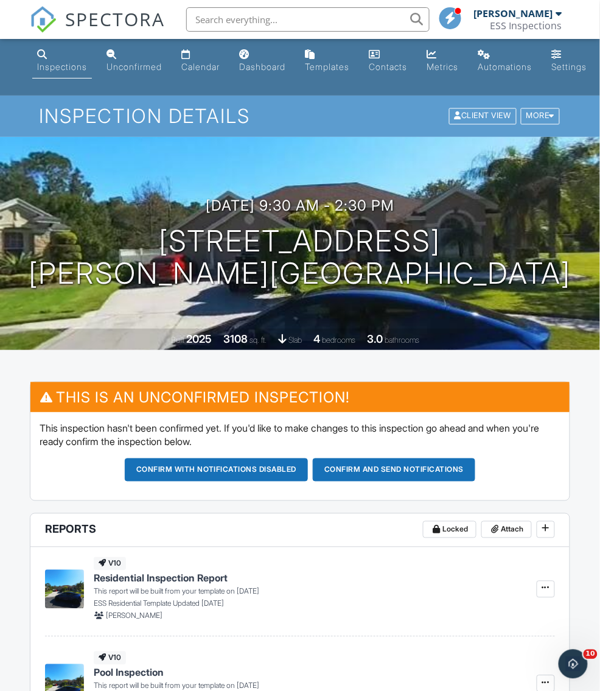
click at [337, 26] on input "text" at bounding box center [307, 19] width 243 height 24
paste input "[STREET_ADDRESS]"
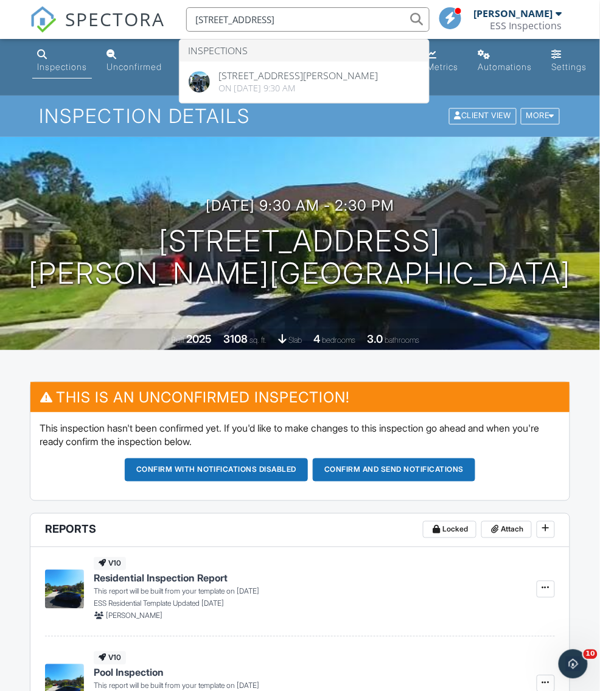
type input "13185 Wellspring Dr"
click at [133, 13] on span "SPECTORA" at bounding box center [115, 19] width 100 height 26
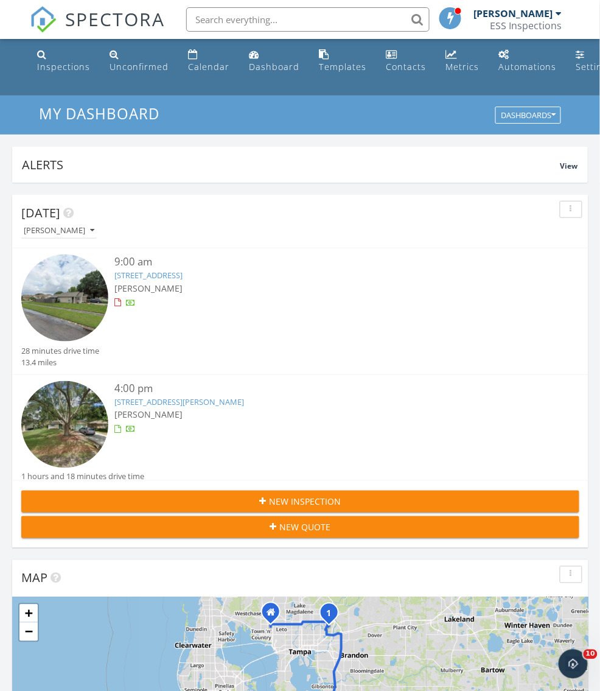
scroll to position [18, 0]
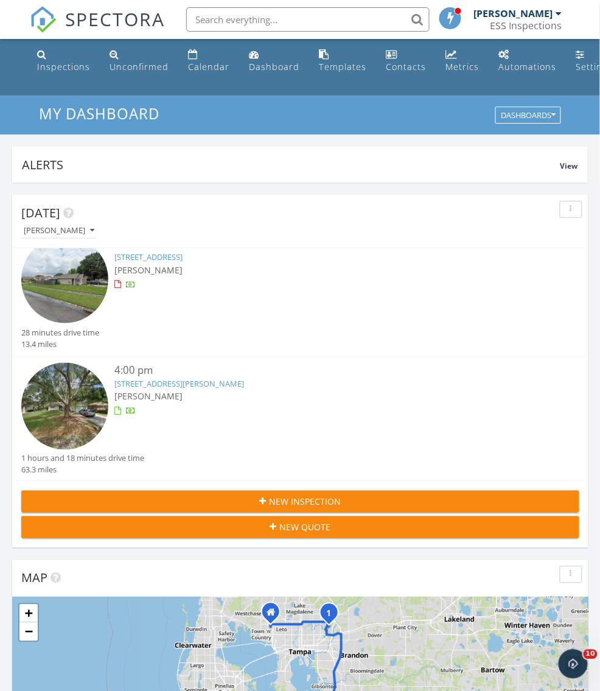
click at [296, 500] on span "New Inspection" at bounding box center [306, 501] width 72 height 13
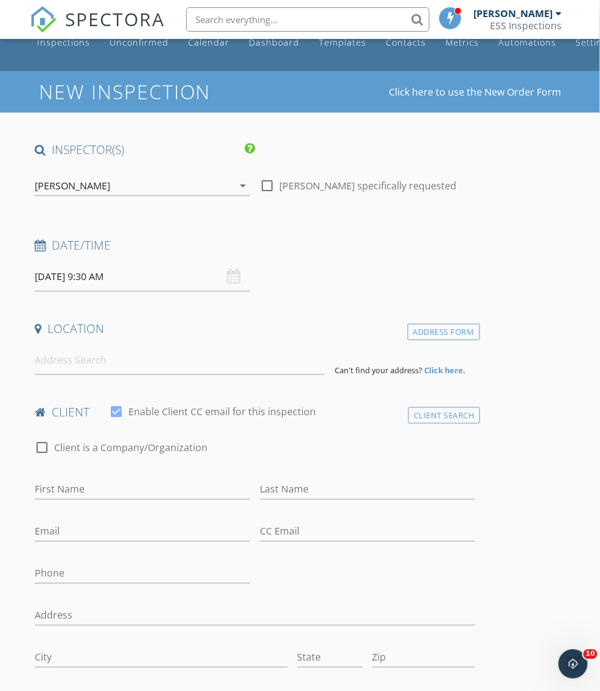
scroll to position [31, 0]
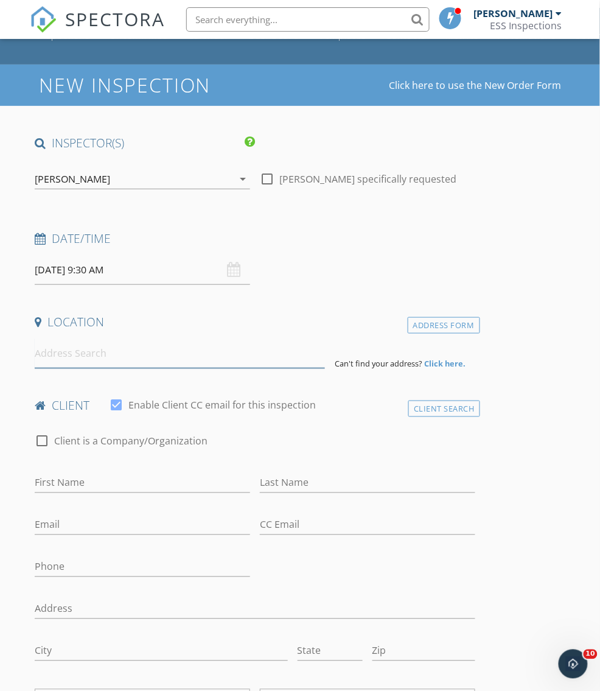
click at [144, 354] on input at bounding box center [180, 353] width 290 height 30
paste input "[STREET_ADDRESS]"
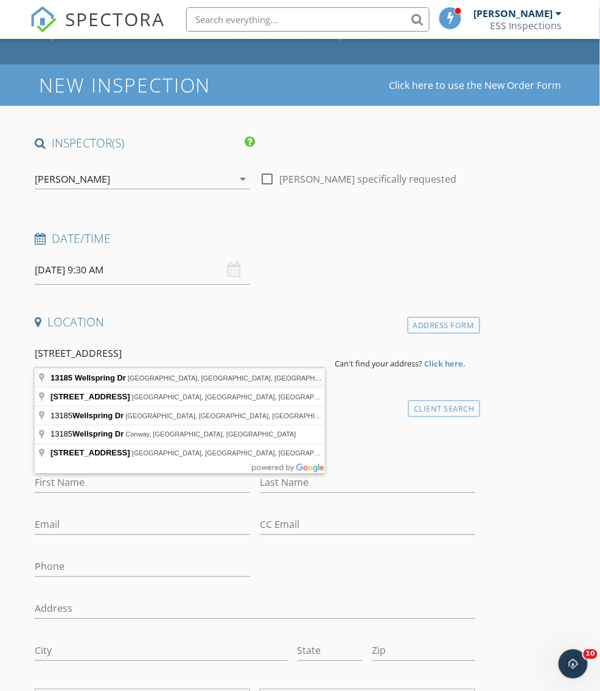
type input "[STREET_ADDRESS]"
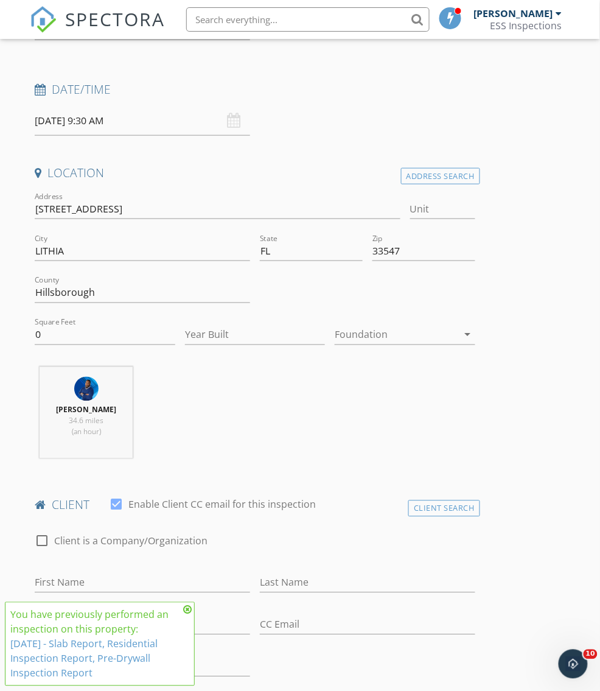
scroll to position [185, 0]
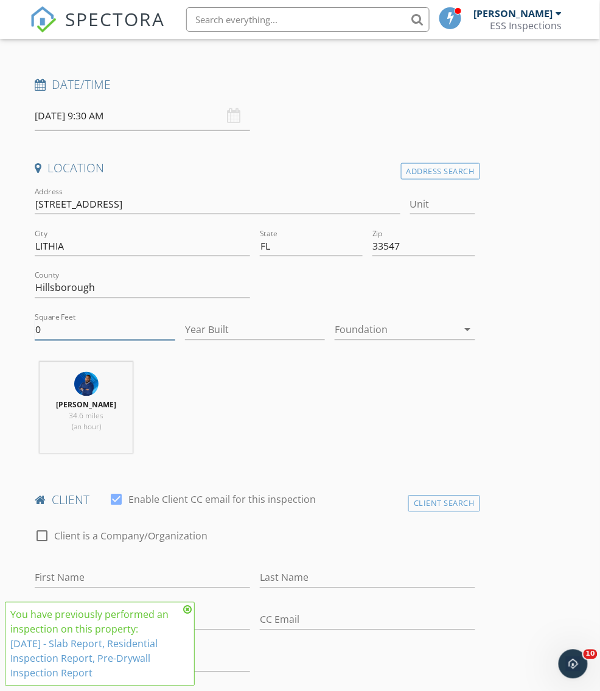
click at [51, 324] on input "0" at bounding box center [105, 330] width 140 height 20
type input "3198"
type input "2024"
click at [439, 502] on div "Client Search" at bounding box center [444, 503] width 72 height 16
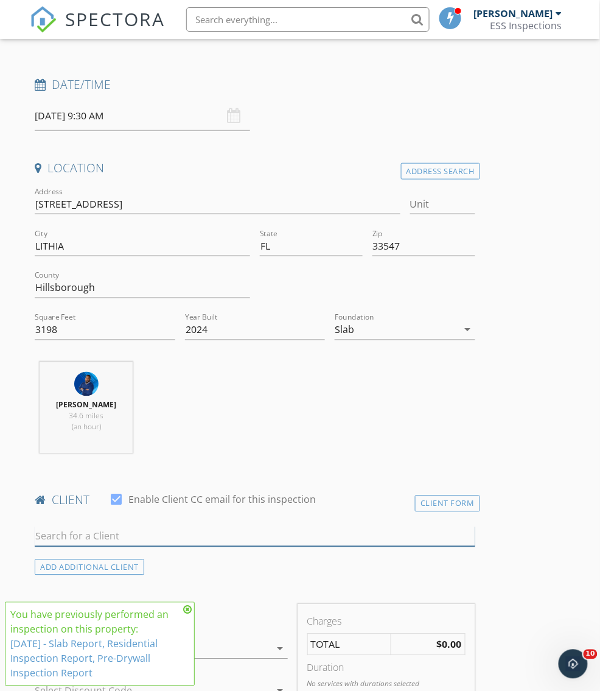
click at [226, 533] on input "text" at bounding box center [255, 536] width 440 height 20
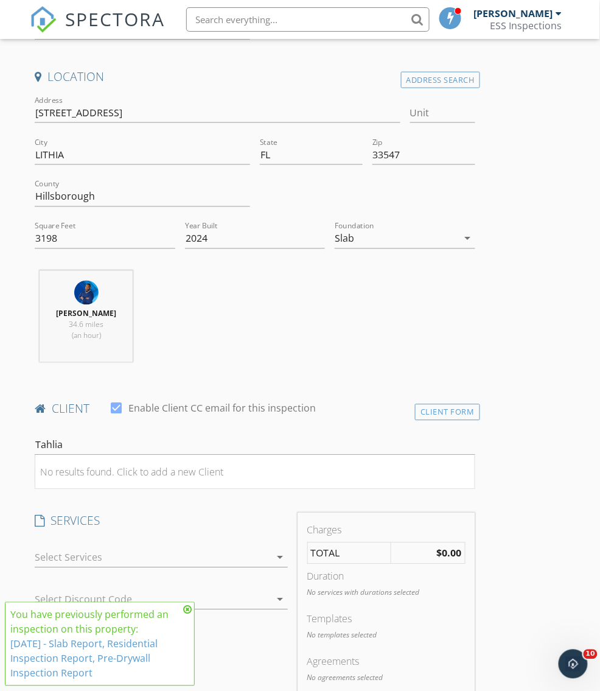
scroll to position [275, 0]
click at [66, 442] on input "Tahlia" at bounding box center [255, 446] width 440 height 20
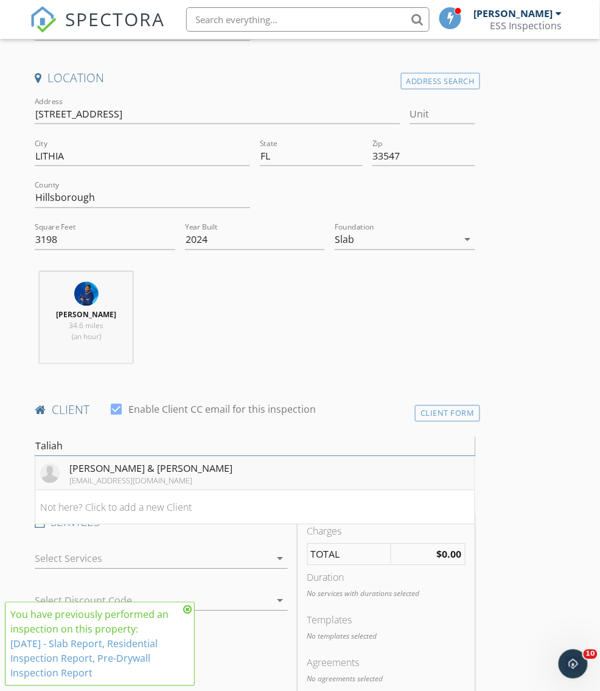
type input "Taliah"
click at [132, 477] on div "[EMAIL_ADDRESS][DOMAIN_NAME]" at bounding box center [150, 481] width 163 height 10
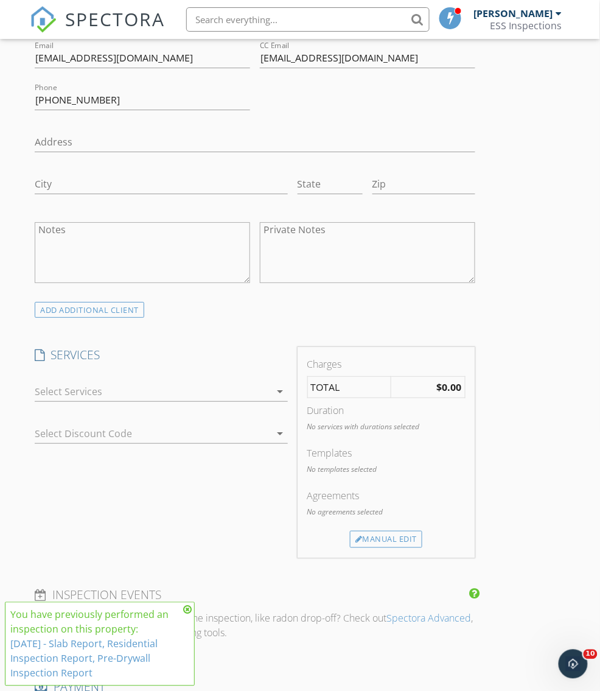
scroll to position [752, 0]
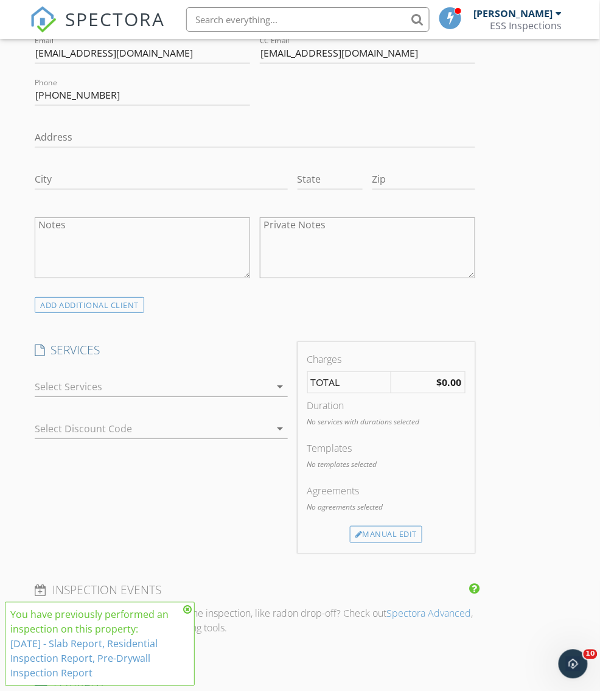
click at [252, 377] on div at bounding box center [153, 386] width 236 height 19
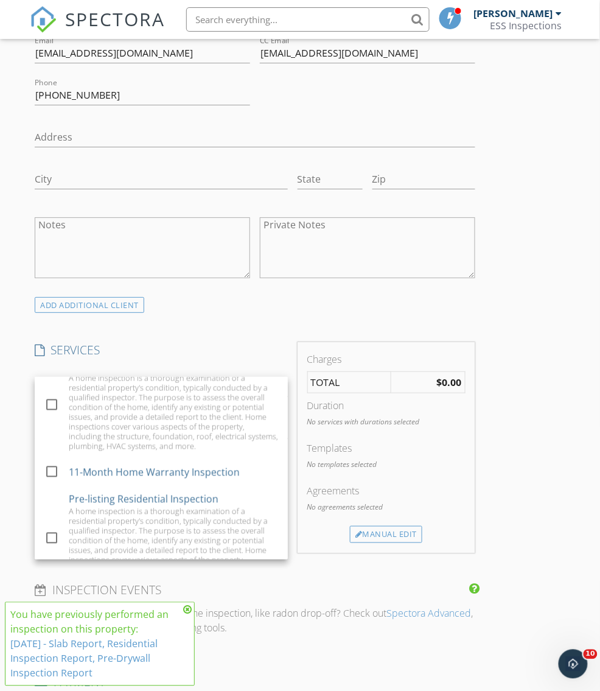
scroll to position [441, 0]
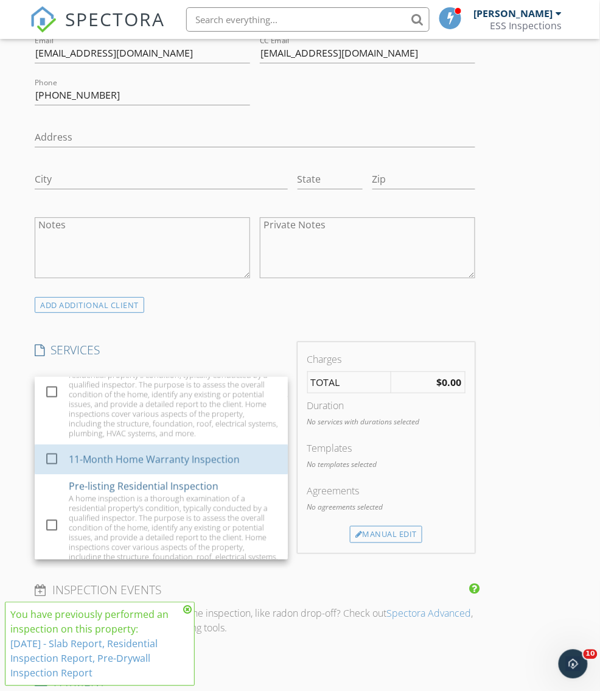
click at [208, 452] on div "11-Month Home Warranty Inspection" at bounding box center [154, 459] width 171 height 15
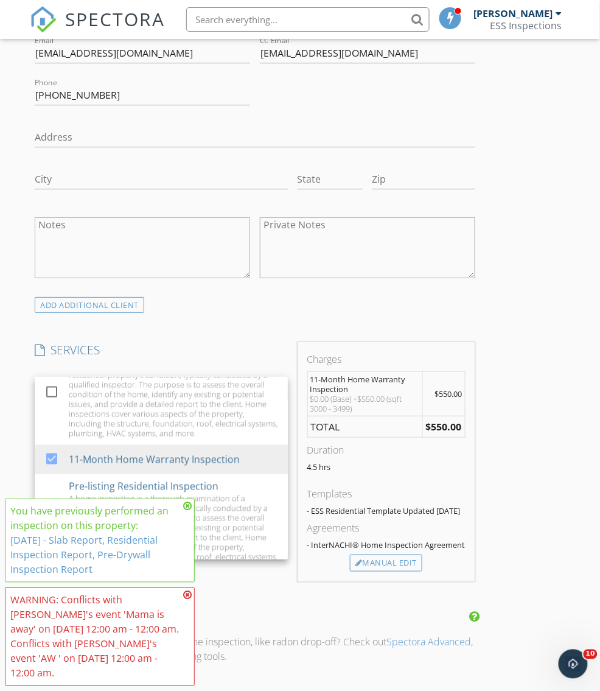
click at [529, 307] on div "INSPECTOR(S) check_box Darryl Williams Jr. PRIMARY Darryl Williams Jr. arrow_dr…" at bounding box center [300, 501] width 540 height 2173
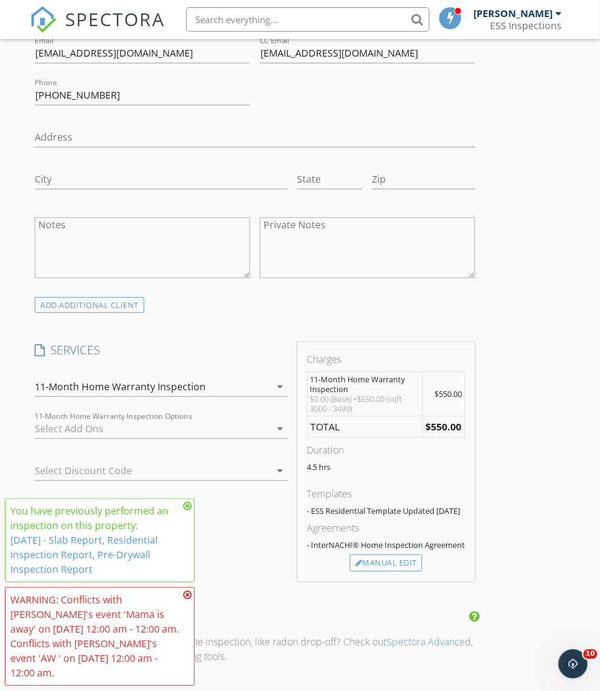
click at [155, 461] on div at bounding box center [144, 470] width 218 height 19
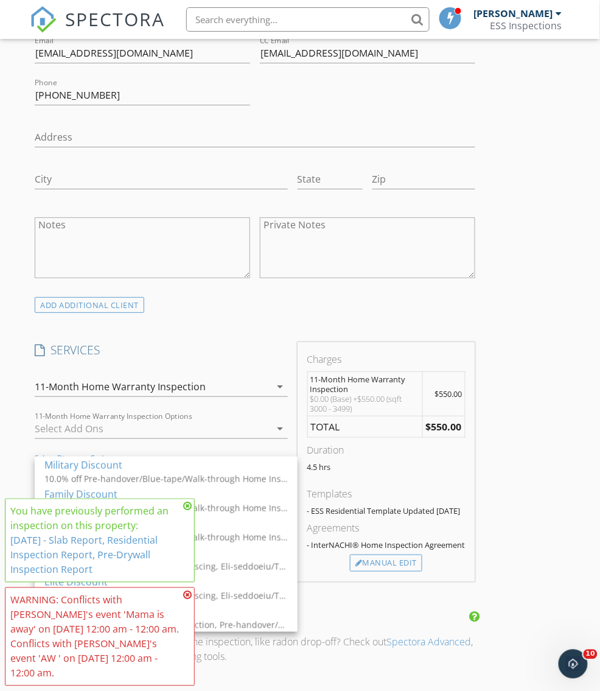
click at [186, 506] on icon at bounding box center [187, 506] width 9 height 10
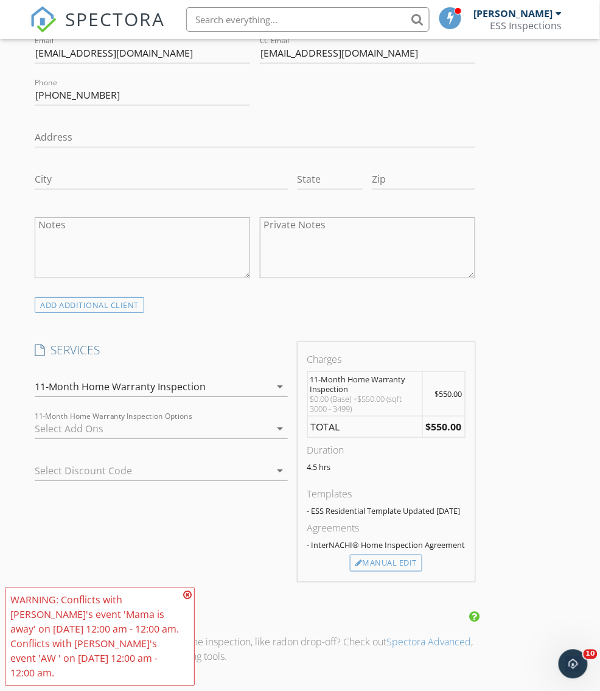
click at [189, 596] on icon at bounding box center [187, 595] width 9 height 10
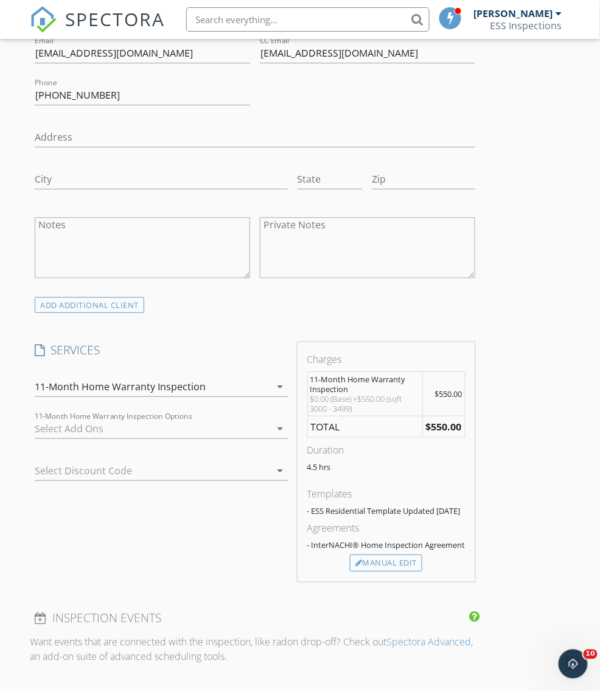
click at [177, 464] on div at bounding box center [144, 470] width 218 height 19
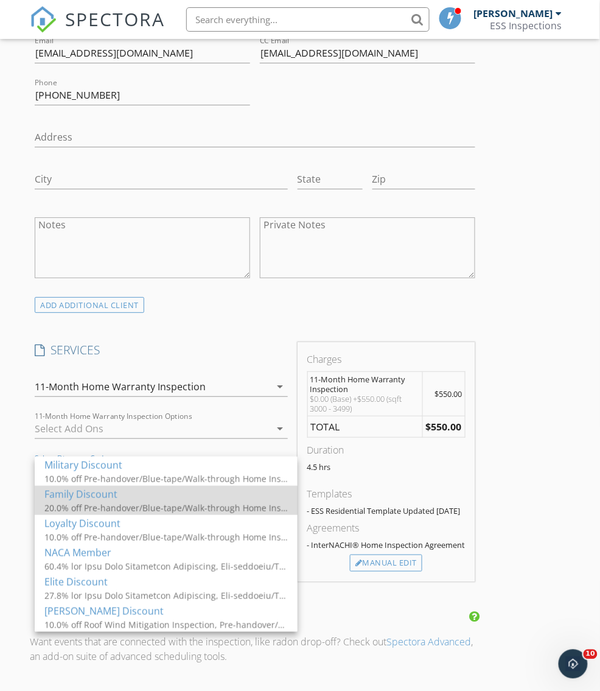
click at [167, 493] on div "Family Discount" at bounding box center [165, 493] width 243 height 15
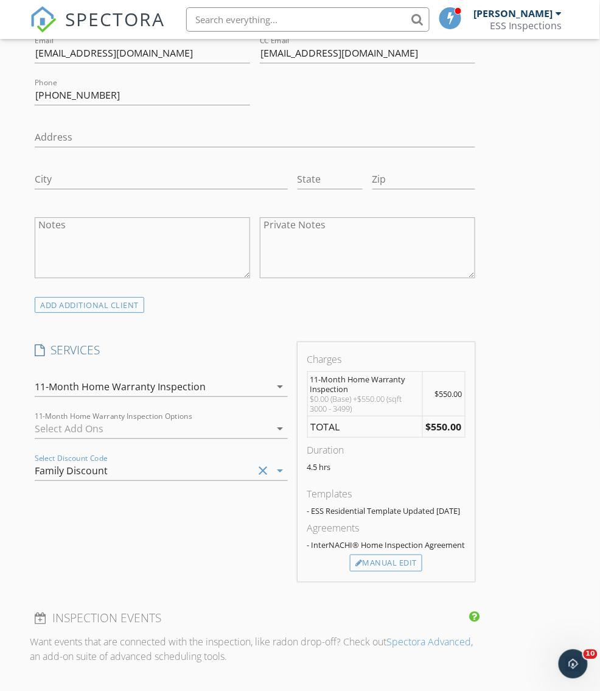
click at [167, 493] on div "SERVICES check_box_outline_blank Roof Wind Mitigation Inspection check_box_outl…" at bounding box center [161, 461] width 262 height 239
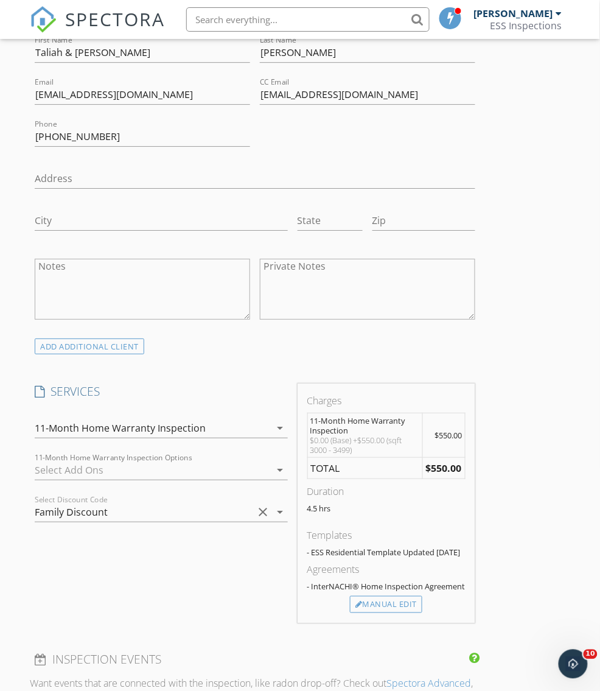
scroll to position [710, 0]
click at [139, 509] on div "Family Discount" at bounding box center [144, 512] width 218 height 19
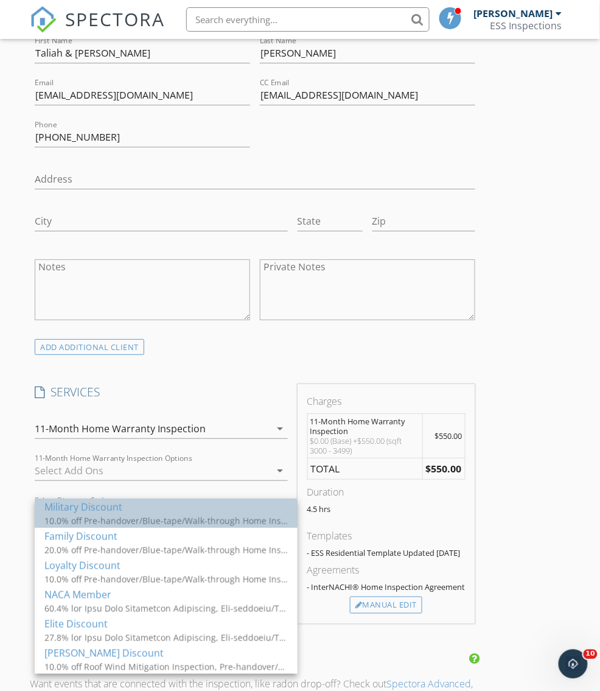
click at [122, 519] on div "10.0% off Pre-handover/Blue-tape/Walk-through Home Inspection, Pre-drywall Insp…" at bounding box center [165, 520] width 243 height 13
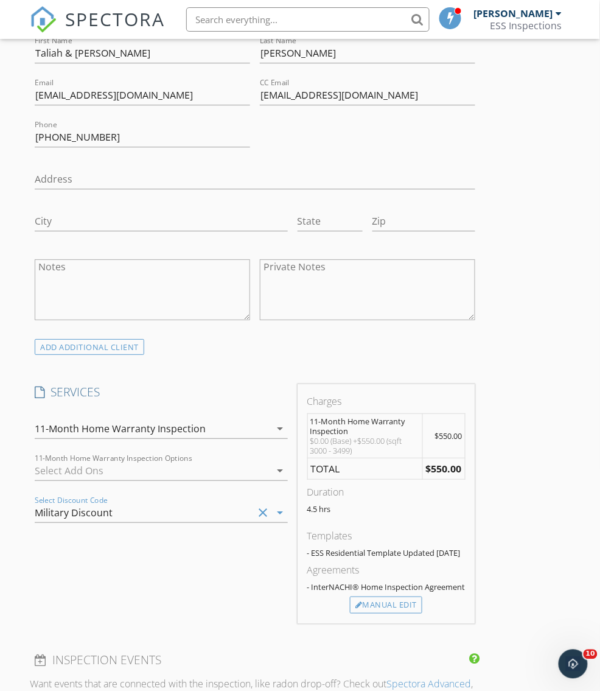
click at [116, 564] on div "SERVICES check_box_outline_blank Roof Wind Mitigation Inspection check_box_outl…" at bounding box center [161, 503] width 262 height 239
click at [262, 509] on icon "clear" at bounding box center [263, 512] width 15 height 15
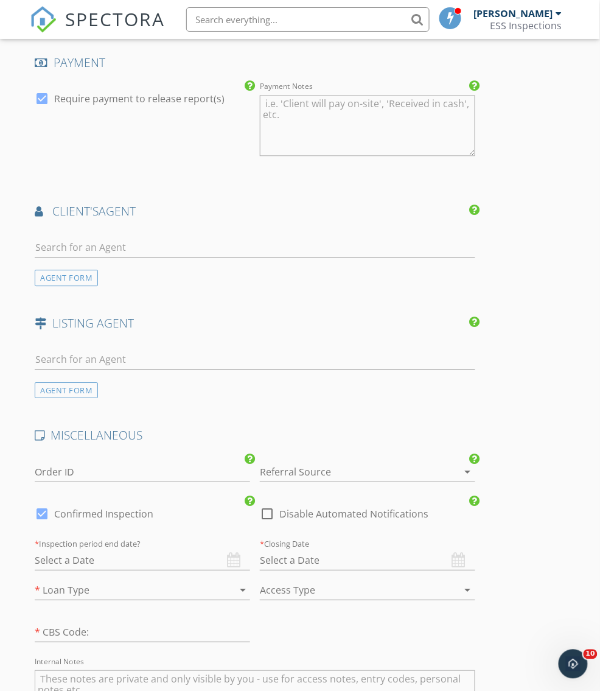
scroll to position [1469, 0]
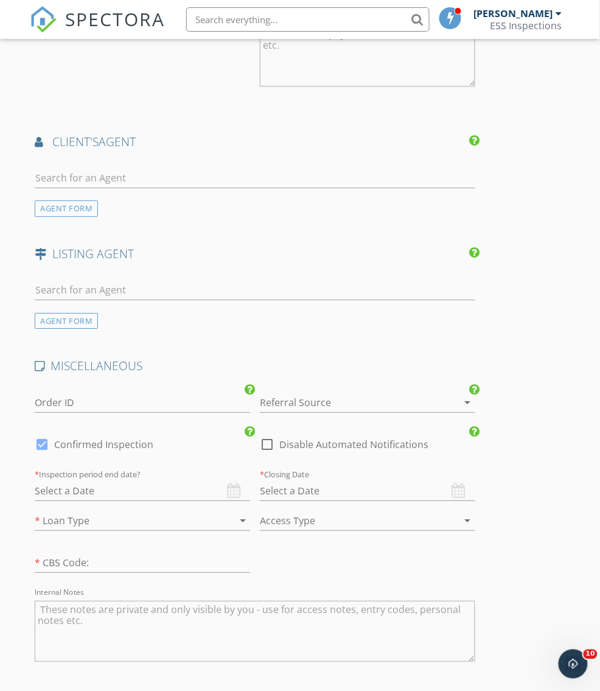
click at [44, 446] on div at bounding box center [42, 444] width 21 height 21
checkbox input "false"
checkbox input "true"
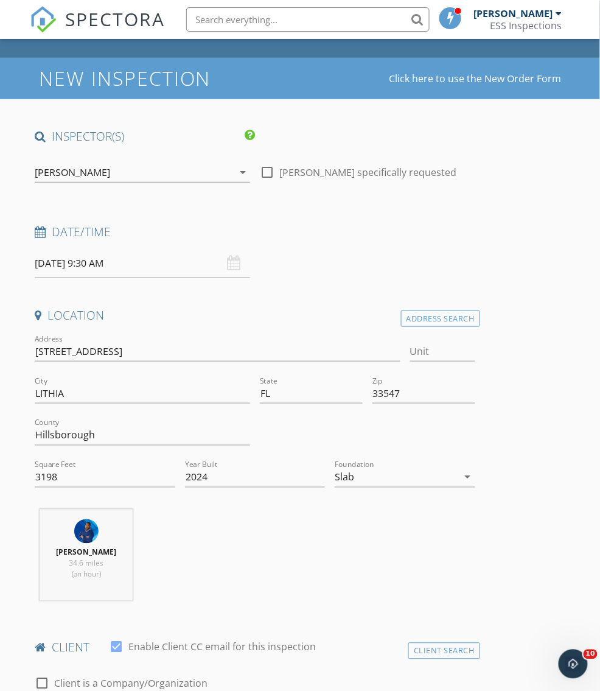
scroll to position [0, 0]
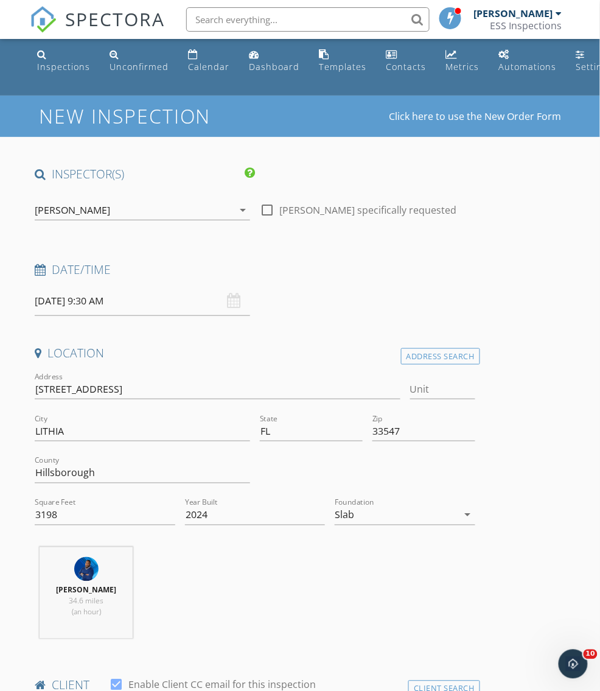
click at [140, 303] on input "09/30/2025 9:30 AM" at bounding box center [142, 301] width 215 height 30
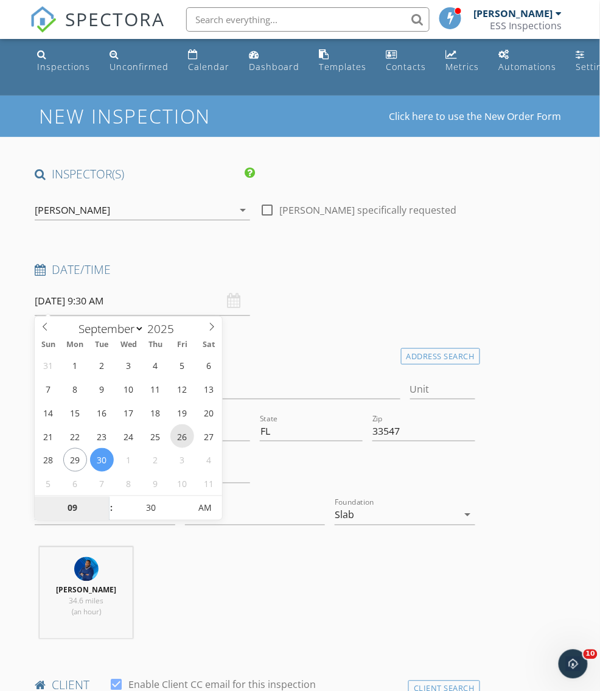
type input "09/26/2025 9:30 AM"
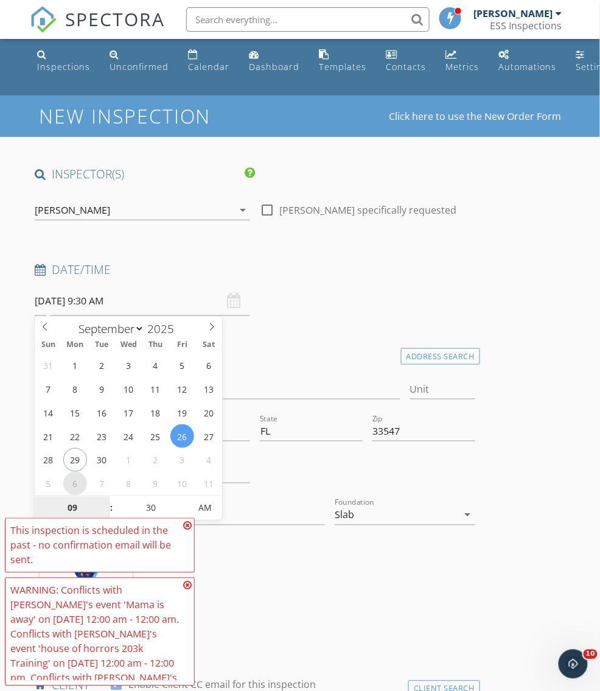
select select "9"
type input "10/06/2025 9:30 AM"
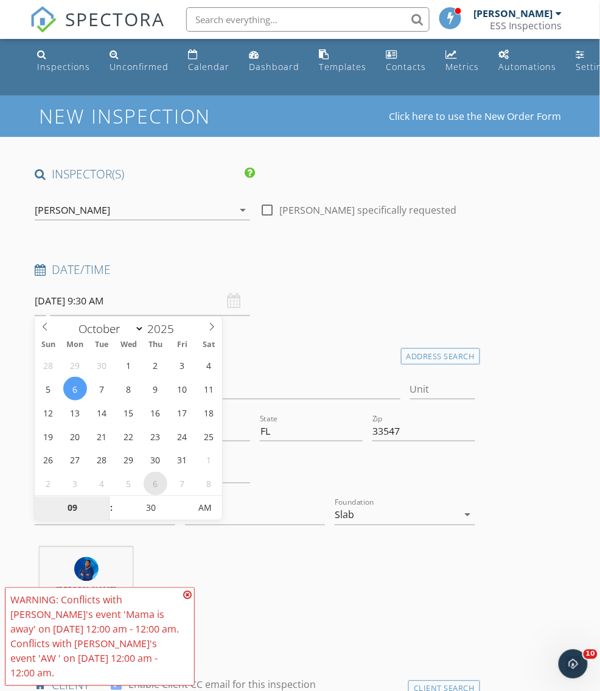
select select "10"
type input "11/06/2025 9:30 AM"
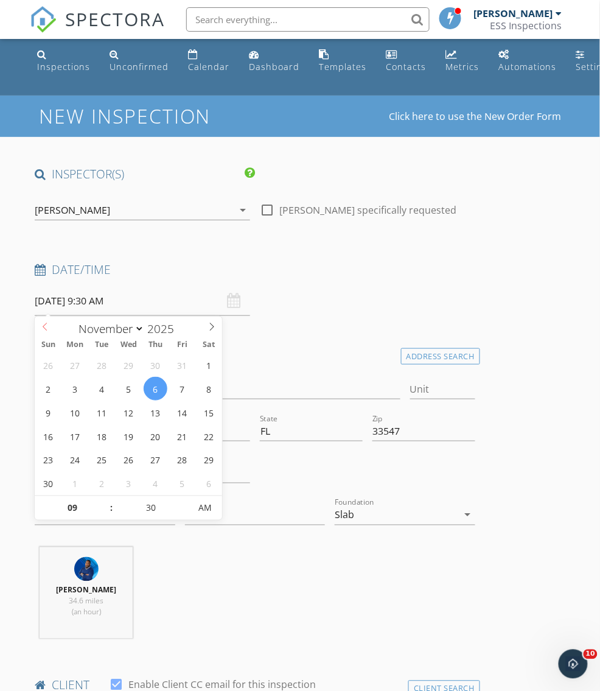
select select "9"
click at [43, 327] on icon at bounding box center [45, 327] width 9 height 9
type input "[DATE] 9:30 AM"
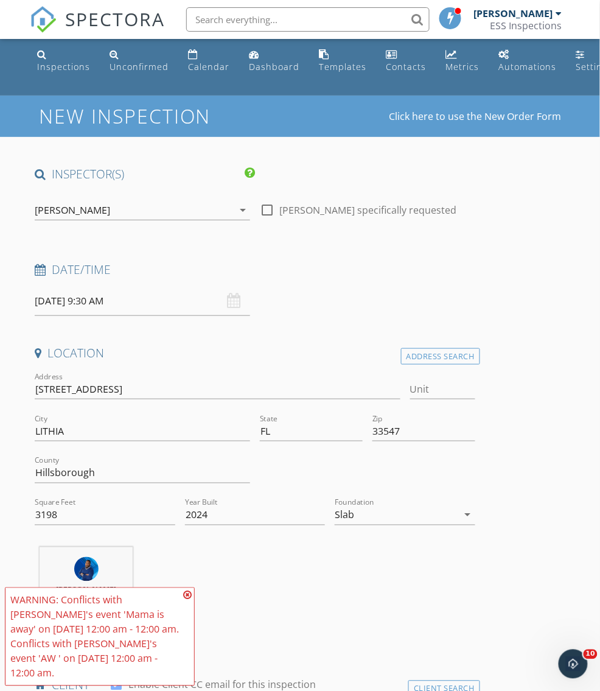
click at [244, 593] on div "Darryl Williams Jr. 34.6 miles (an hour)" at bounding box center [255, 597] width 450 height 101
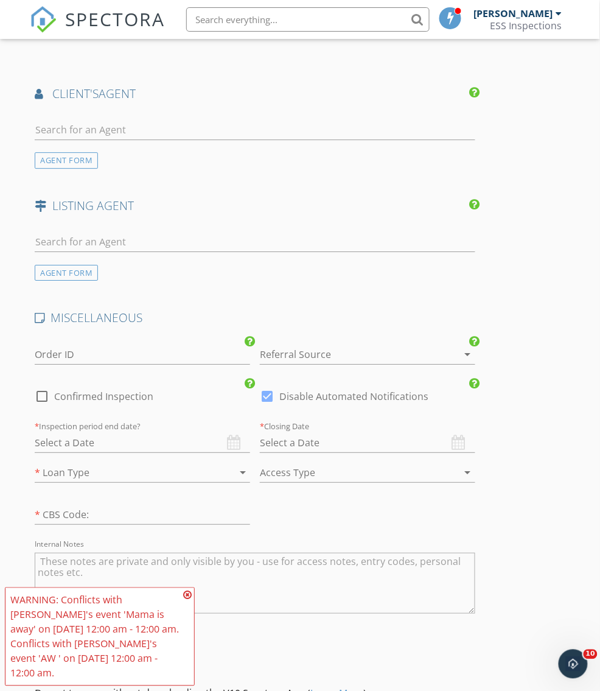
scroll to position [1680, 0]
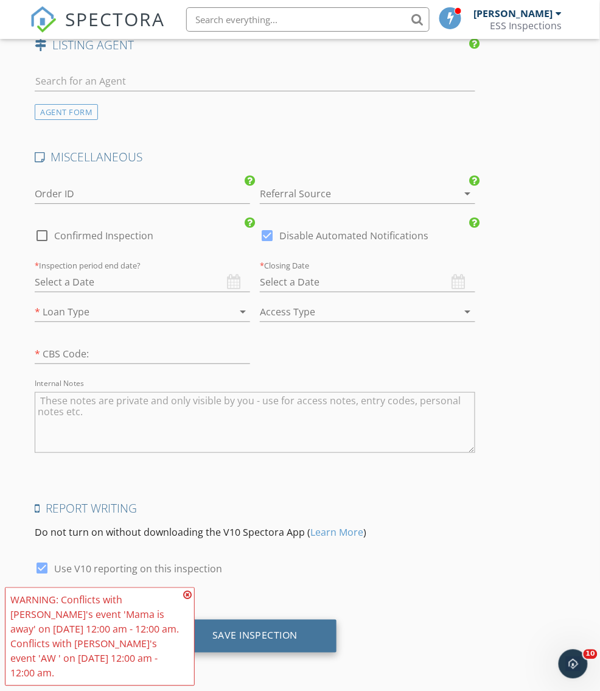
click at [232, 643] on div "Save Inspection" at bounding box center [255, 636] width 164 height 33
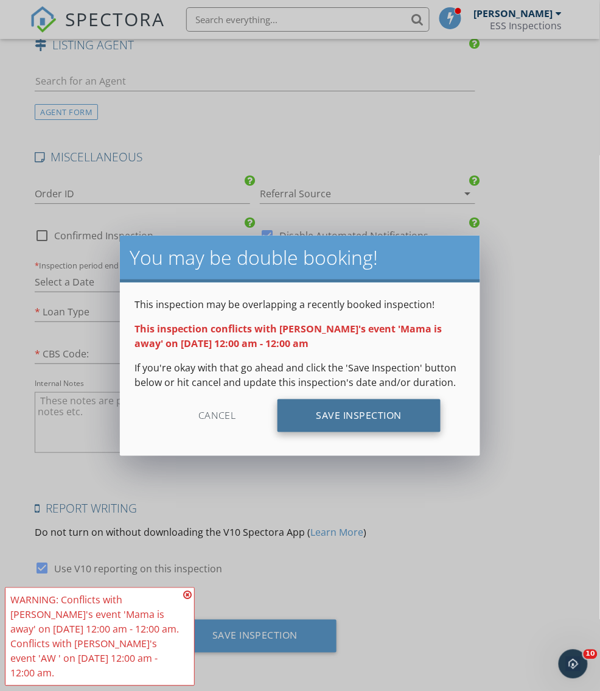
click at [363, 407] on div "Save Inspection" at bounding box center [360, 415] width 164 height 33
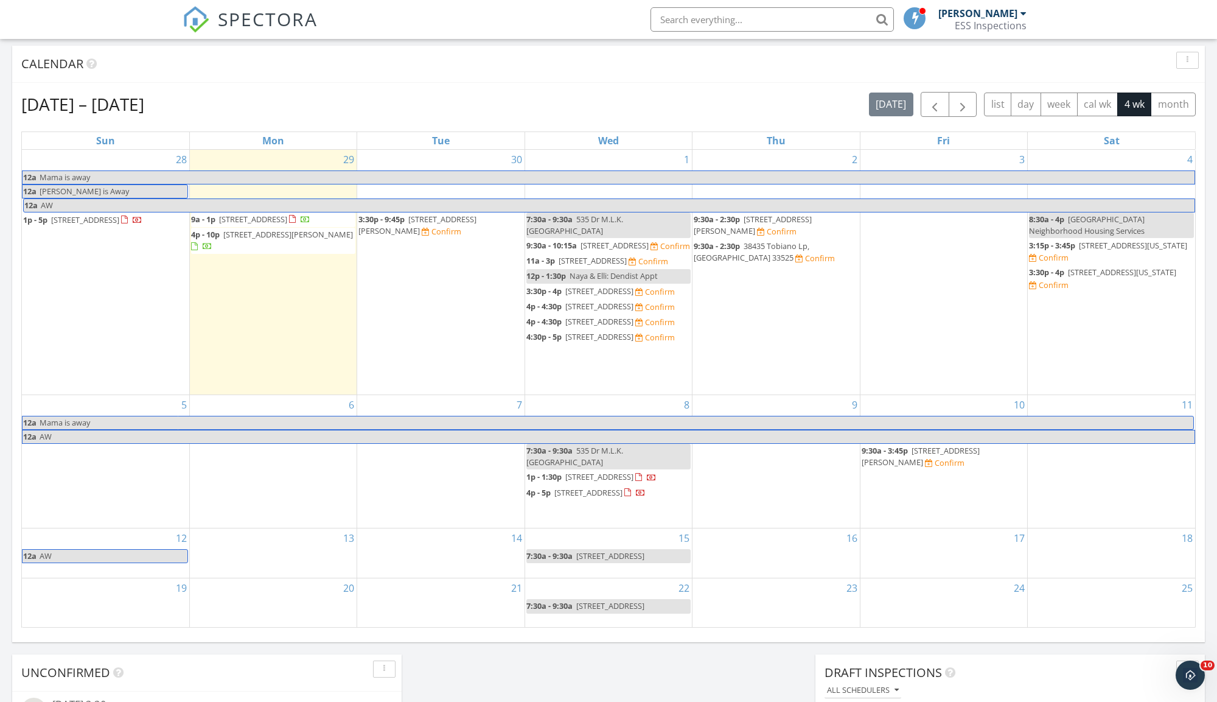
scroll to position [16, 0]
click at [670, 28] on input "text" at bounding box center [772, 19] width 243 height 24
paste input "[STREET_ADDRESS]"
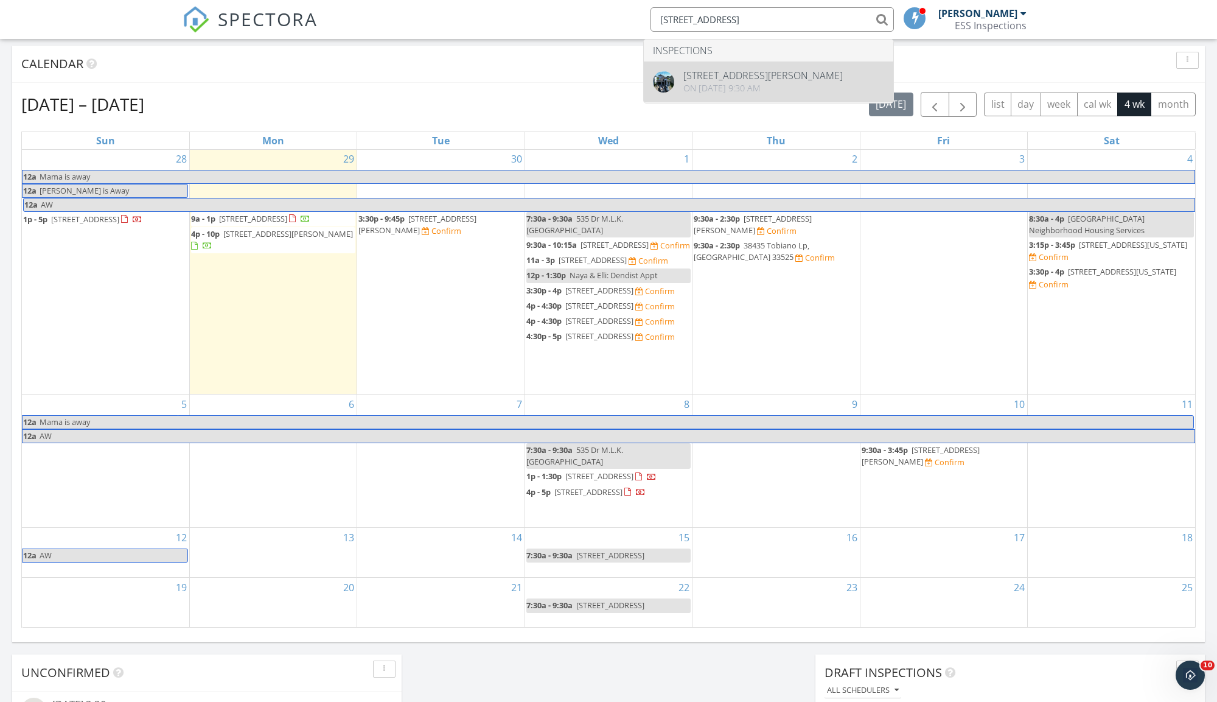
type input "[STREET_ADDRESS]"
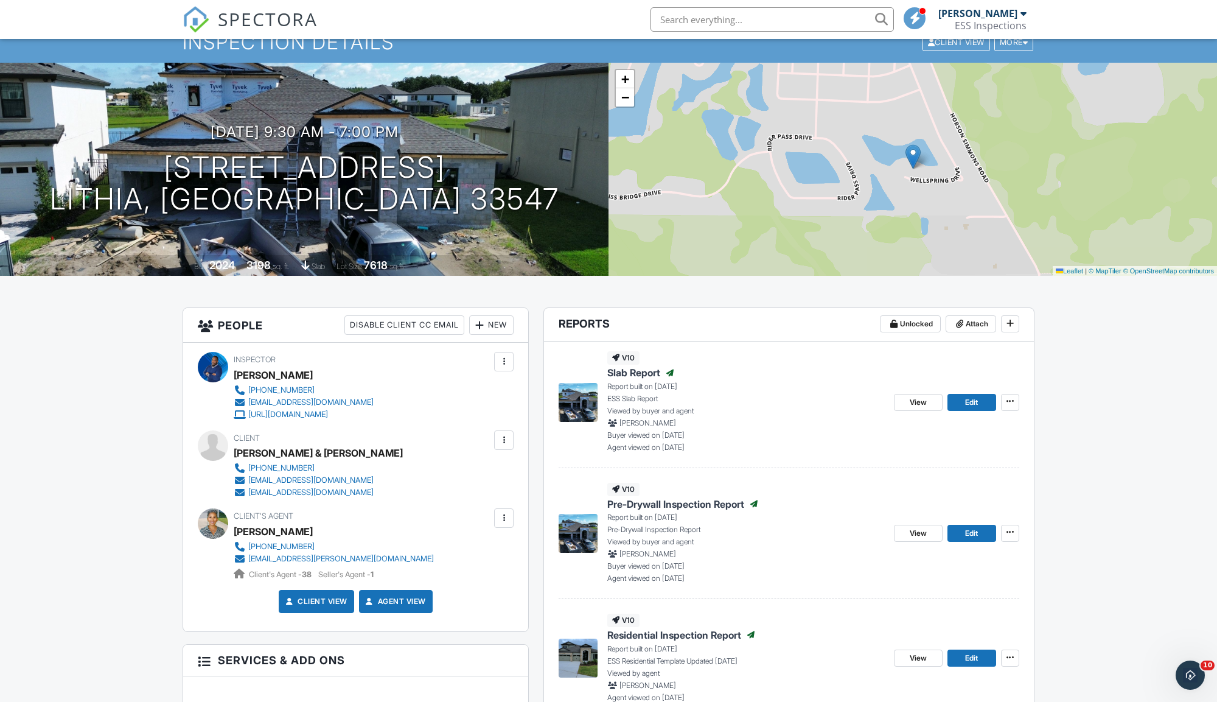
scroll to position [41, 0]
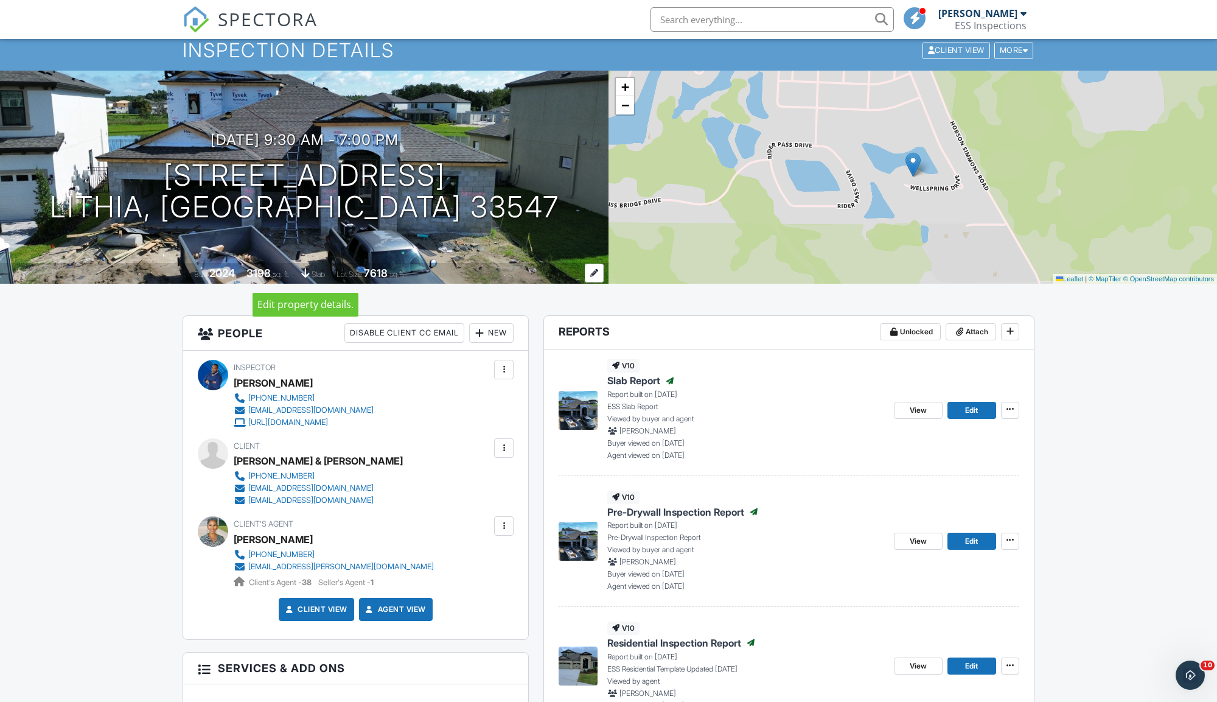
click at [320, 274] on span "slab" at bounding box center [318, 274] width 13 height 9
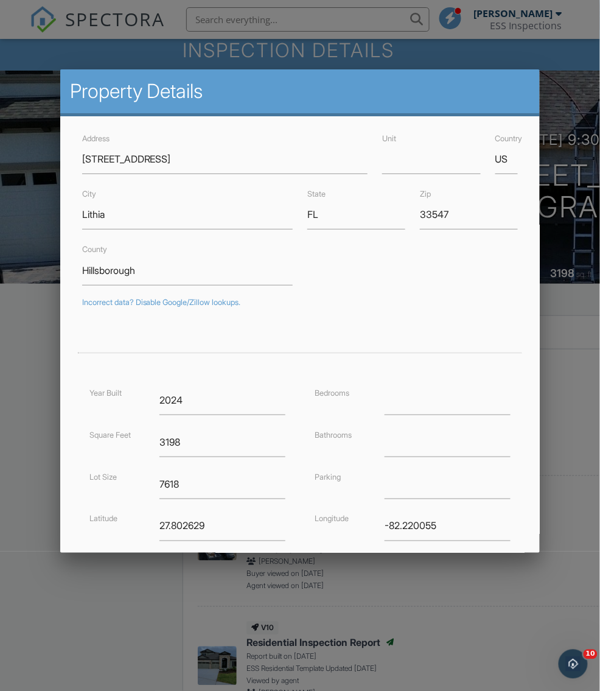
scroll to position [122, 0]
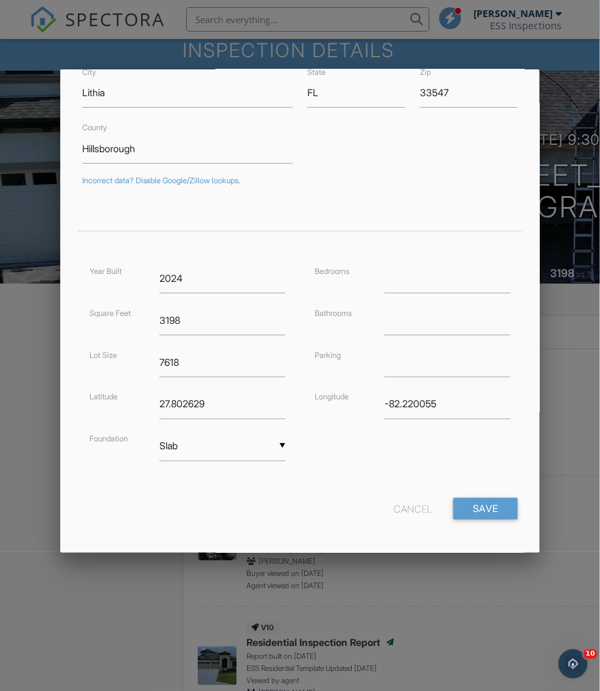
click at [405, 505] on div "Cancel" at bounding box center [413, 509] width 39 height 22
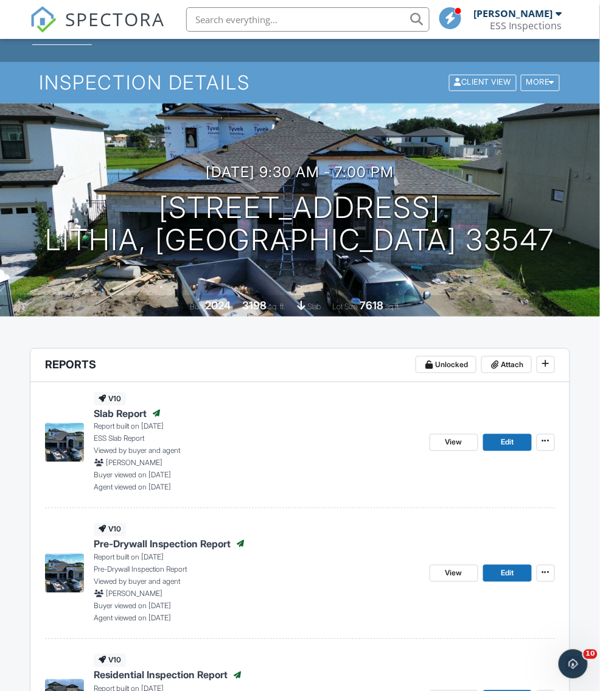
scroll to position [0, 0]
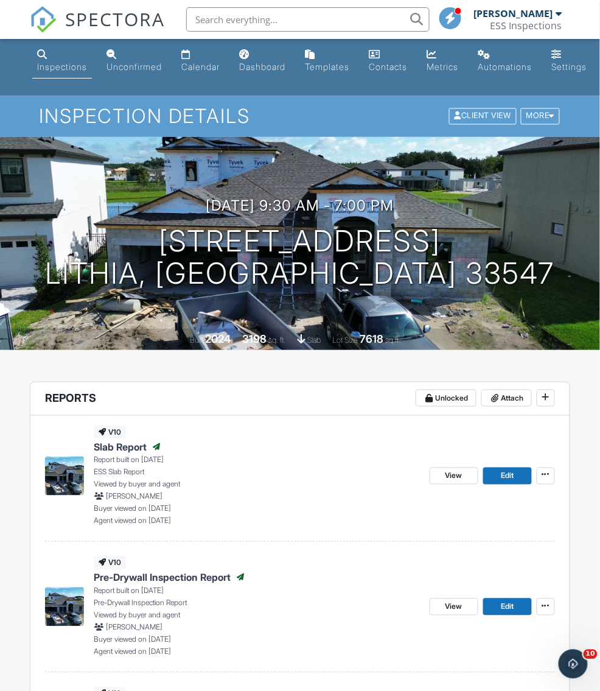
click at [88, 26] on span "SPECTORA" at bounding box center [115, 19] width 100 height 26
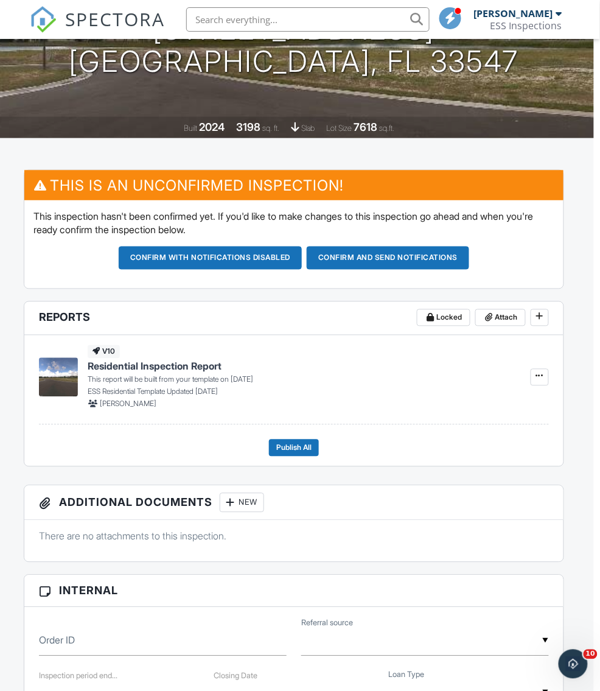
scroll to position [0, 6]
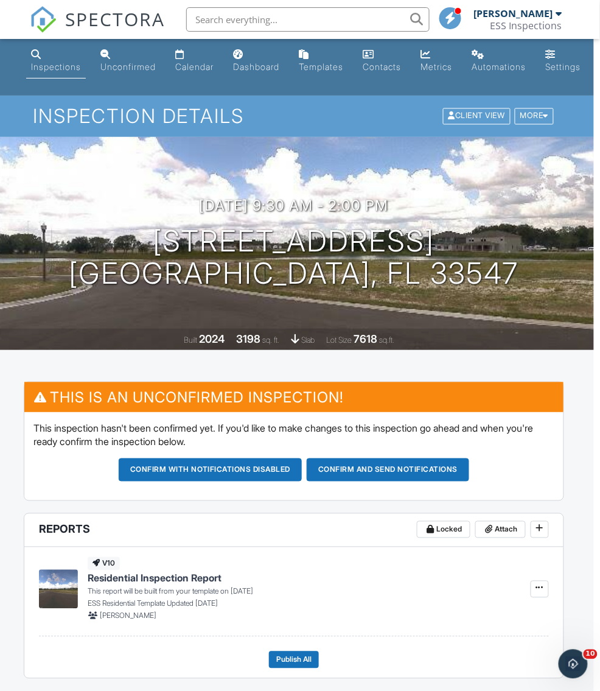
click at [119, 16] on span "SPECTORA" at bounding box center [115, 19] width 100 height 26
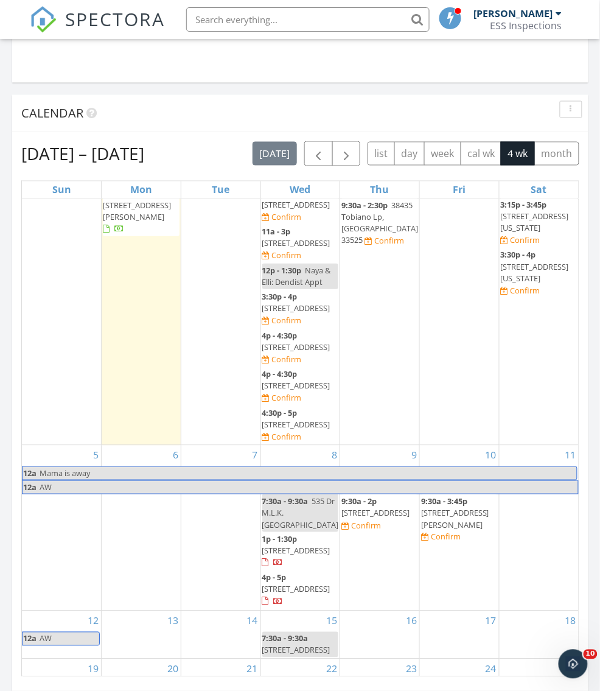
scroll to position [238, 0]
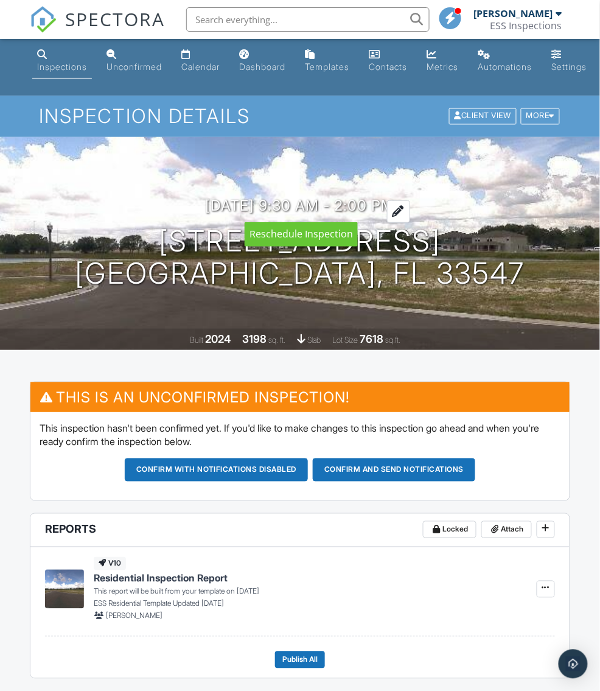
click at [292, 204] on h3 "[DATE] 9:30 am - 2:00 pm" at bounding box center [300, 205] width 189 height 16
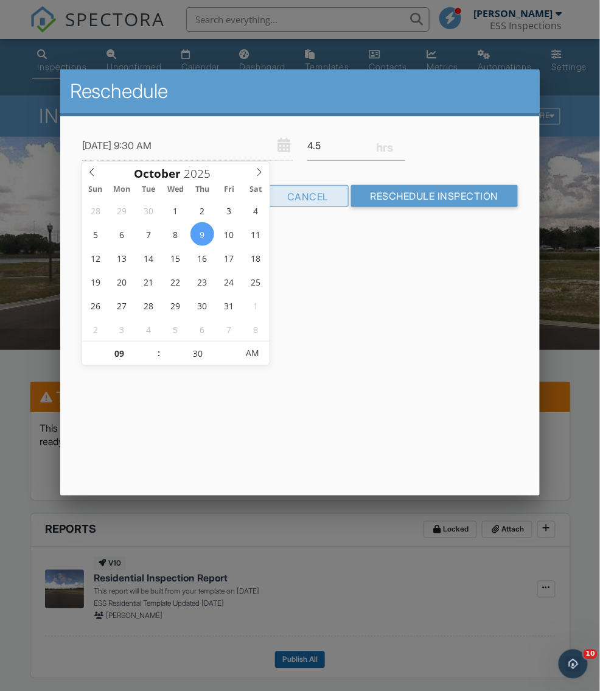
click at [307, 198] on div "Cancel" at bounding box center [308, 196] width 82 height 22
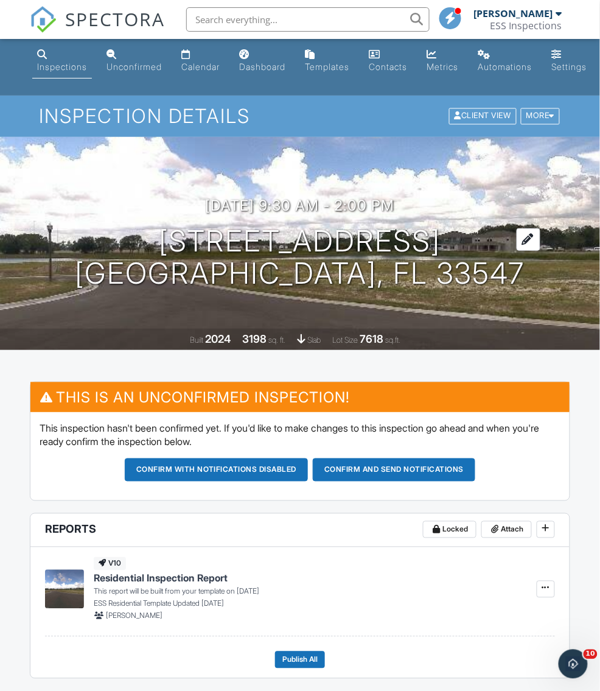
click at [332, 259] on h1 "[STREET_ADDRESS] [GEOGRAPHIC_DATA], FL 33547" at bounding box center [300, 257] width 450 height 65
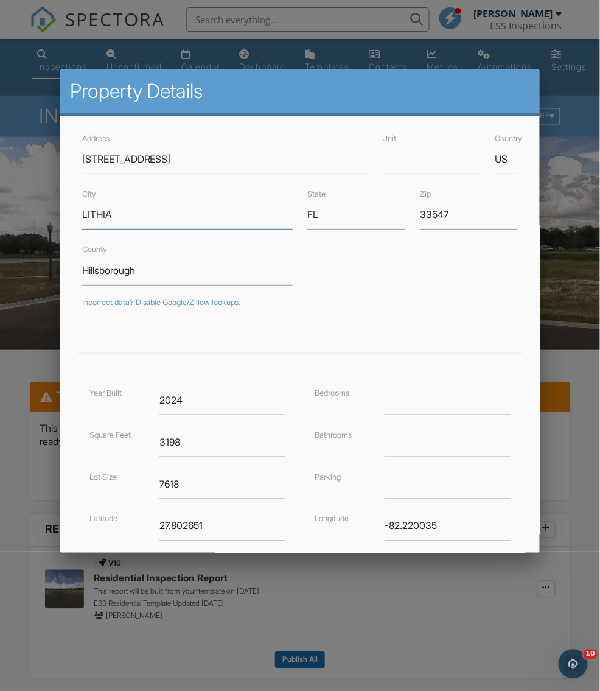
click at [97, 216] on input "LITHIA" at bounding box center [187, 215] width 211 height 30
type input "Lithia"
click at [365, 292] on form "Address 13185 Wellspring Dr Unit Country US City Lithia State FL Zip 33547 Coun…" at bounding box center [300, 391] width 451 height 520
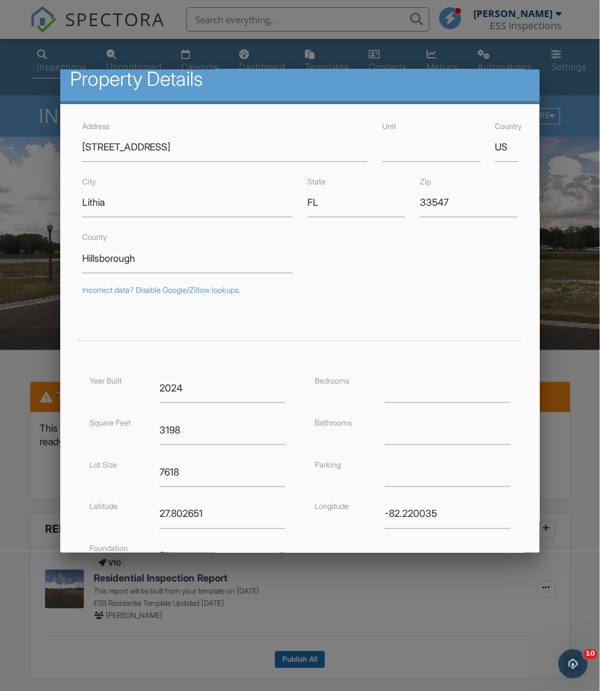
scroll to position [122, 0]
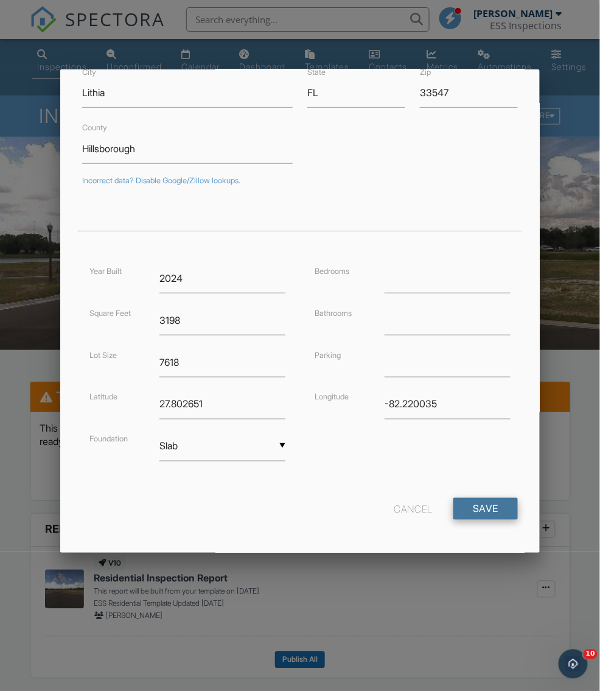
click at [476, 502] on input "Save" at bounding box center [485, 509] width 65 height 22
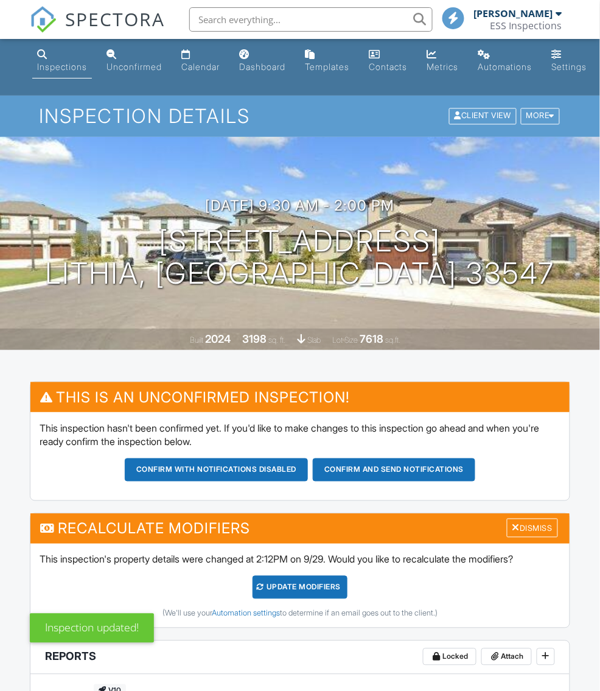
click at [305, 590] on div "UPDATE Modifiers" at bounding box center [301, 587] width 96 height 23
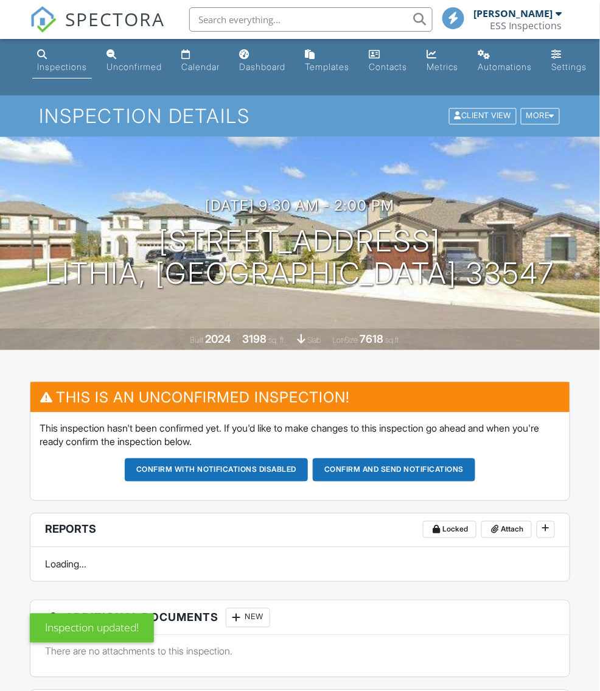
click at [85, 22] on span "SPECTORA" at bounding box center [115, 19] width 100 height 26
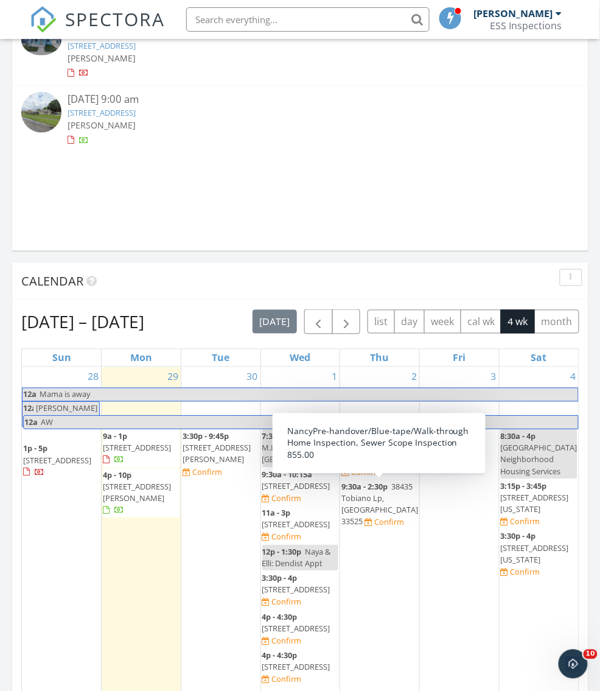
click at [383, 494] on span "38435 Tobiano Lp, Dade City 33525" at bounding box center [379, 504] width 77 height 46
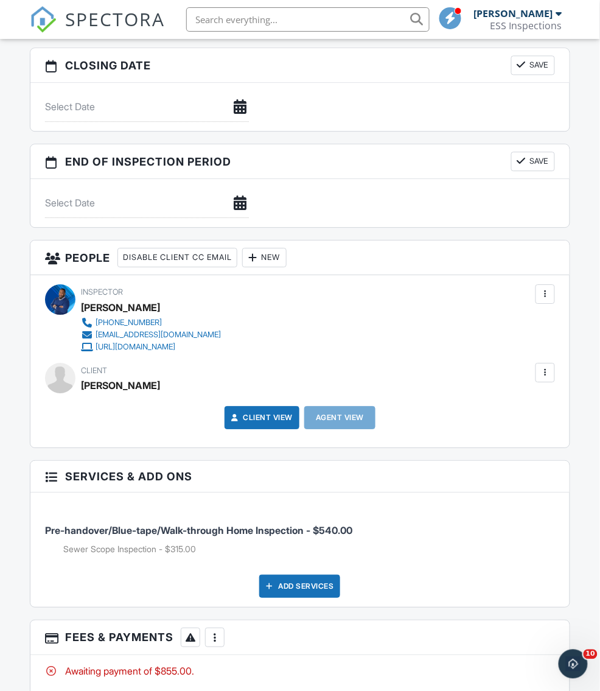
scroll to position [1476, 0]
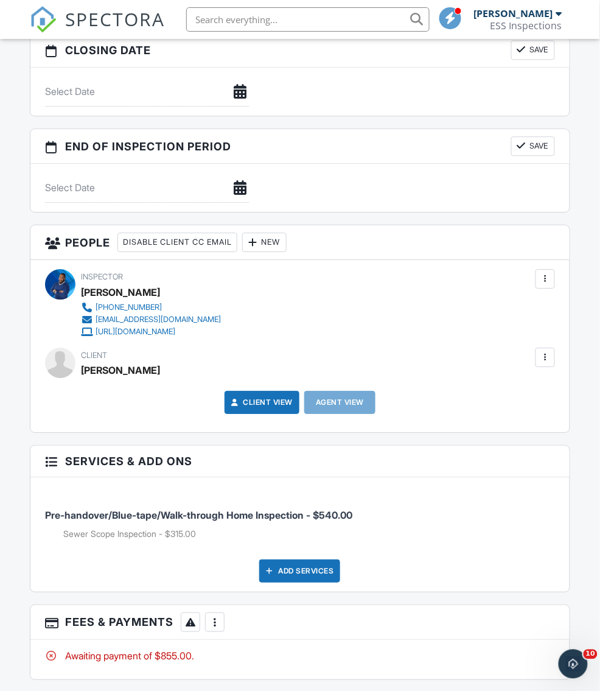
click at [545, 351] on div at bounding box center [545, 357] width 12 height 12
click at [515, 382] on li "Edit" at bounding box center [517, 394] width 62 height 30
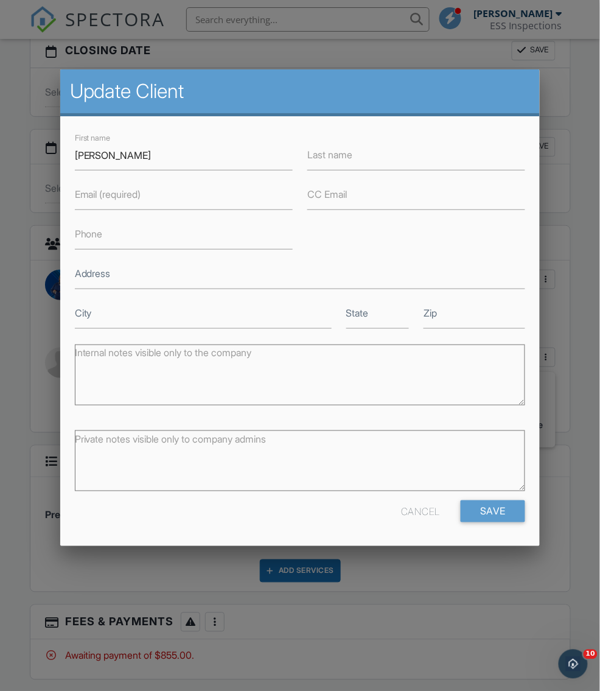
click at [351, 156] on label "Last name" at bounding box center [329, 154] width 45 height 13
click at [351, 156] on input "Last name" at bounding box center [416, 156] width 218 height 30
type input "Moreno"
click at [155, 202] on input "Email (required)" at bounding box center [184, 195] width 218 height 30
paste input "(352) 428-8650"
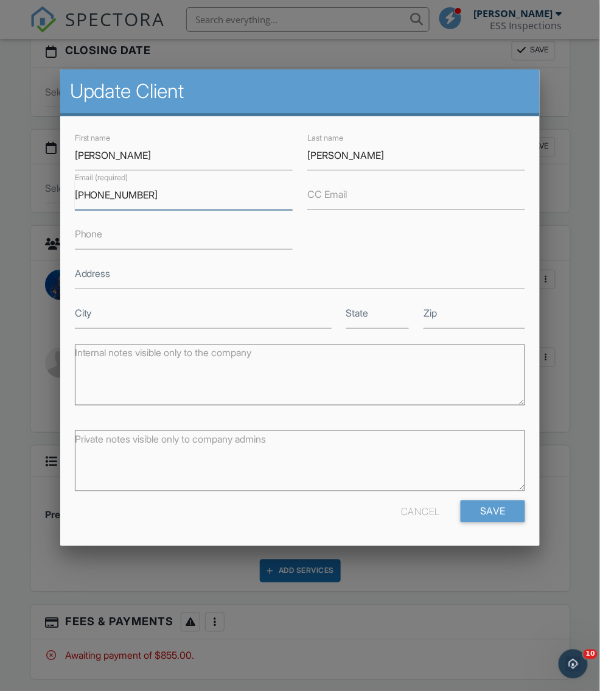
type input "(352) 428-8650"
click at [113, 247] on input "Phone" at bounding box center [184, 235] width 218 height 30
paste input "(352) 428-8650"
type input "(352) 428-8650"
click at [117, 195] on input "(352) 428-8650" at bounding box center [184, 195] width 218 height 30
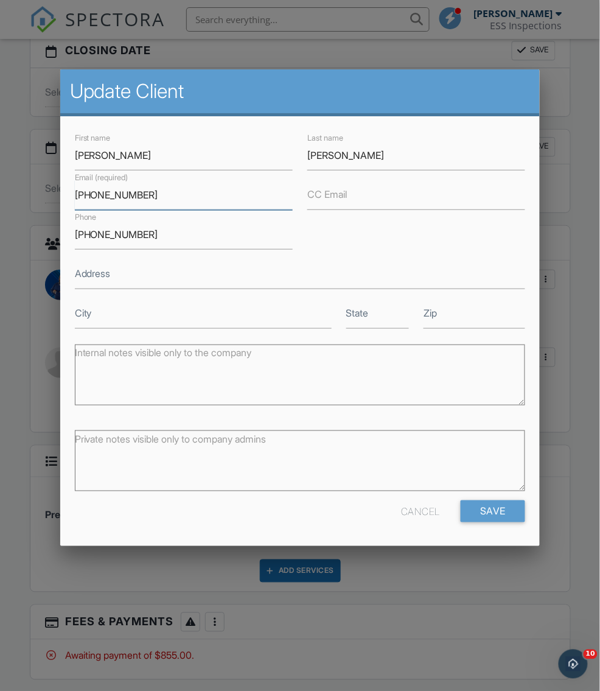
click at [117, 195] on input "(352) 428-8650" at bounding box center [184, 195] width 218 height 30
paste input "nancymoreno22@yahoo.com"
type input "nancymoreno22@yahoo.com"
click at [500, 511] on input "Save" at bounding box center [493, 511] width 65 height 22
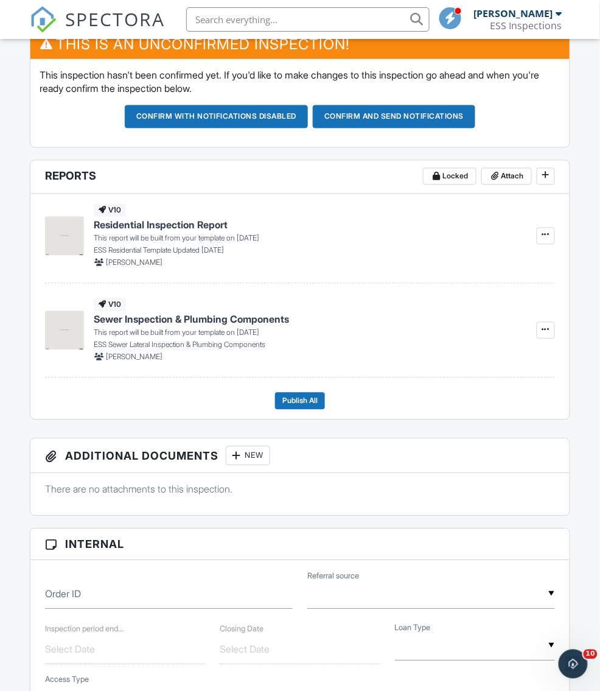
scroll to position [174, 0]
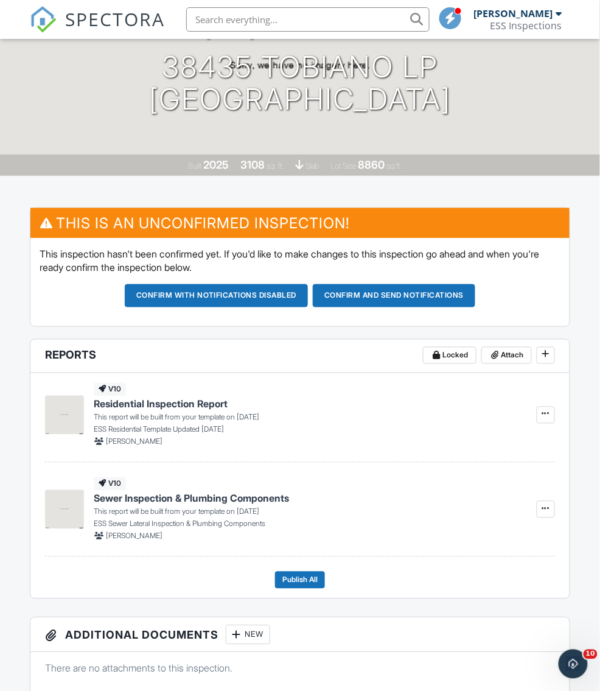
click at [131, 9] on span "SPECTORA" at bounding box center [115, 19] width 100 height 26
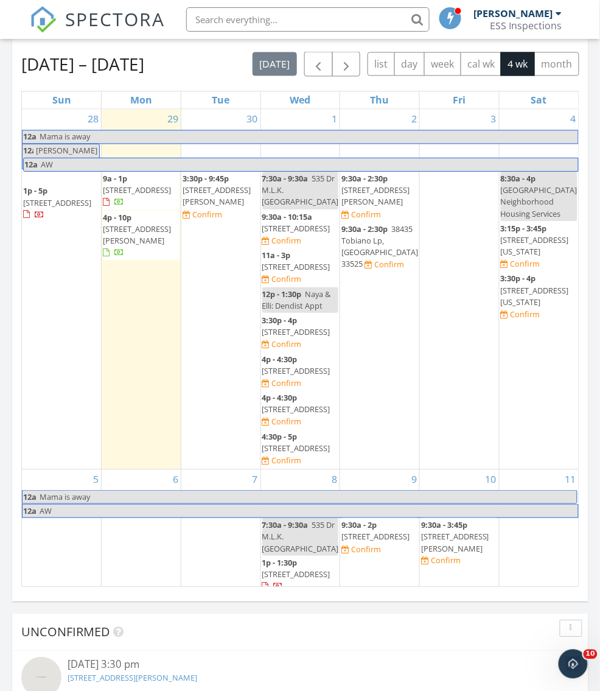
click at [119, 231] on span "4320 Nelson Ave, Sarasota 34231" at bounding box center [137, 235] width 68 height 23
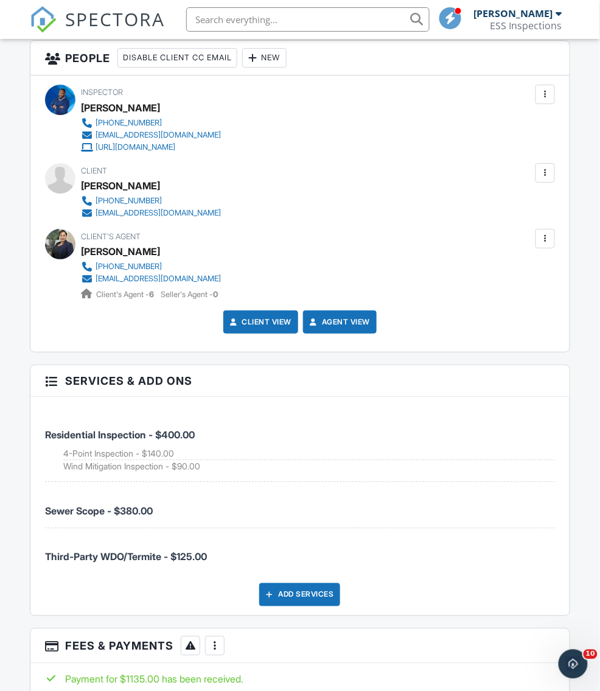
scroll to position [1181, 0]
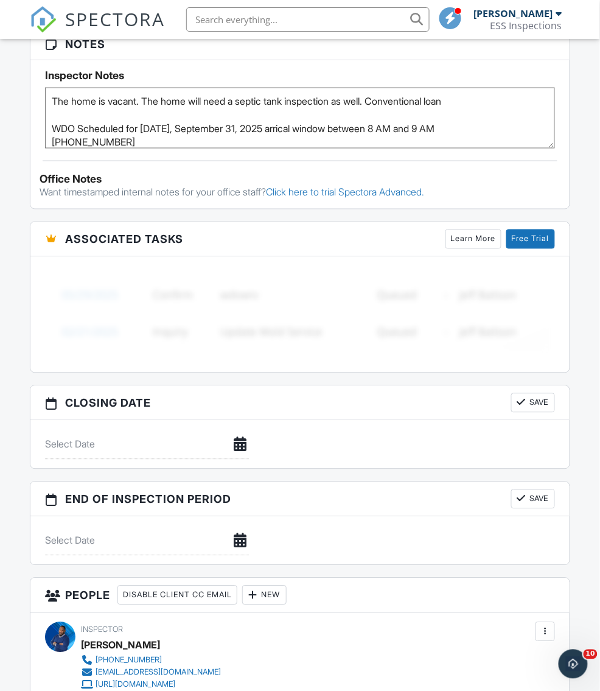
click at [99, 28] on span "SPECTORA" at bounding box center [115, 19] width 100 height 26
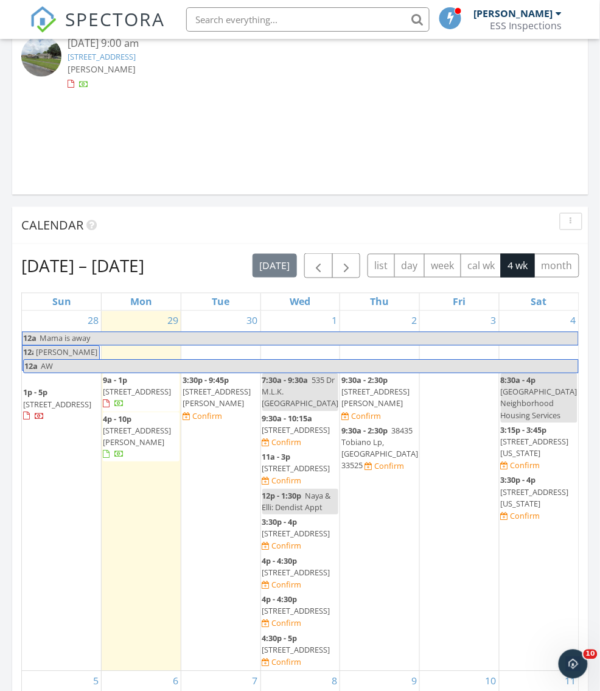
scroll to position [1088, 0]
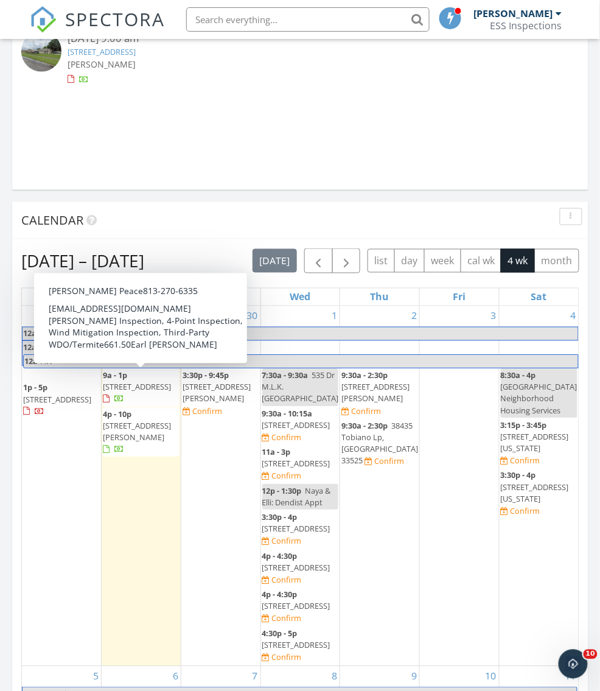
click at [145, 382] on span "[STREET_ADDRESS]" at bounding box center [137, 387] width 68 height 11
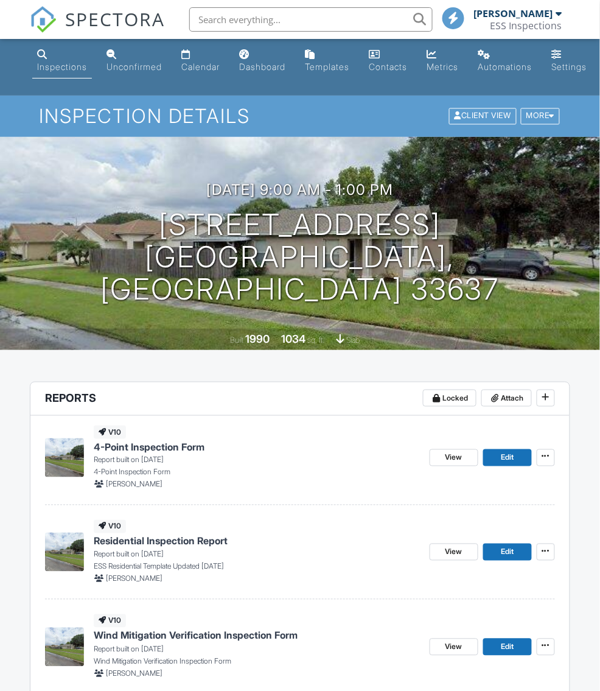
click at [104, 26] on span "SPECTORA" at bounding box center [115, 19] width 100 height 26
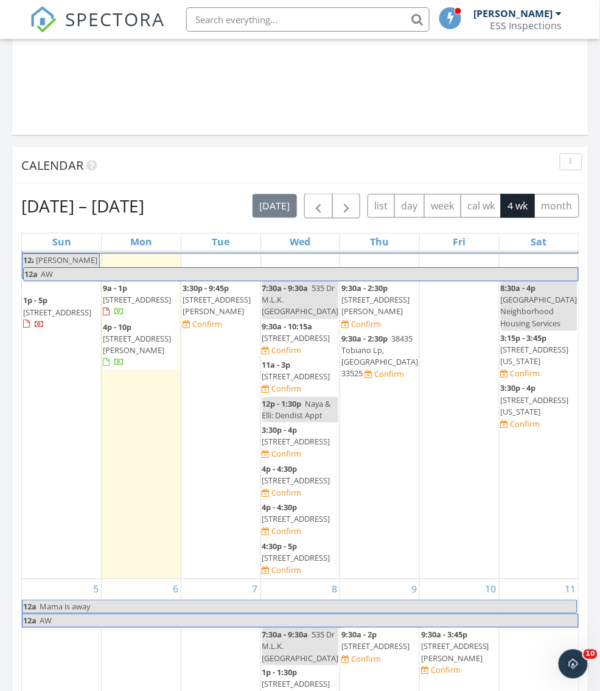
scroll to position [6, 0]
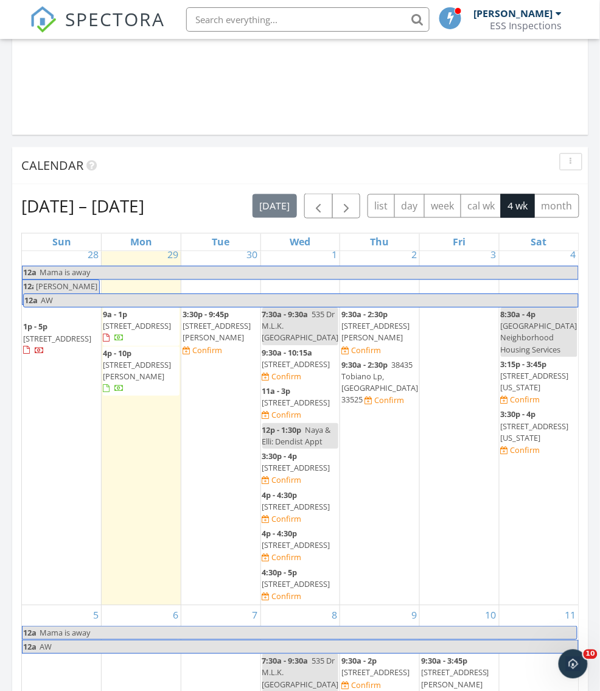
click at [218, 331] on span "[STREET_ADDRESS][PERSON_NAME]" at bounding box center [217, 332] width 68 height 23
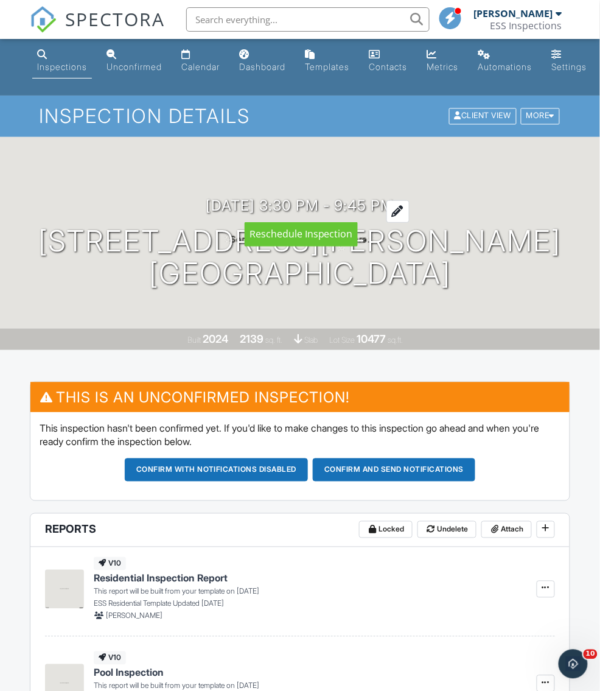
click at [343, 206] on h3 "09/30/2025 3:30 pm - 9:45 pm" at bounding box center [300, 205] width 188 height 16
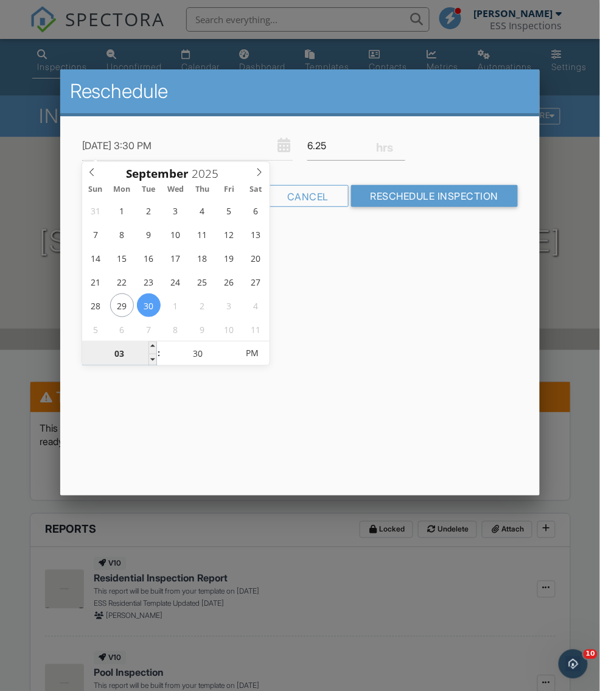
click at [124, 356] on input "03" at bounding box center [119, 353] width 75 height 24
type input "09/30/2025 9:30 PM"
type input "09"
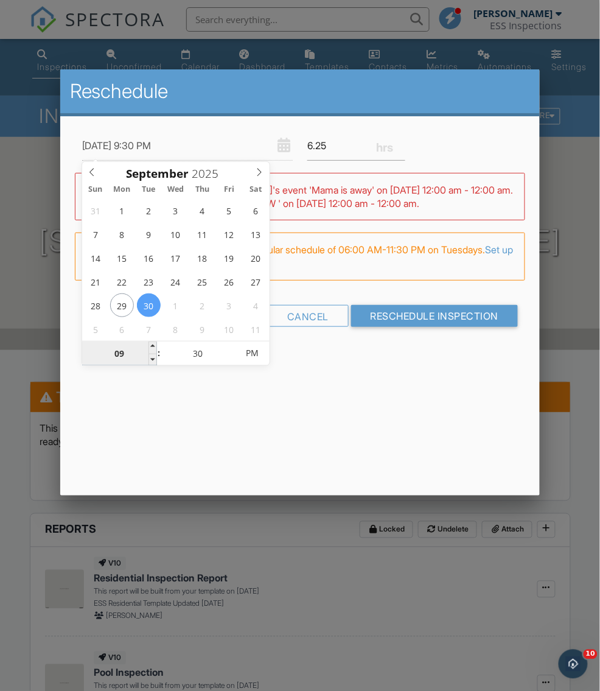
type input "09/30/2025 12:30 PM"
type input "12"
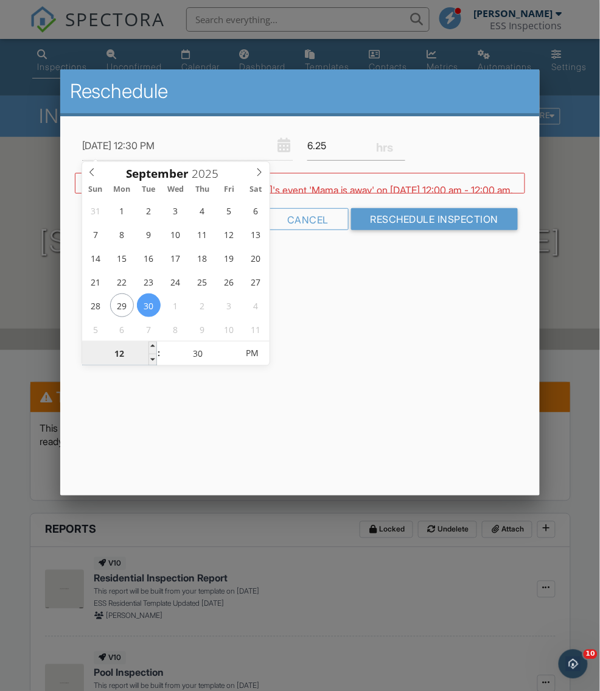
type input "09/30/2025 1:30 PM"
type input "01"
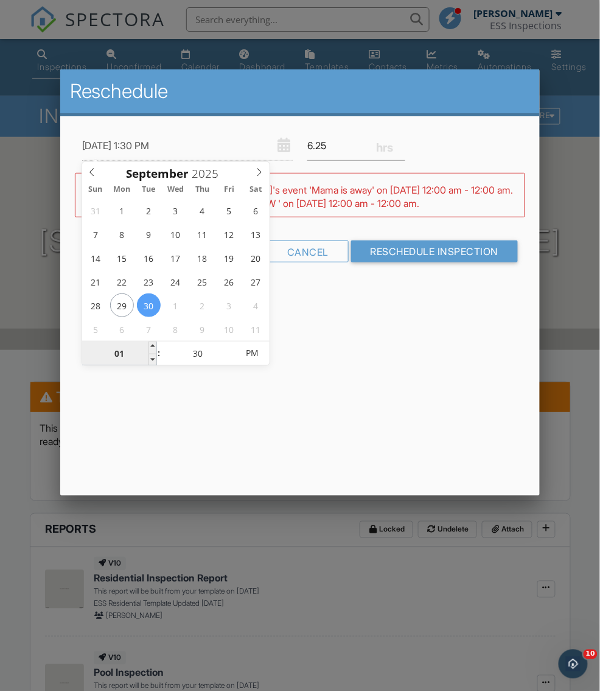
type input "09/30/2025 10:30 PM"
type input "10"
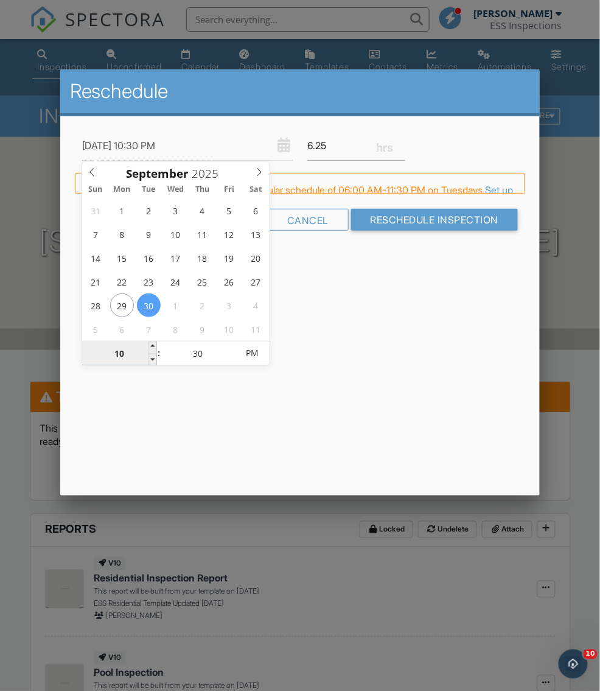
type input "09/30/2025 1:30 PM"
type input "01"
type input "09/30/2025 12:30 PM"
type input "12"
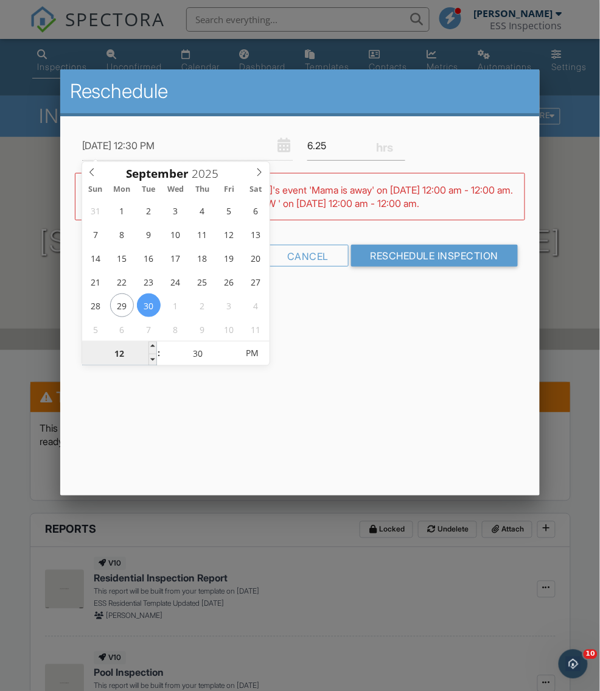
type input "09/30/2025 1:30 PM"
type input "01"
type input "09/30/2025 7:30 PM"
type input "07"
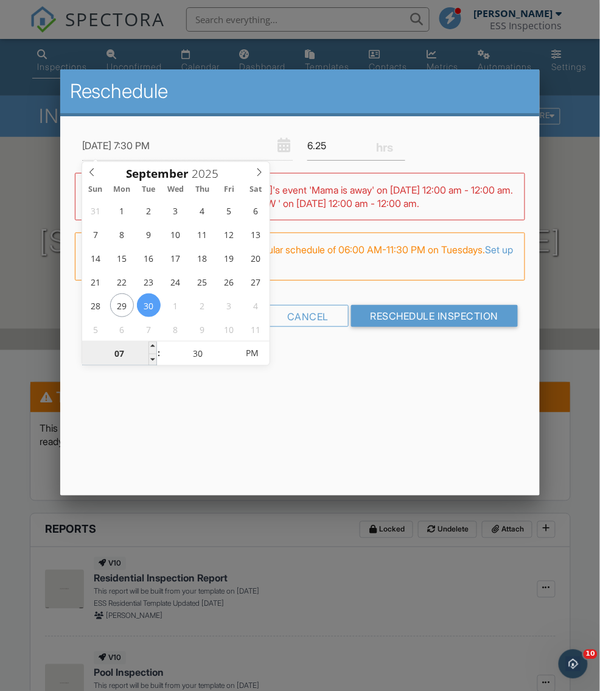
click at [130, 350] on input "07" at bounding box center [119, 353] width 75 height 24
type input "09/30/2025 12:30 PM"
type input "12"
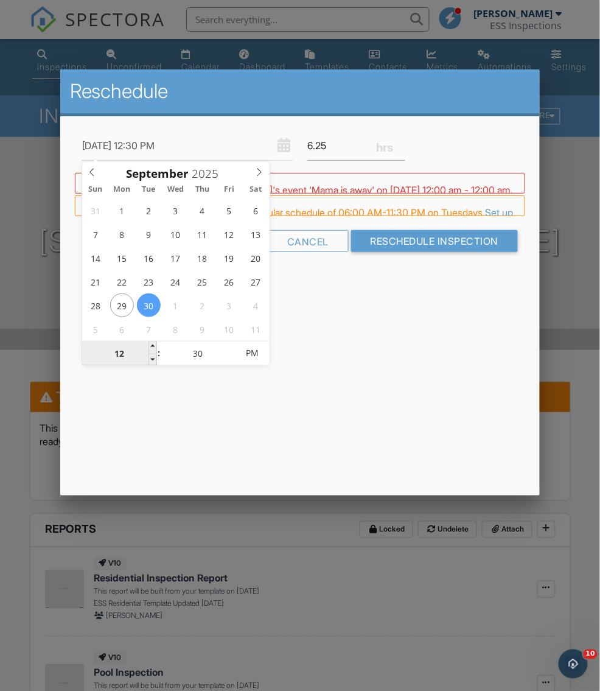
type input "09/30/2025 9:30 PM"
type input "09"
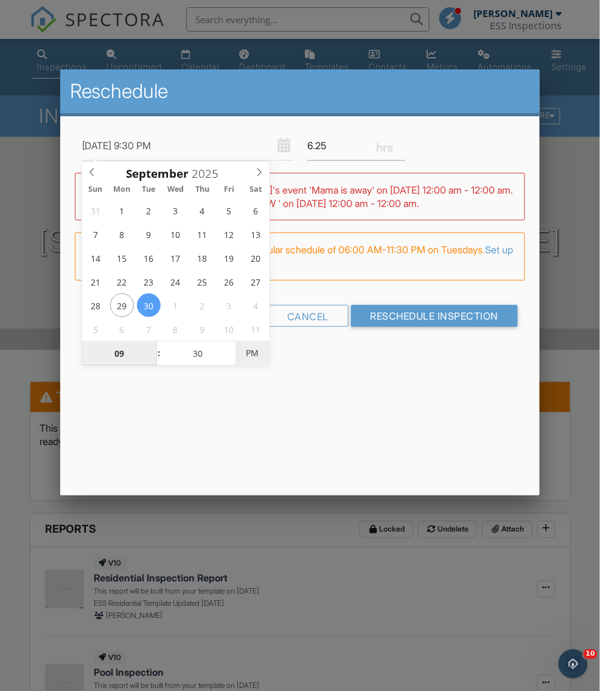
type input "09/30/2025 9:30 AM"
click at [251, 359] on span "PM" at bounding box center [252, 353] width 33 height 24
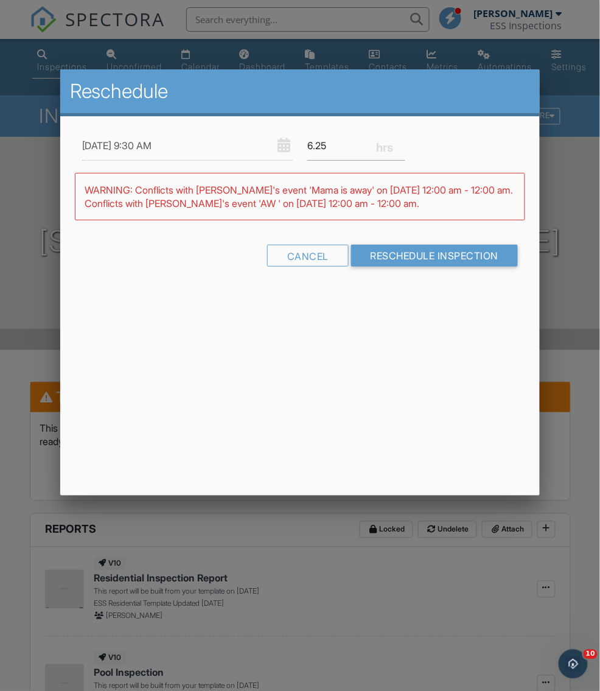
click at [428, 150] on div "09/30/2025 9:30 AM 6.25" at bounding box center [300, 146] width 451 height 30
click at [400, 146] on input "6" at bounding box center [356, 146] width 98 height 30
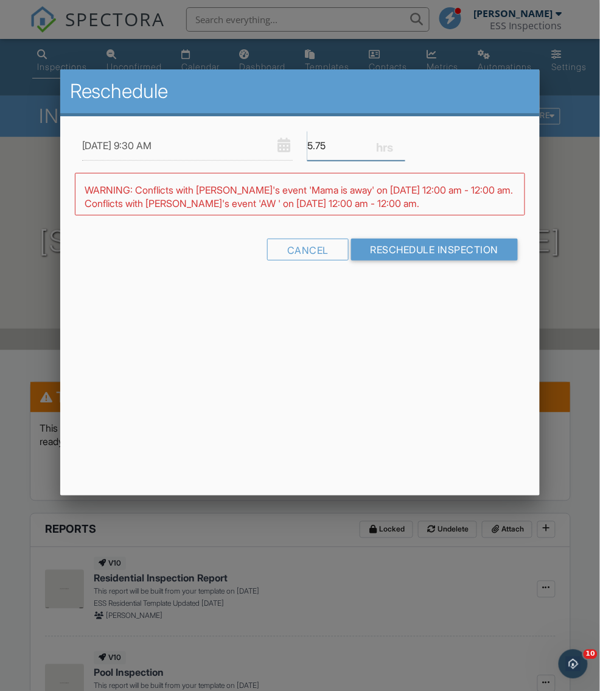
click at [400, 146] on input "5.75" at bounding box center [356, 146] width 98 height 30
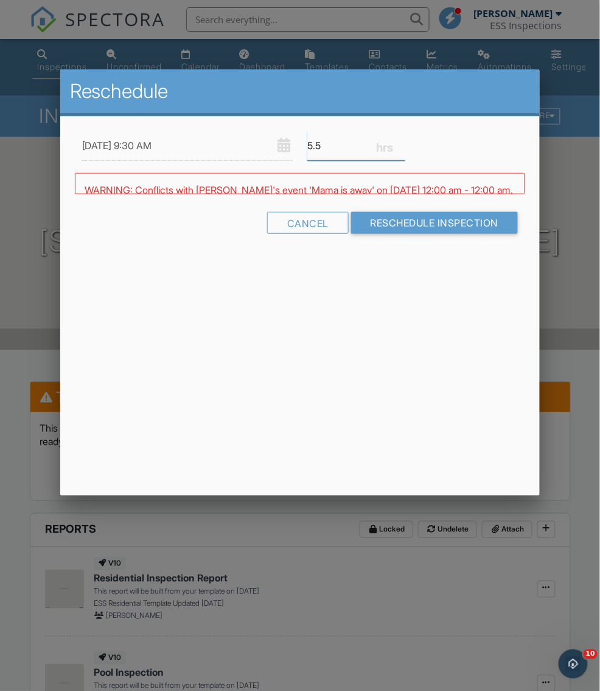
type input "5.5"
click at [400, 146] on input "5.5" at bounding box center [356, 146] width 98 height 30
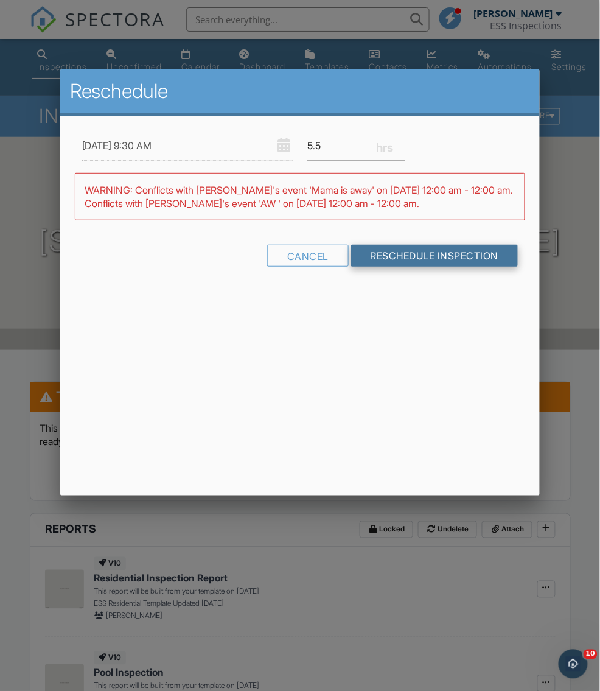
click at [427, 252] on input "Reschedule Inspection" at bounding box center [434, 256] width 167 height 22
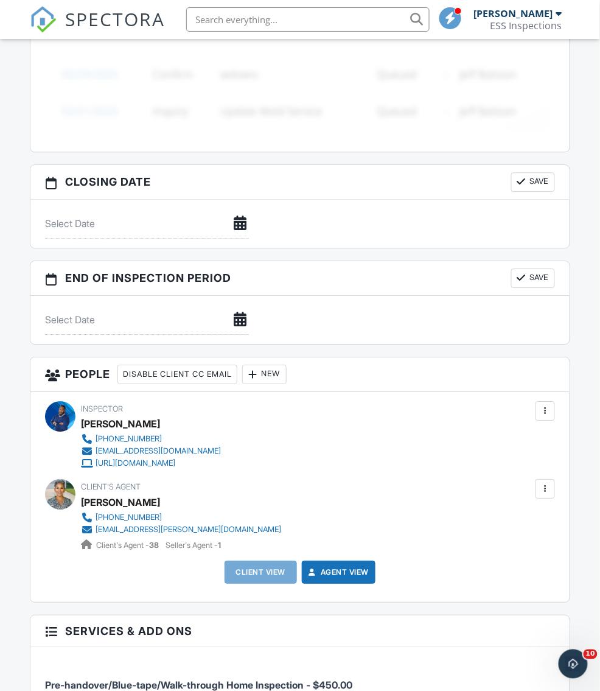
scroll to position [1408, 0]
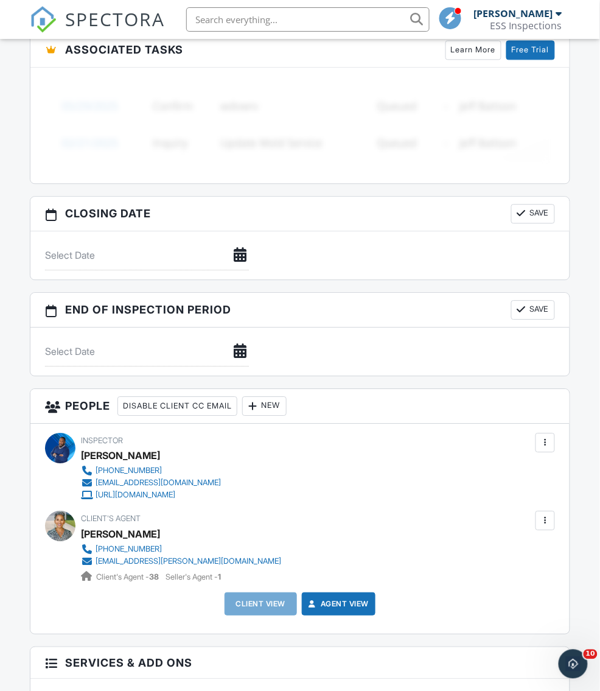
click at [285, 396] on div "New" at bounding box center [264, 405] width 44 height 19
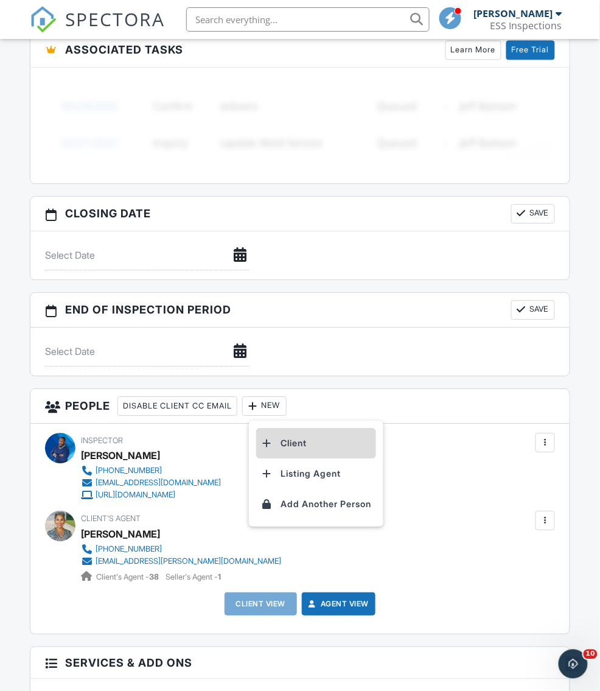
click at [289, 438] on li "Client" at bounding box center [316, 443] width 120 height 30
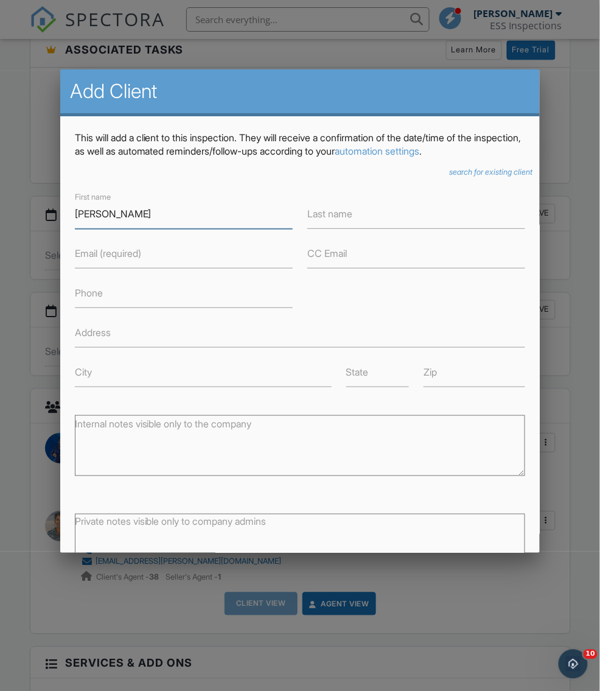
type input "Shawn"
click at [352, 216] on label "Last name" at bounding box center [329, 213] width 45 height 13
click at [354, 216] on input "Last name" at bounding box center [416, 214] width 218 height 30
paste input "Stewart"
type input "Stewart"
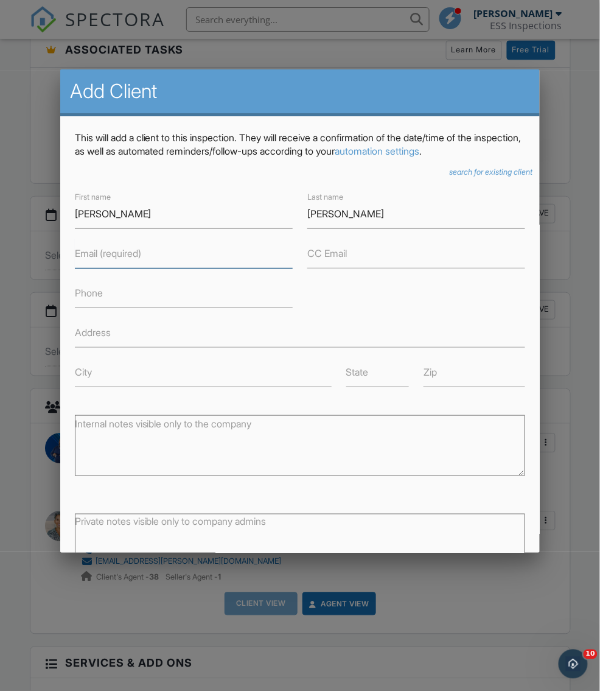
click at [149, 254] on input "Email (required)" at bounding box center [184, 254] width 218 height 30
paste input "lsustew@yahoo.com"
type input "lsustew@yahoo.com"
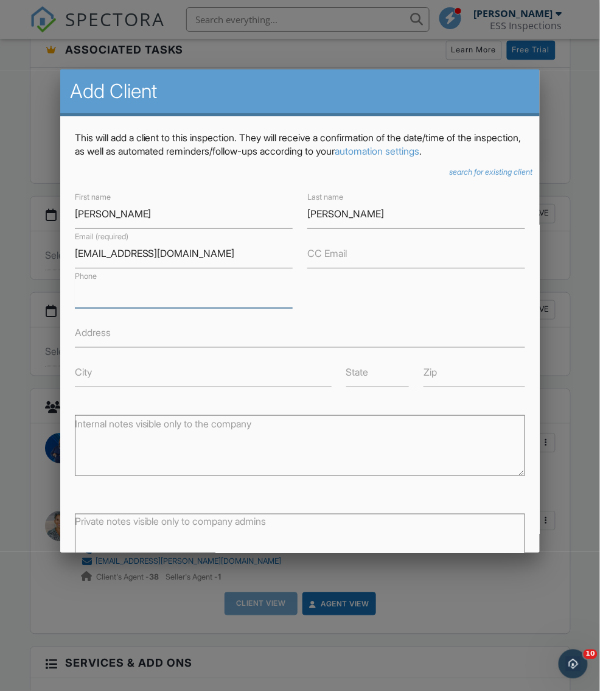
click at [193, 291] on input "Phone" at bounding box center [184, 293] width 218 height 30
paste input "(757) 513-7316"
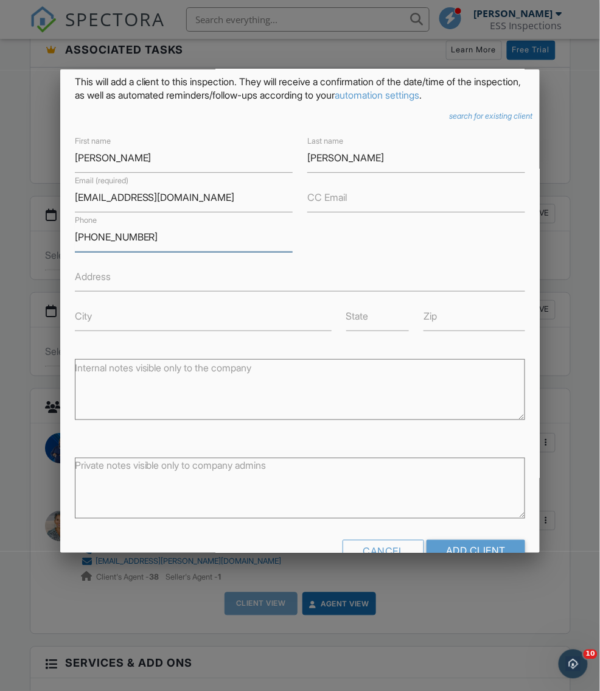
scroll to position [87, 0]
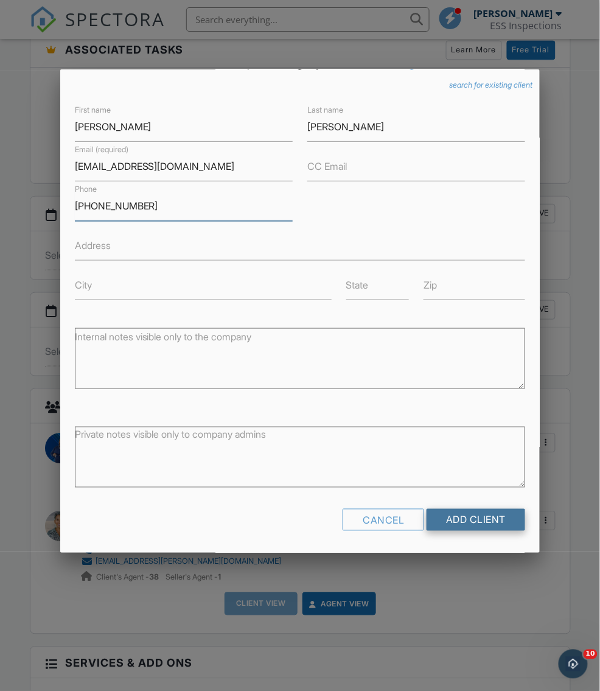
type input "(757) 513-7316"
click at [474, 516] on input "Add Client" at bounding box center [476, 520] width 99 height 22
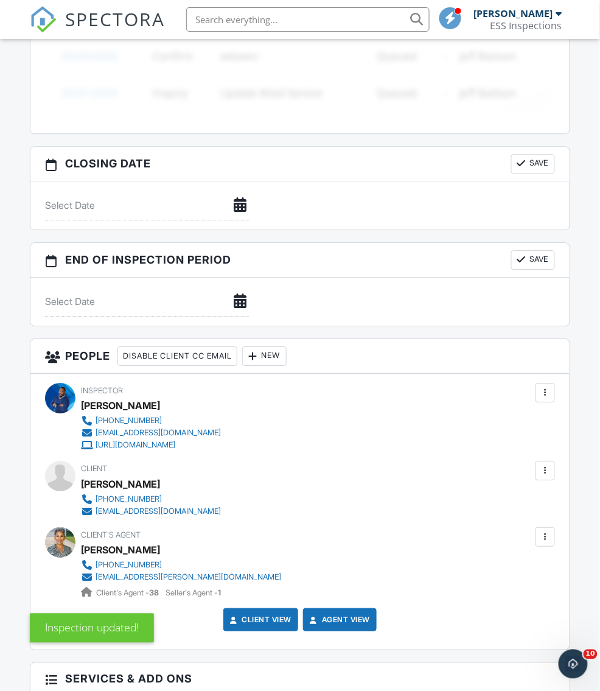
scroll to position [1487, 0]
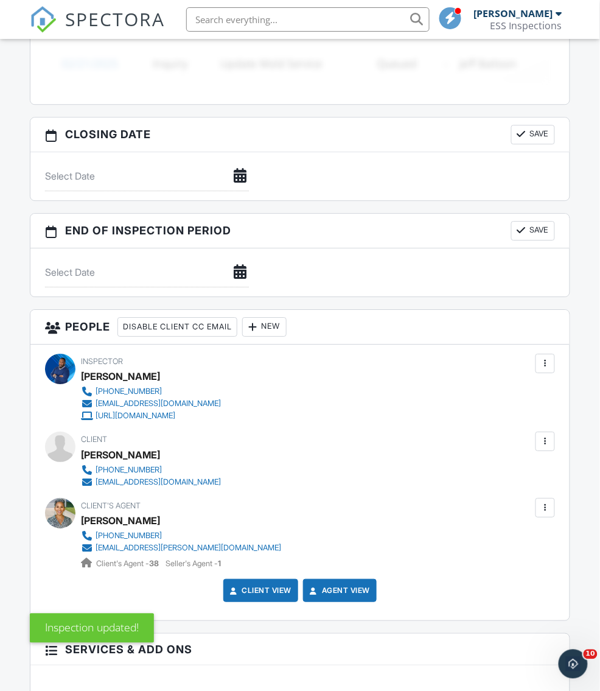
click at [282, 318] on div "New" at bounding box center [264, 326] width 44 height 19
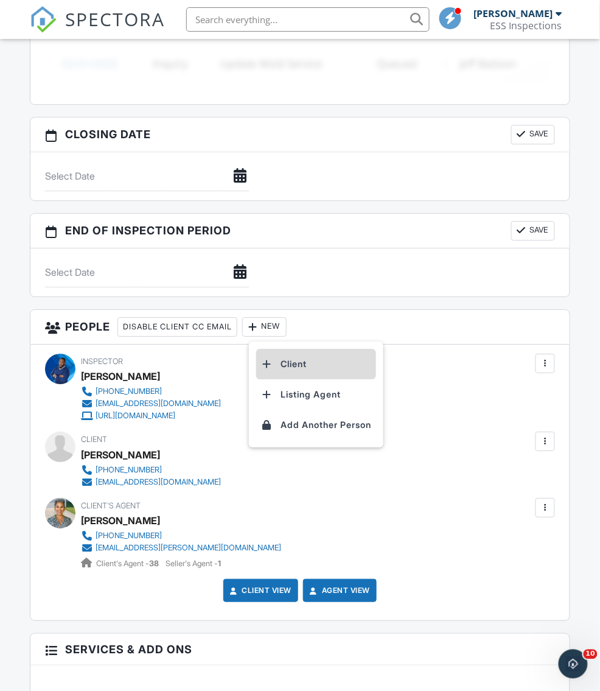
click at [298, 354] on li "Client" at bounding box center [316, 364] width 120 height 30
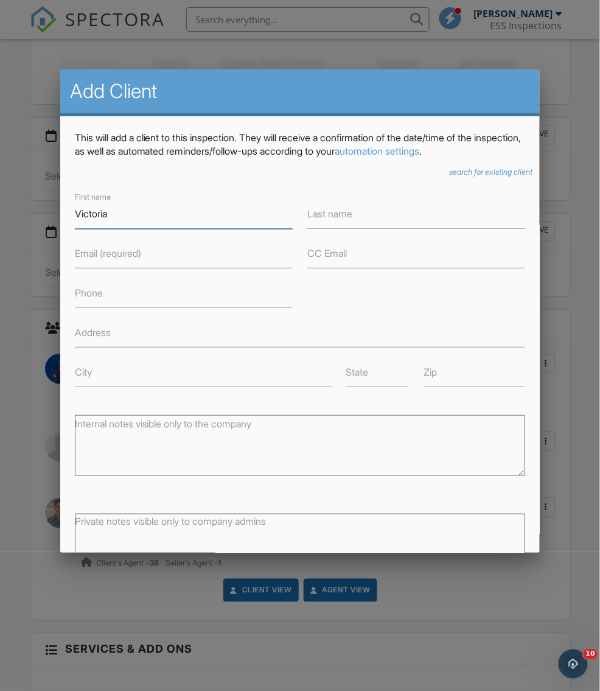
type input "Victoria"
type input "Lott"
click at [96, 293] on label "Phone" at bounding box center [89, 292] width 28 height 13
click at [96, 293] on input "Phone" at bounding box center [184, 293] width 218 height 30
paste input "[PHONE_NUMBER]"
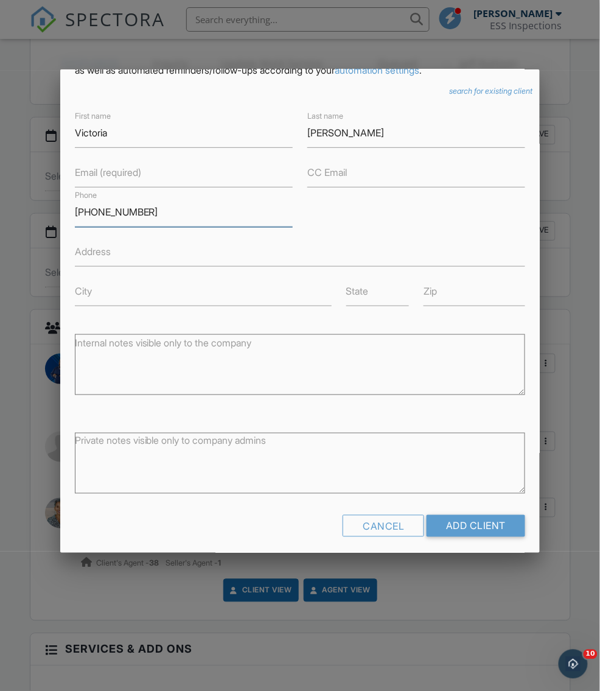
scroll to position [87, 0]
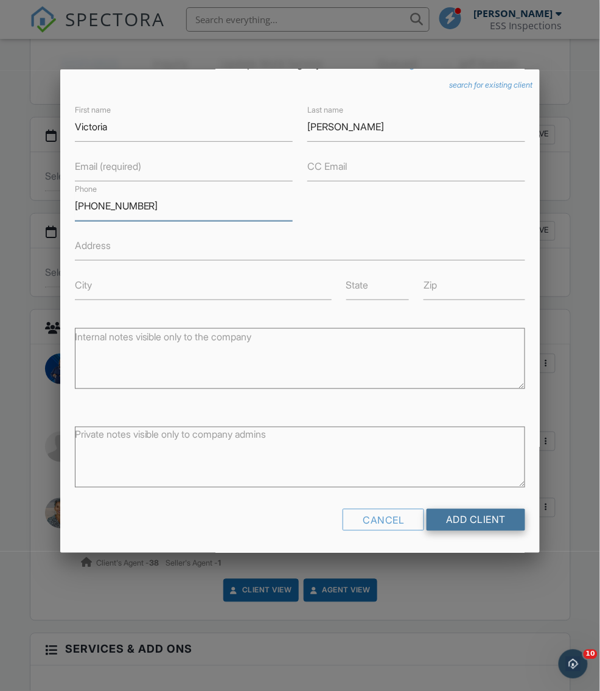
type input "[PHONE_NUMBER]"
click at [466, 518] on input "Add Client" at bounding box center [476, 520] width 99 height 22
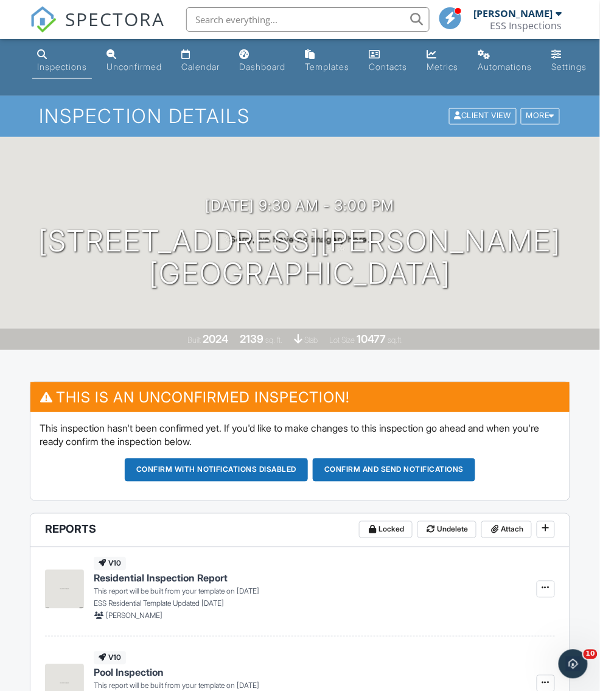
click at [122, 20] on span "SPECTORA" at bounding box center [115, 19] width 100 height 26
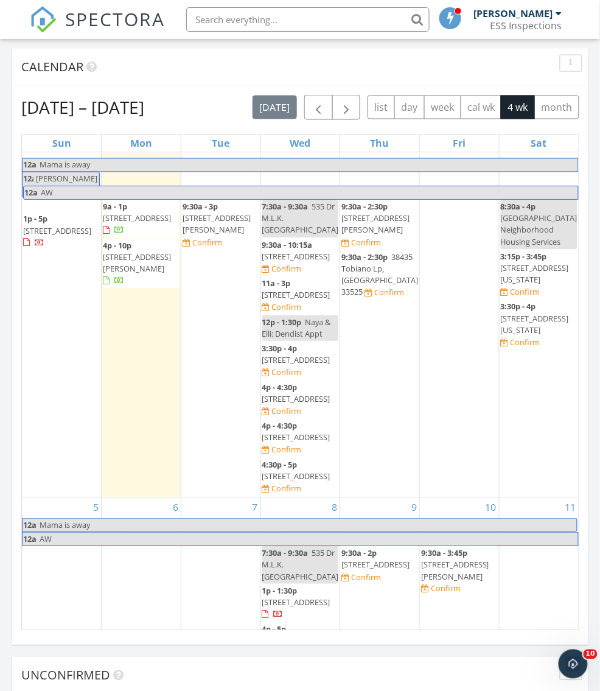
scroll to position [18, 0]
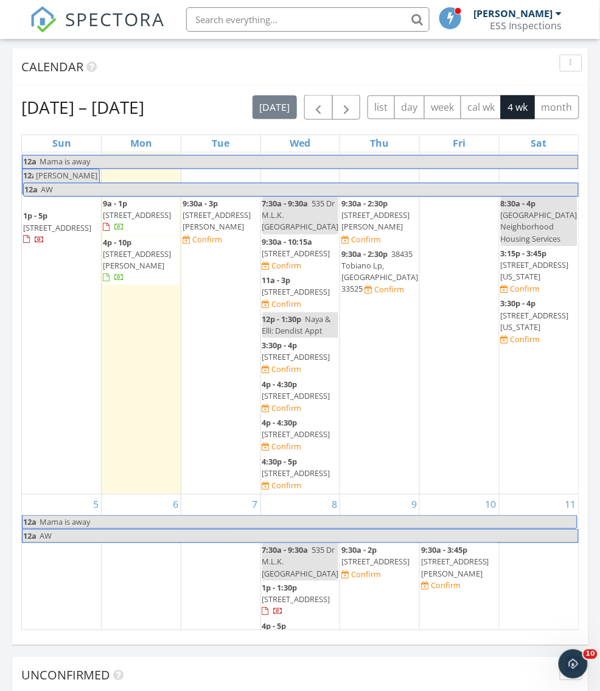
click at [368, 218] on span "27740 Water Ash Dr, , Wesley Chapel 33544" at bounding box center [375, 221] width 68 height 23
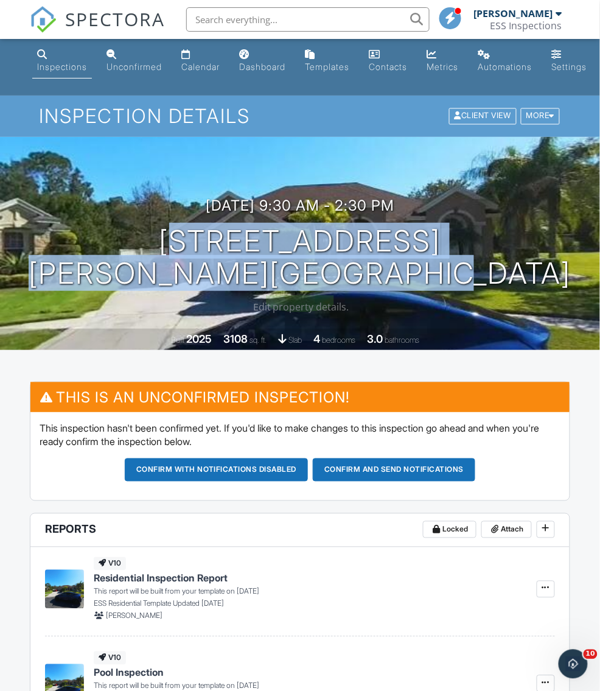
drag, startPoint x: 122, startPoint y: 237, endPoint x: 488, endPoint y: 293, distance: 370.1
click at [488, 293] on div "10/02/2025 9:30 am - 2:30 pm 27740 Water Ash Dr, Wesley Chapel, FL 33544 Built …" at bounding box center [300, 243] width 600 height 213
copy h1 "27740 Water Ash Dr, Wesley Chapel, FL 33544"
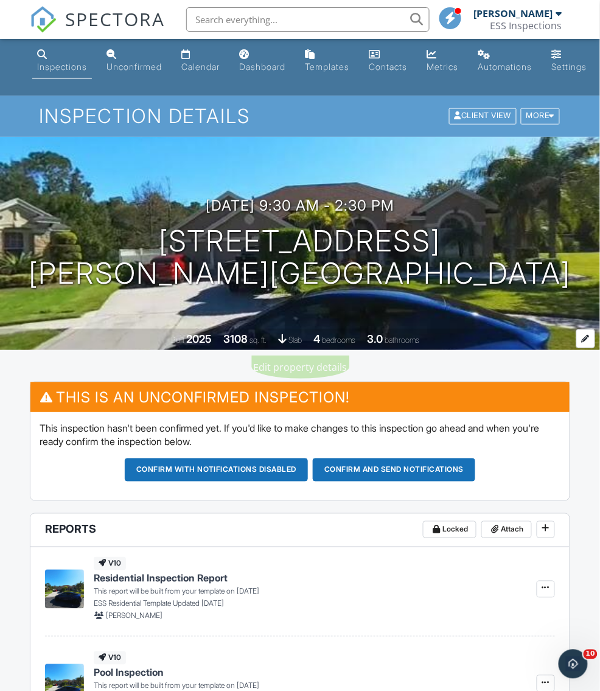
click at [186, 342] on div "2025" at bounding box center [199, 338] width 26 height 13
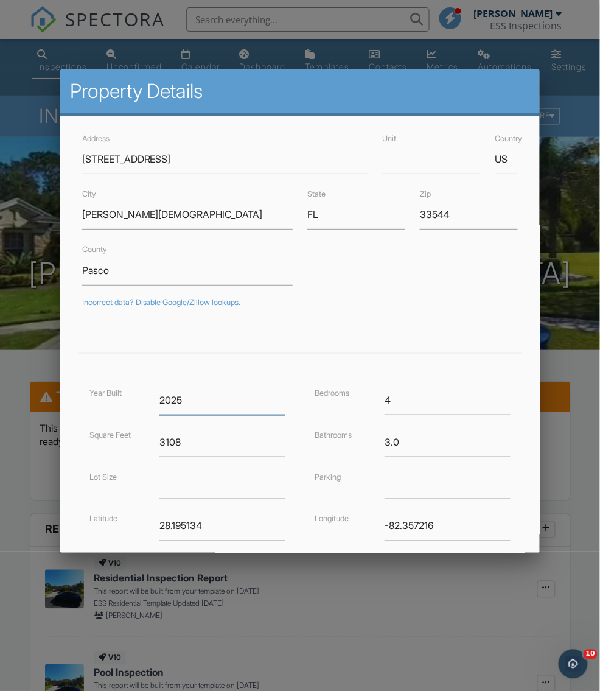
click at [174, 401] on input "2025" at bounding box center [222, 400] width 126 height 30
type input "2005"
type input "3538"
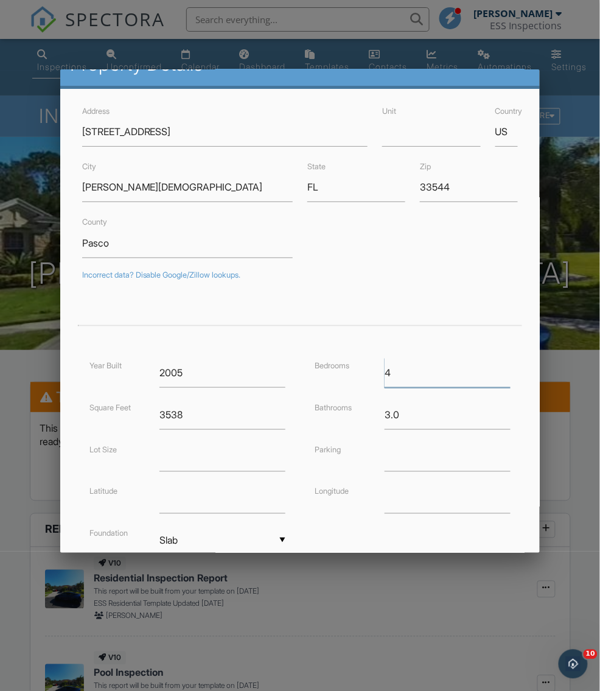
click at [412, 370] on input "4" at bounding box center [448, 373] width 126 height 30
type input "6"
type input "4"
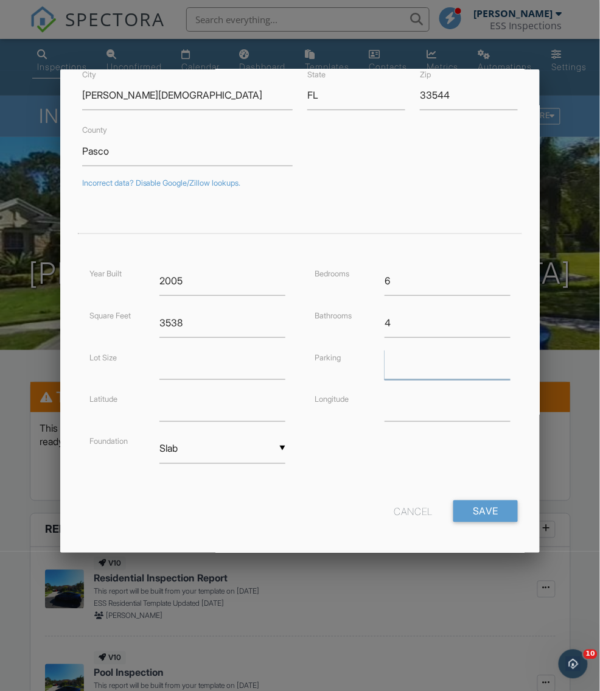
scroll to position [122, 0]
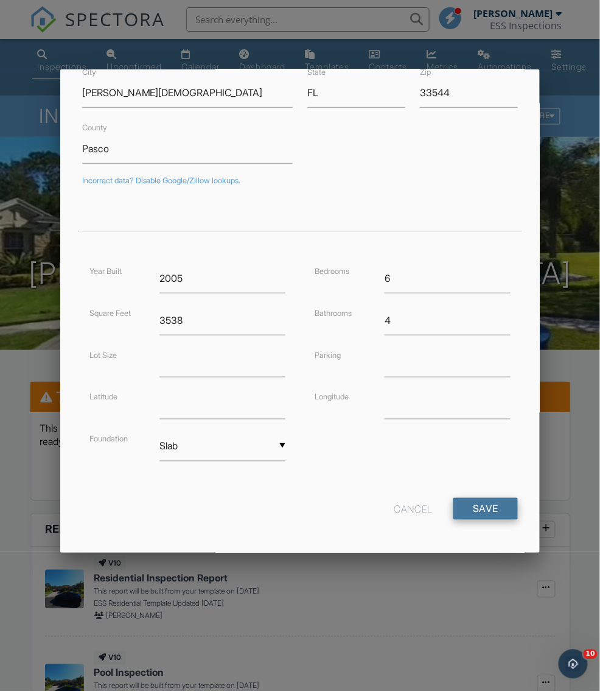
click at [487, 505] on input "Save" at bounding box center [485, 509] width 65 height 22
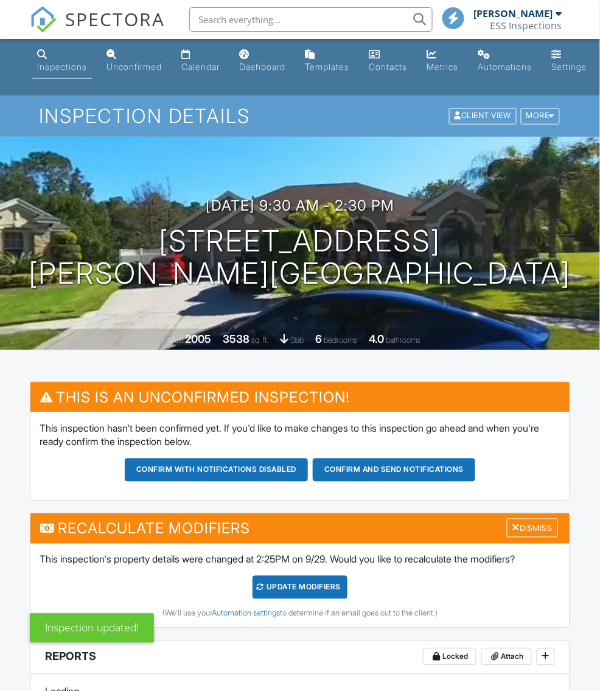
click at [293, 589] on div "UPDATE Modifiers" at bounding box center [301, 587] width 96 height 23
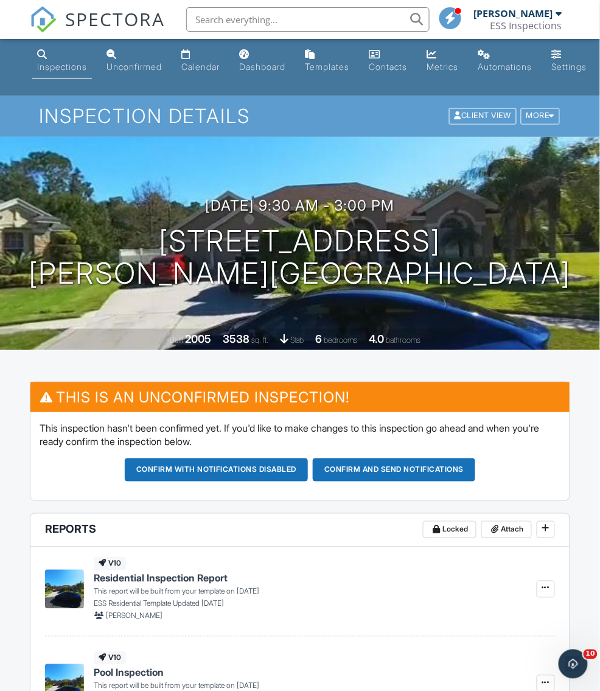
click at [114, 13] on span "SPECTORA" at bounding box center [115, 19] width 100 height 26
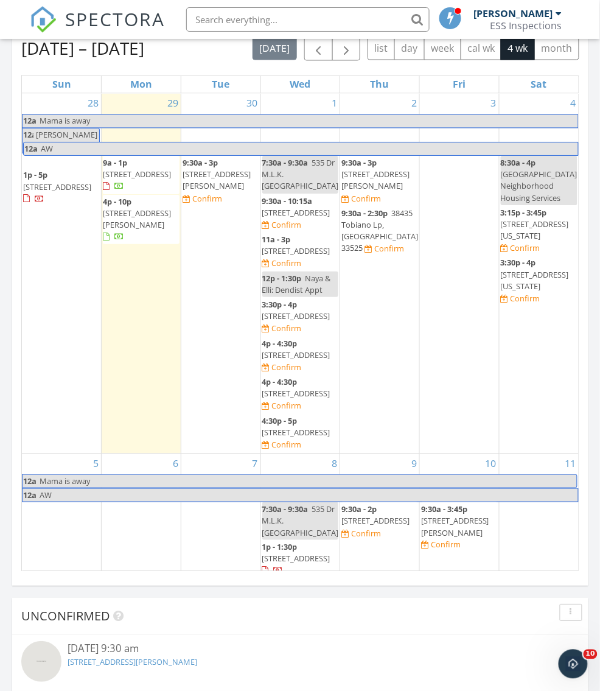
scroll to position [1291, 0]
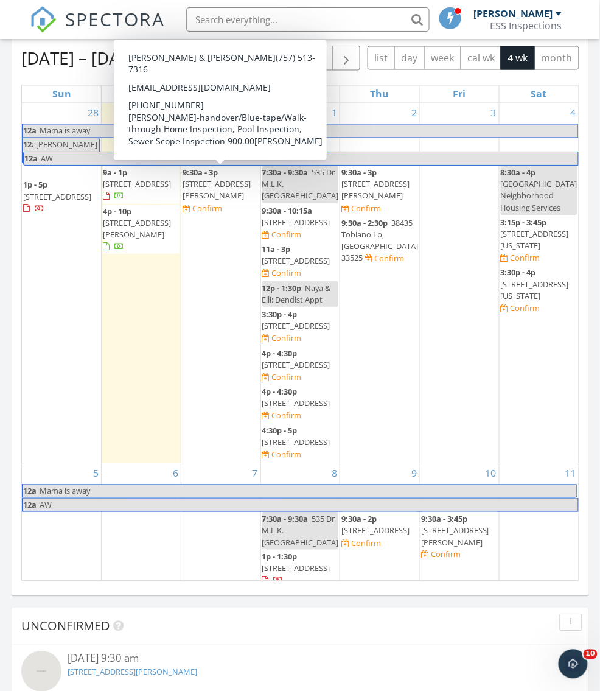
click at [233, 187] on span "6534 Simone Shores Cir, Apollo Beach 33572" at bounding box center [217, 190] width 68 height 23
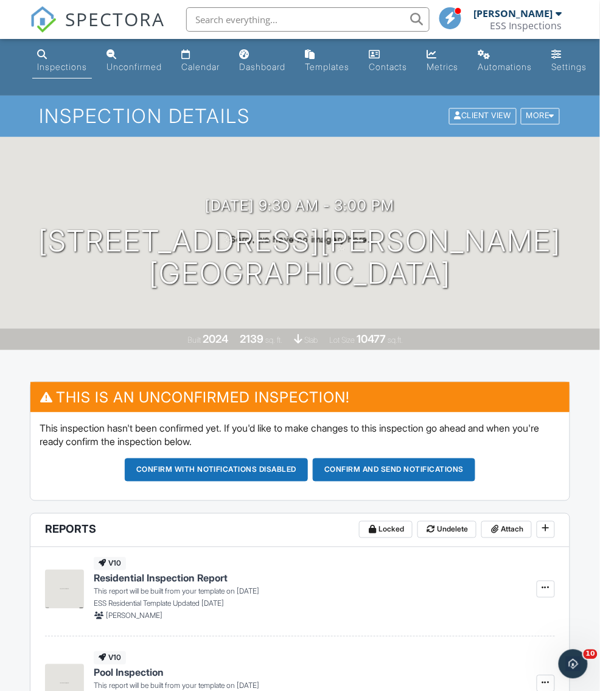
click at [90, 17] on span "SPECTORA" at bounding box center [115, 19] width 100 height 26
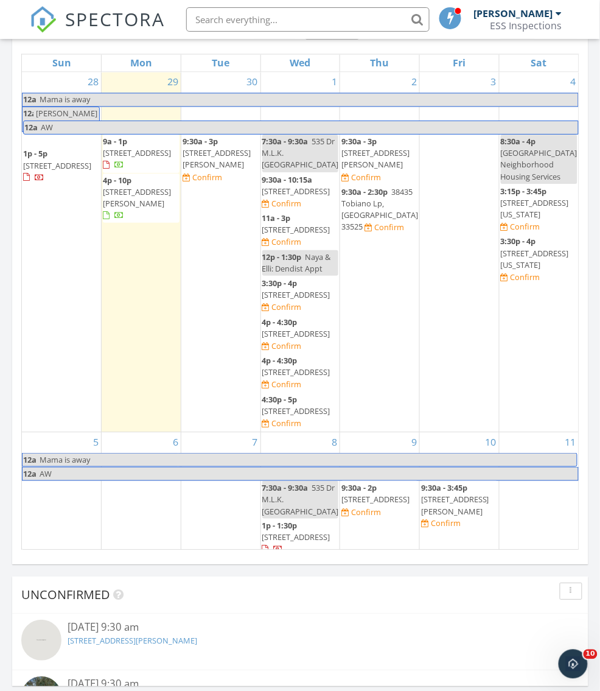
scroll to position [1300, 0]
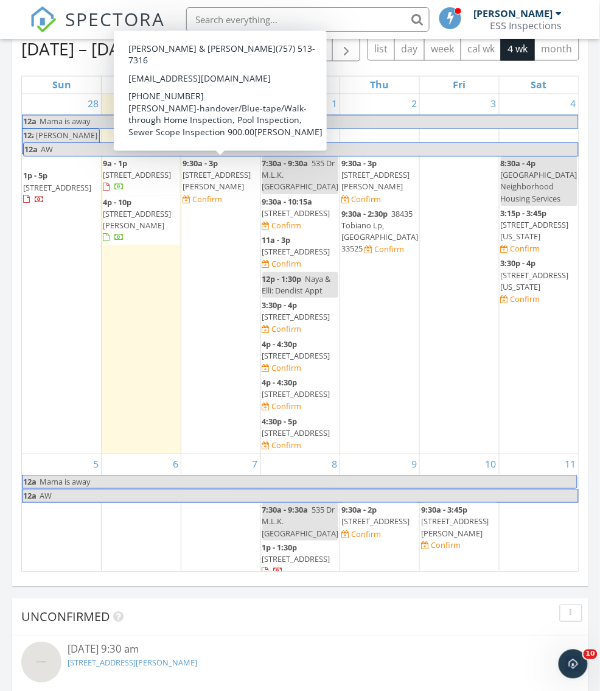
click at [229, 174] on span "[STREET_ADDRESS][PERSON_NAME]" at bounding box center [217, 181] width 68 height 23
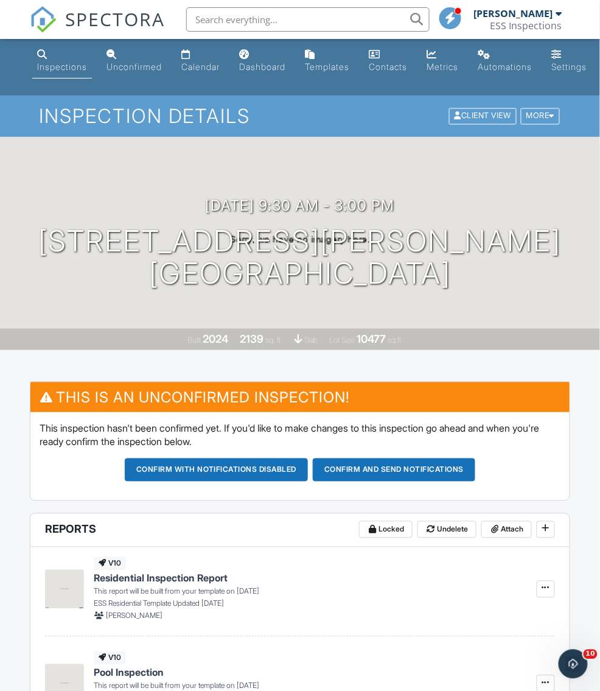
click at [113, 23] on span "SPECTORA" at bounding box center [115, 19] width 100 height 26
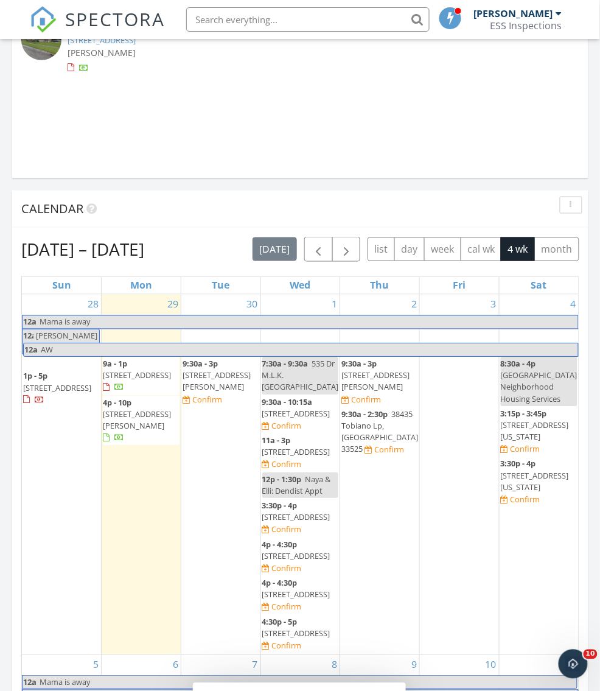
scroll to position [1133, 0]
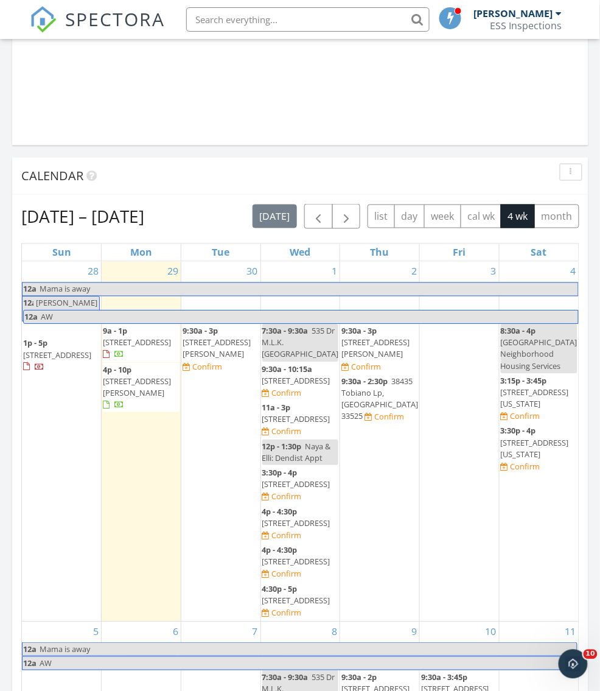
click at [212, 343] on span "[STREET_ADDRESS][PERSON_NAME]" at bounding box center [217, 348] width 68 height 23
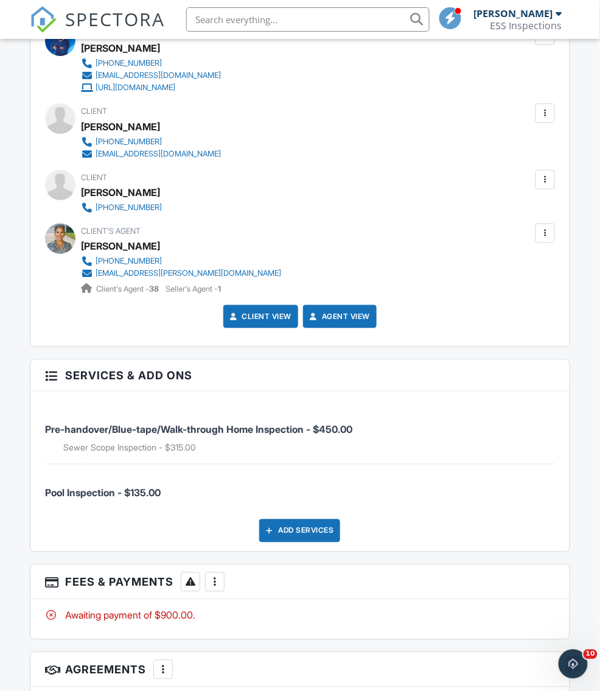
scroll to position [1816, 0]
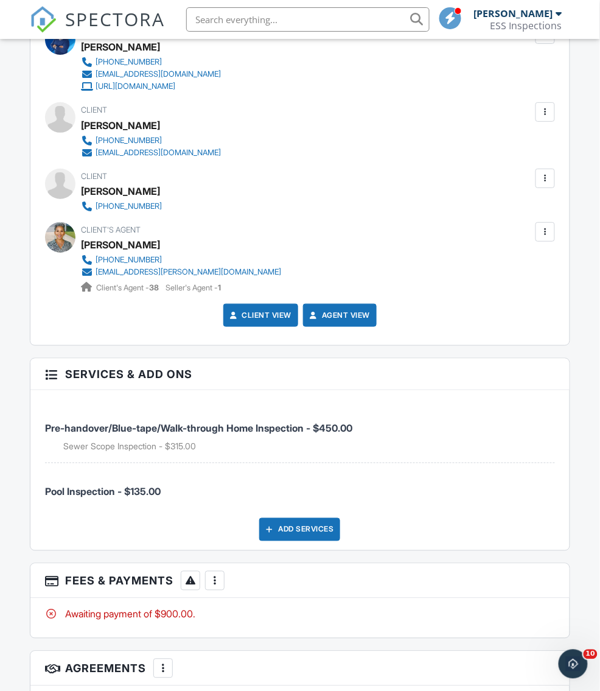
click at [548, 172] on div at bounding box center [545, 178] width 12 height 12
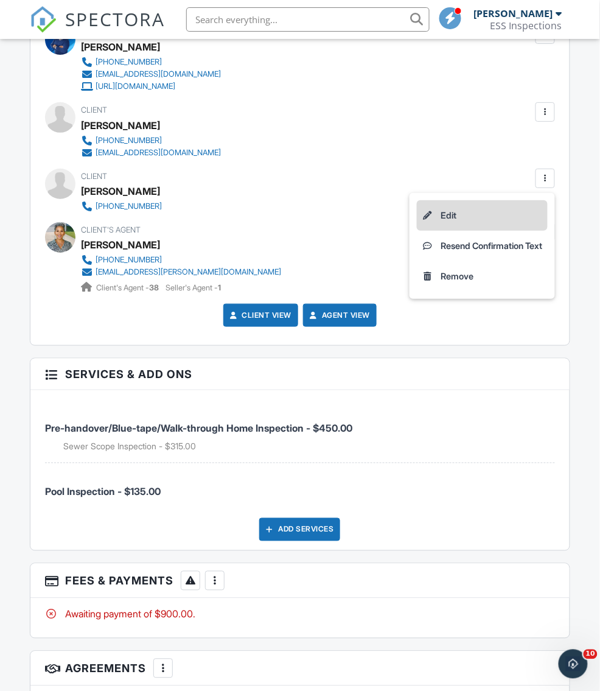
click at [440, 200] on li "Edit" at bounding box center [482, 215] width 131 height 30
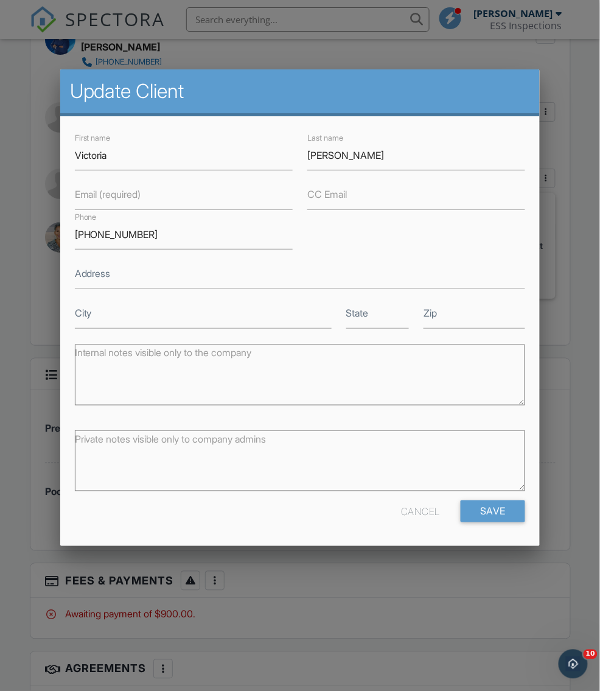
click at [115, 193] on label "Email (required)" at bounding box center [108, 193] width 66 height 13
click at [115, 193] on input "Email (required)" at bounding box center [184, 195] width 218 height 30
paste input "[EMAIL_ADDRESS][DOMAIN_NAME]"
type input "[EMAIL_ADDRESS][DOMAIN_NAME]"
click at [506, 514] on input "Save" at bounding box center [493, 511] width 65 height 22
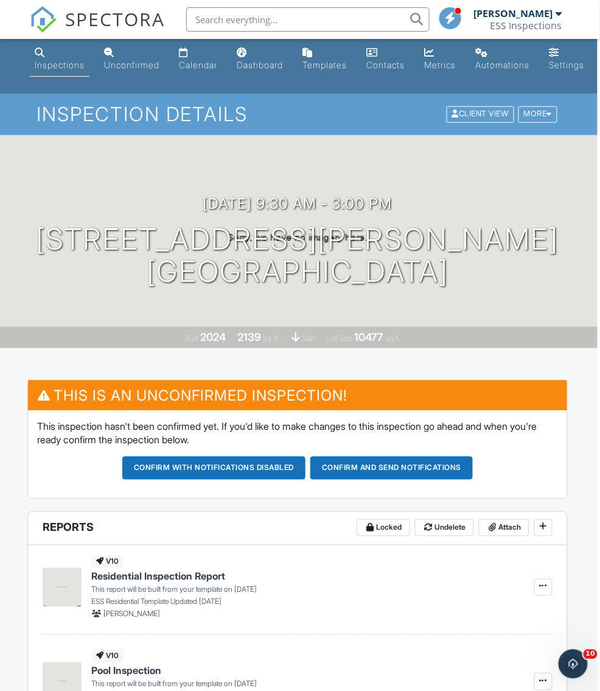
scroll to position [0, 2]
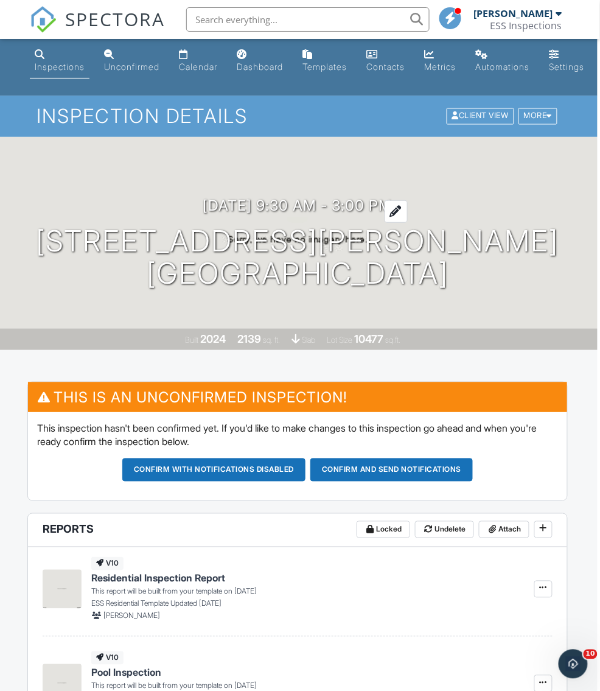
click at [309, 203] on h3 "[DATE] 9:30 am - 3:00 pm" at bounding box center [297, 205] width 189 height 16
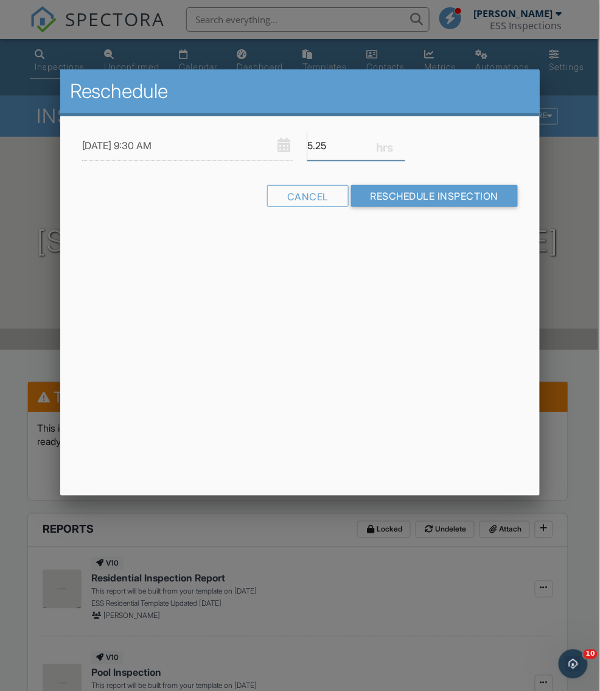
click at [403, 148] on input "5.25" at bounding box center [356, 146] width 98 height 30
type input "5"
click at [403, 148] on input "5" at bounding box center [356, 146] width 98 height 30
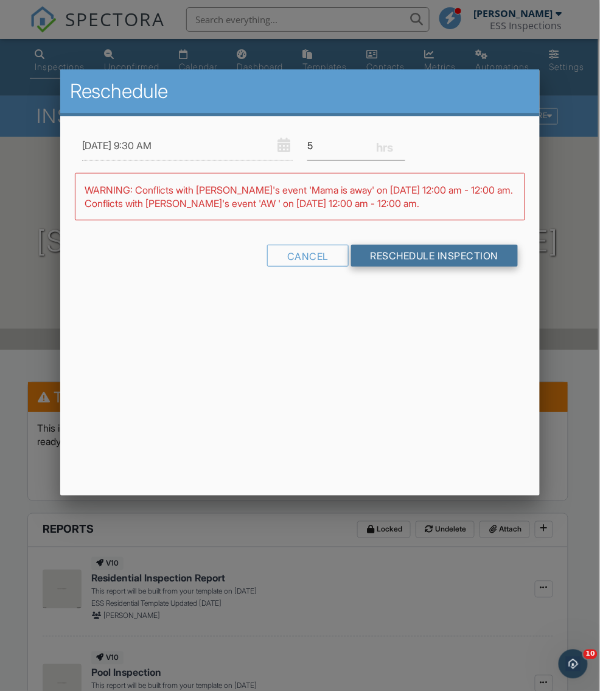
click at [416, 256] on input "Reschedule Inspection" at bounding box center [434, 256] width 167 height 22
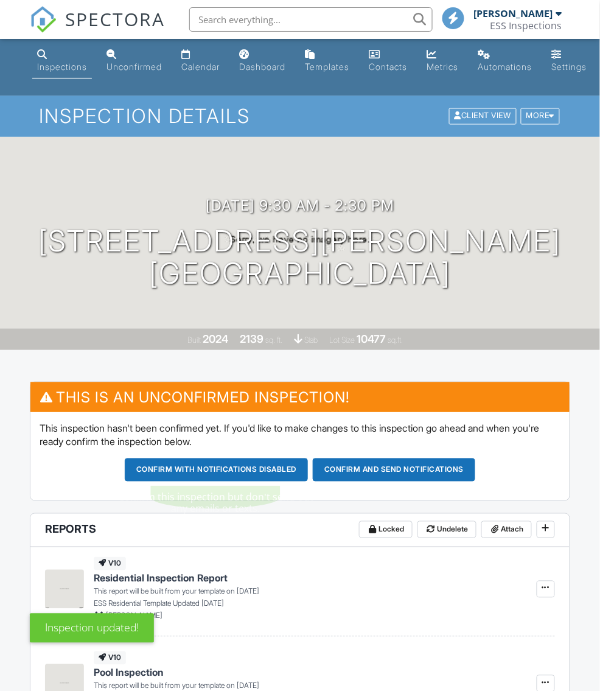
click at [353, 473] on button "Confirm and send notifications" at bounding box center [394, 469] width 162 height 23
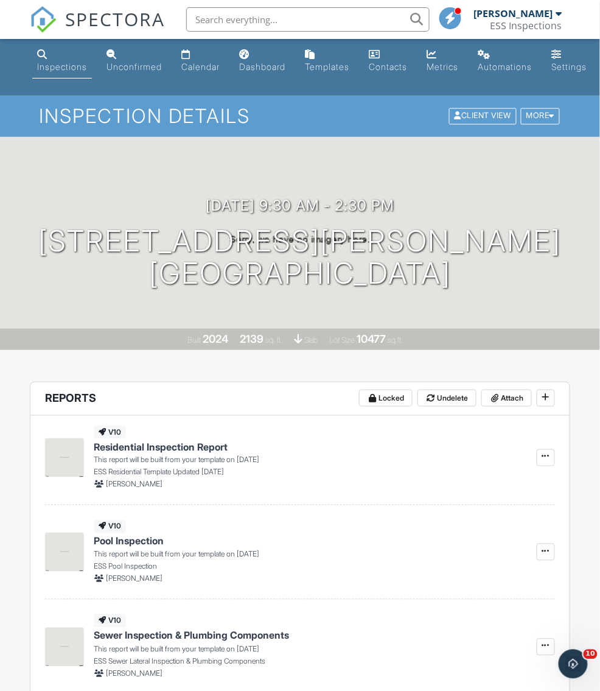
click at [159, 18] on span "SPECTORA" at bounding box center [115, 19] width 100 height 26
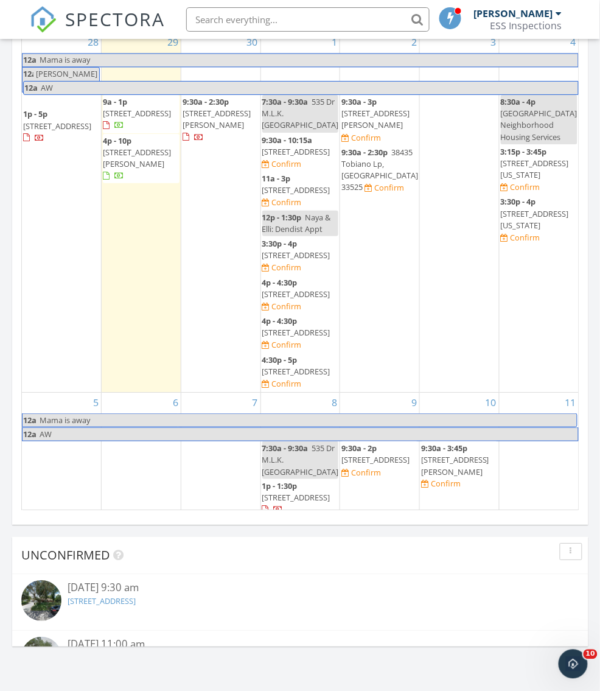
scroll to position [1368, 0]
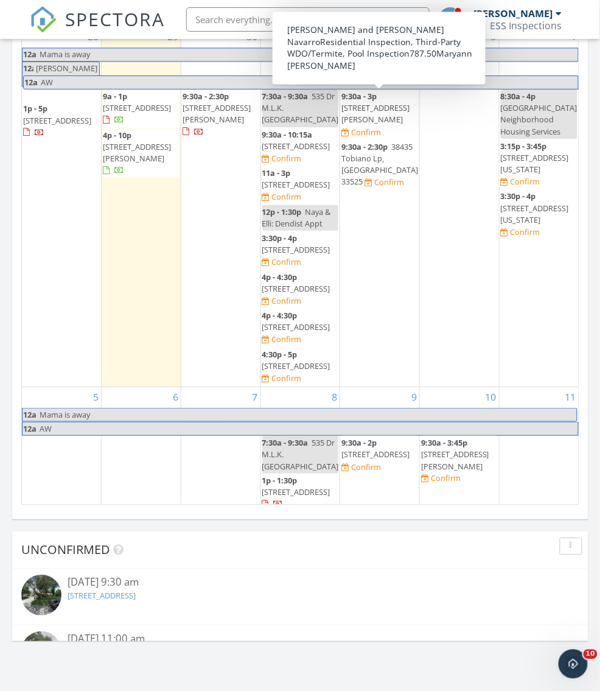
click at [368, 114] on span "27740 Water Ash Dr, , Wesley Chapel 33544" at bounding box center [375, 113] width 68 height 23
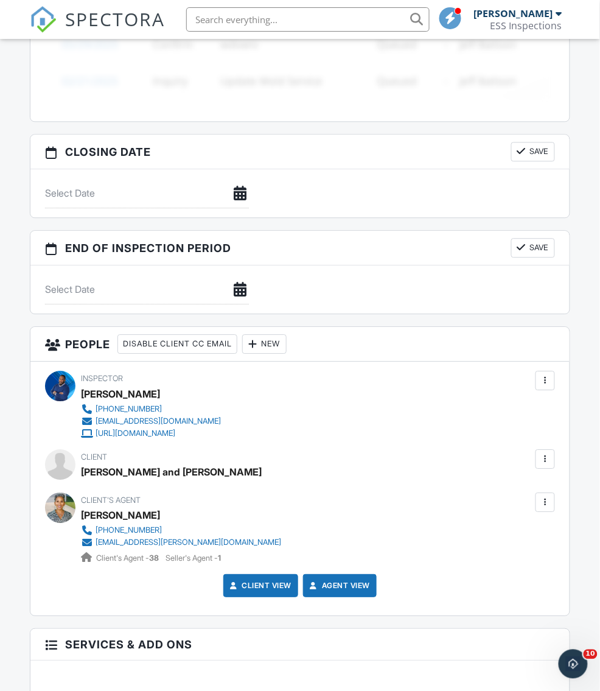
scroll to position [1411, 0]
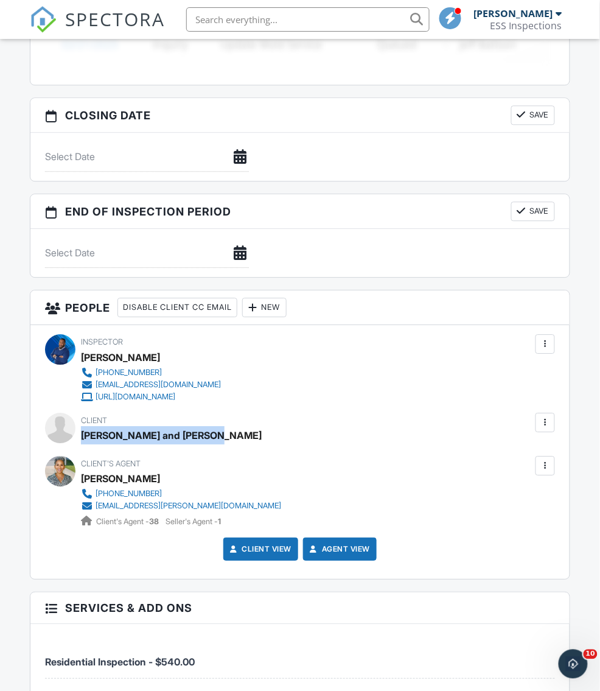
drag, startPoint x: 82, startPoint y: 428, endPoint x: 231, endPoint y: 430, distance: 149.1
click at [231, 430] on div "Client [PERSON_NAME] and [PERSON_NAME]" at bounding box center [183, 429] width 205 height 32
copy div "[PERSON_NAME] and [PERSON_NAME]"
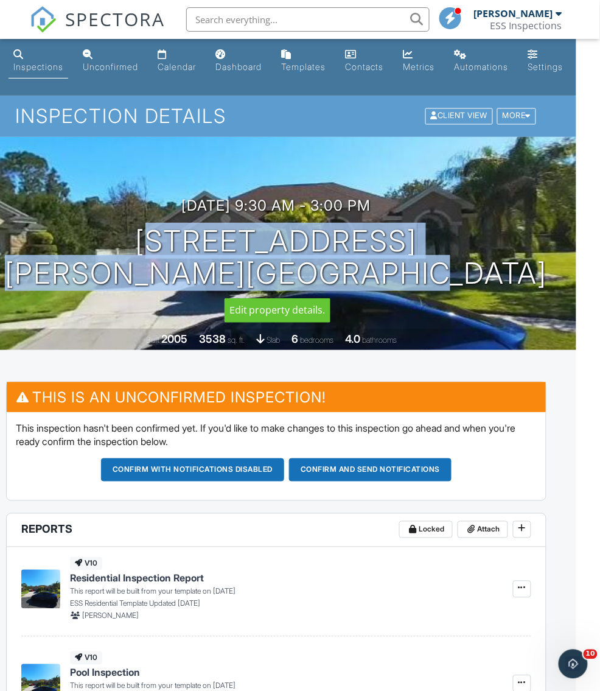
scroll to position [0, 69]
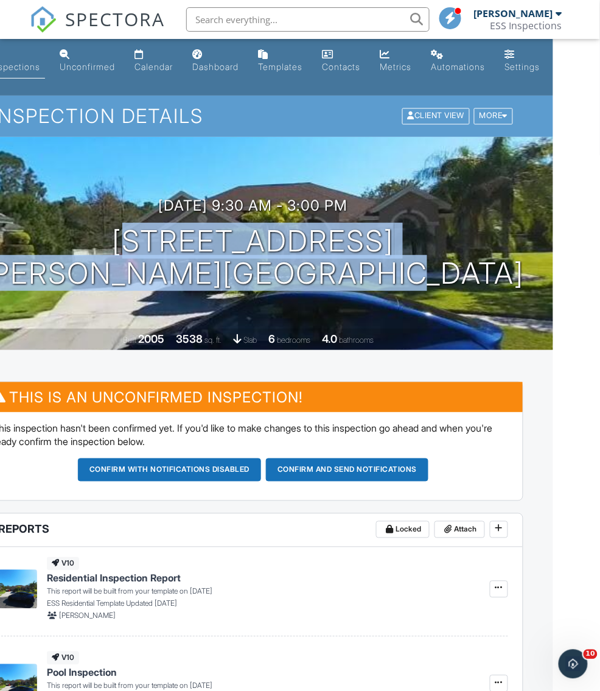
drag, startPoint x: 133, startPoint y: 240, endPoint x: 543, endPoint y: 311, distance: 416.9
copy h1 "27740 Water Ash Dr, Wesley Chapel, FL 33544"
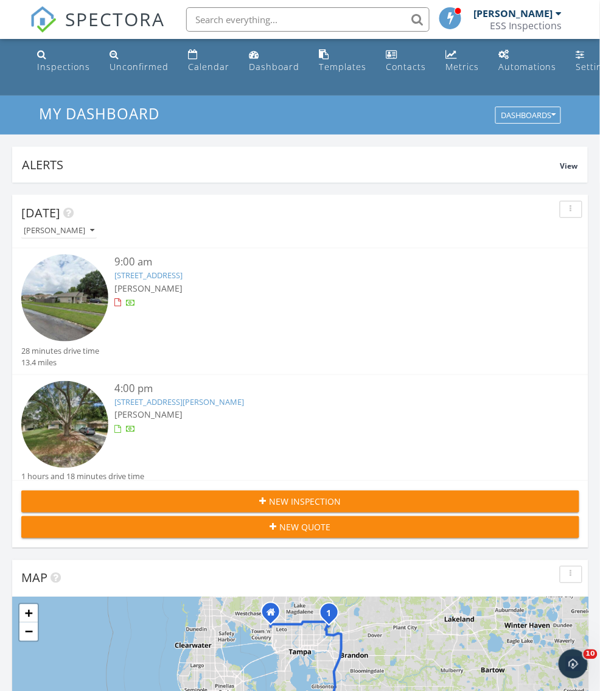
click at [114, 30] on span "SPECTORA" at bounding box center [115, 19] width 100 height 26
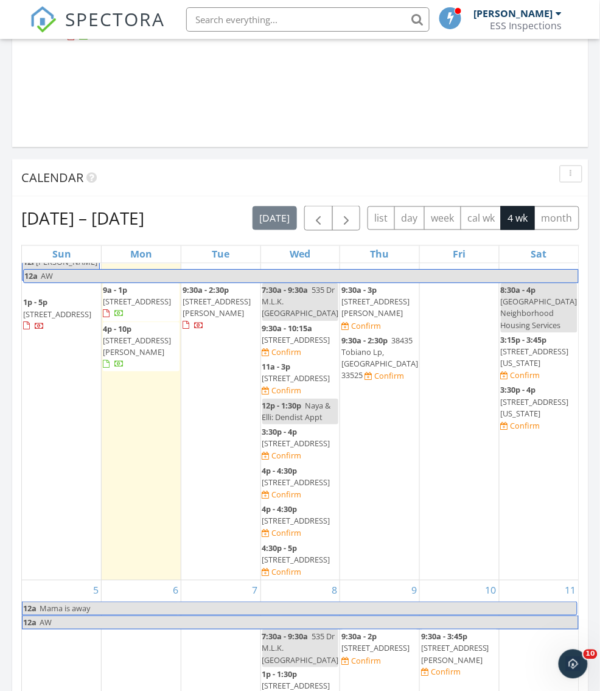
scroll to position [46, 0]
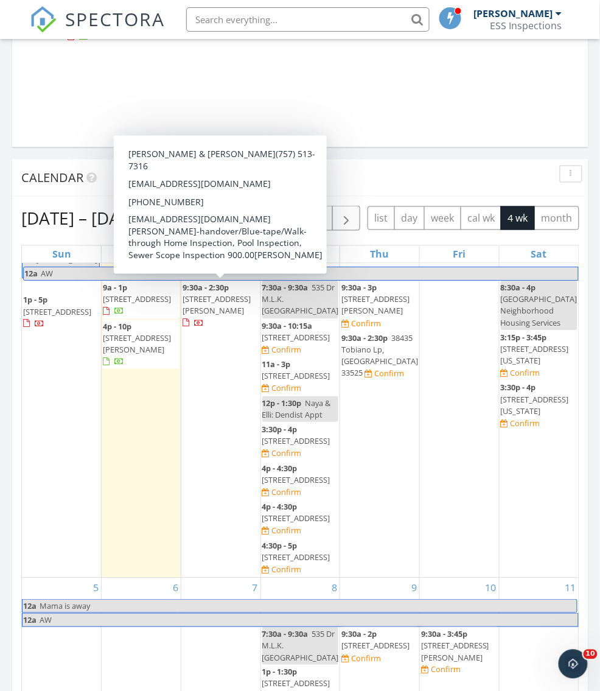
click at [209, 308] on span "6534 Simone Shores Cir, Apollo Beach 33572" at bounding box center [217, 304] width 68 height 23
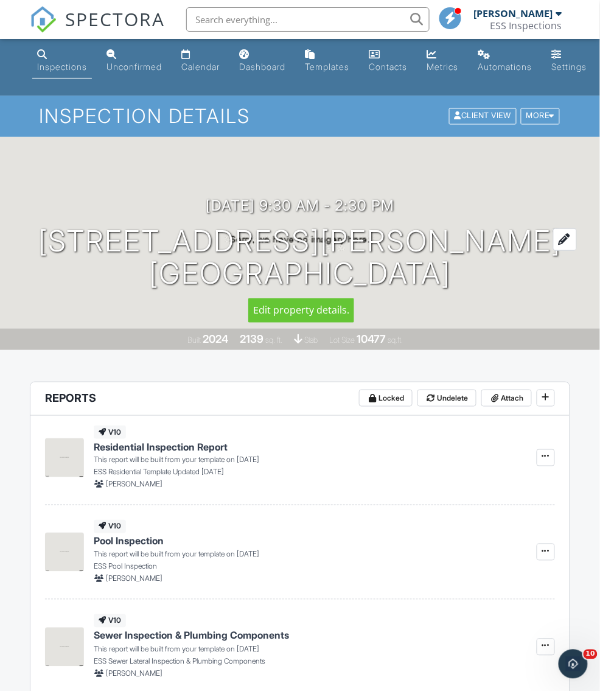
drag, startPoint x: 99, startPoint y: 240, endPoint x: 481, endPoint y: 290, distance: 386.0
click at [481, 289] on div "[DATE] 9:30 am - 2:30 pm [STREET_ADDRESS][PERSON_NAME] [GEOGRAPHIC_DATA]" at bounding box center [300, 243] width 600 height 92
click at [74, 243] on div "[DATE] 9:30 am - 2:30 pm [STREET_ADDRESS][PERSON_NAME] [GEOGRAPHIC_DATA]" at bounding box center [300, 243] width 600 height 92
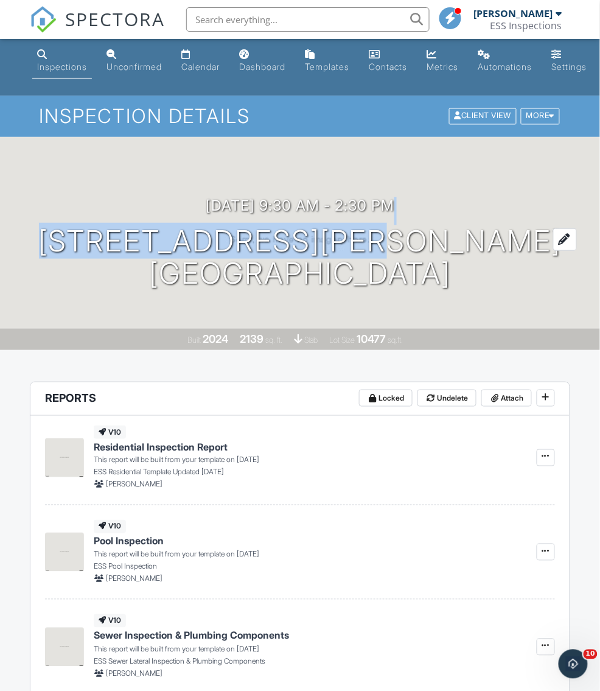
drag, startPoint x: 74, startPoint y: 243, endPoint x: 436, endPoint y: 229, distance: 362.4
click at [436, 229] on div "[DATE] 9:30 am - 2:30 pm [STREET_ADDRESS][PERSON_NAME] [GEOGRAPHIC_DATA]" at bounding box center [300, 243] width 600 height 92
copy div "6534 [PERSON_NAME]"
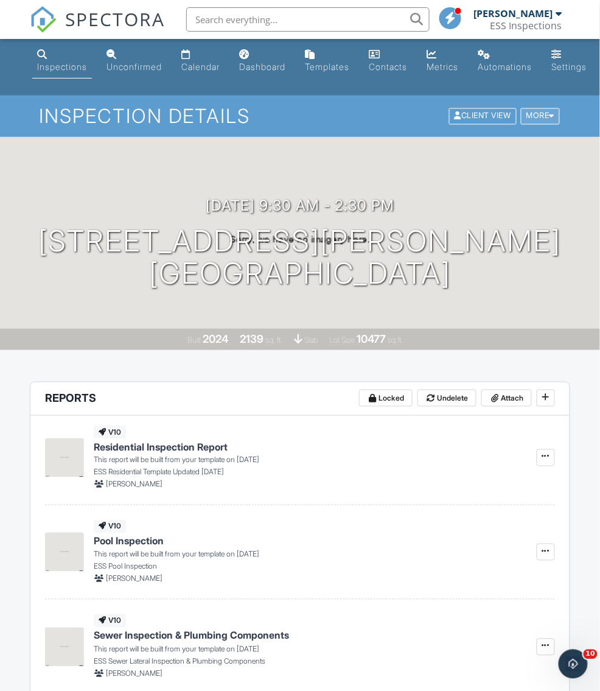
click at [534, 114] on div "More" at bounding box center [541, 116] width 40 height 16
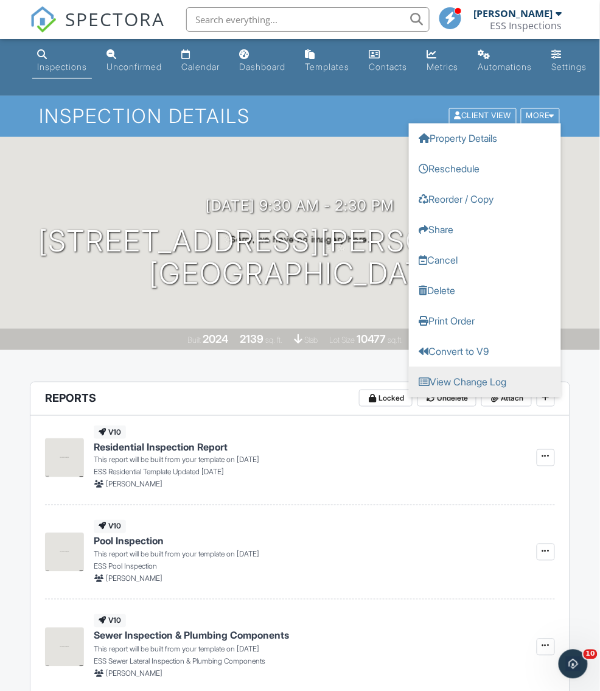
click at [448, 382] on link "View Change Log" at bounding box center [485, 382] width 152 height 30
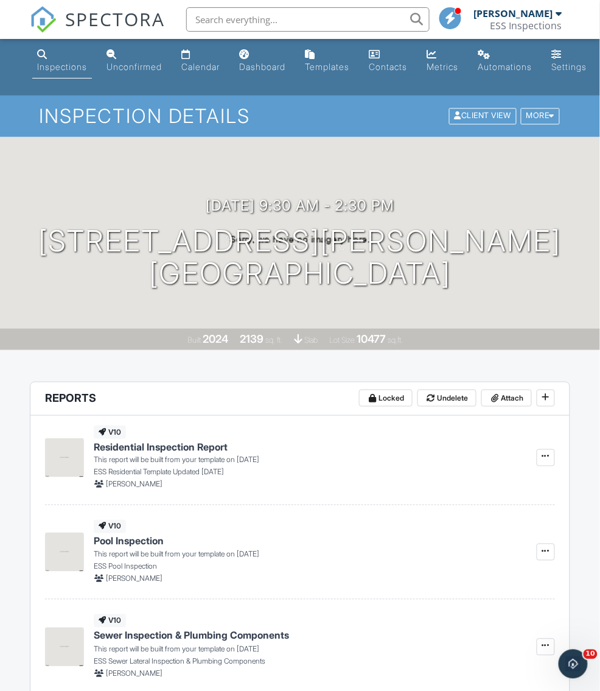
click at [114, 29] on span "SPECTORA" at bounding box center [115, 19] width 100 height 26
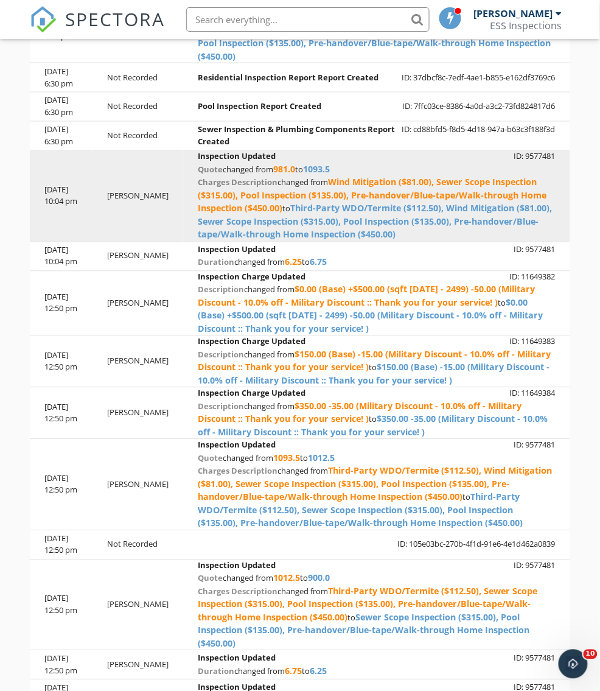
scroll to position [785, 0]
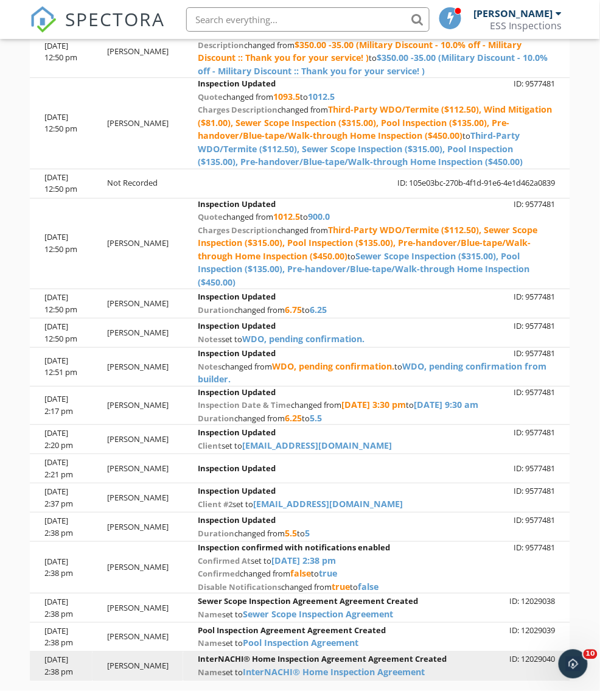
click at [441, 666] on div "name set to InterNACHI® Home Inspection Agreement" at bounding box center [376, 672] width 357 height 13
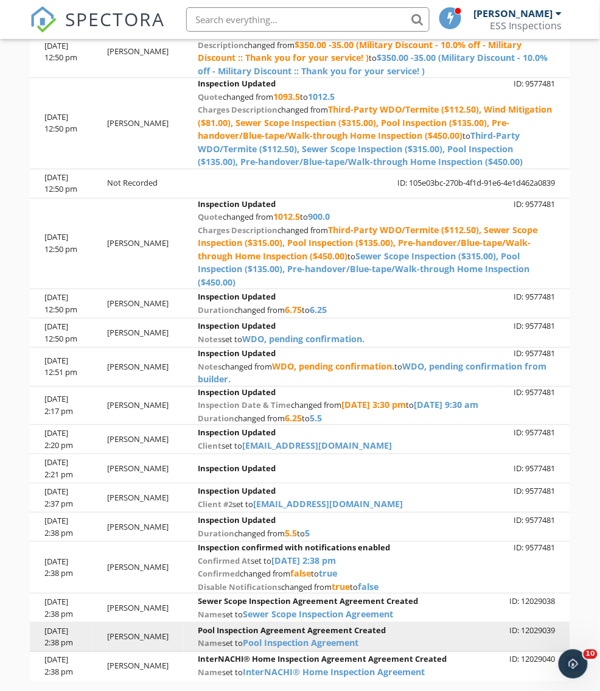
click at [455, 637] on div "name set to Pool Inspection Agreement" at bounding box center [376, 643] width 357 height 13
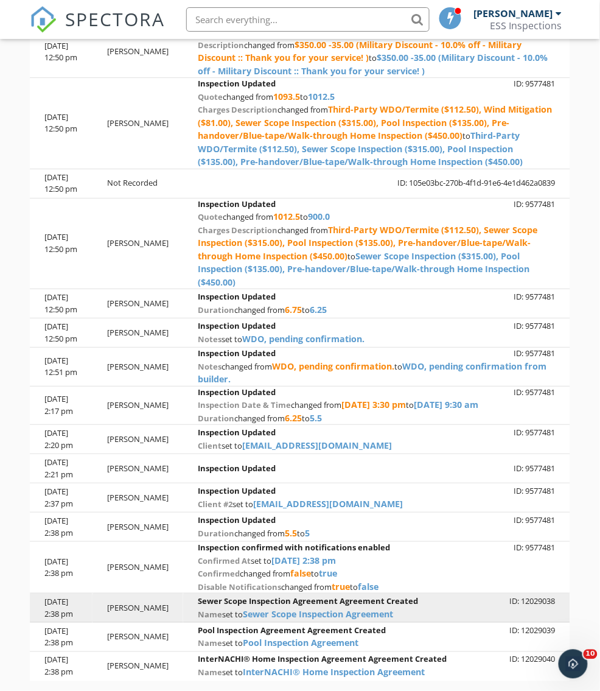
click at [442, 607] on div "name set to Sewer Scope Inspection Agreement" at bounding box center [376, 613] width 357 height 13
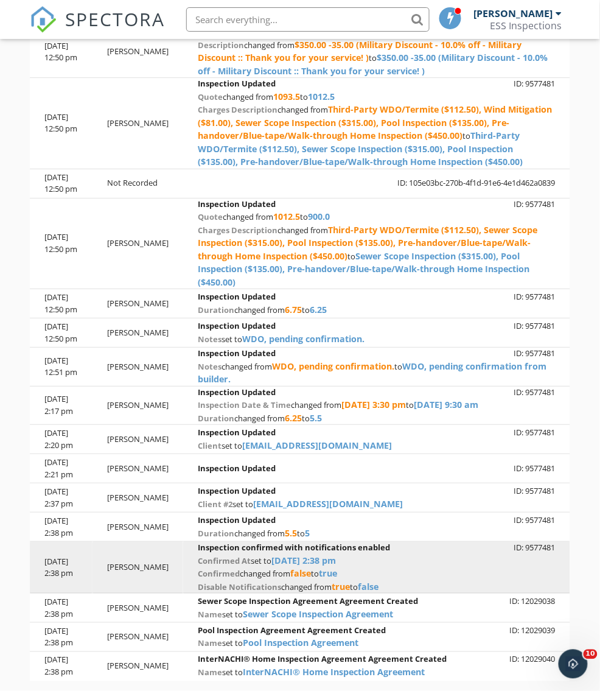
click at [436, 567] on div "confirmed changed from false to true" at bounding box center [376, 573] width 357 height 13
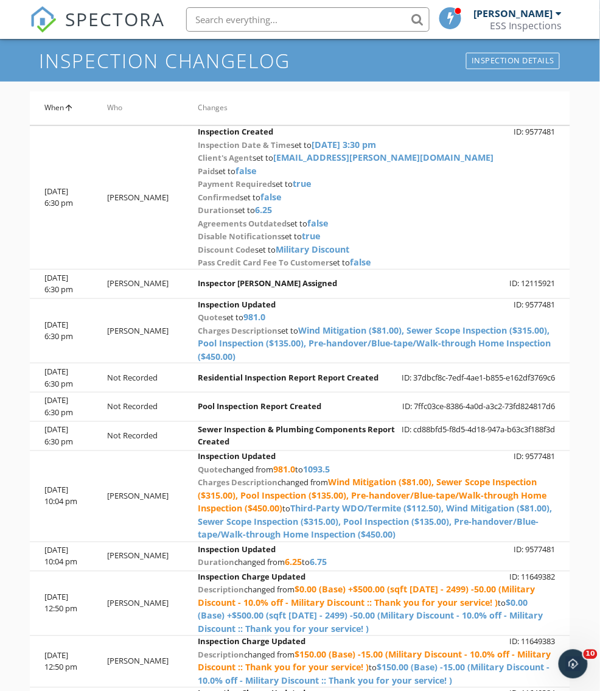
scroll to position [0, 0]
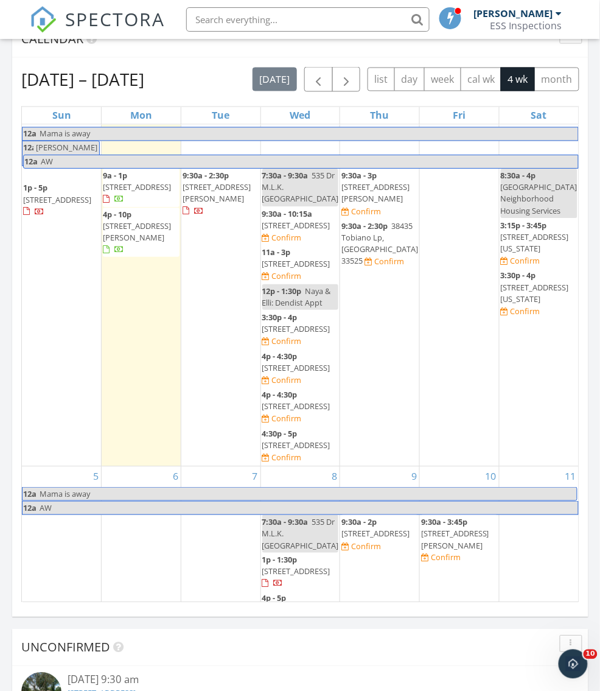
scroll to position [19, 0]
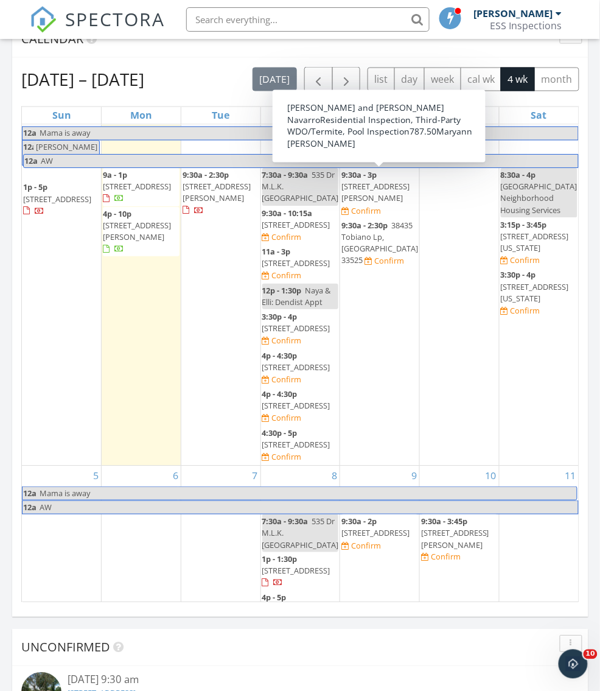
click at [372, 191] on span "9:30a - 3p 27740 Water Ash Dr, , Wesley Chapel 33544 Confirm" at bounding box center [379, 193] width 77 height 47
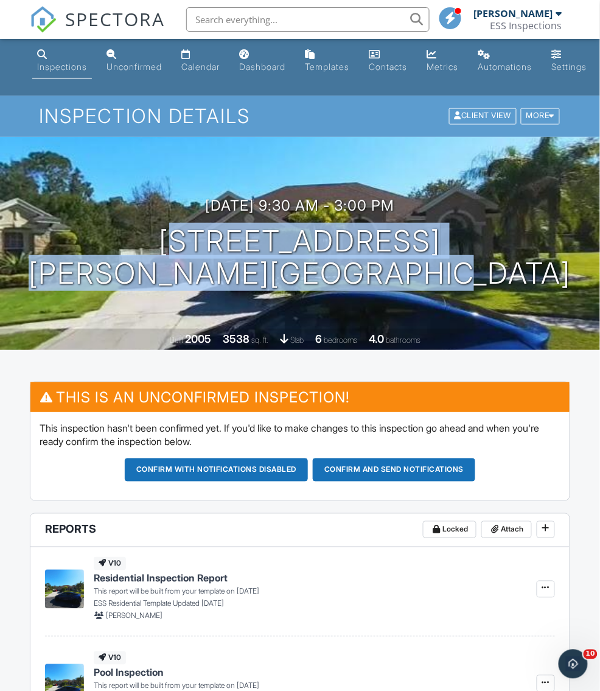
drag, startPoint x: 511, startPoint y: 297, endPoint x: 94, endPoint y: 254, distance: 419.1
click at [94, 253] on div "[DATE] 9:30 am - 3:00 pm [STREET_ADDRESS] [PERSON_NAME][GEOGRAPHIC_DATA] Built …" at bounding box center [300, 243] width 600 height 213
copy h1 "[STREET_ADDRESS][PERSON_NAME]"
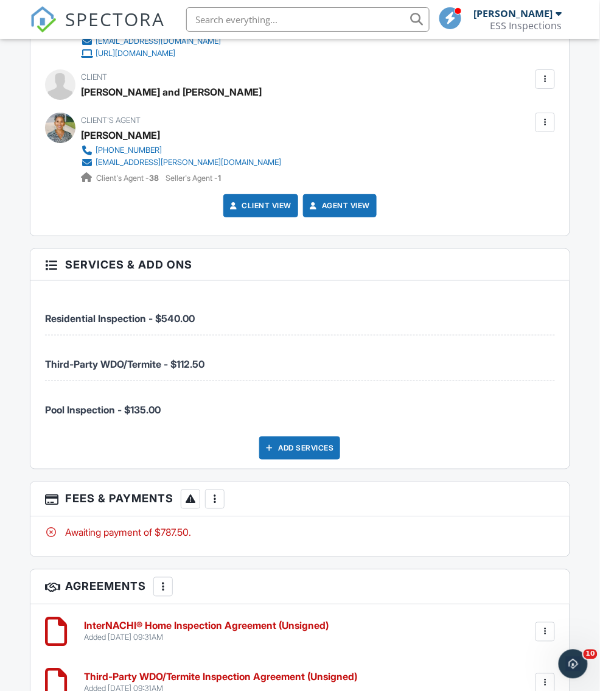
scroll to position [1783, 0]
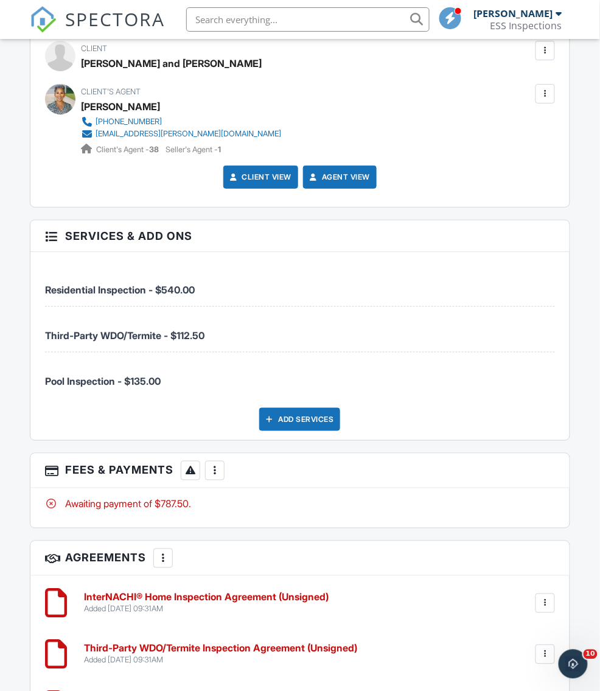
click at [213, 467] on div "More" at bounding box center [214, 470] width 19 height 19
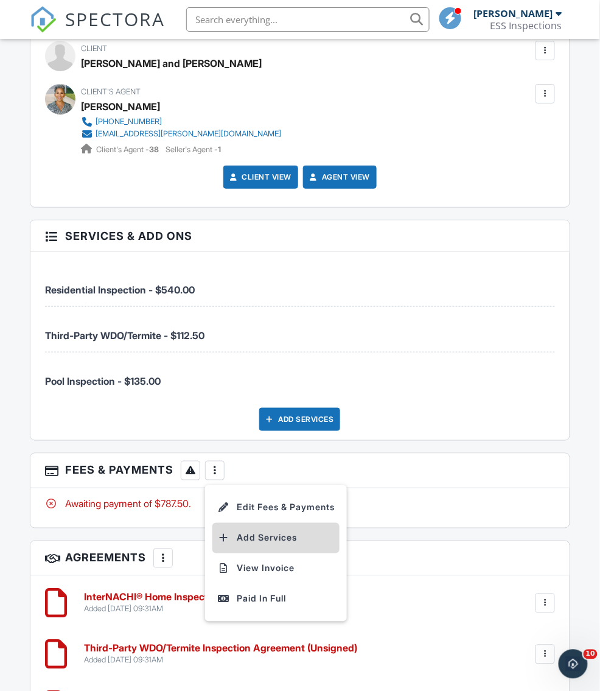
click at [243, 528] on li "Add Services" at bounding box center [275, 538] width 127 height 30
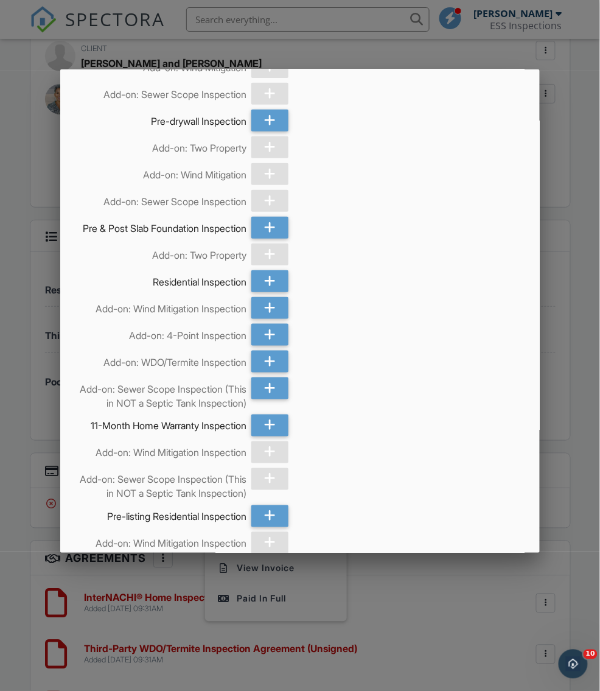
scroll to position [123, 0]
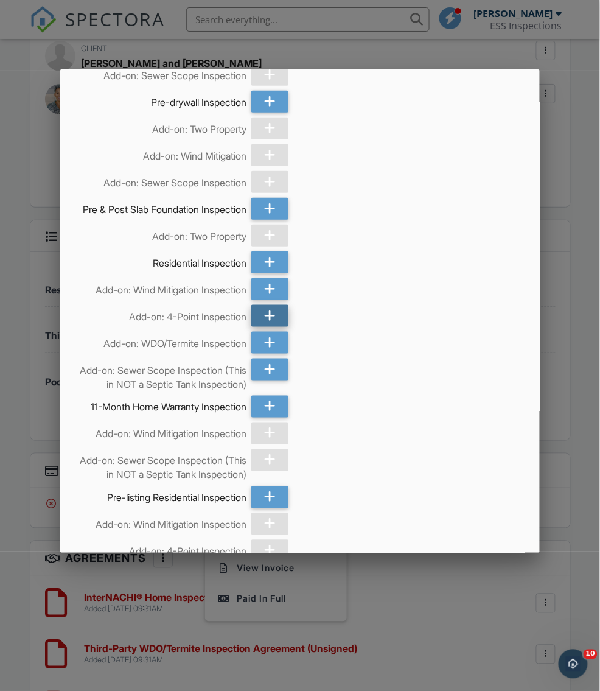
click at [272, 323] on icon at bounding box center [270, 316] width 12 height 22
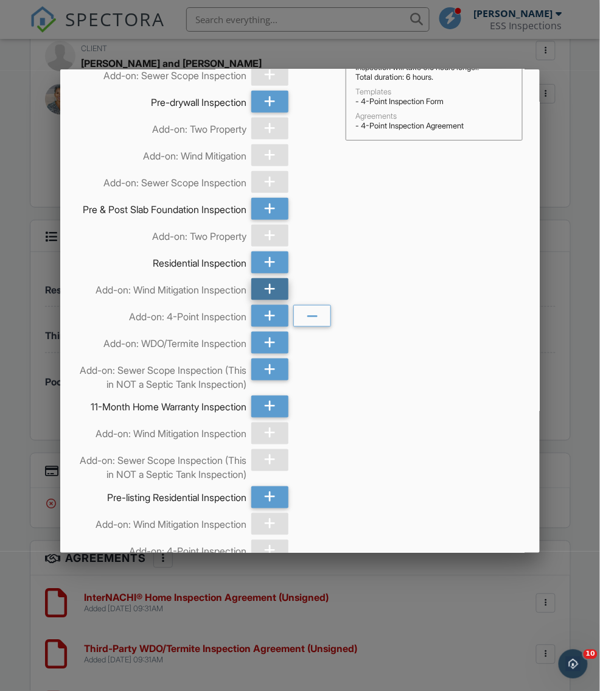
click at [276, 300] on div at bounding box center [270, 289] width 38 height 22
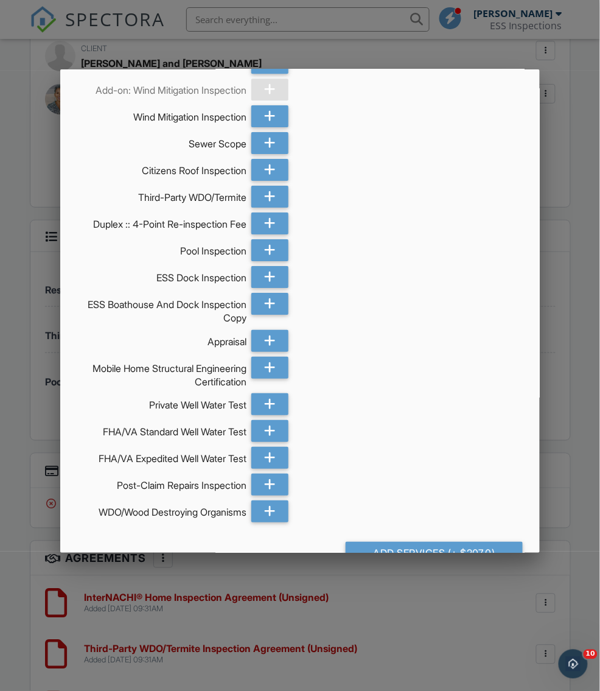
scroll to position [875, 0]
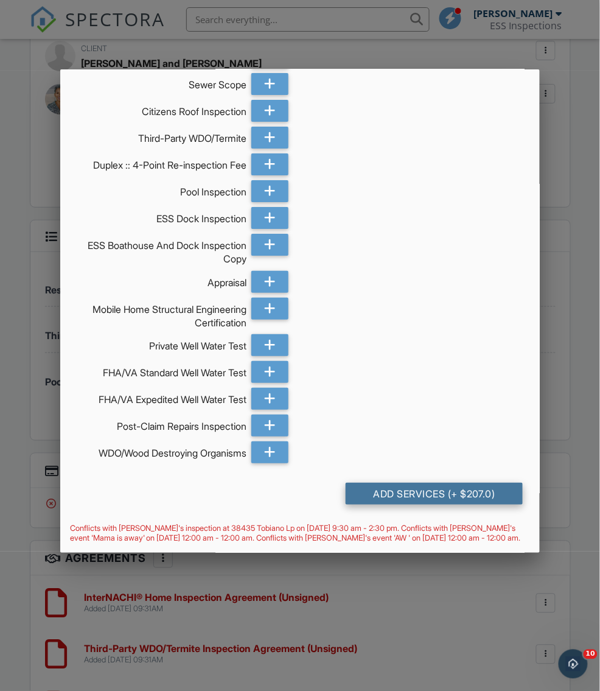
click at [459, 487] on div "Add Services (+ $207.0)" at bounding box center [434, 494] width 177 height 22
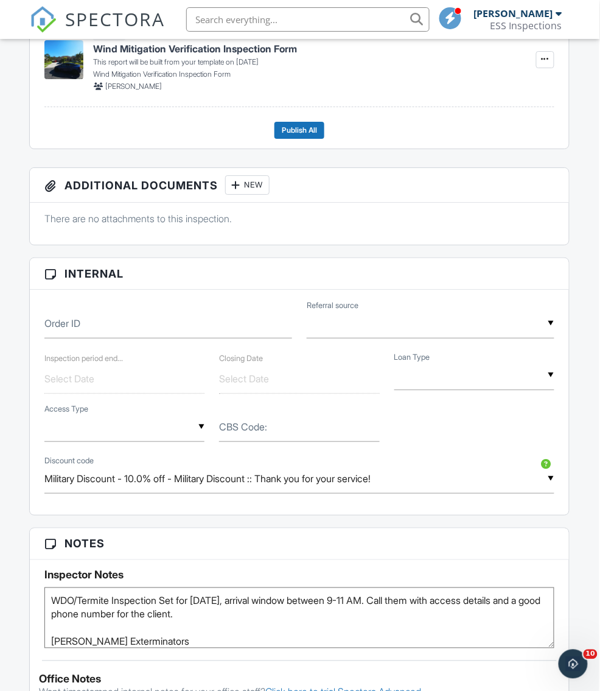
scroll to position [0, 1]
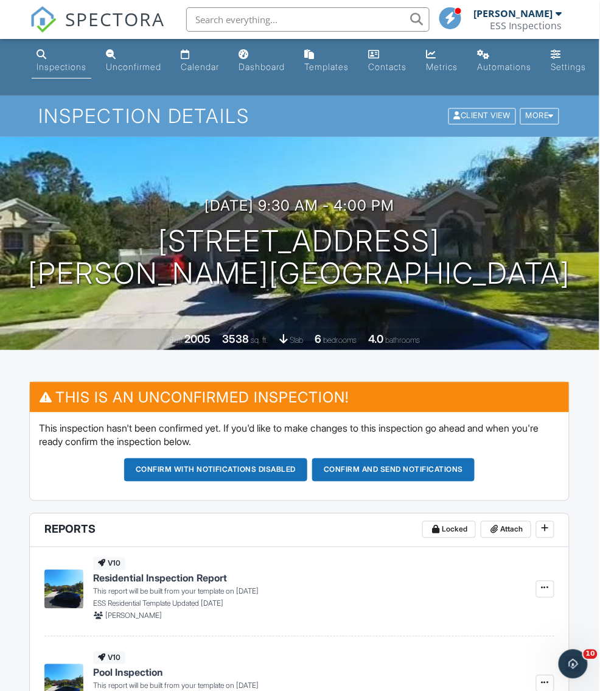
click at [99, 17] on span "SPECTORA" at bounding box center [115, 19] width 100 height 26
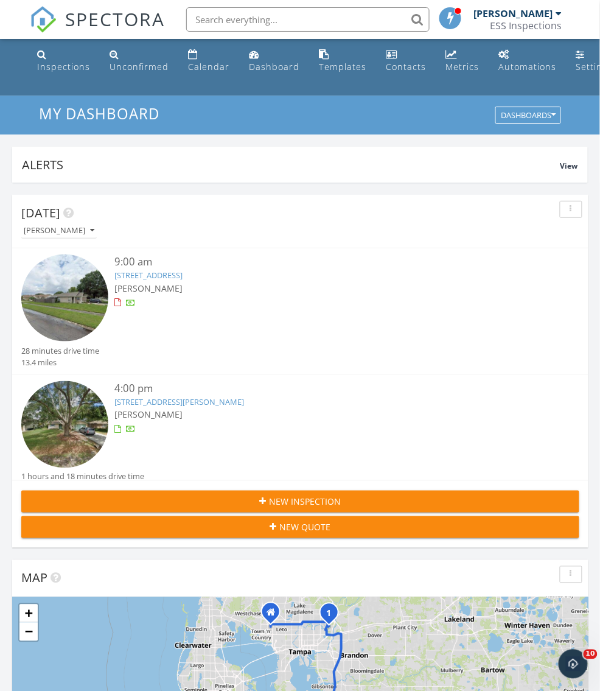
click at [111, 21] on span "SPECTORA" at bounding box center [115, 19] width 100 height 26
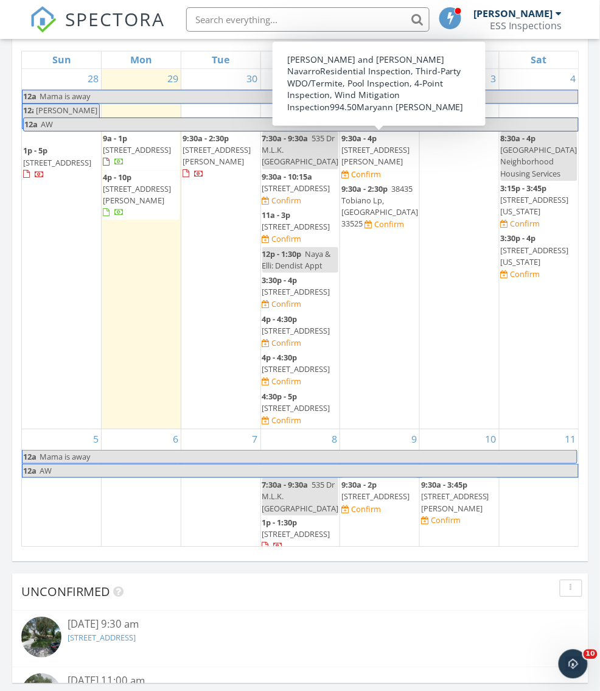
click at [365, 161] on span "[STREET_ADDRESS][PERSON_NAME]" at bounding box center [375, 156] width 68 height 23
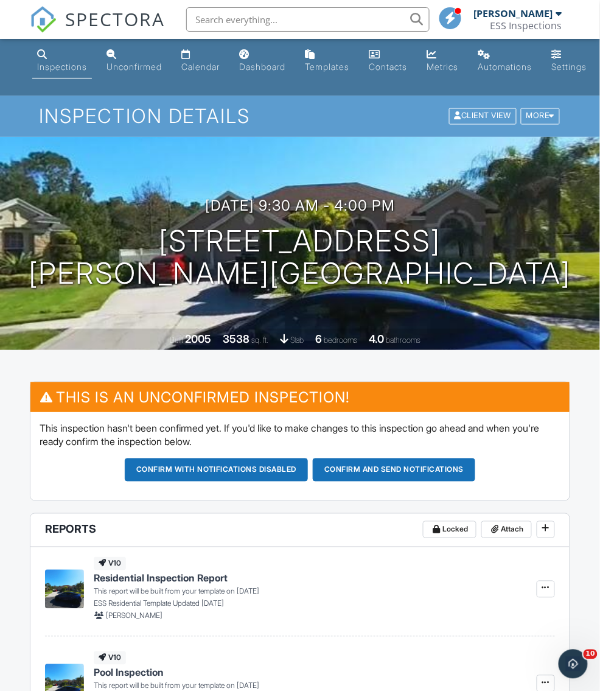
click at [100, 25] on span "SPECTORA" at bounding box center [115, 19] width 100 height 26
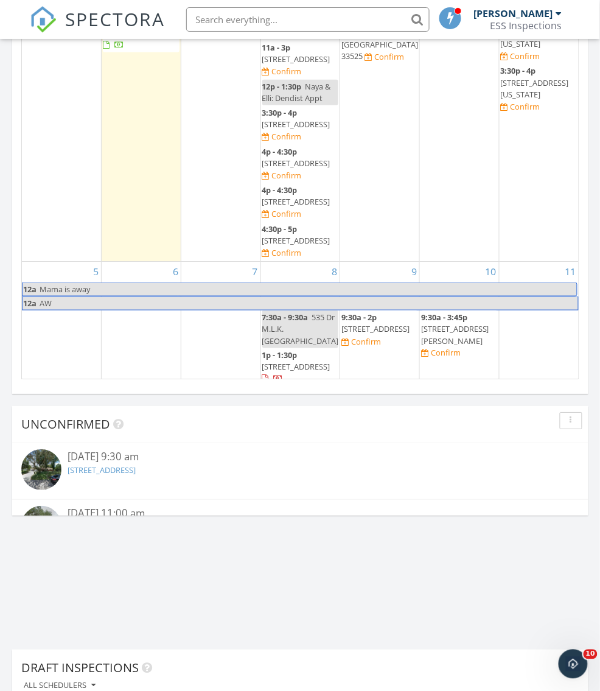
scroll to position [1328, 0]
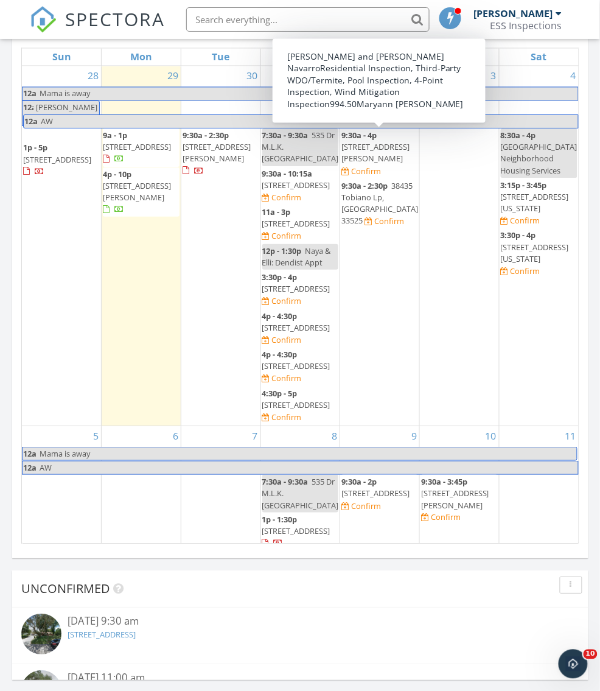
click at [379, 156] on span "27740 Water Ash Dr, , Wesley Chapel 33544" at bounding box center [375, 153] width 68 height 23
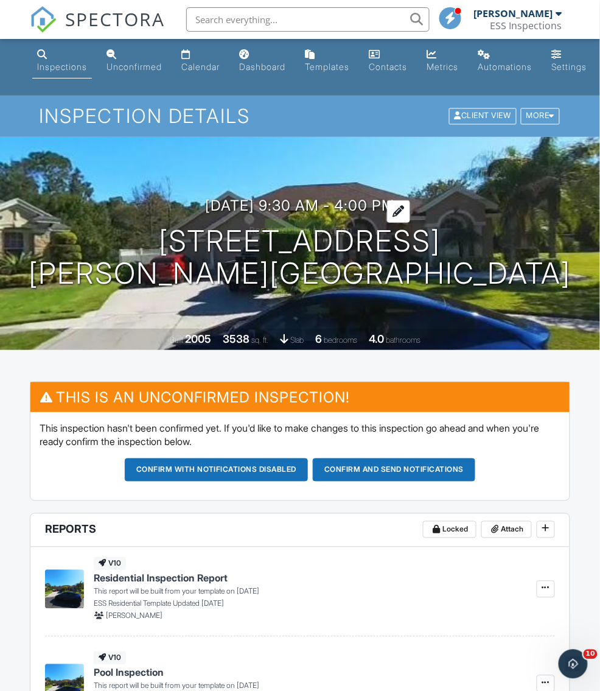
click at [301, 209] on h3 "10/02/2025 9:30 am - 4:00 pm" at bounding box center [300, 205] width 190 height 16
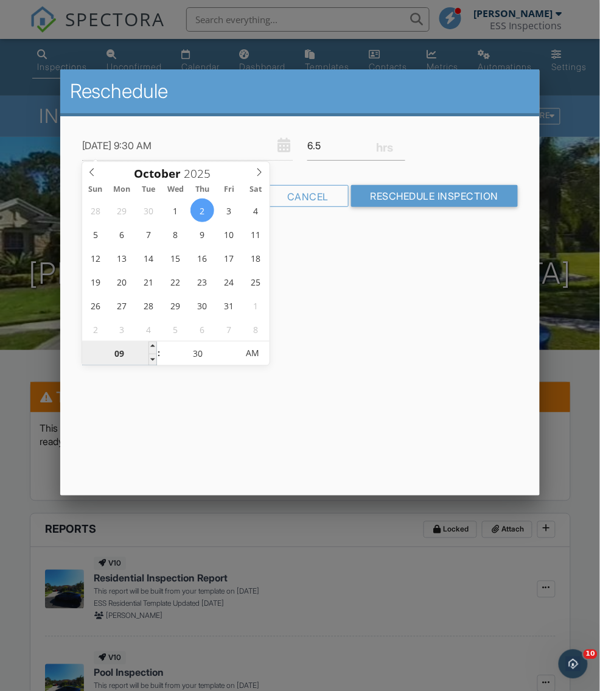
click at [127, 354] on input "09" at bounding box center [119, 353] width 75 height 24
type input "10/02/2025 3:30 AM"
type input "03"
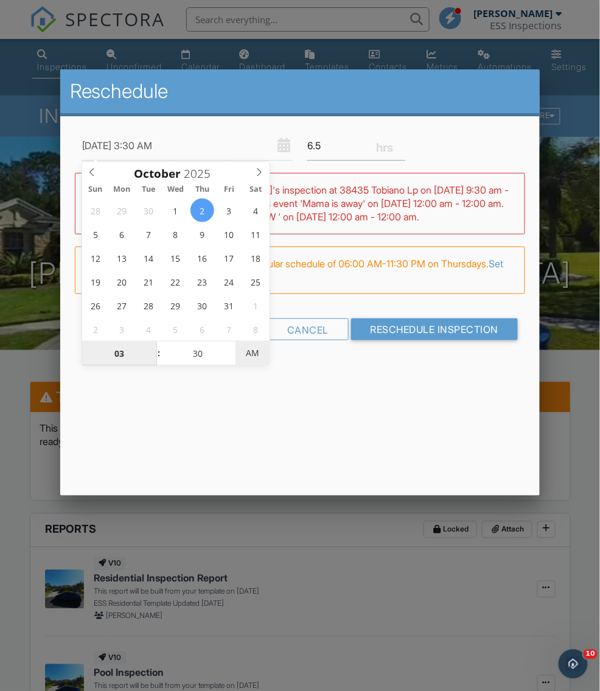
type input "10/02/2025 3:30 PM"
click at [261, 355] on span "AM" at bounding box center [252, 353] width 33 height 24
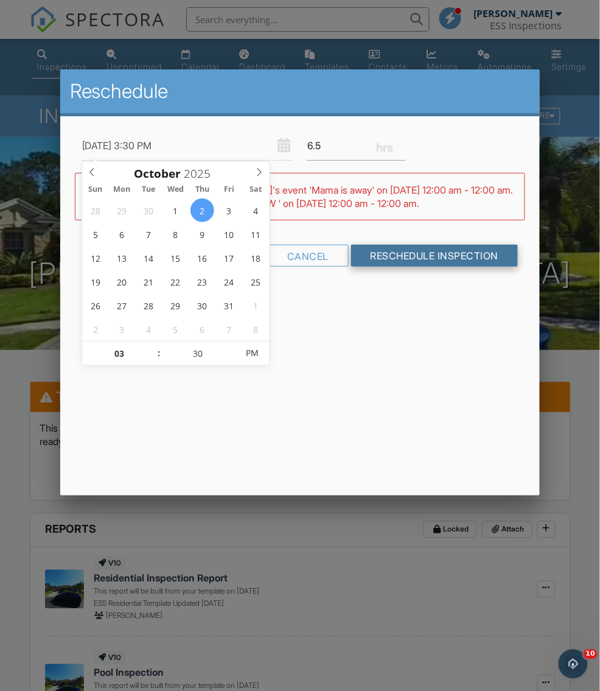
click at [431, 261] on input "Reschedule Inspection" at bounding box center [434, 256] width 167 height 22
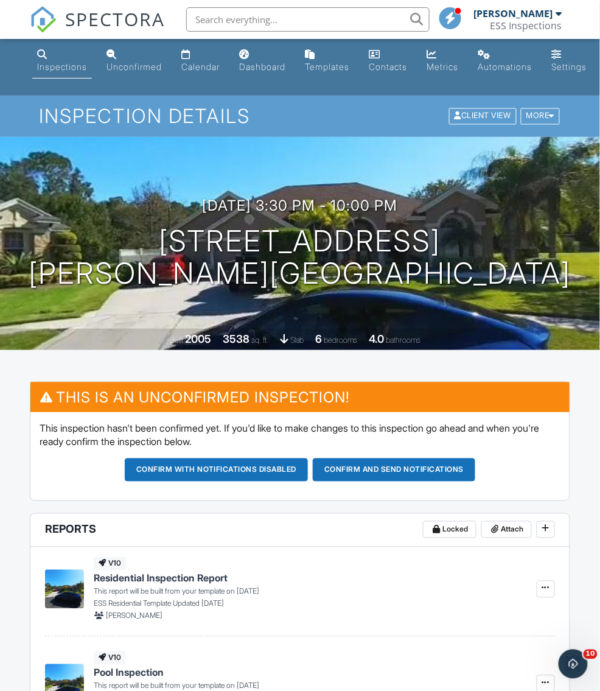
click at [116, 29] on span "SPECTORA" at bounding box center [115, 19] width 100 height 26
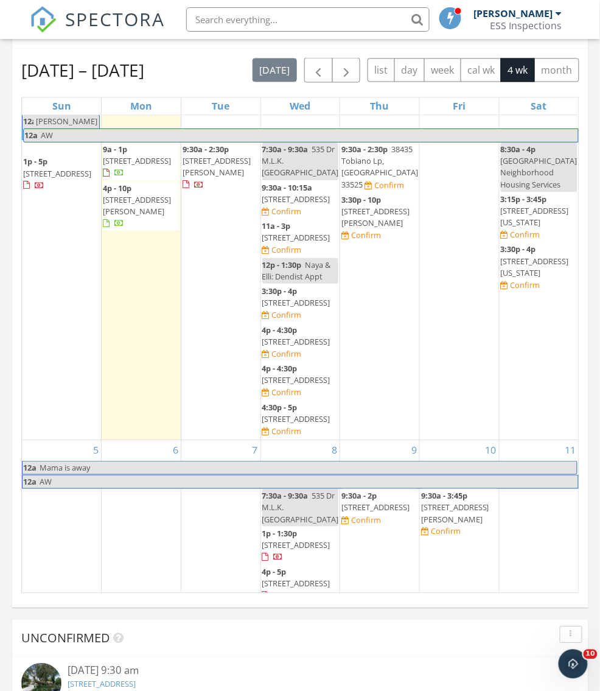
scroll to position [39, 0]
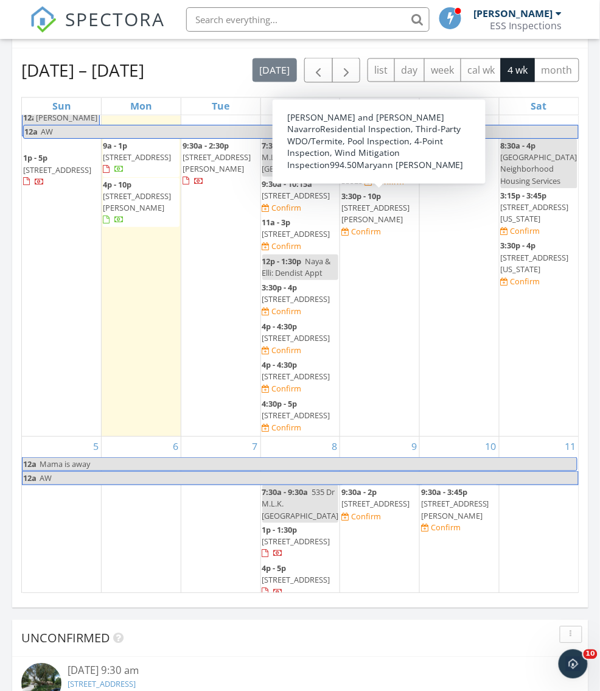
click at [359, 208] on span "[STREET_ADDRESS][PERSON_NAME]" at bounding box center [375, 214] width 68 height 23
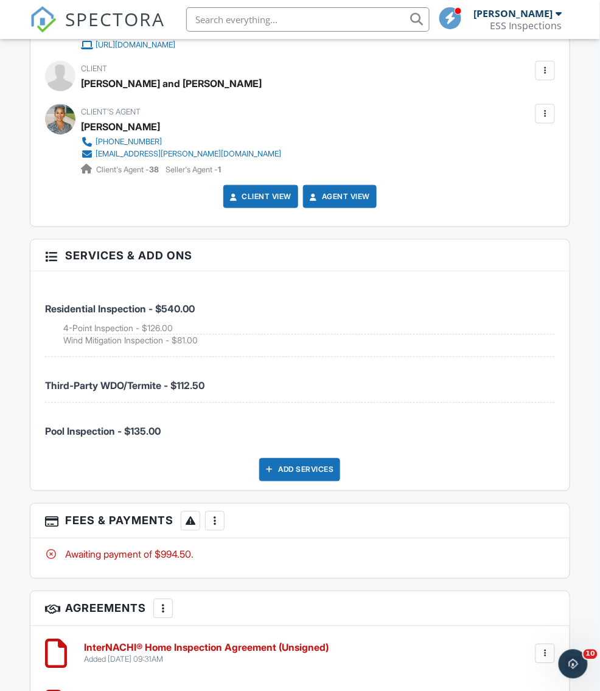
scroll to position [1954, 0]
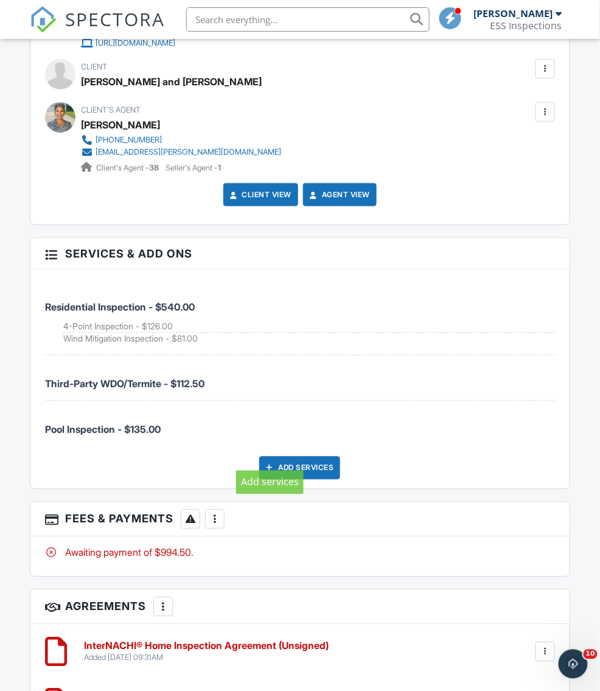
click at [273, 462] on div at bounding box center [270, 468] width 12 height 12
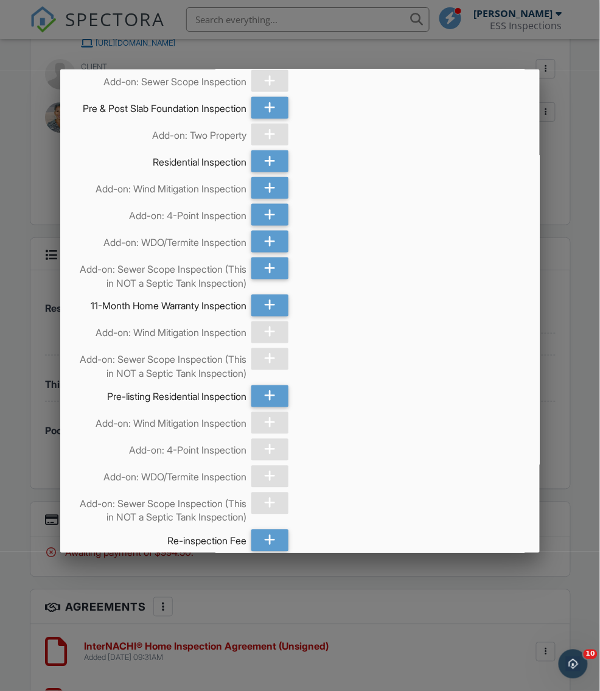
scroll to position [223, 0]
click at [270, 281] on icon at bounding box center [270, 270] width 12 height 22
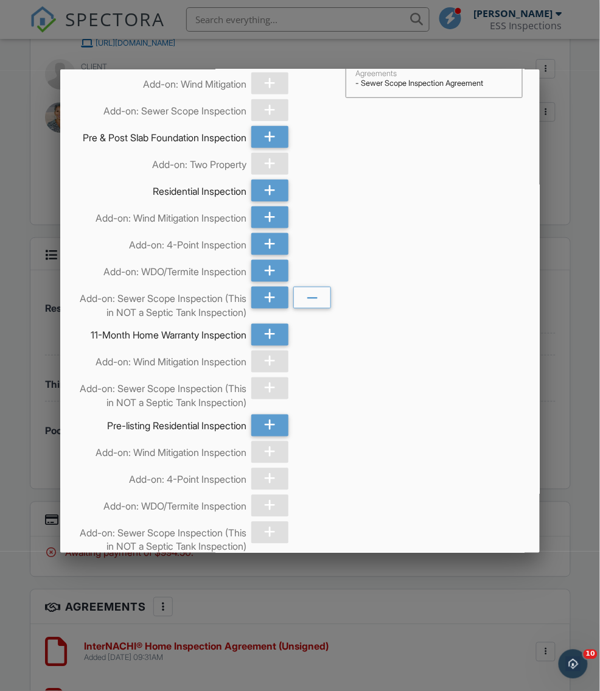
scroll to position [865, 0]
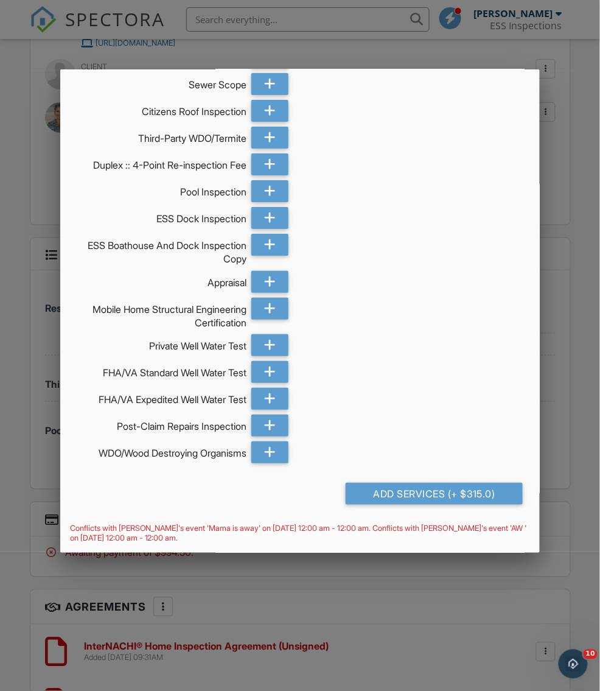
click at [419, 602] on div at bounding box center [300, 371] width 600 height 864
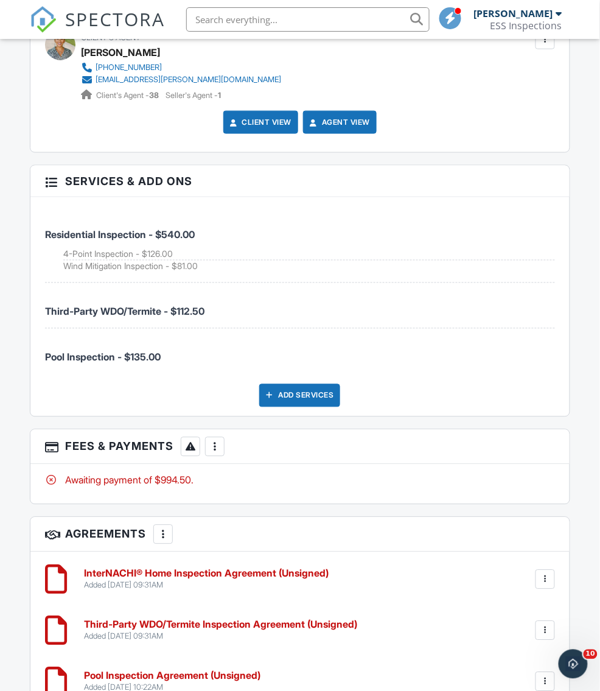
scroll to position [2029, 0]
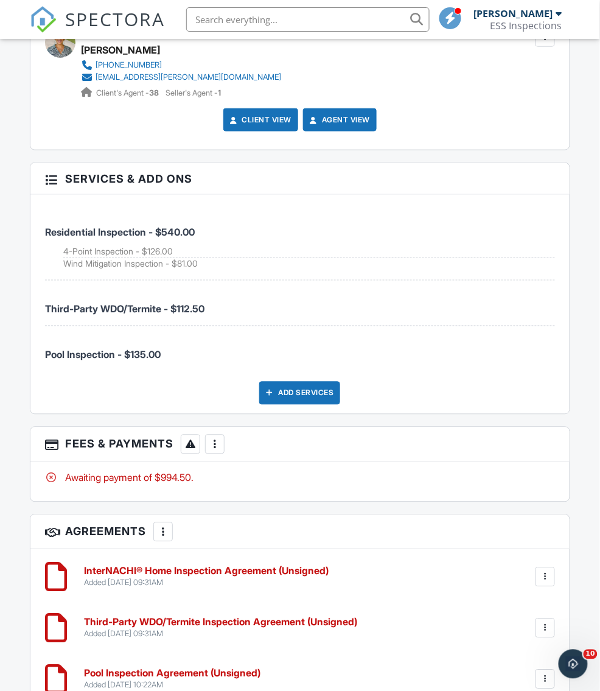
click at [218, 438] on div at bounding box center [215, 444] width 12 height 12
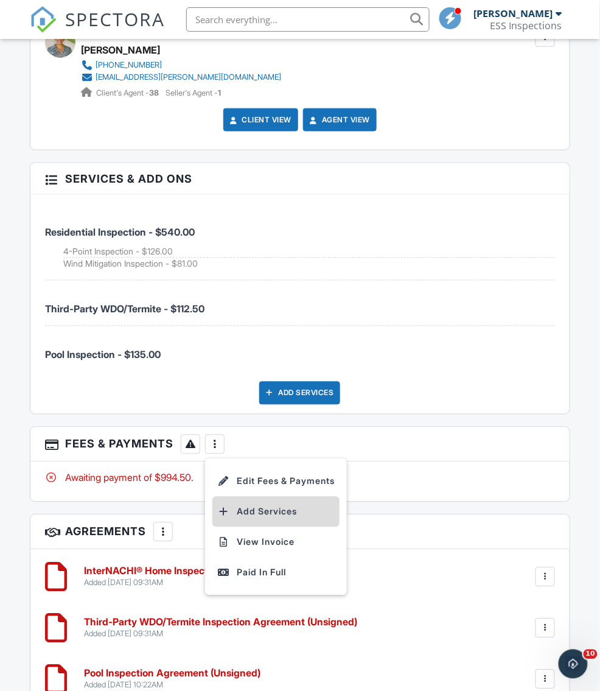
click at [275, 503] on li "Add Services" at bounding box center [275, 512] width 127 height 30
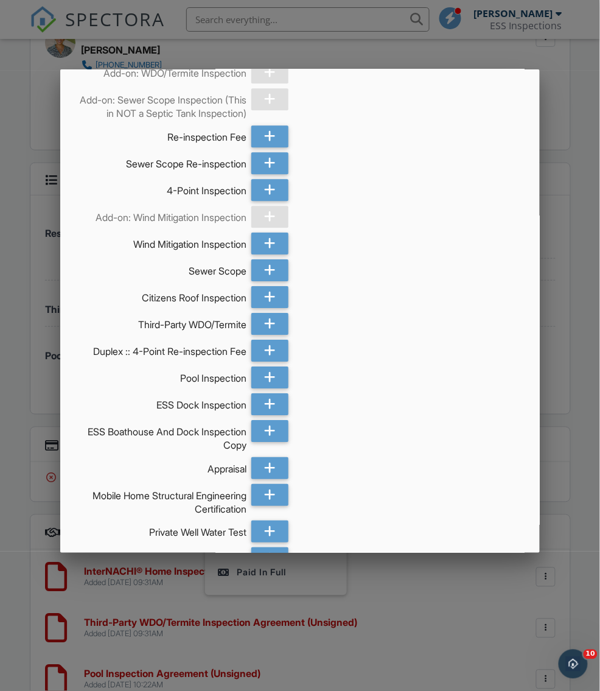
scroll to position [865, 0]
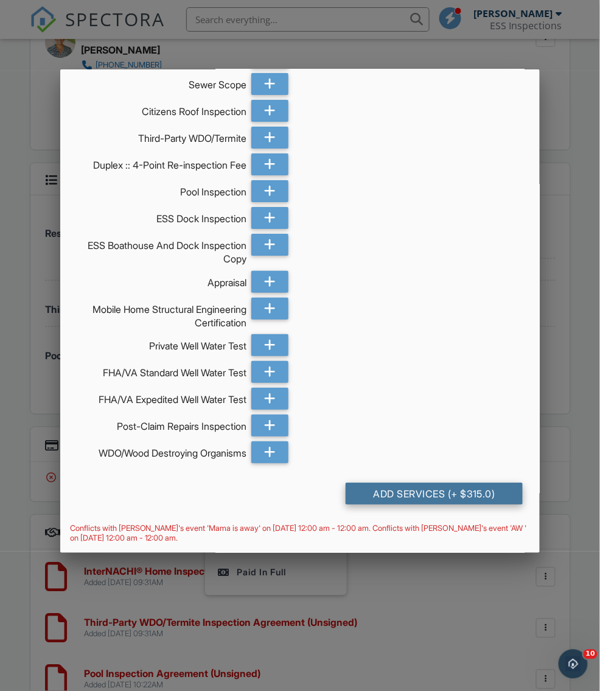
click at [473, 497] on div "Add Services (+ $315.0)" at bounding box center [434, 494] width 177 height 22
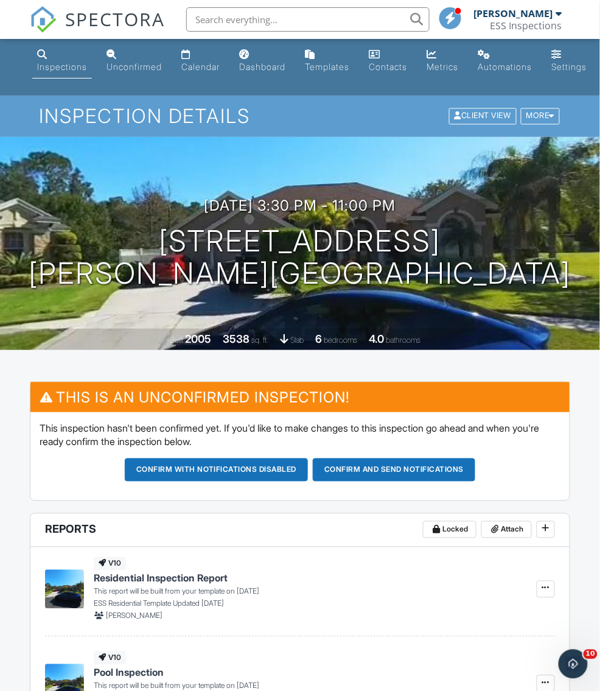
click at [95, 23] on span "SPECTORA" at bounding box center [115, 19] width 100 height 26
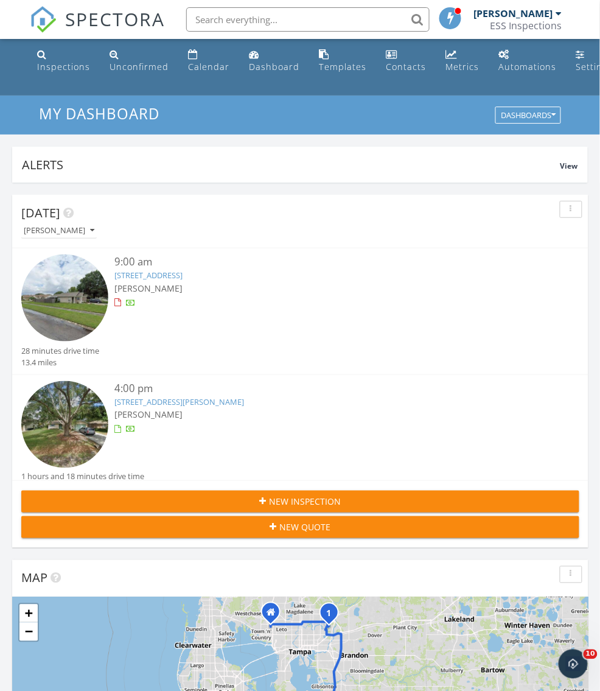
click at [96, 16] on span "SPECTORA" at bounding box center [115, 19] width 100 height 26
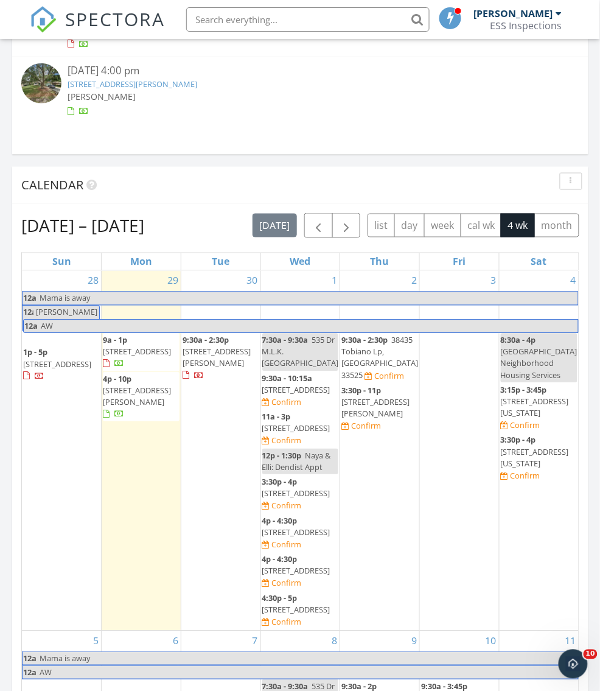
scroll to position [1123, 0]
click at [130, 390] on span "4320 Nelson Ave, Sarasota 34231" at bounding box center [137, 397] width 68 height 23
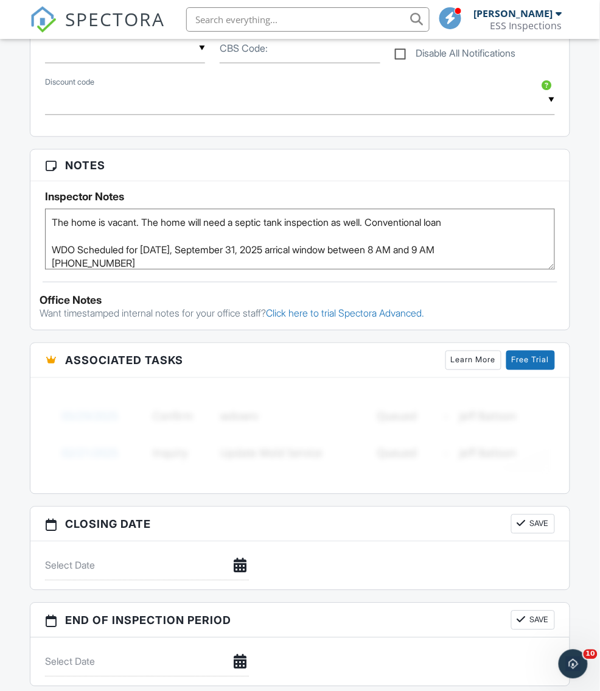
scroll to position [1055, 0]
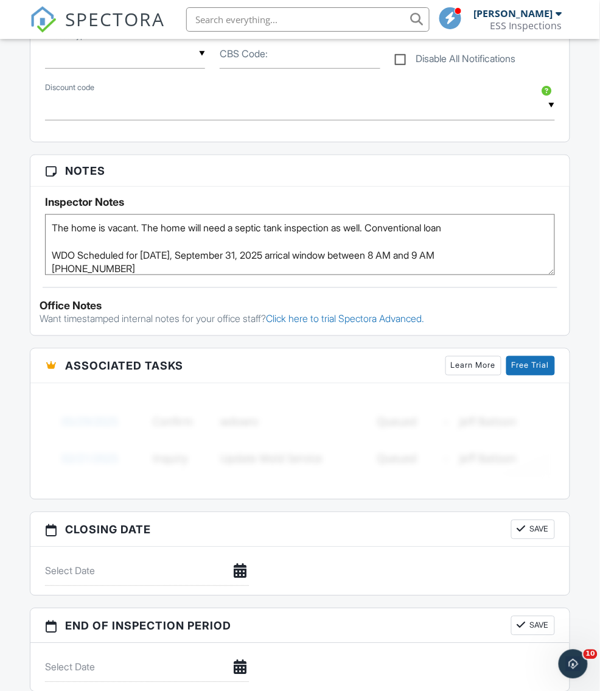
click at [292, 246] on textarea "The home is vacant. The home will need a septic tank inspection as well. Conven…" at bounding box center [299, 244] width 509 height 61
click at [247, 248] on textarea "The home is vacant. The home will need a septic tank inspection as well. Conven…" at bounding box center [299, 244] width 509 height 61
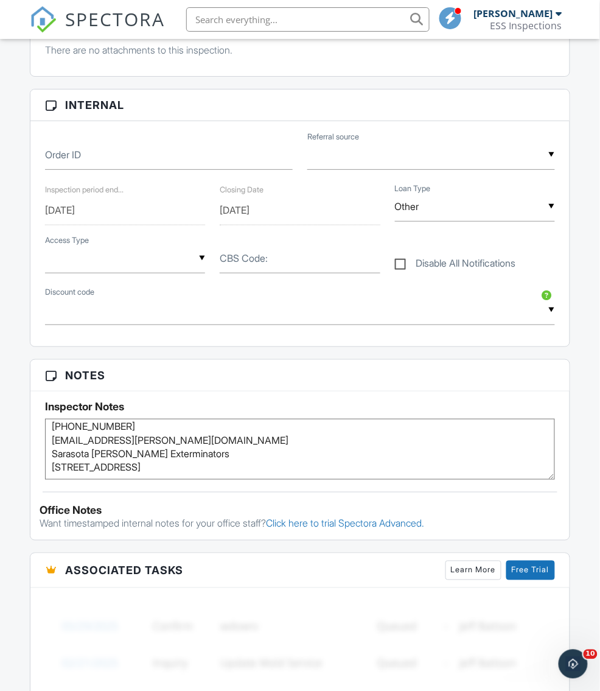
scroll to position [853, 0]
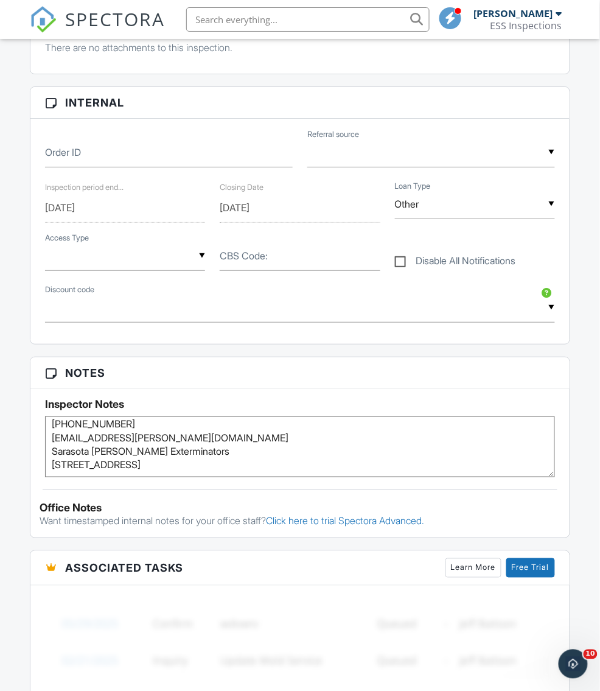
click at [65, 417] on textarea "The home is vacant. The home will need a septic tank inspection as well. Conven…" at bounding box center [299, 446] width 509 height 61
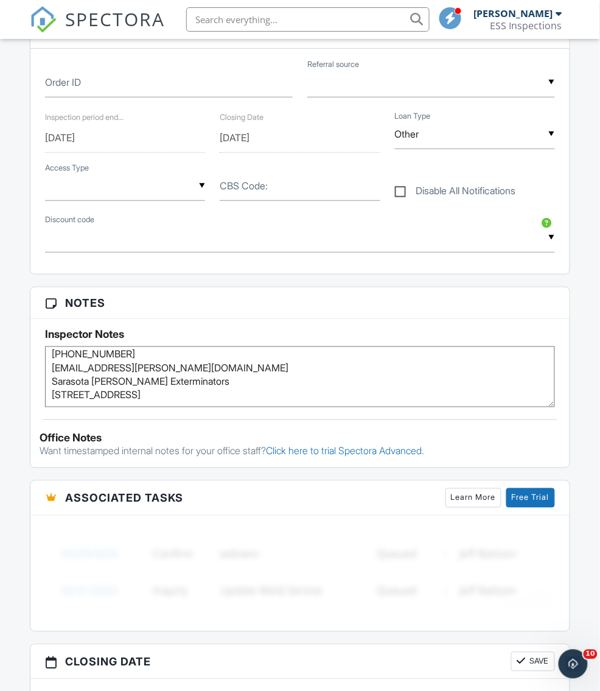
scroll to position [923, 0]
click at [270, 391] on textarea "The home is vacant. The home will need a septic tank inspection as well. Conven…" at bounding box center [299, 376] width 509 height 61
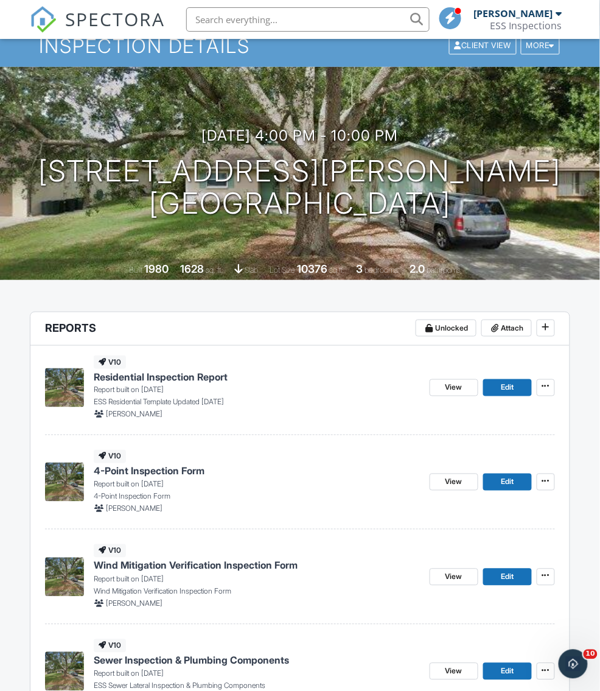
scroll to position [0, 0]
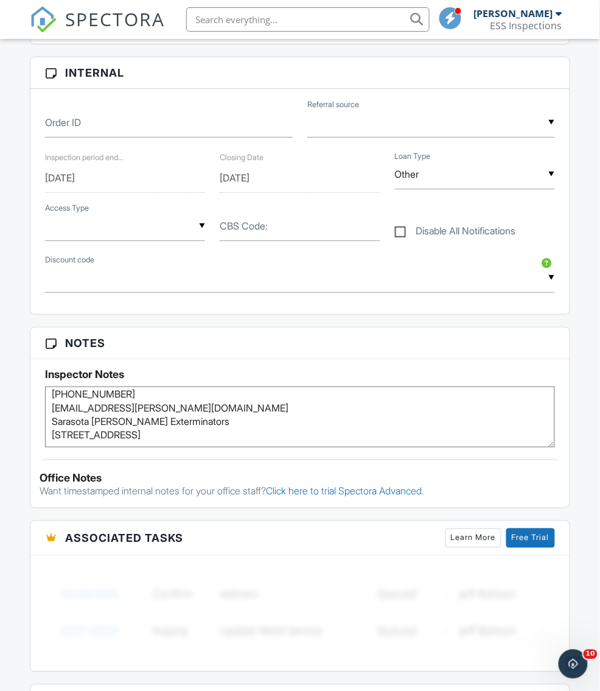
scroll to position [895, 0]
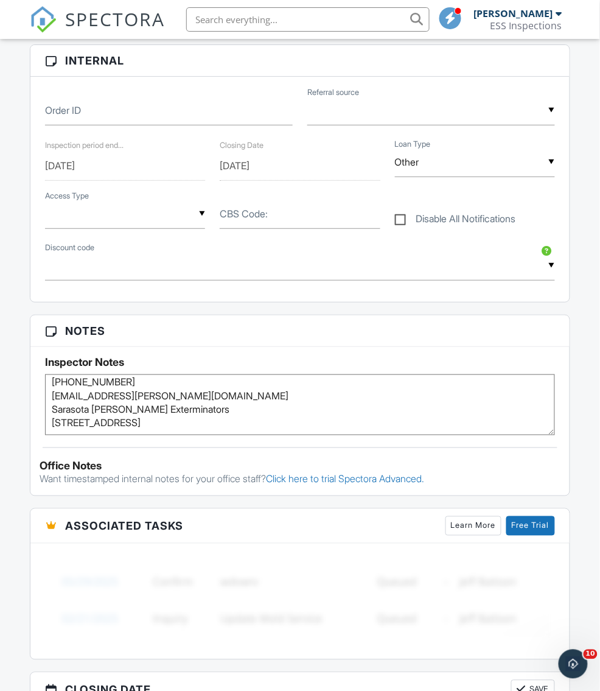
click at [91, 402] on textarea "The home is vacant. The home will need a septic tank inspection as well. Conven…" at bounding box center [299, 404] width 509 height 61
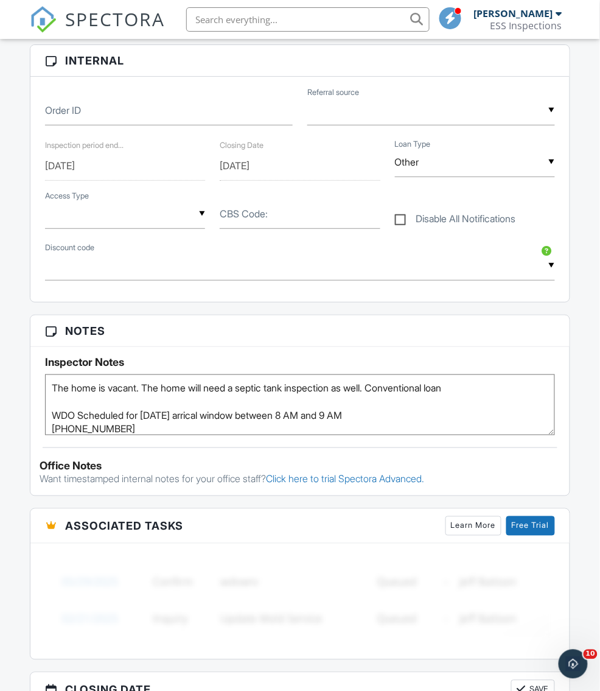
click at [51, 410] on textarea "The home is vacant. The home will need a septic tank inspection as well. Conven…" at bounding box center [299, 404] width 509 height 61
click at [522, 408] on textarea "The home is vacant. The home will need a septic tank inspection as well. Conven…" at bounding box center [299, 404] width 509 height 61
type textarea "The home is vacant. The home will need a septic tank inspection as well. Conven…"
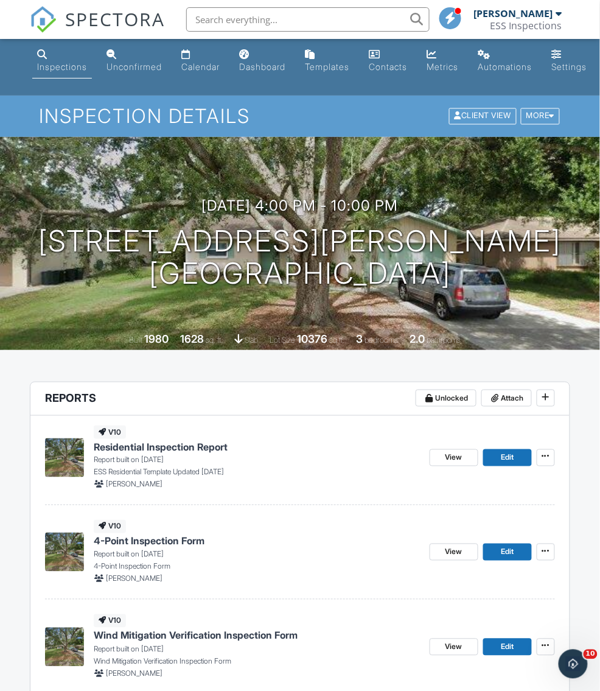
click at [125, 14] on span "SPECTORA" at bounding box center [115, 19] width 100 height 26
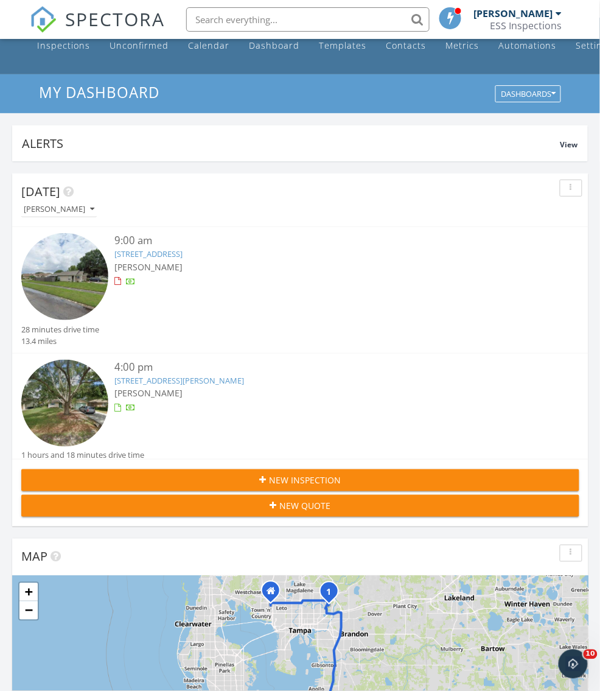
scroll to position [18, 0]
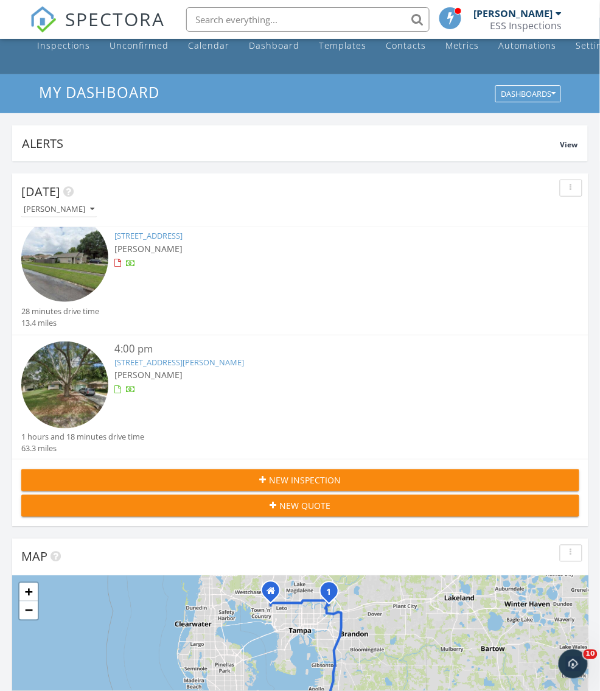
click at [105, 19] on span "SPECTORA" at bounding box center [115, 19] width 100 height 26
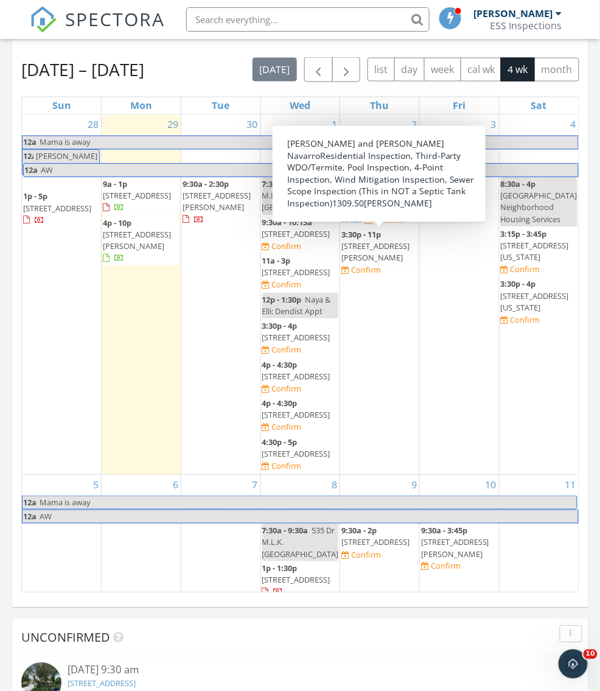
click at [379, 250] on span "27740 Water Ash Dr, , Wesley Chapel 33544" at bounding box center [375, 252] width 68 height 23
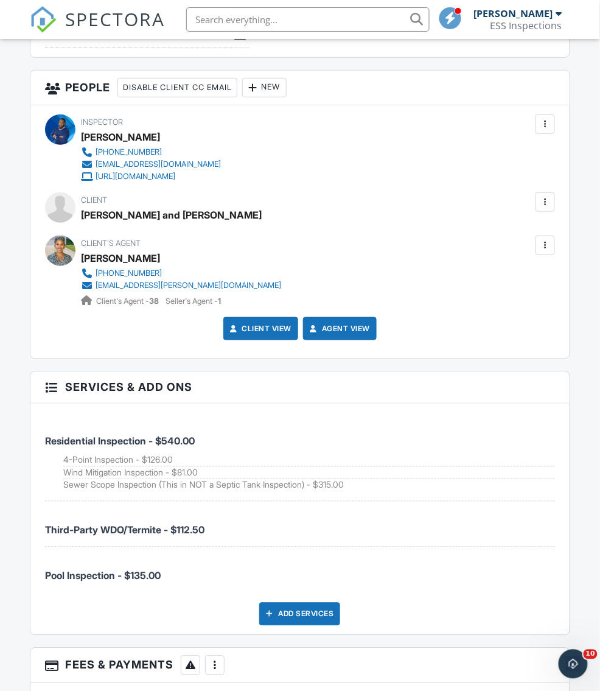
scroll to position [1917, 0]
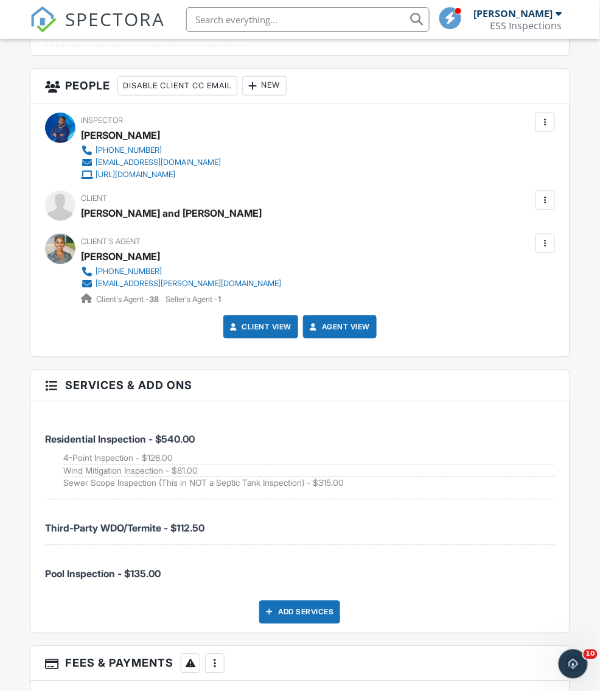
click at [542, 194] on div at bounding box center [545, 200] width 12 height 12
click at [511, 228] on li "Edit" at bounding box center [517, 237] width 62 height 30
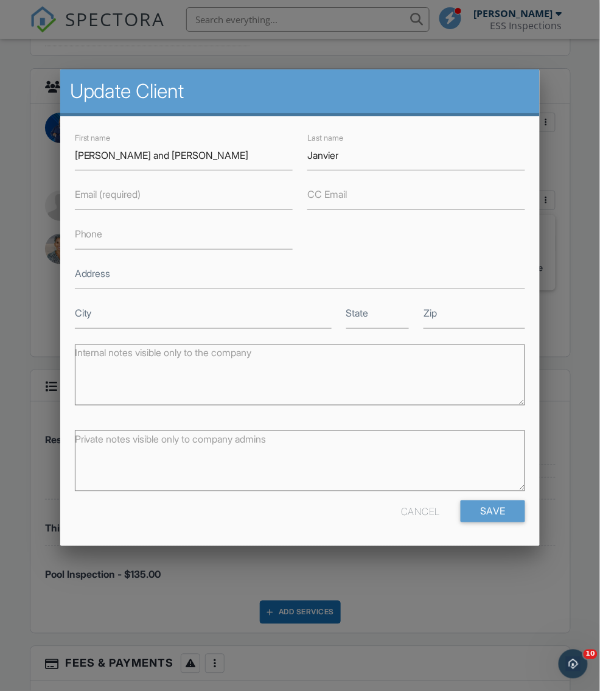
click at [136, 198] on label "Email (required)" at bounding box center [108, 193] width 66 height 13
click at [136, 198] on input "Email (required)" at bounding box center [184, 195] width 218 height 30
paste input "[EMAIL_ADDRESS][DOMAIN_NAME]"
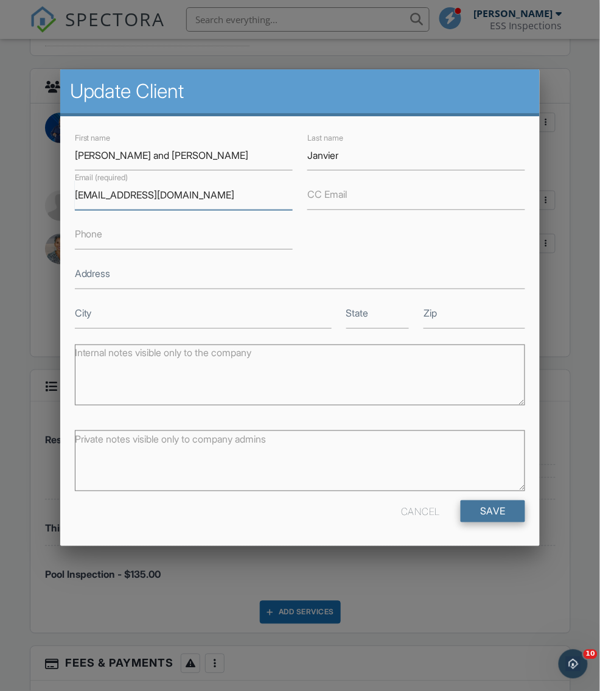
type input "[EMAIL_ADDRESS][DOMAIN_NAME]"
click at [491, 512] on input "Save" at bounding box center [493, 511] width 65 height 22
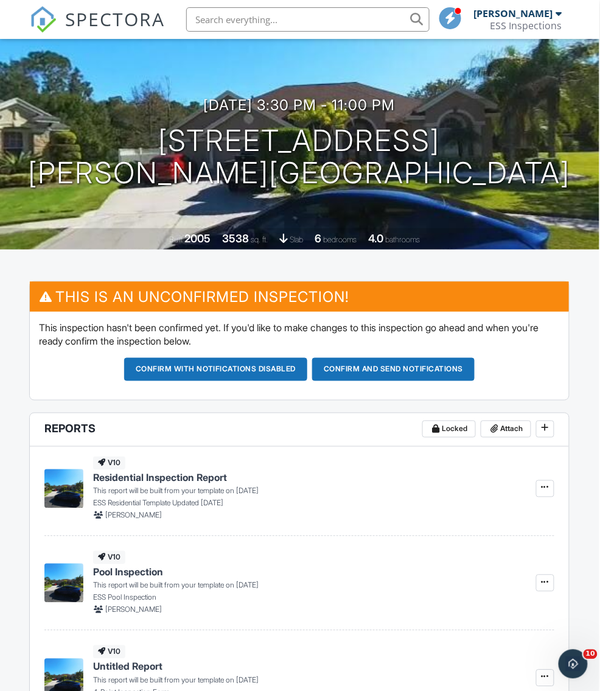
scroll to position [0, 1]
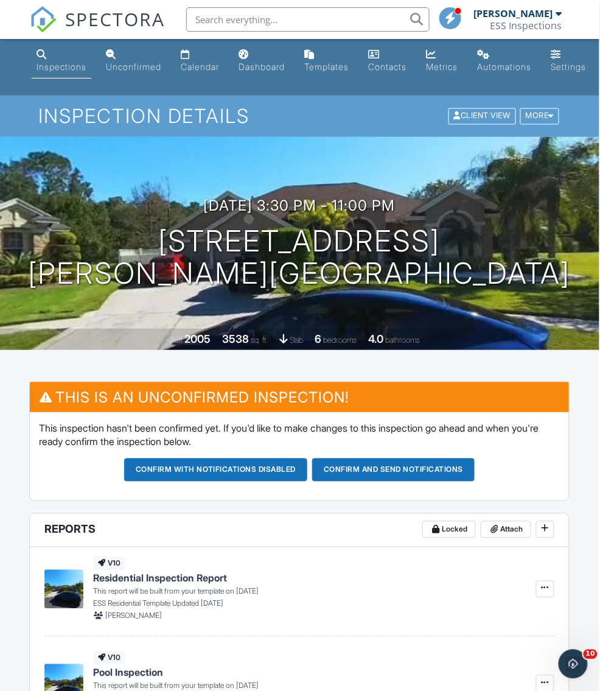
click at [110, 30] on span "SPECTORA" at bounding box center [115, 19] width 100 height 26
